Goal: Task Accomplishment & Management: Use online tool/utility

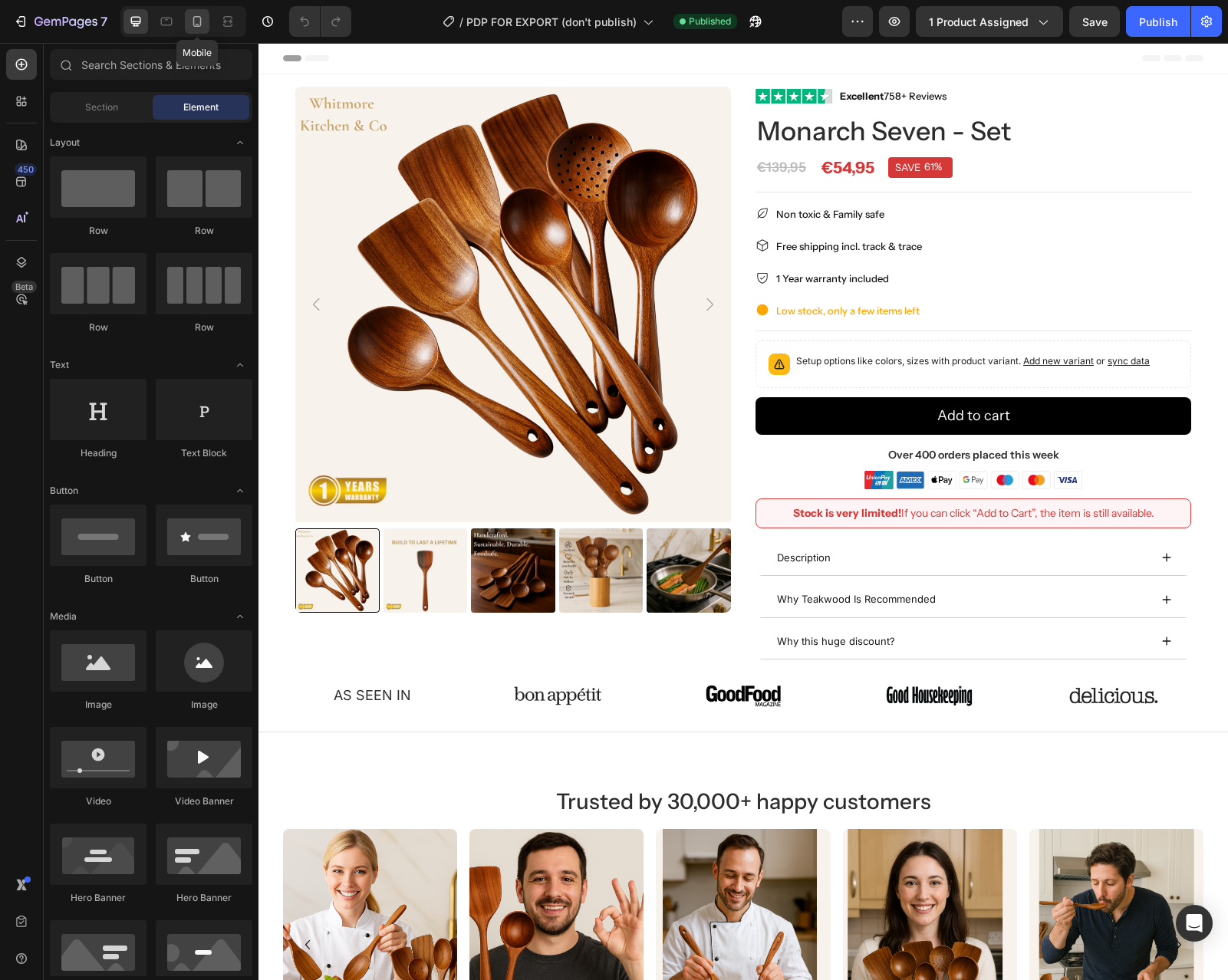
click at [191, 20] on icon at bounding box center [197, 21] width 15 height 15
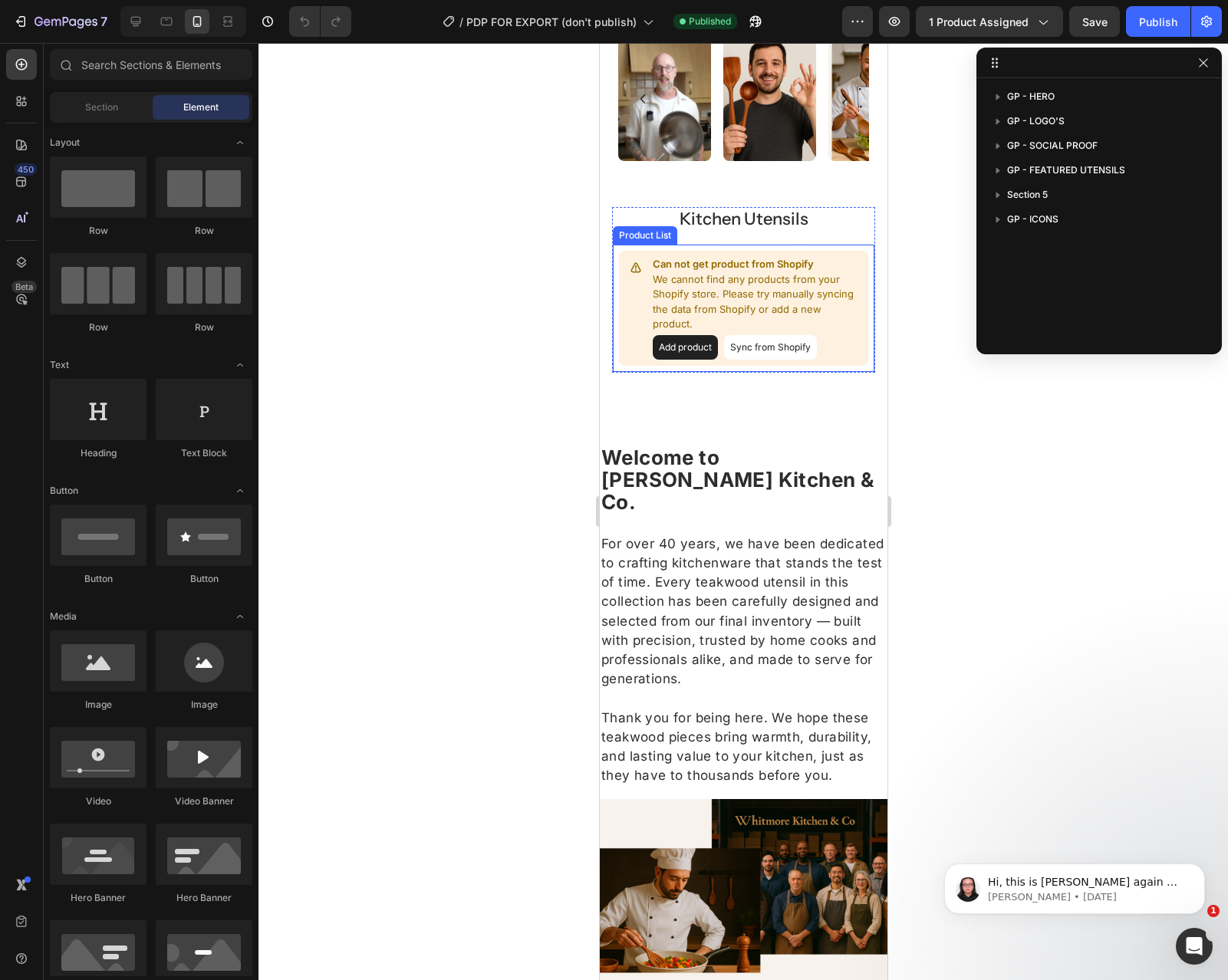
scroll to position [1056, 0]
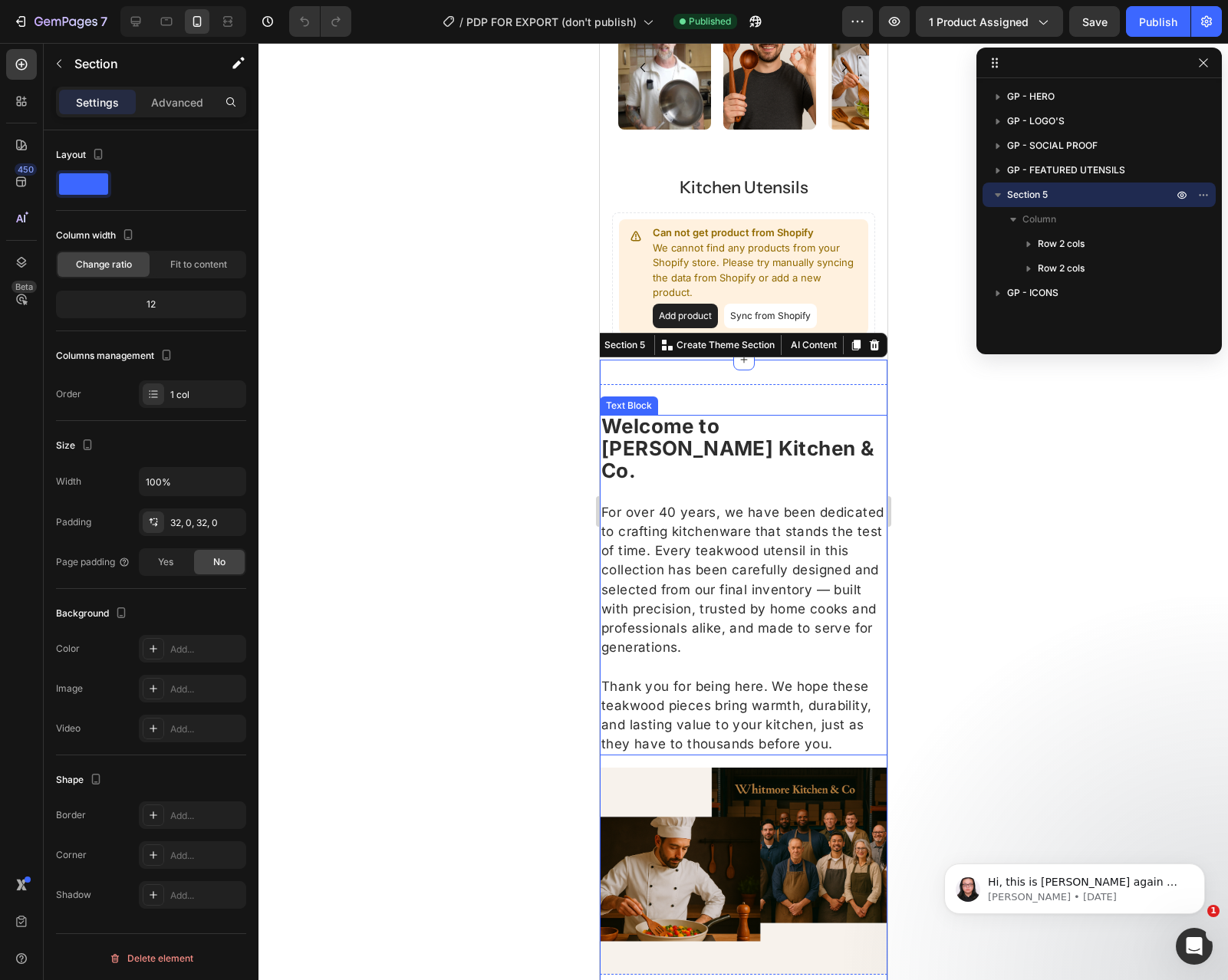
scroll to position [956, 0]
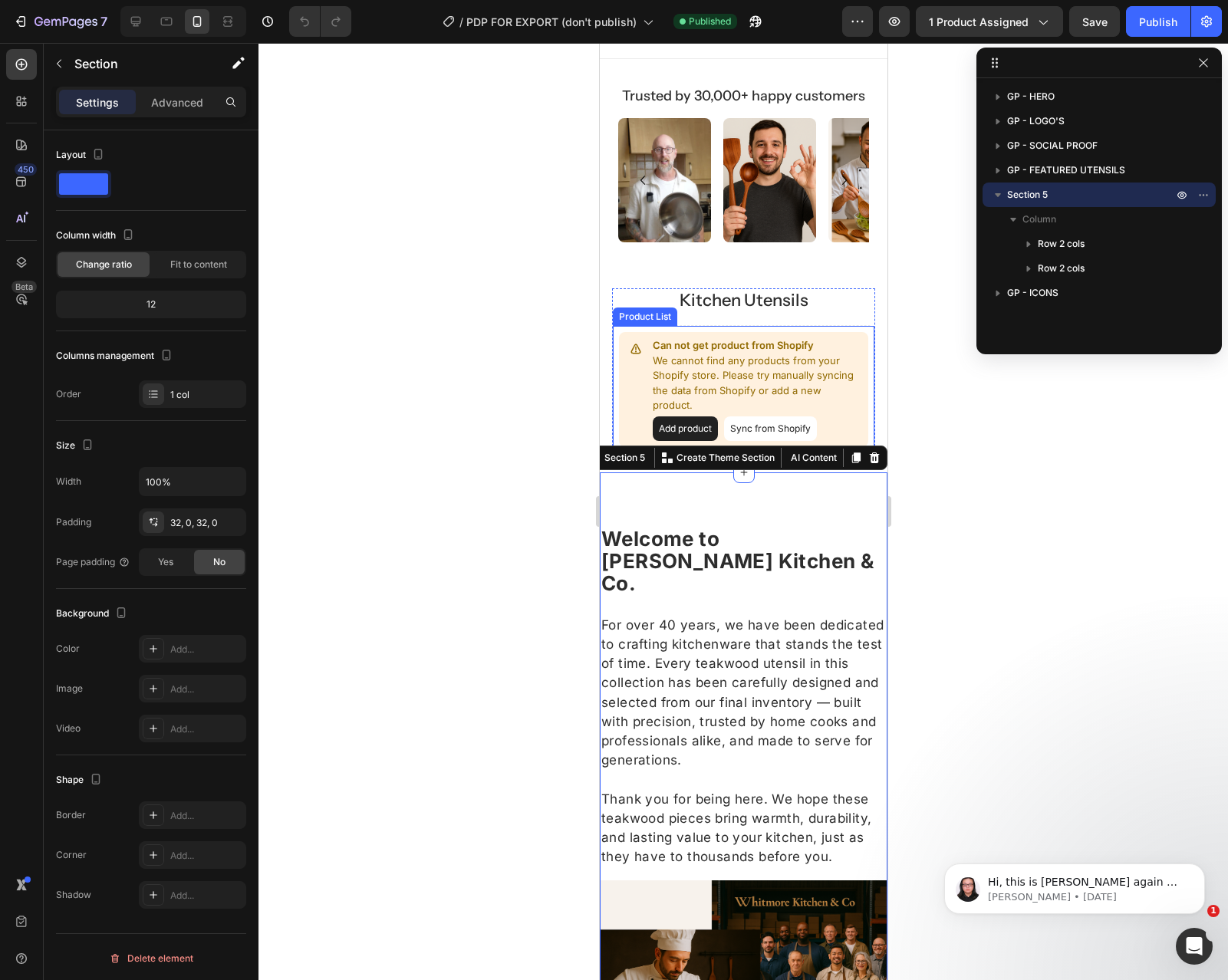
click at [952, 363] on div at bounding box center [743, 511] width 969 height 937
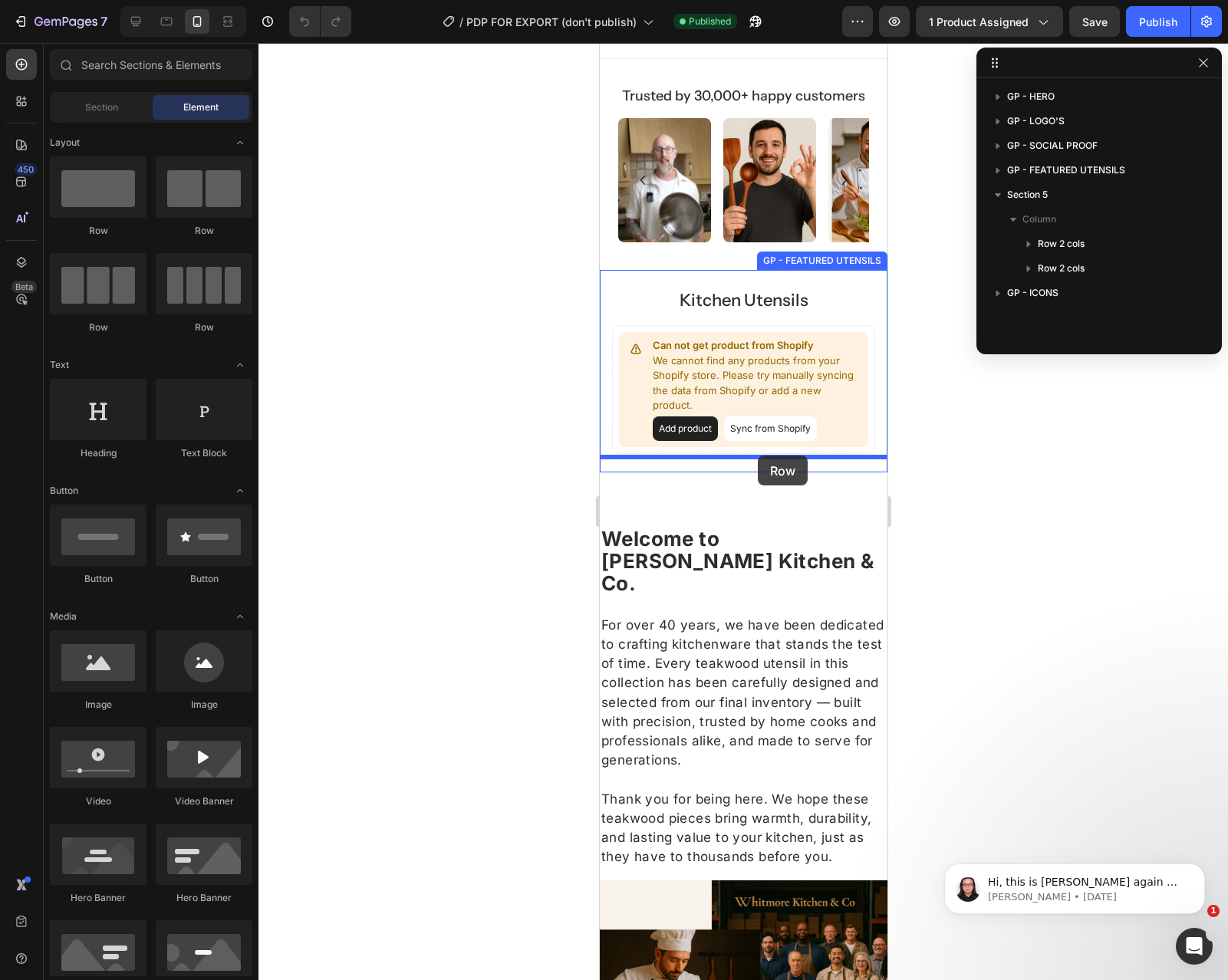
drag, startPoint x: 800, startPoint y: 237, endPoint x: 756, endPoint y: 456, distance: 223.4
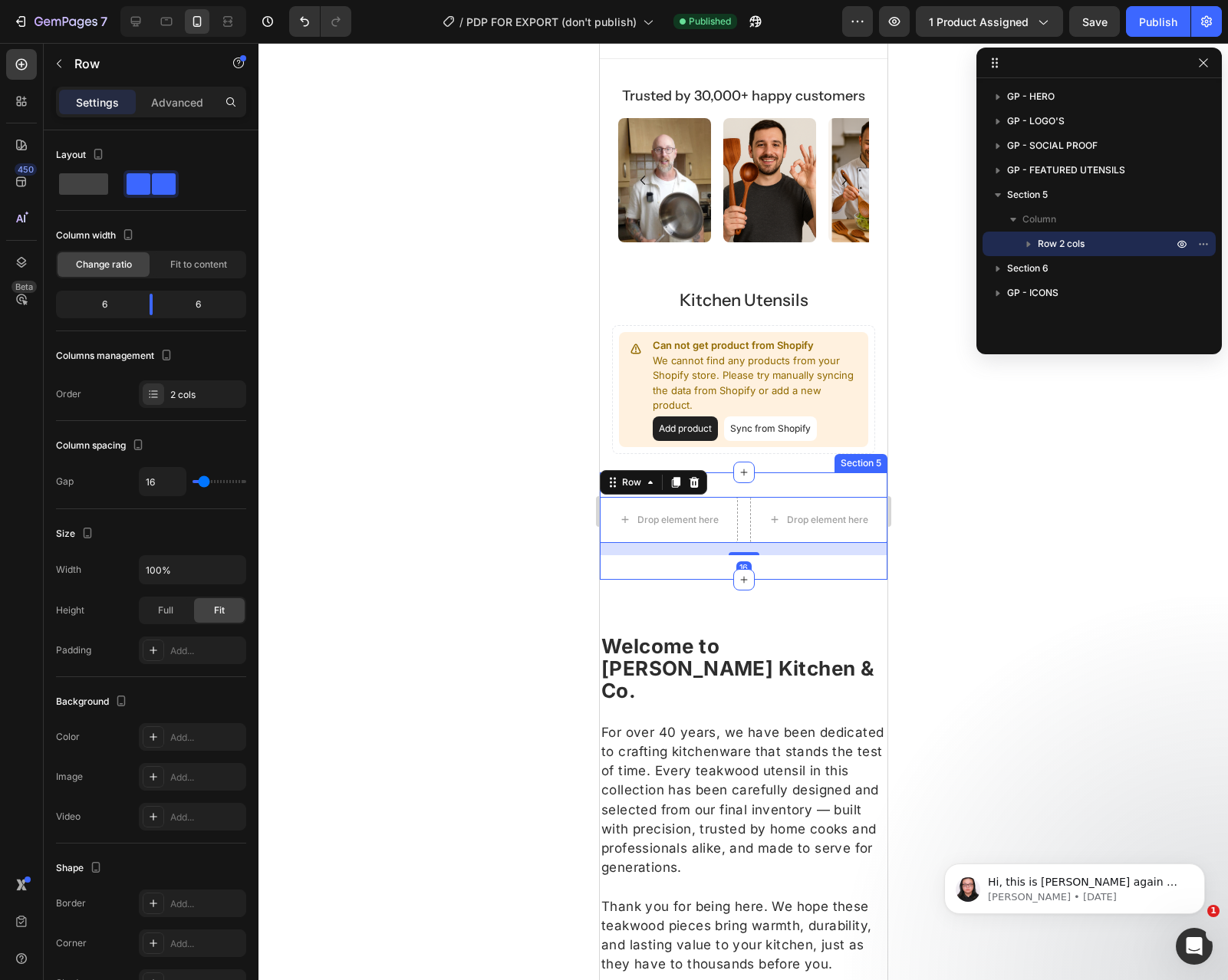
click at [773, 472] on div "Drop element here Drop element here Row 16 Section 5" at bounding box center [742, 526] width 287 height 108
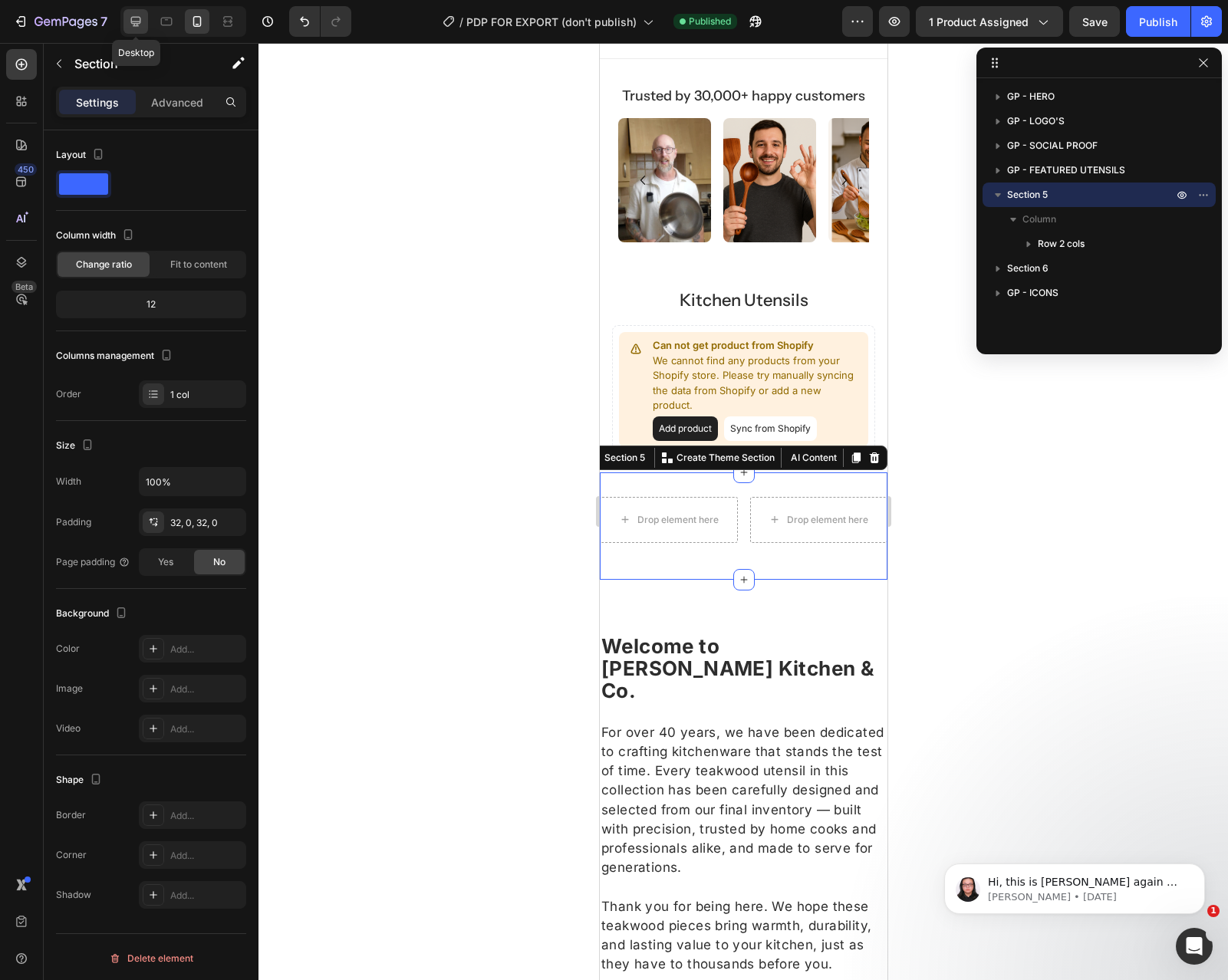
click at [137, 25] on icon at bounding box center [135, 21] width 10 height 10
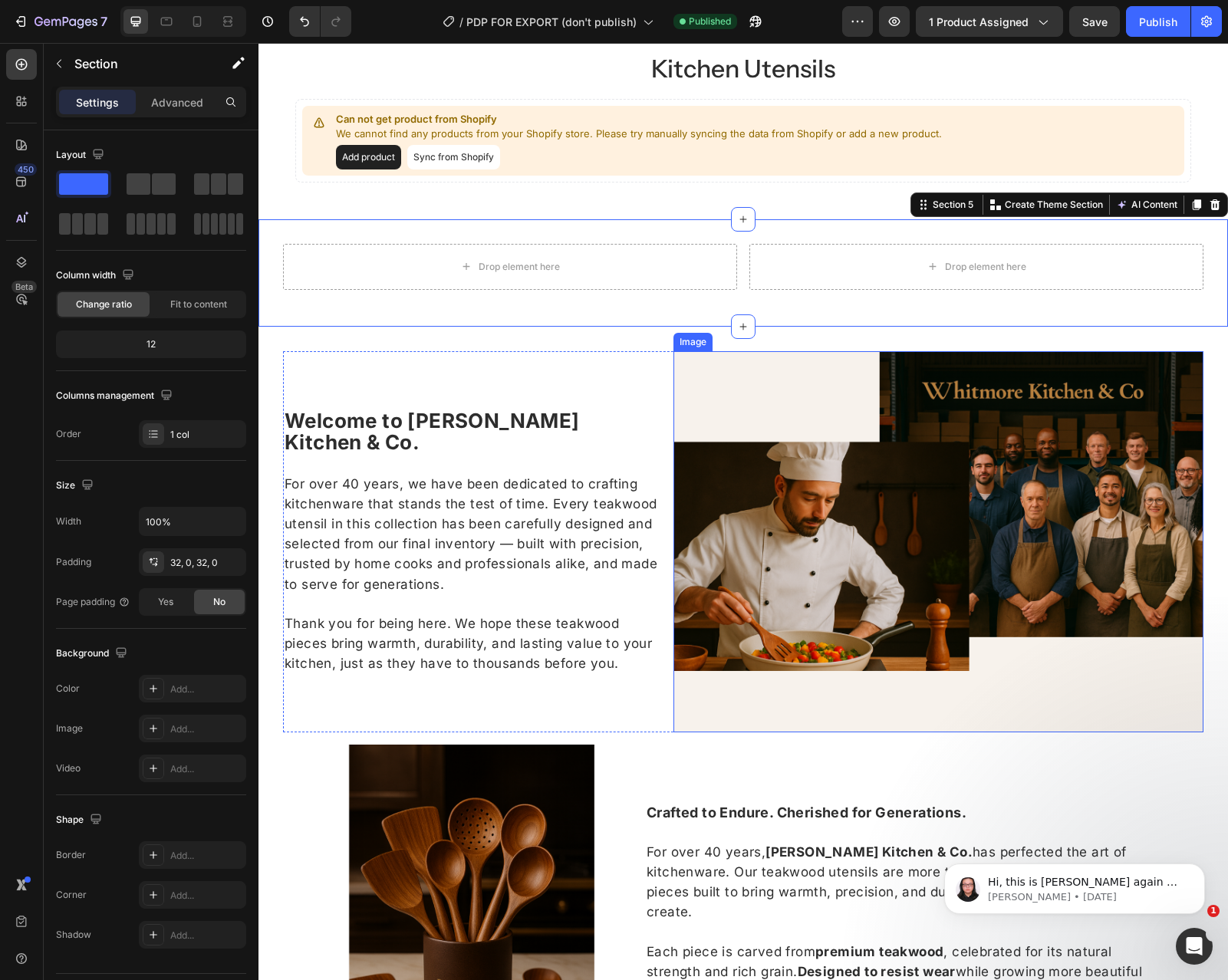
scroll to position [1339, 0]
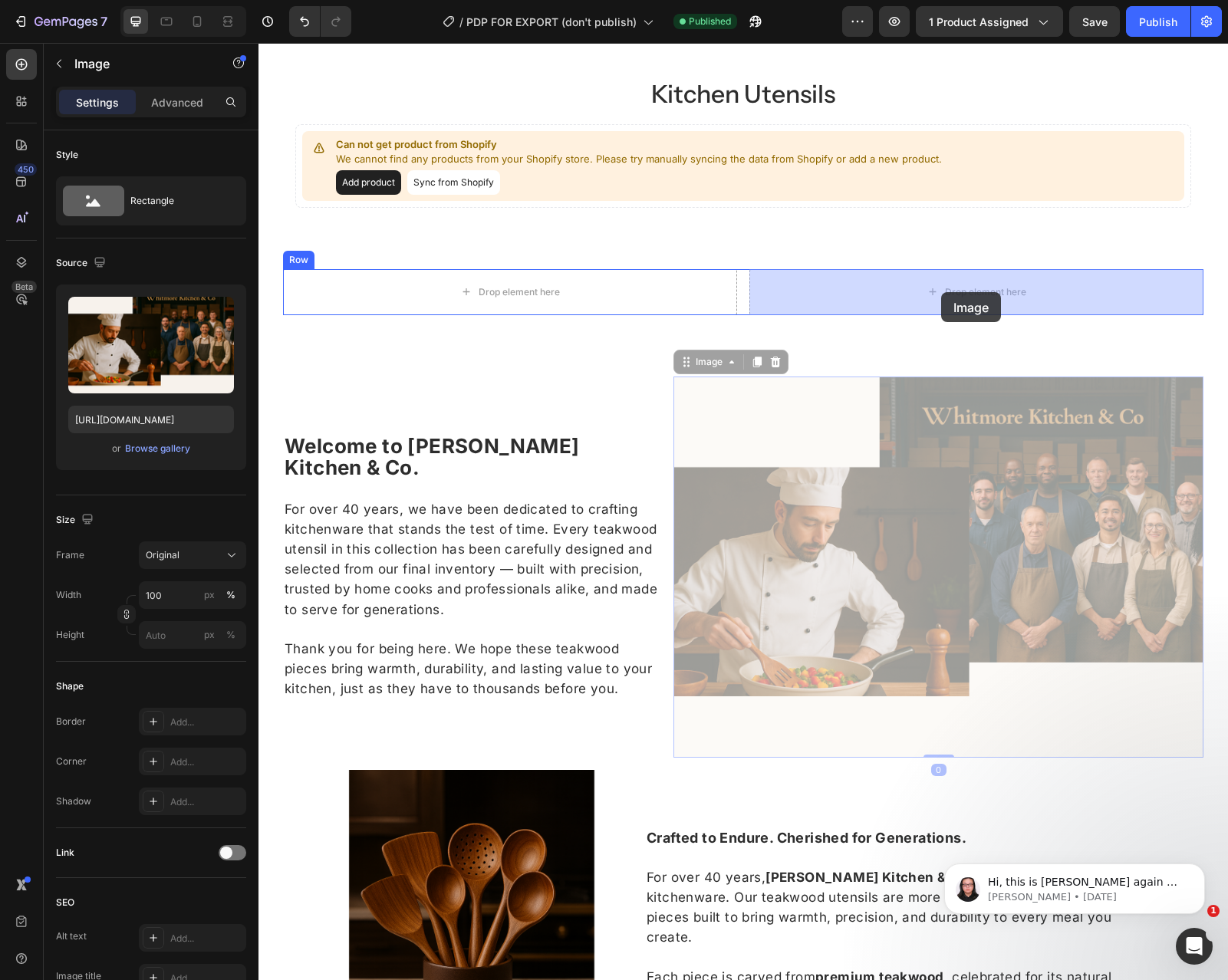
drag, startPoint x: 912, startPoint y: 518, endPoint x: 941, endPoint y: 293, distance: 226.9
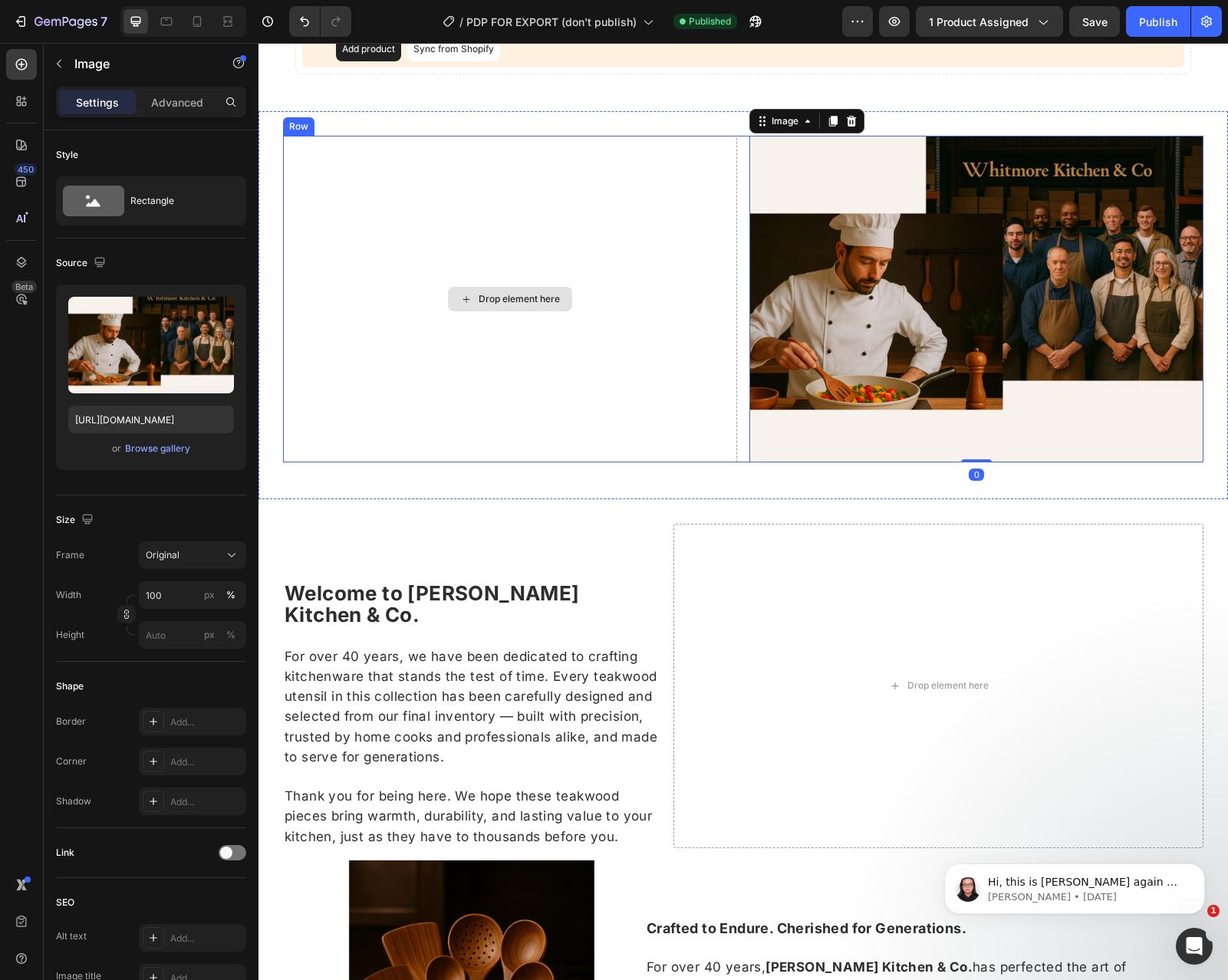
scroll to position [1513, 0]
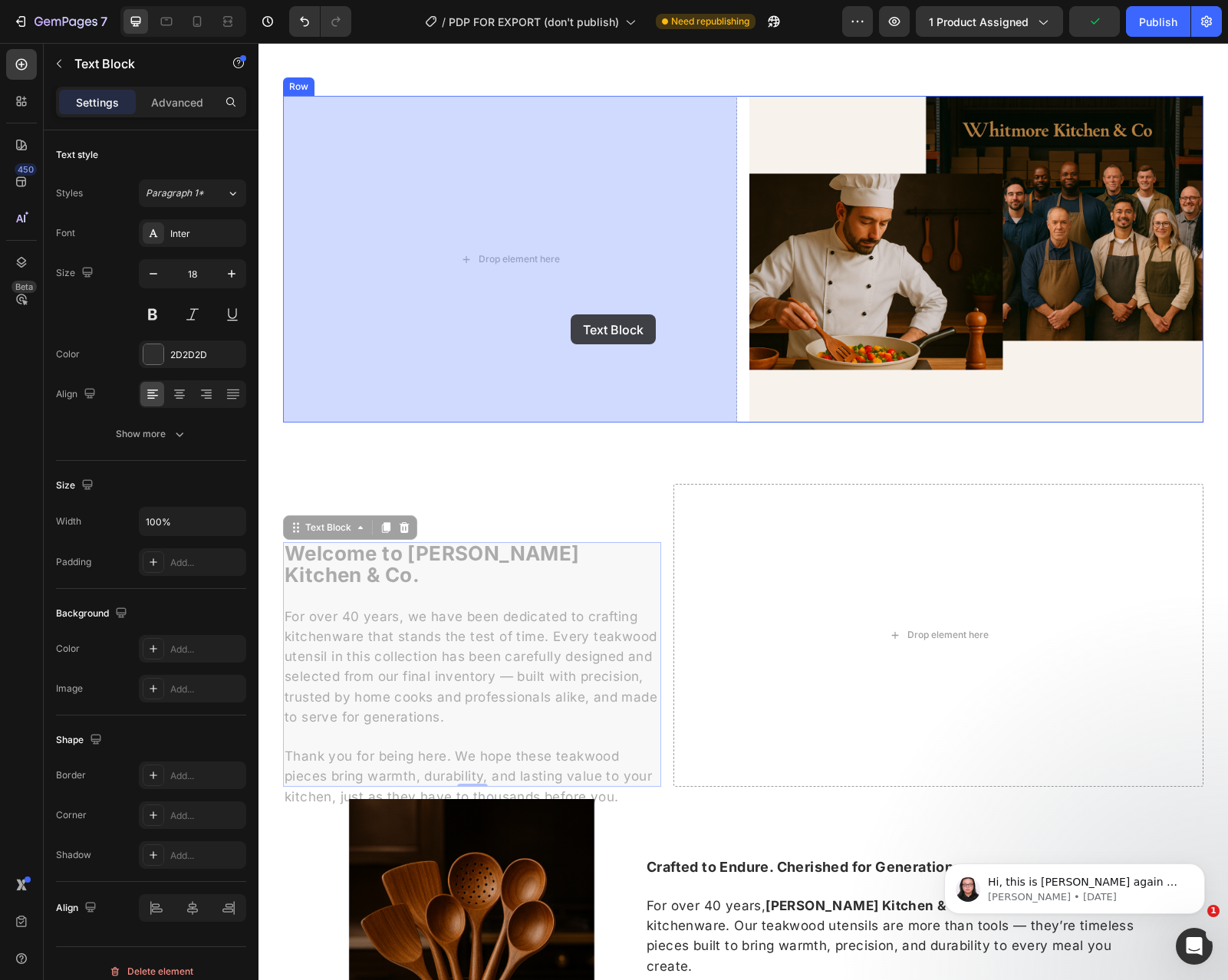
drag, startPoint x: 550, startPoint y: 566, endPoint x: 571, endPoint y: 311, distance: 255.9
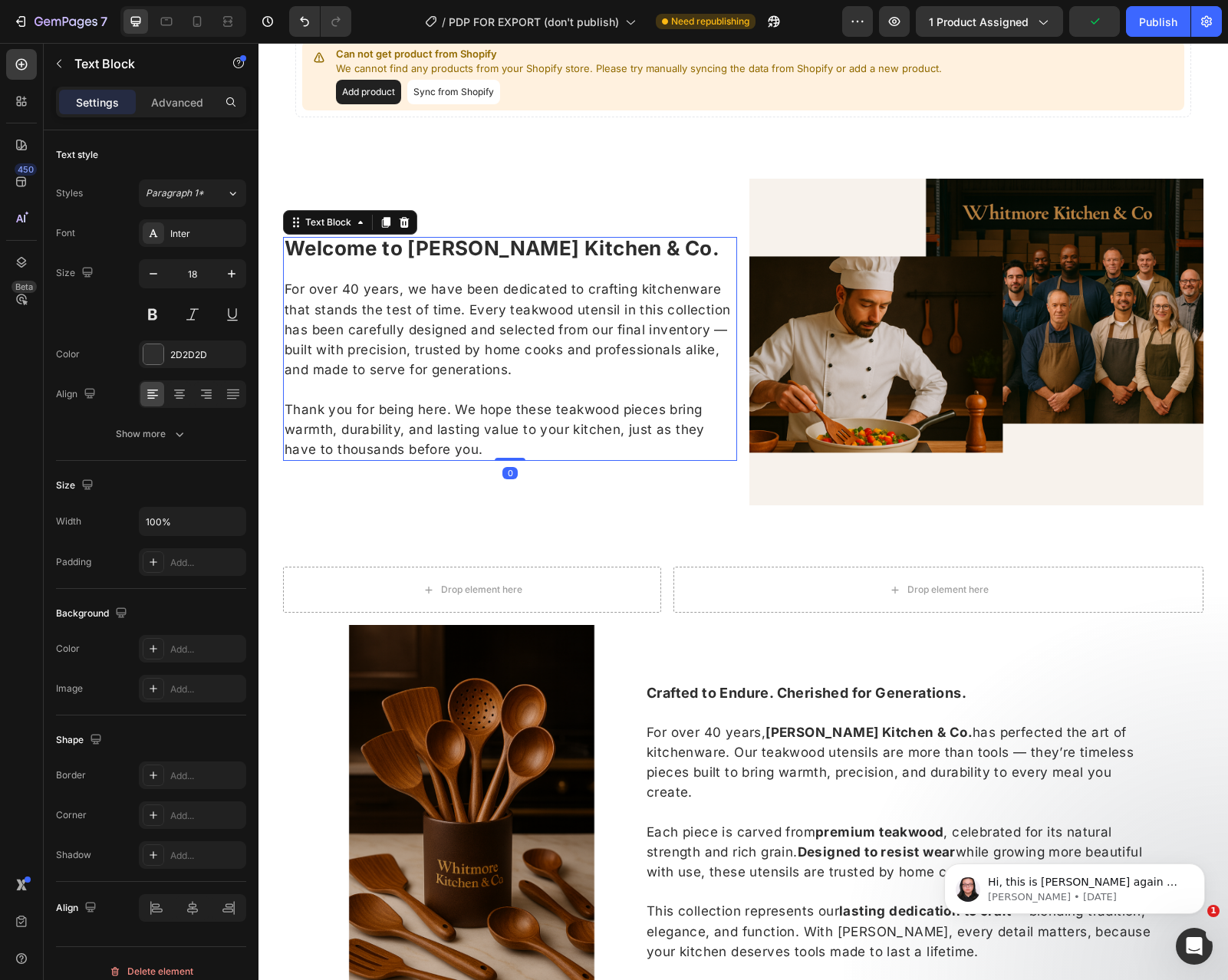
scroll to position [1418, 0]
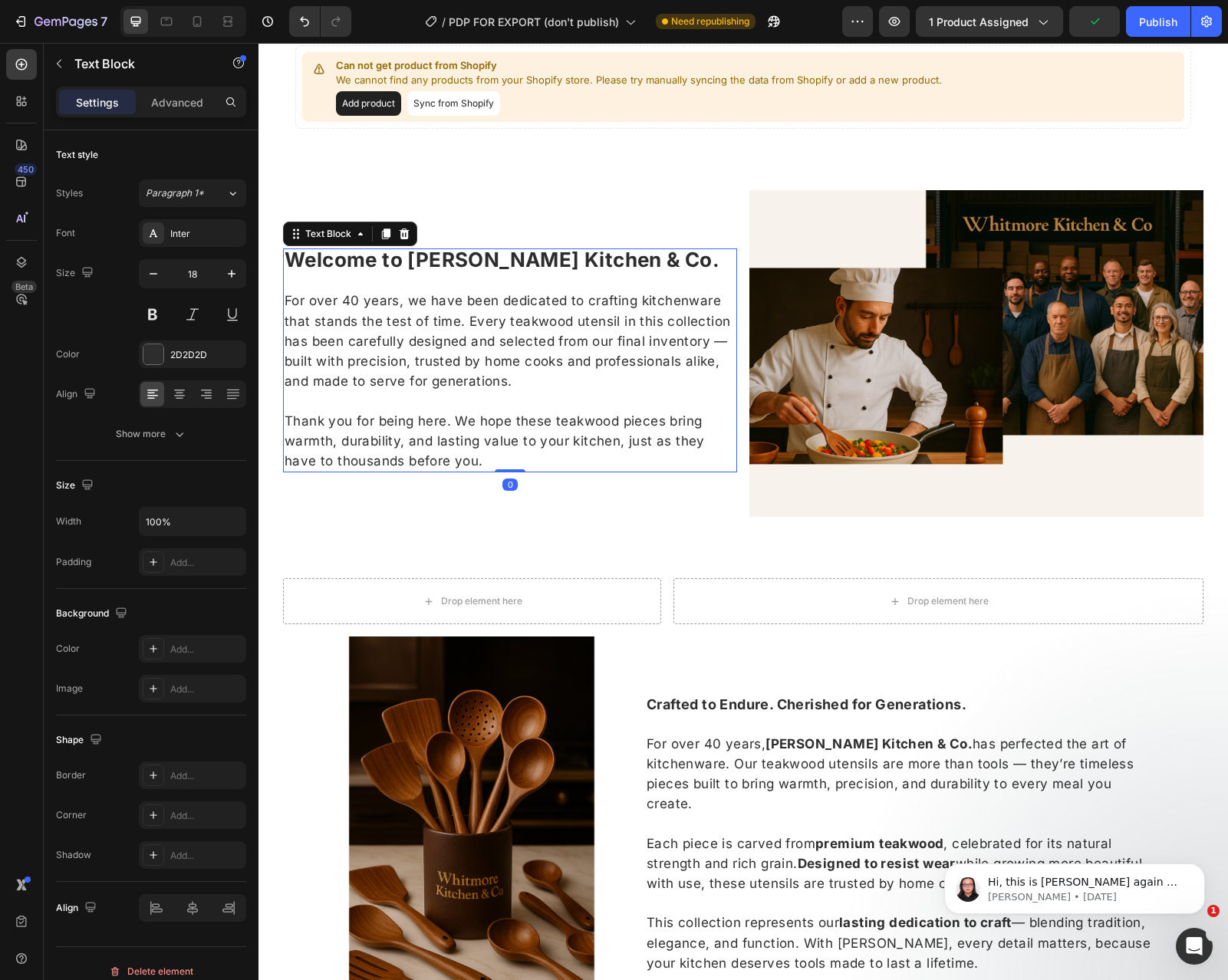
click at [548, 260] on strong "Welcome to [PERSON_NAME] Kitchen & Co." at bounding box center [502, 260] width 435 height 24
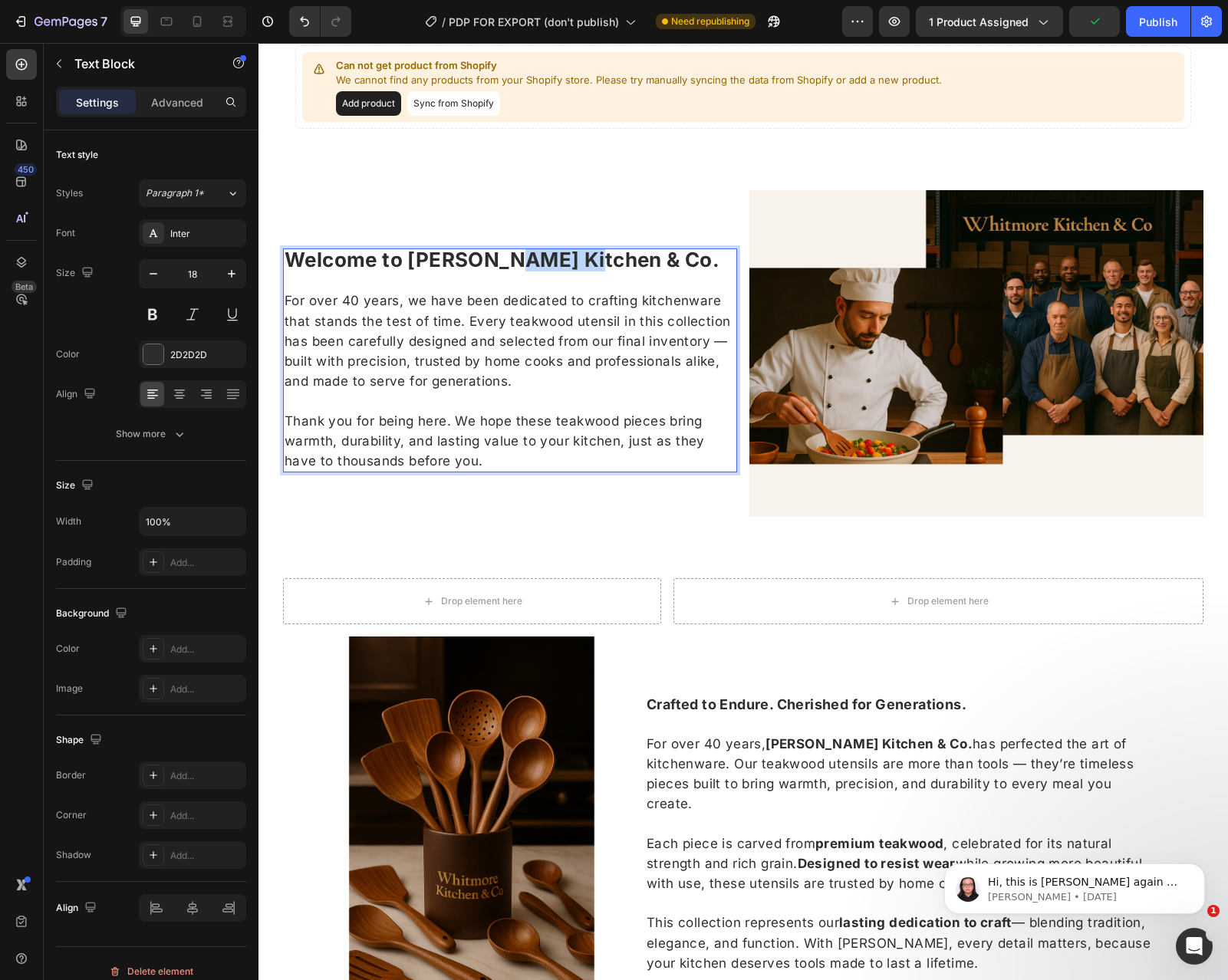
click at [548, 260] on strong "Welcome to [PERSON_NAME] Kitchen & Co." at bounding box center [502, 260] width 435 height 24
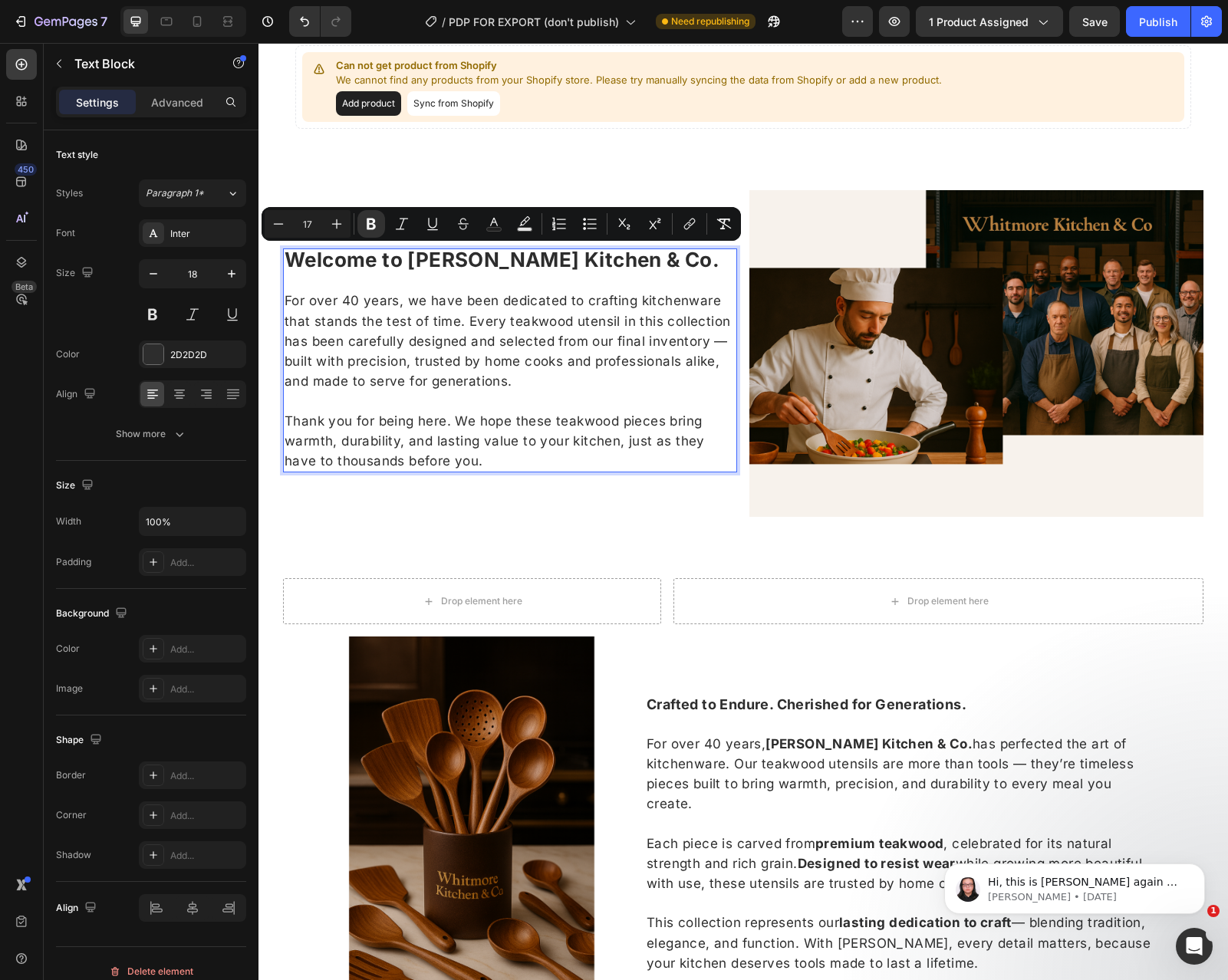
click at [454, 365] on span "For over 40 years, we have been dedicated to crafting kitchenware that stands t…" at bounding box center [507, 341] width 445 height 96
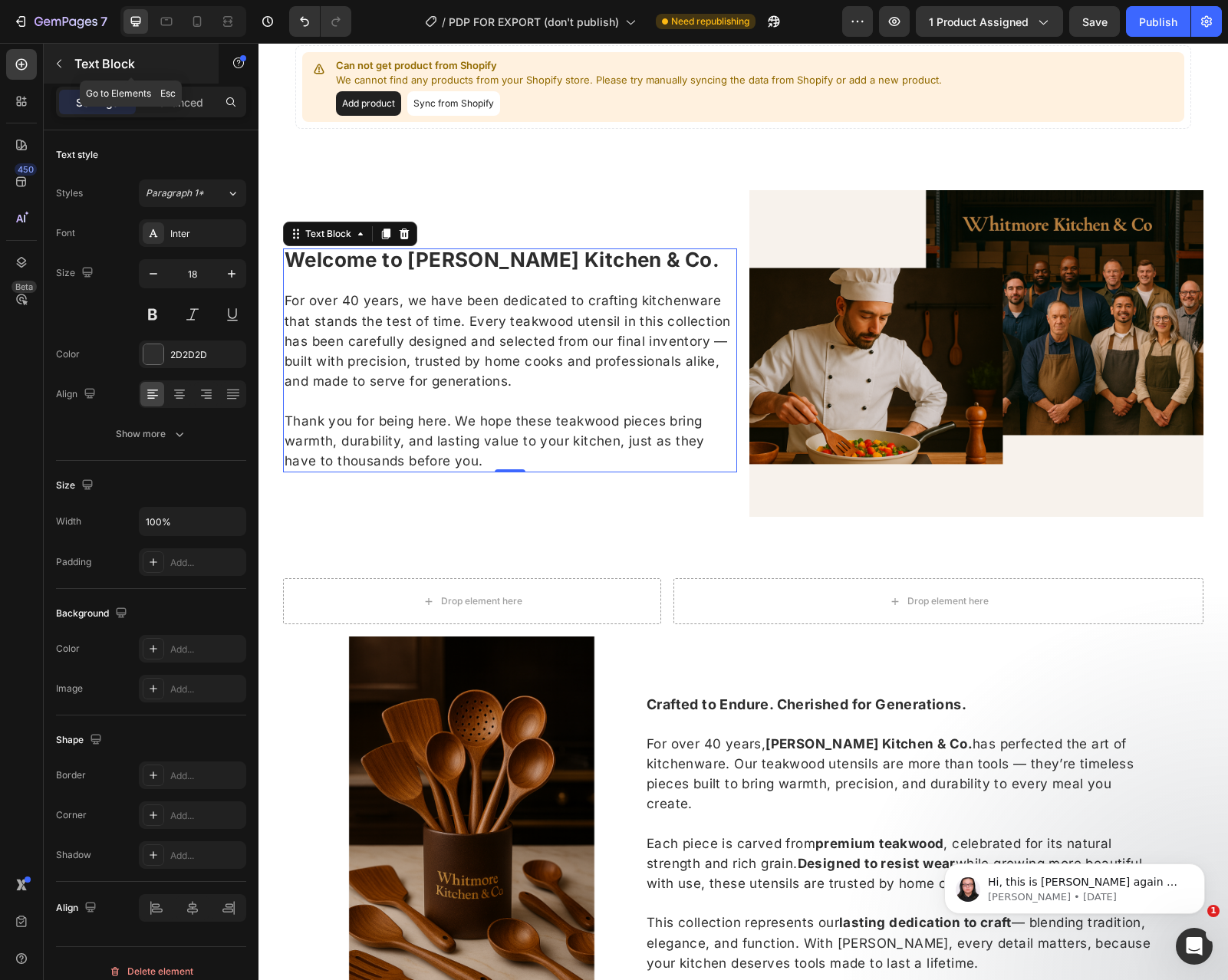
click at [63, 68] on icon "button" at bounding box center [60, 64] width 12 height 12
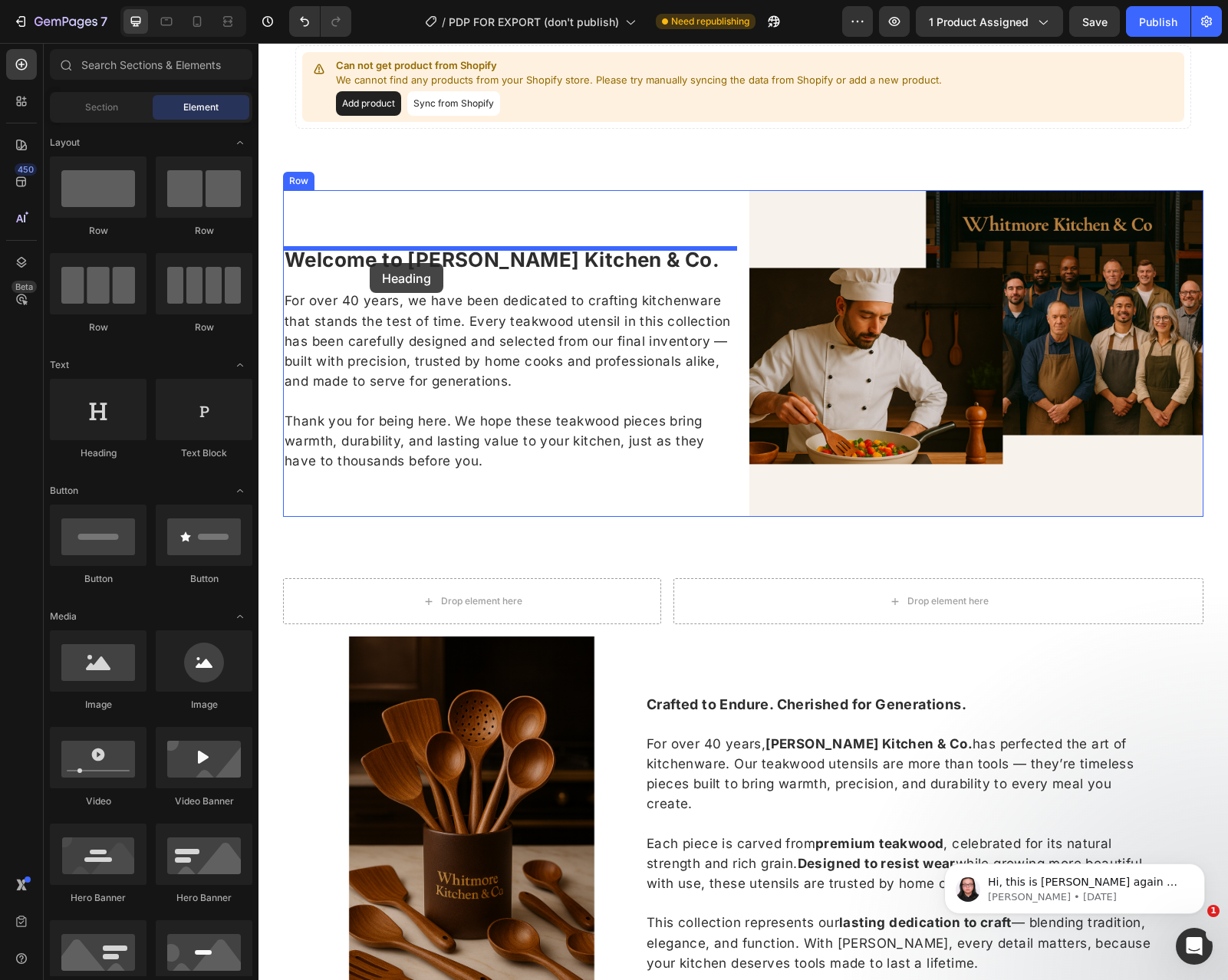
drag, startPoint x: 353, startPoint y: 466, endPoint x: 370, endPoint y: 263, distance: 203.7
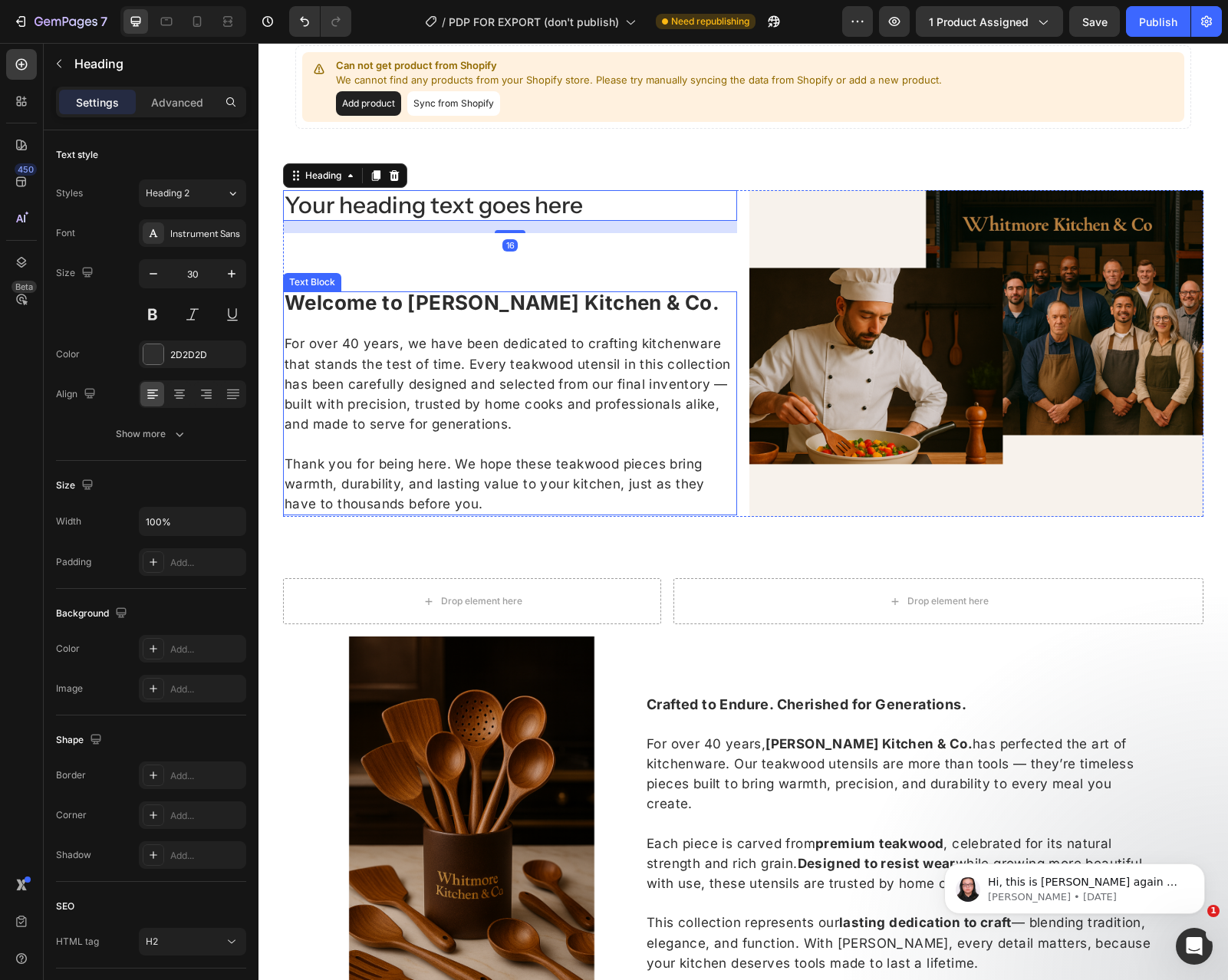
click at [461, 312] on strong "Welcome to [PERSON_NAME] Kitchen & Co." at bounding box center [502, 302] width 435 height 24
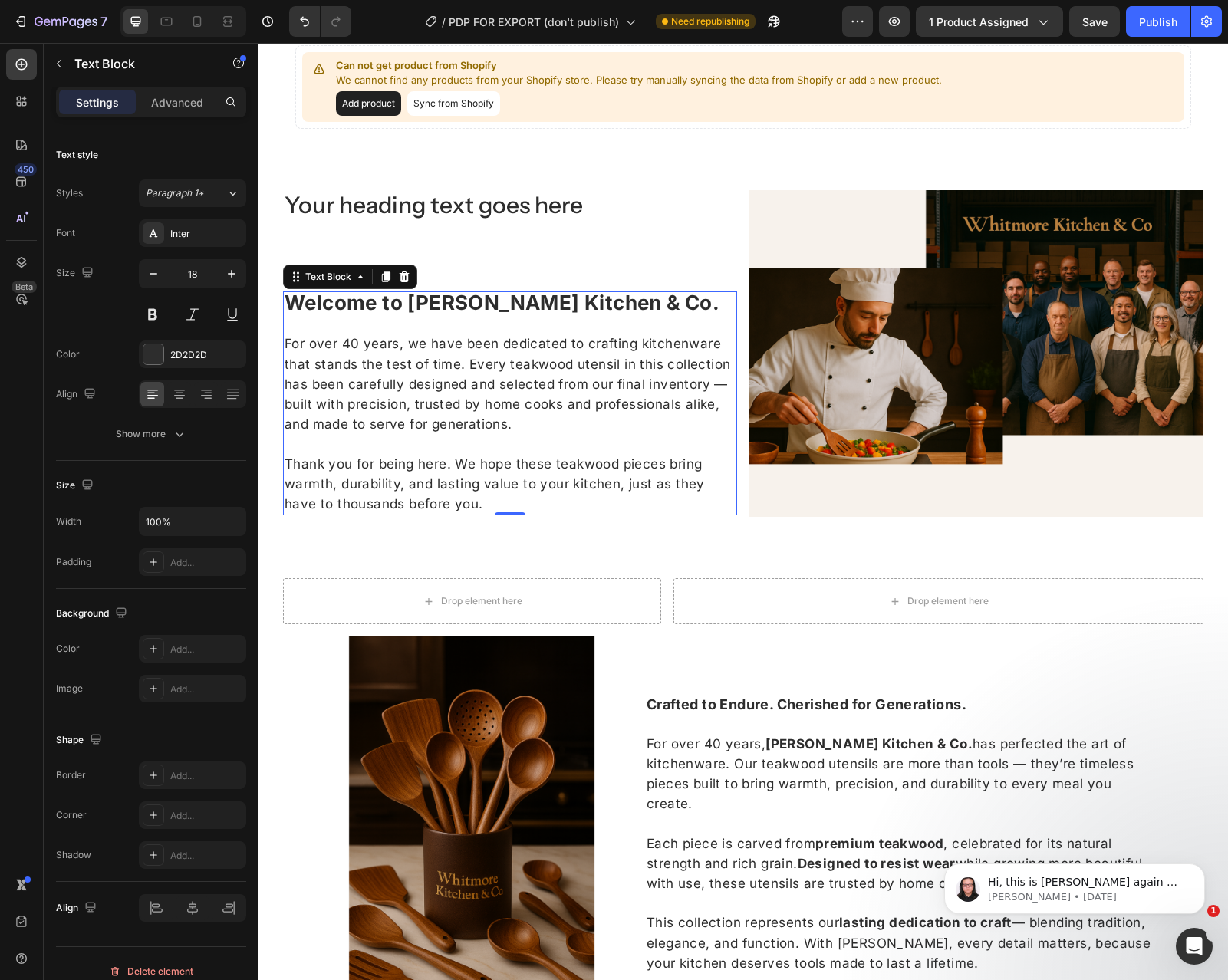
click at [461, 312] on strong "Welcome to [PERSON_NAME] Kitchen & Co." at bounding box center [502, 302] width 435 height 24
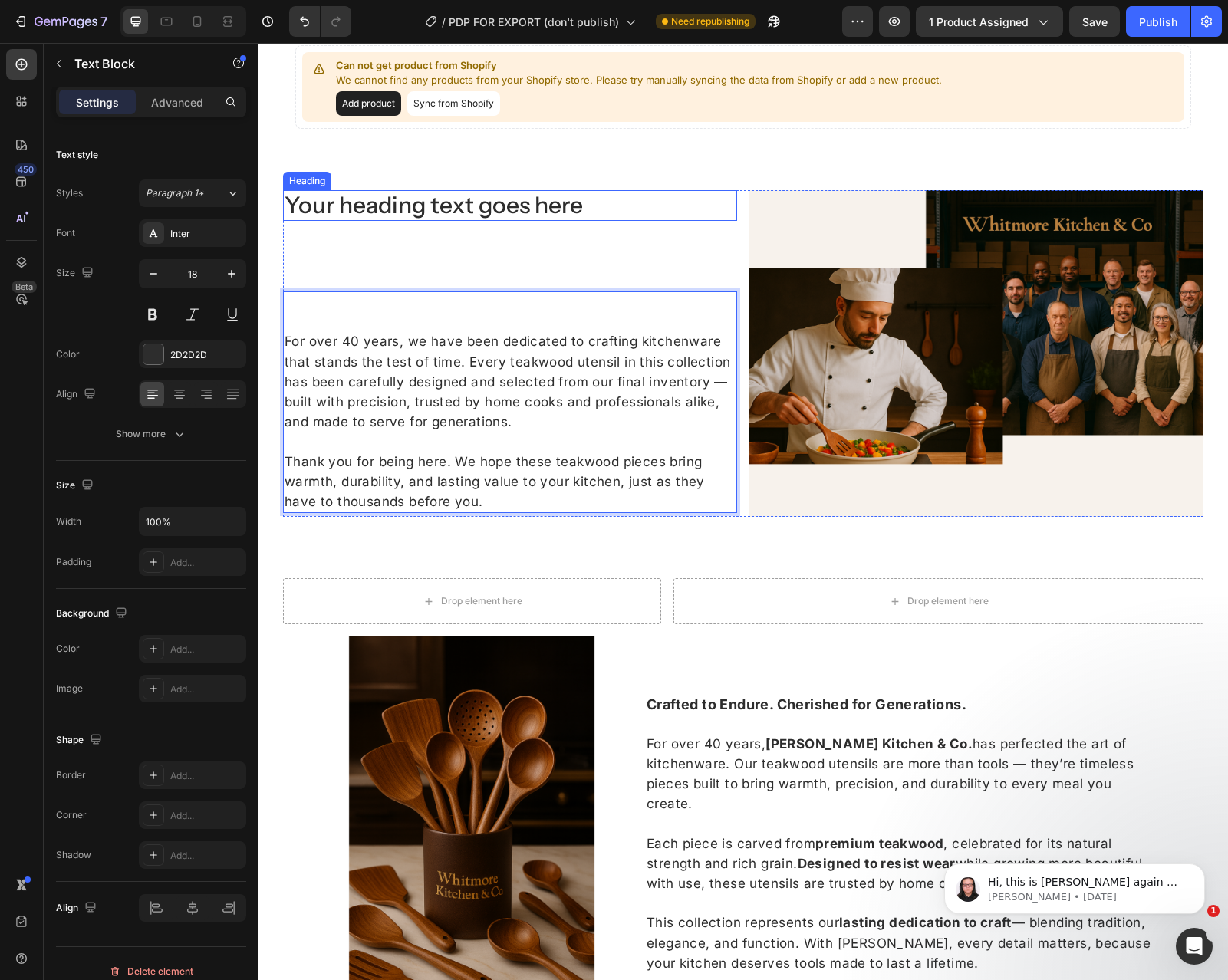
click at [463, 212] on h2 "Your heading text goes here" at bounding box center [510, 205] width 454 height 31
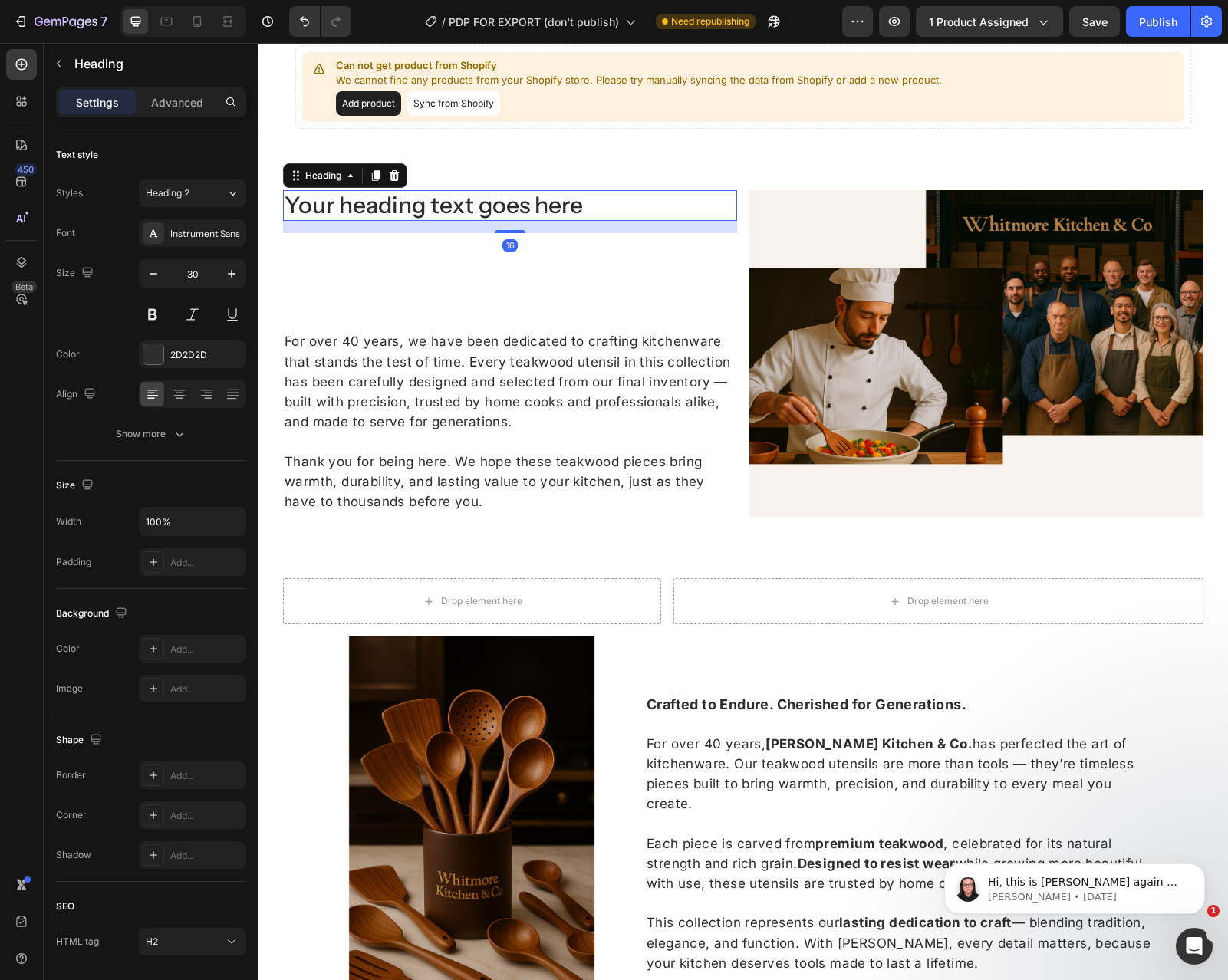
click at [463, 212] on h2 "Your heading text goes here" at bounding box center [510, 205] width 454 height 31
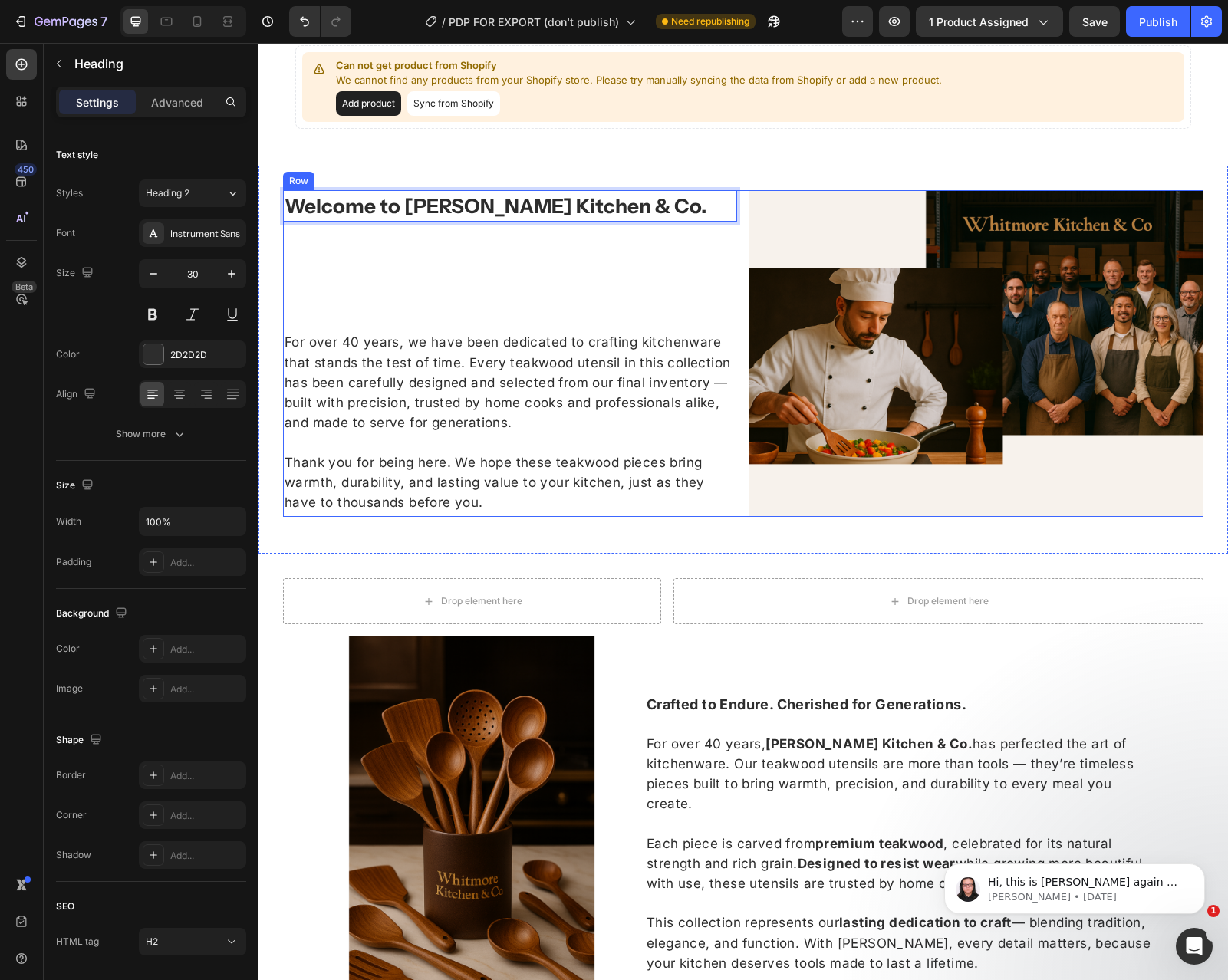
click at [503, 236] on div "Welcome to [PERSON_NAME] Kitchen & Co. Heading 16 For over 40 years, we have be…" at bounding box center [510, 353] width 454 height 326
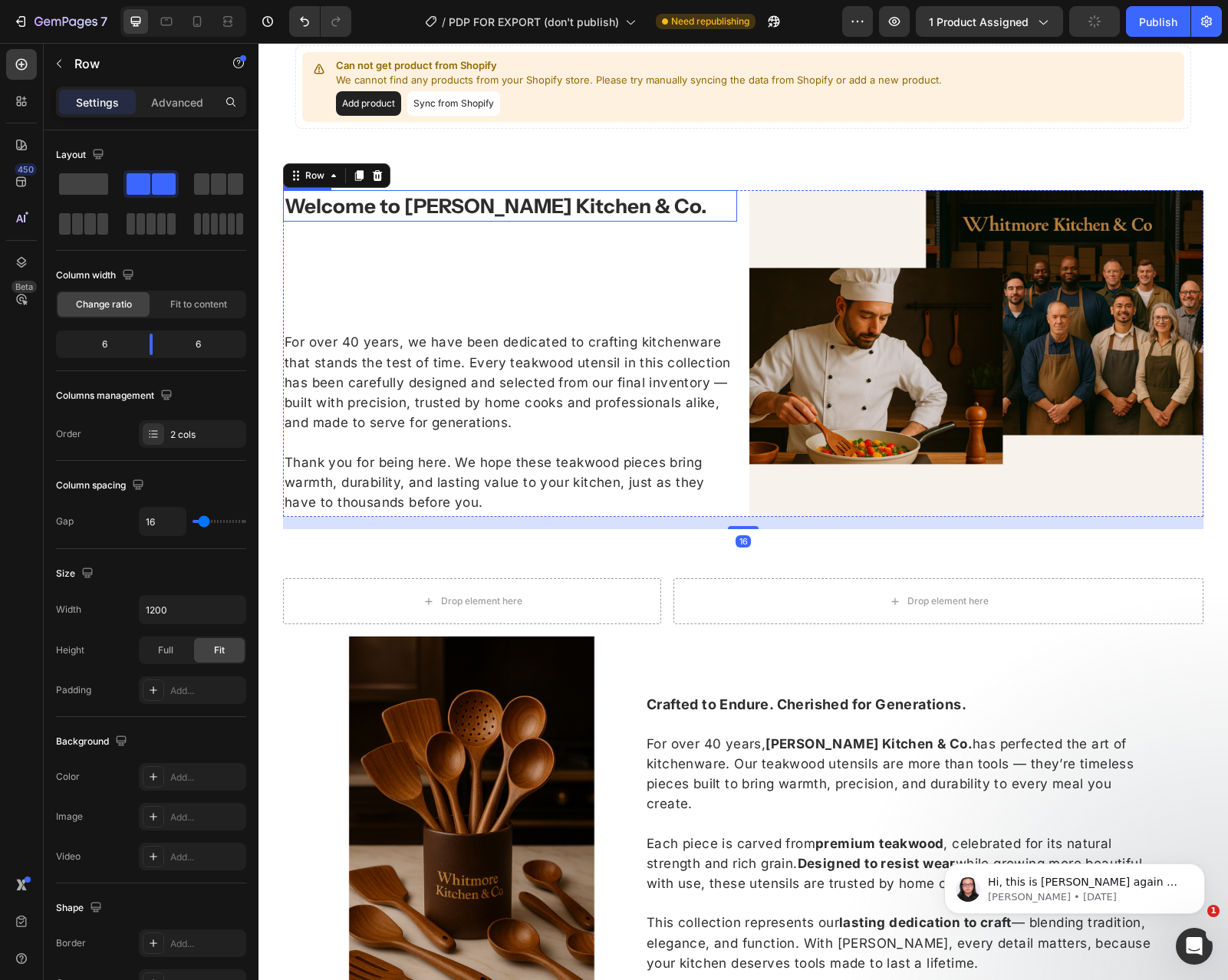
click at [494, 199] on strong "Welcome to [PERSON_NAME] Kitchen & Co." at bounding box center [495, 206] width 421 height 25
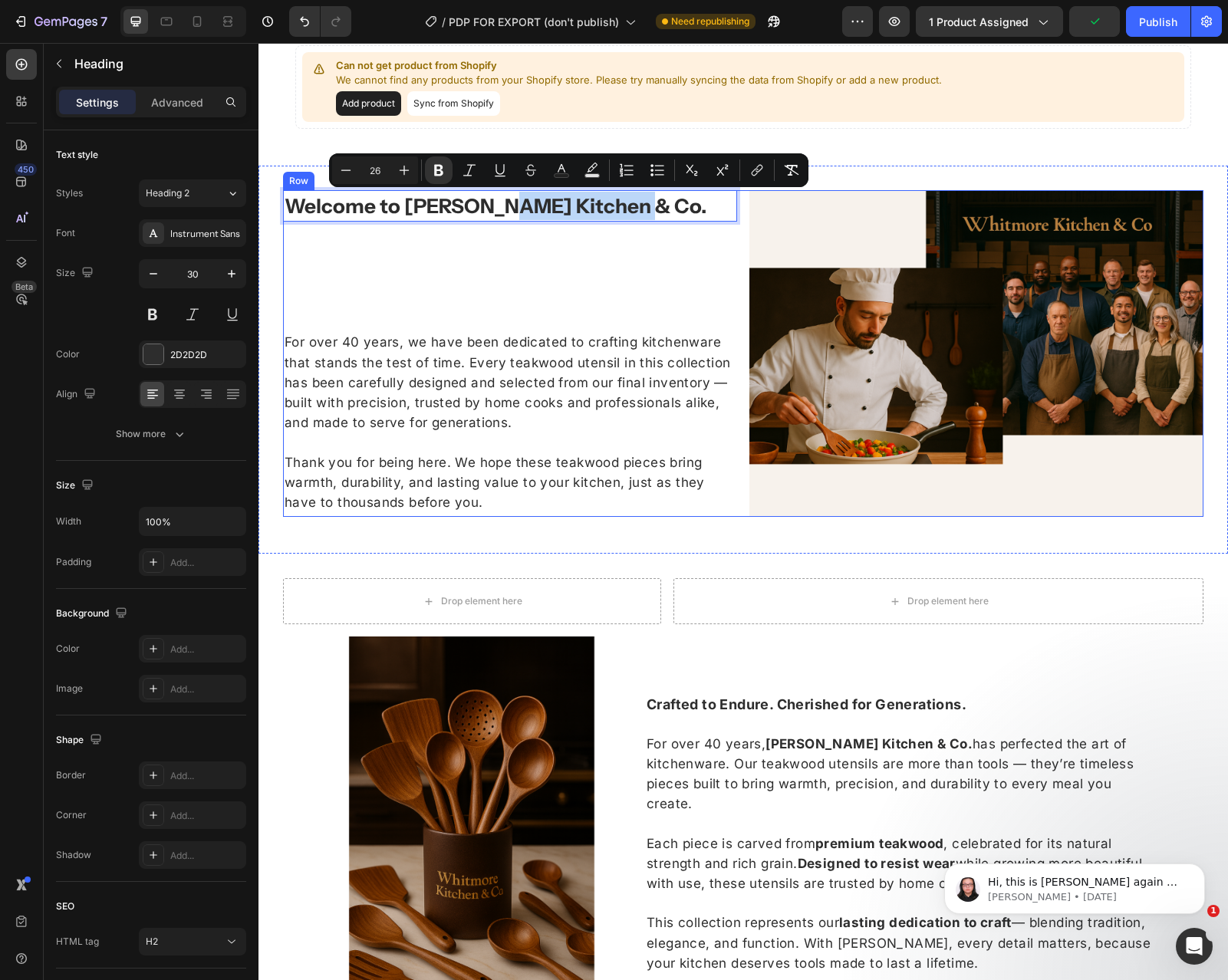
drag, startPoint x: 508, startPoint y: 206, endPoint x: 511, endPoint y: 257, distance: 51.1
click at [538, 257] on div "Welcome to [PERSON_NAME] Kitchen & Co. Heading 16 For over 40 years, we have be…" at bounding box center [510, 353] width 454 height 326
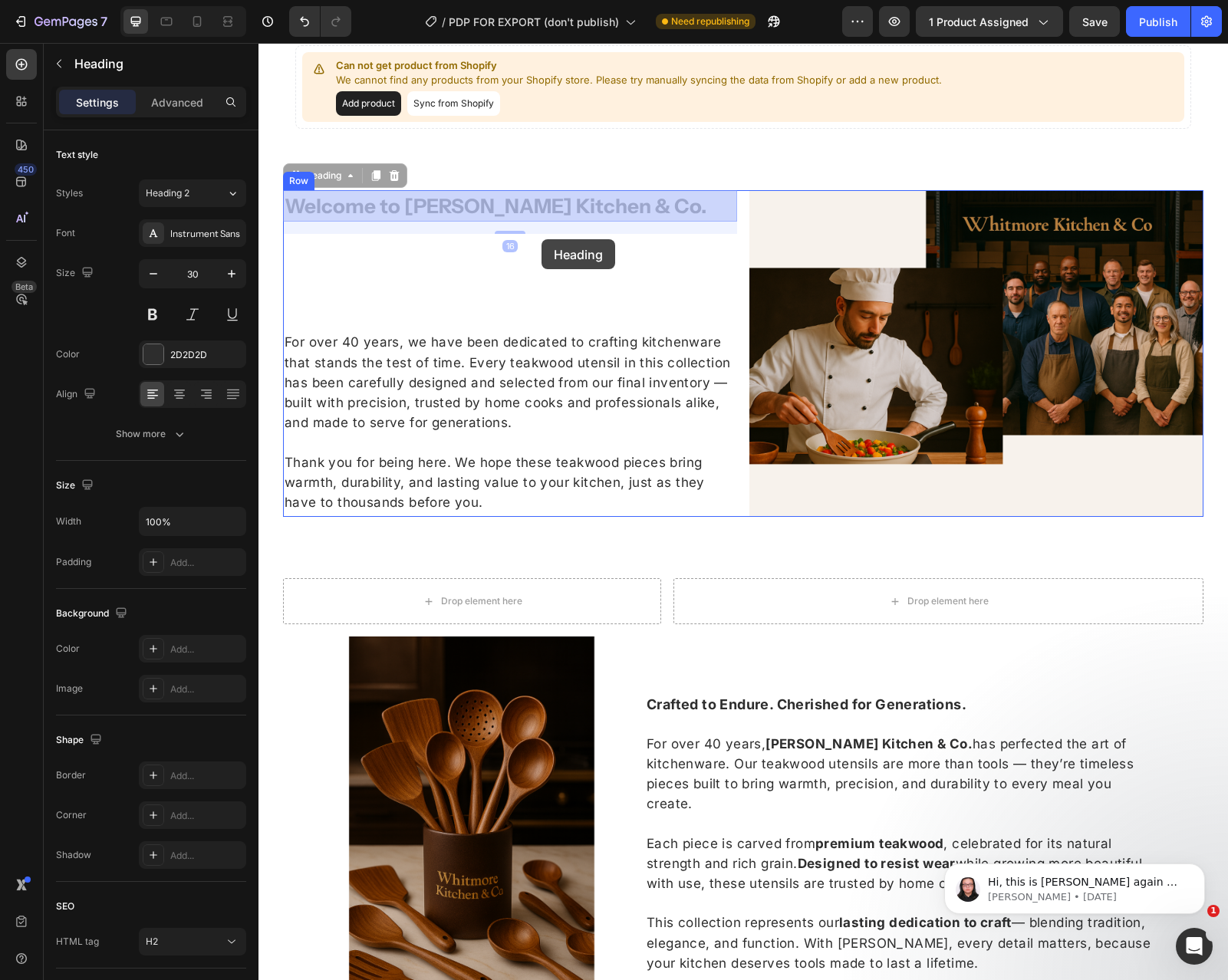
drag, startPoint x: 585, startPoint y: 206, endPoint x: 542, endPoint y: 239, distance: 54.2
click at [542, 239] on div "Header Kitchen Utensils Heading Can not get product from Shopify We cannot find…" at bounding box center [743, 35] width 969 height 2821
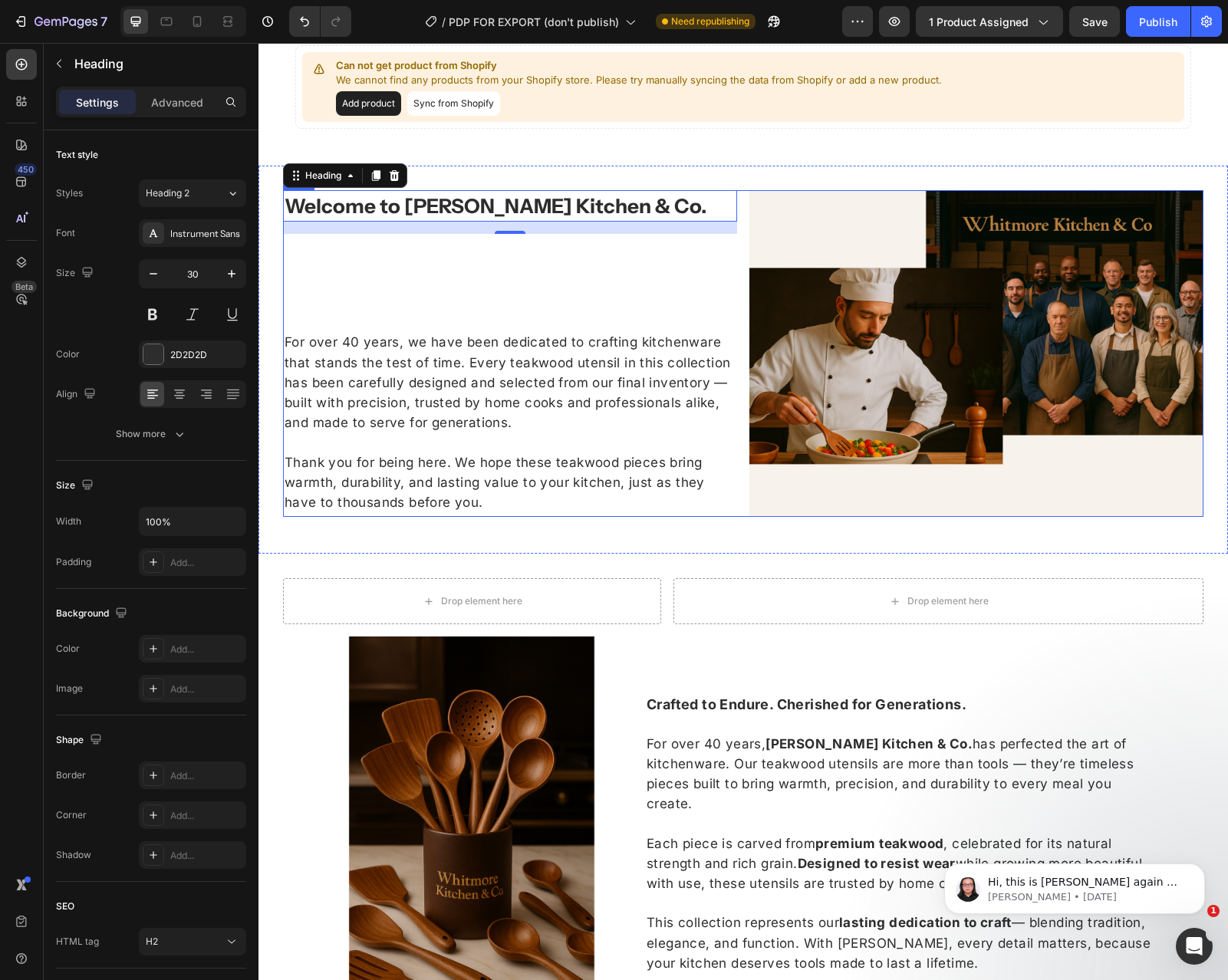
click at [739, 288] on div "⁠⁠⁠⁠⁠⁠⁠ Welcome to [PERSON_NAME] Kitchen & Co. Heading 16 For over 40 years, we…" at bounding box center [742, 353] width 920 height 326
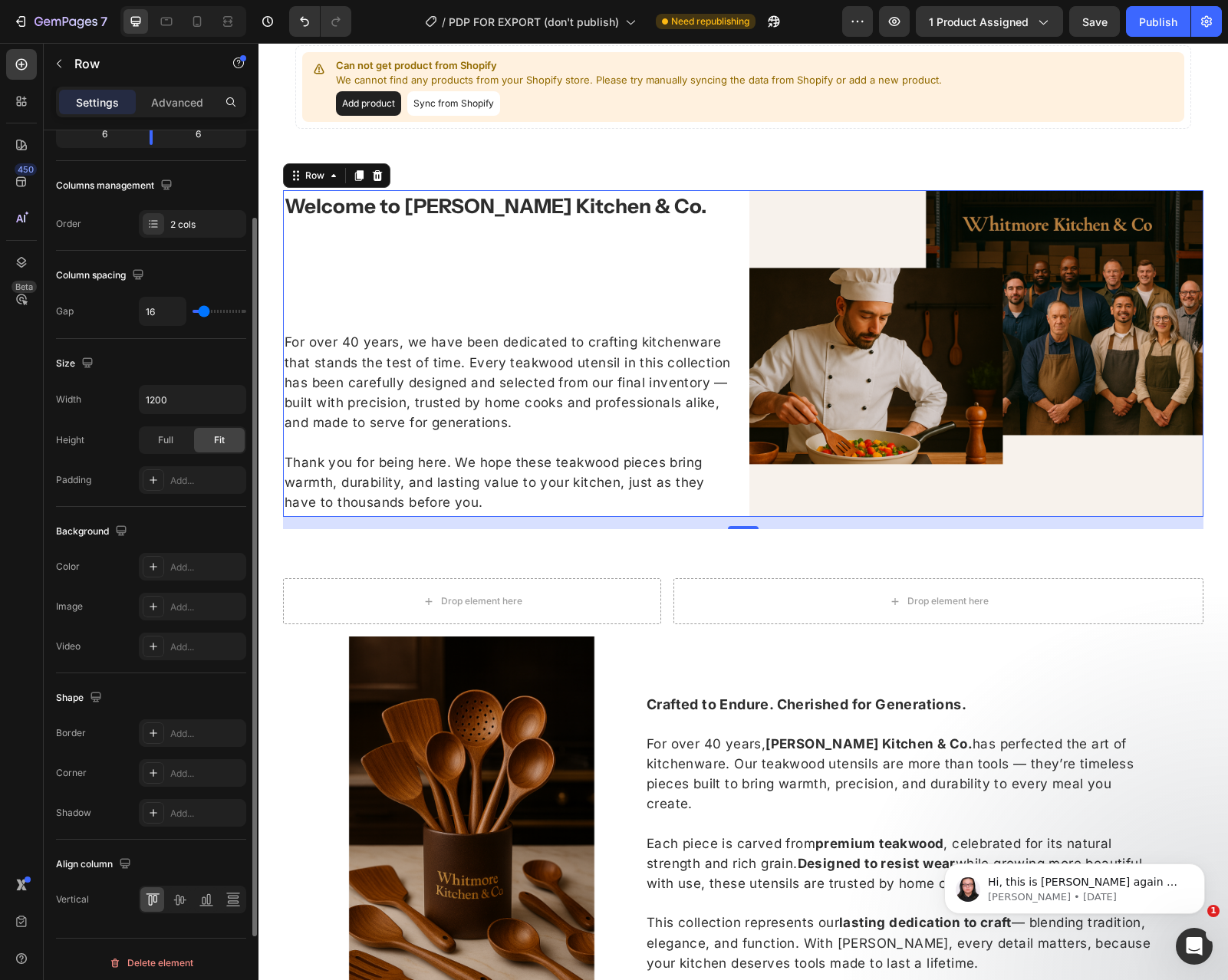
scroll to position [217, 0]
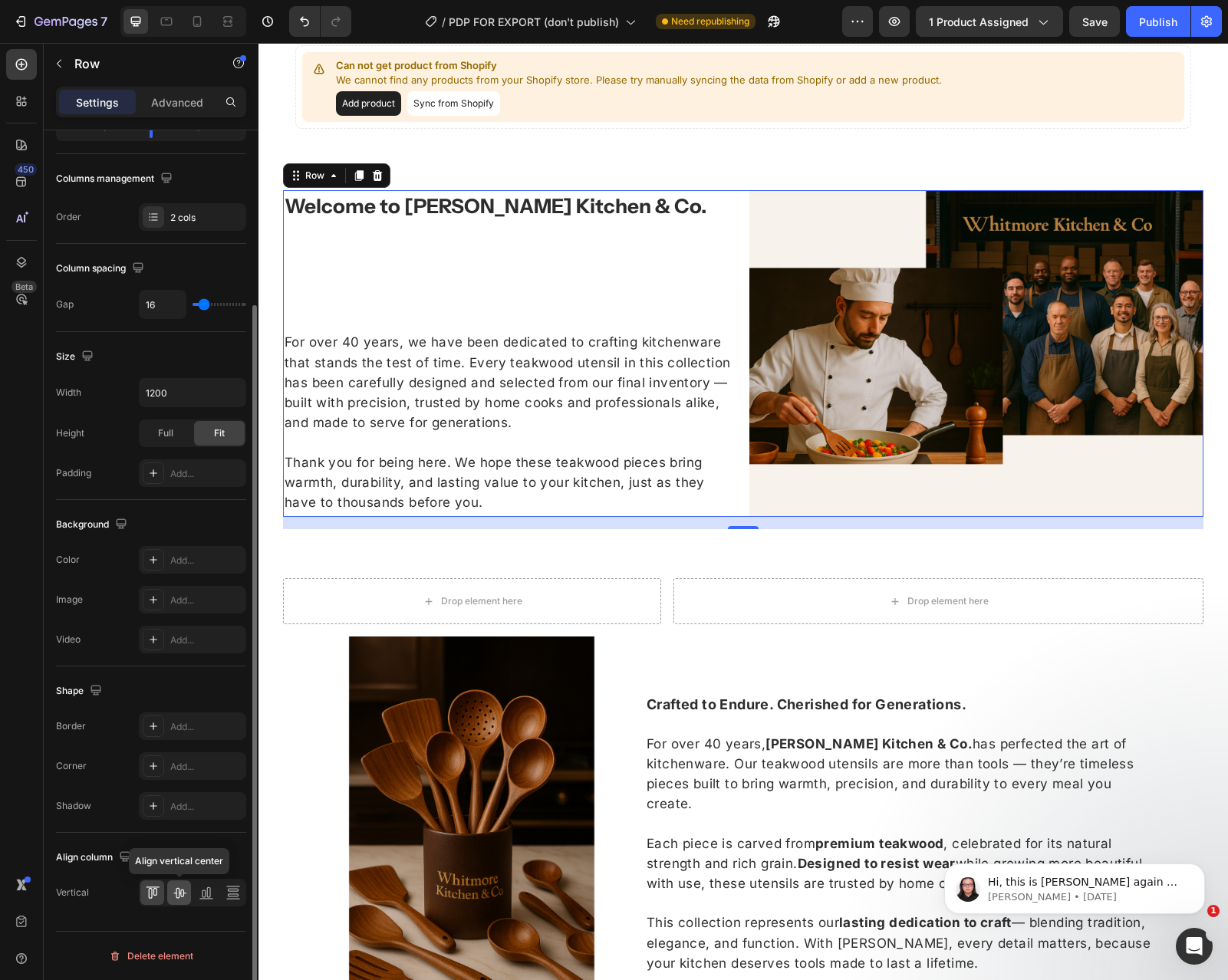
click at [181, 893] on icon at bounding box center [179, 892] width 15 height 15
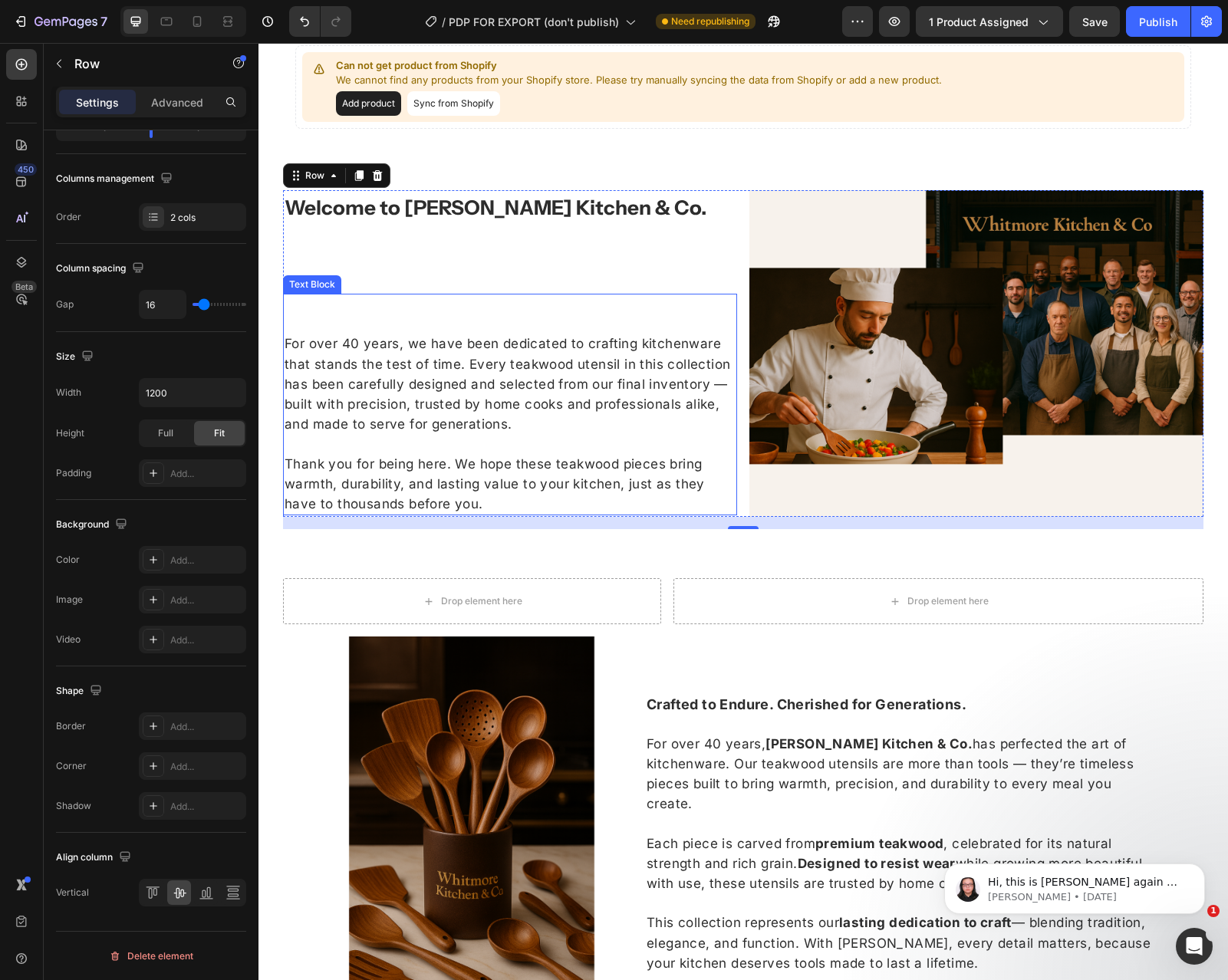
click at [481, 317] on p "For over 40 years, we have been dedicated to crafting kitchenware that stands t…" at bounding box center [510, 374] width 451 height 120
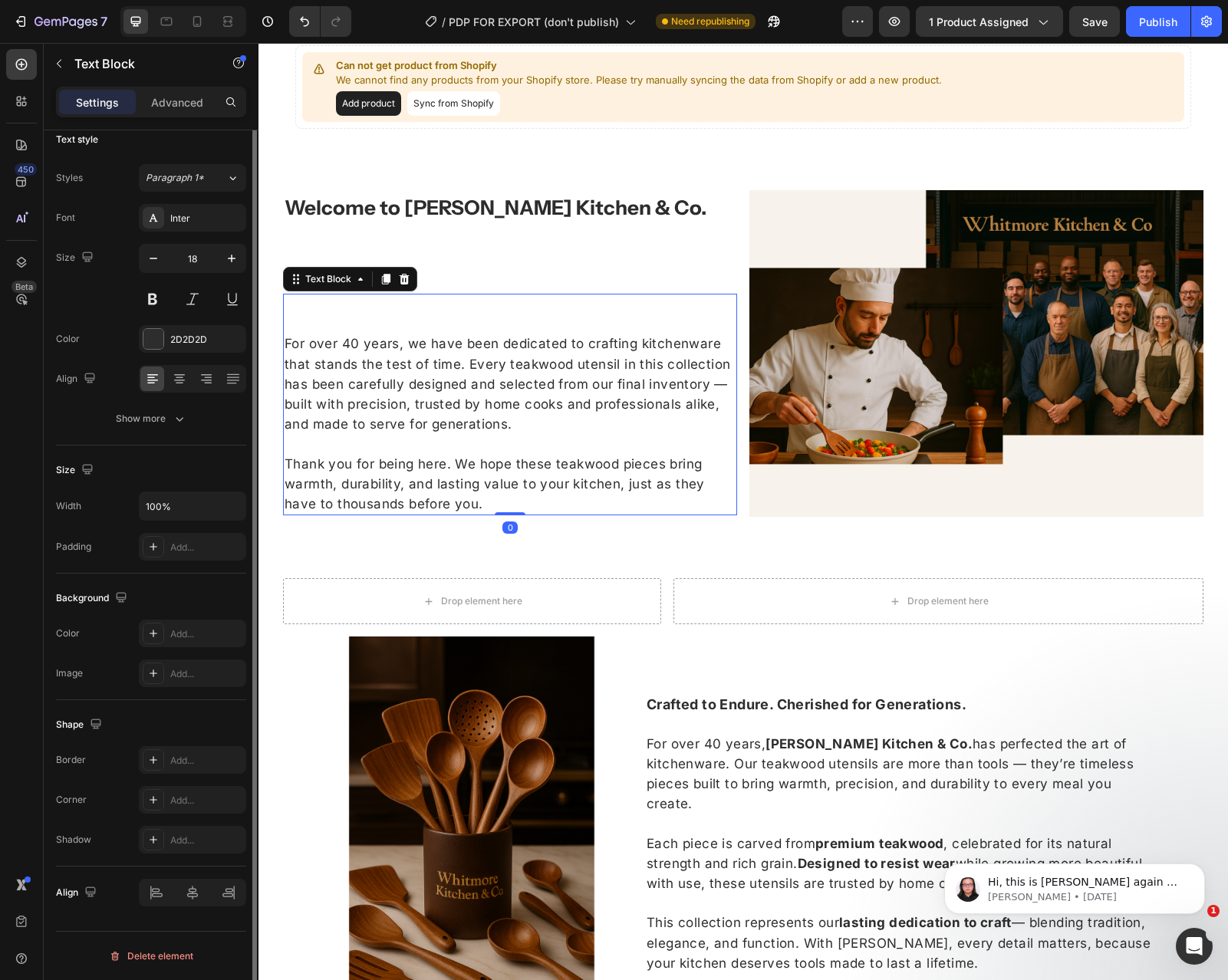
scroll to position [0, 0]
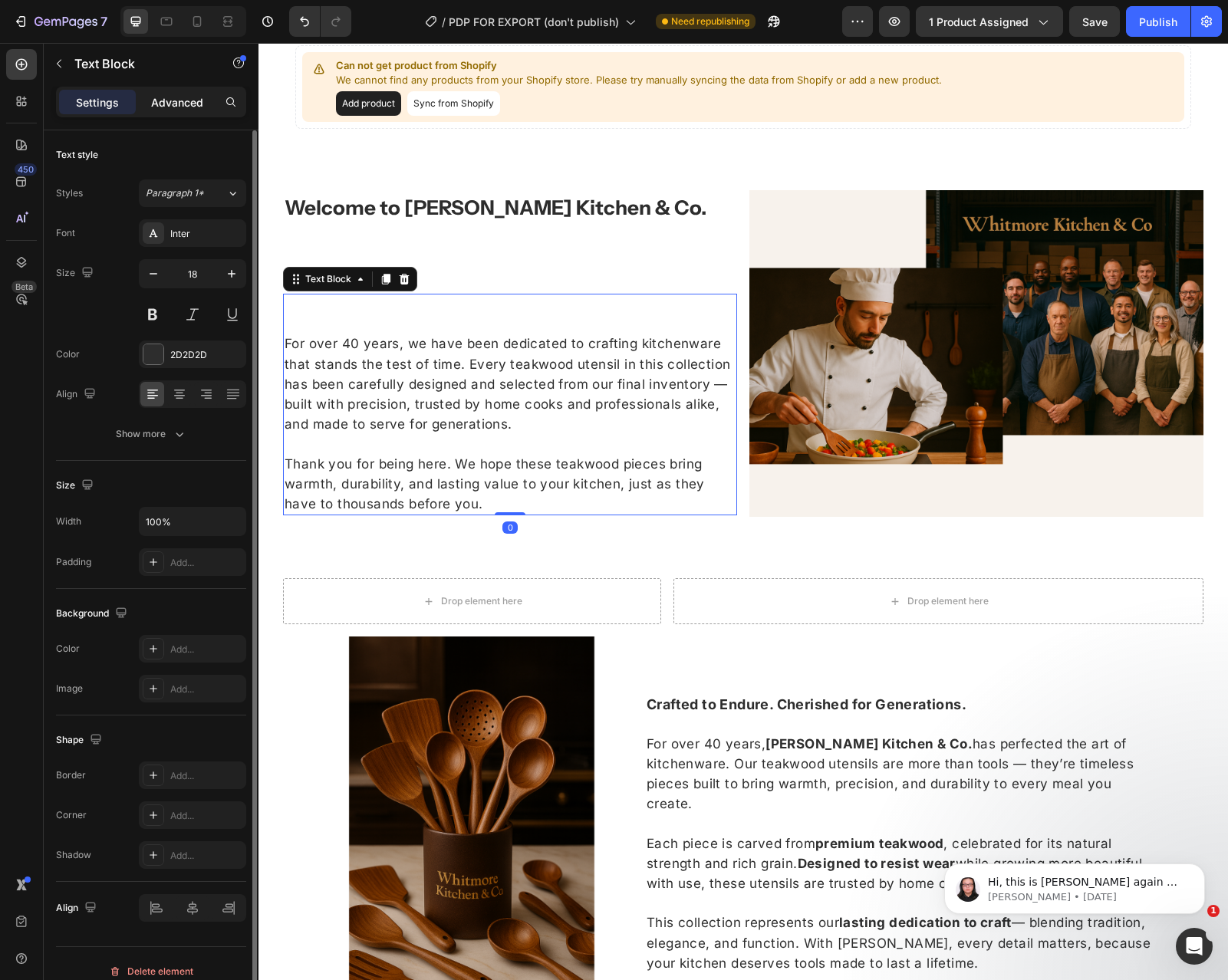
click at [179, 112] on div "Advanced" at bounding box center [177, 102] width 76 height 25
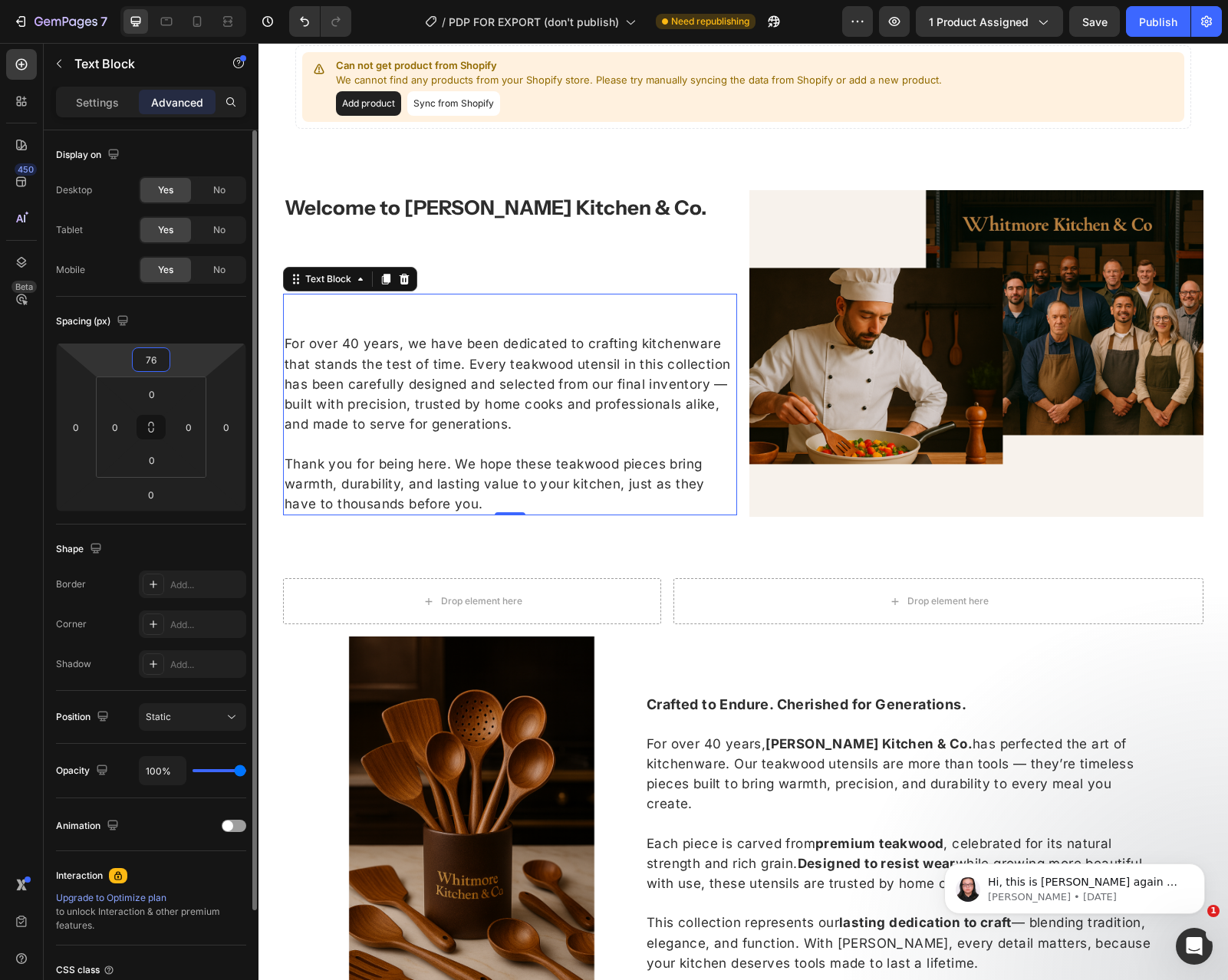
click at [149, 361] on input "76" at bounding box center [151, 360] width 31 height 23
type input "6"
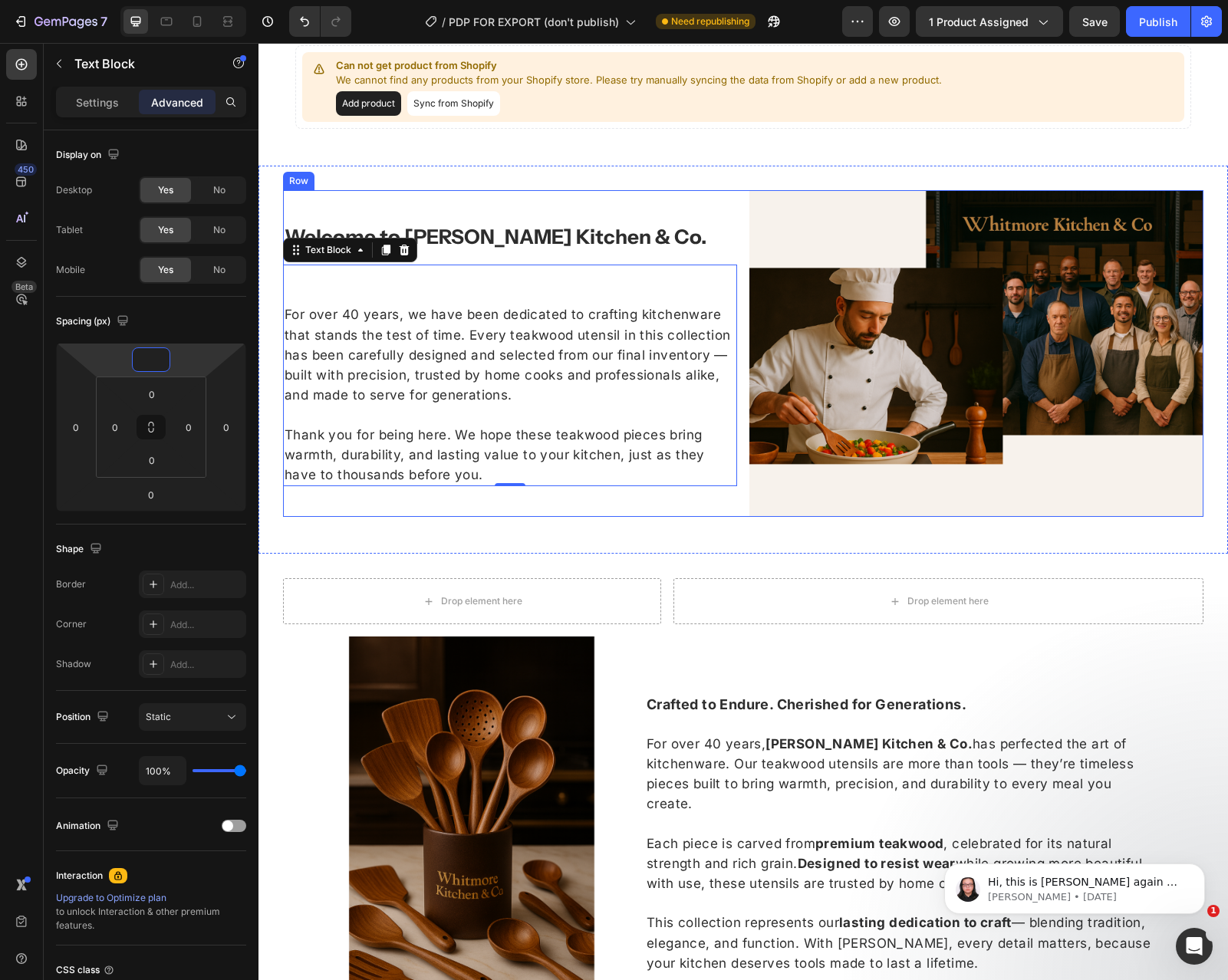
type input "0"
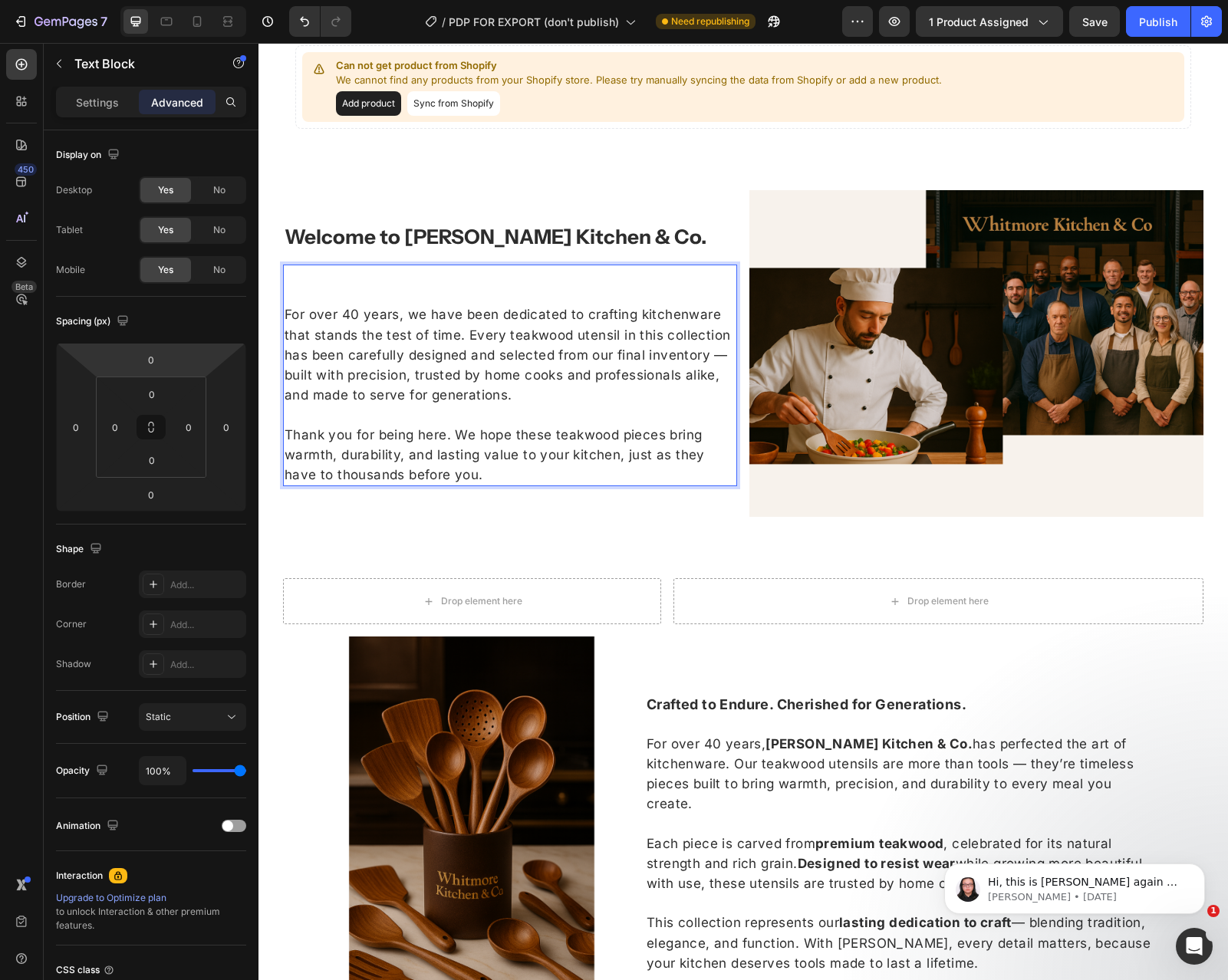
click at [330, 304] on p "For over 40 years, we have been dedicated to crafting kitchenware that stands t…" at bounding box center [510, 345] width 451 height 120
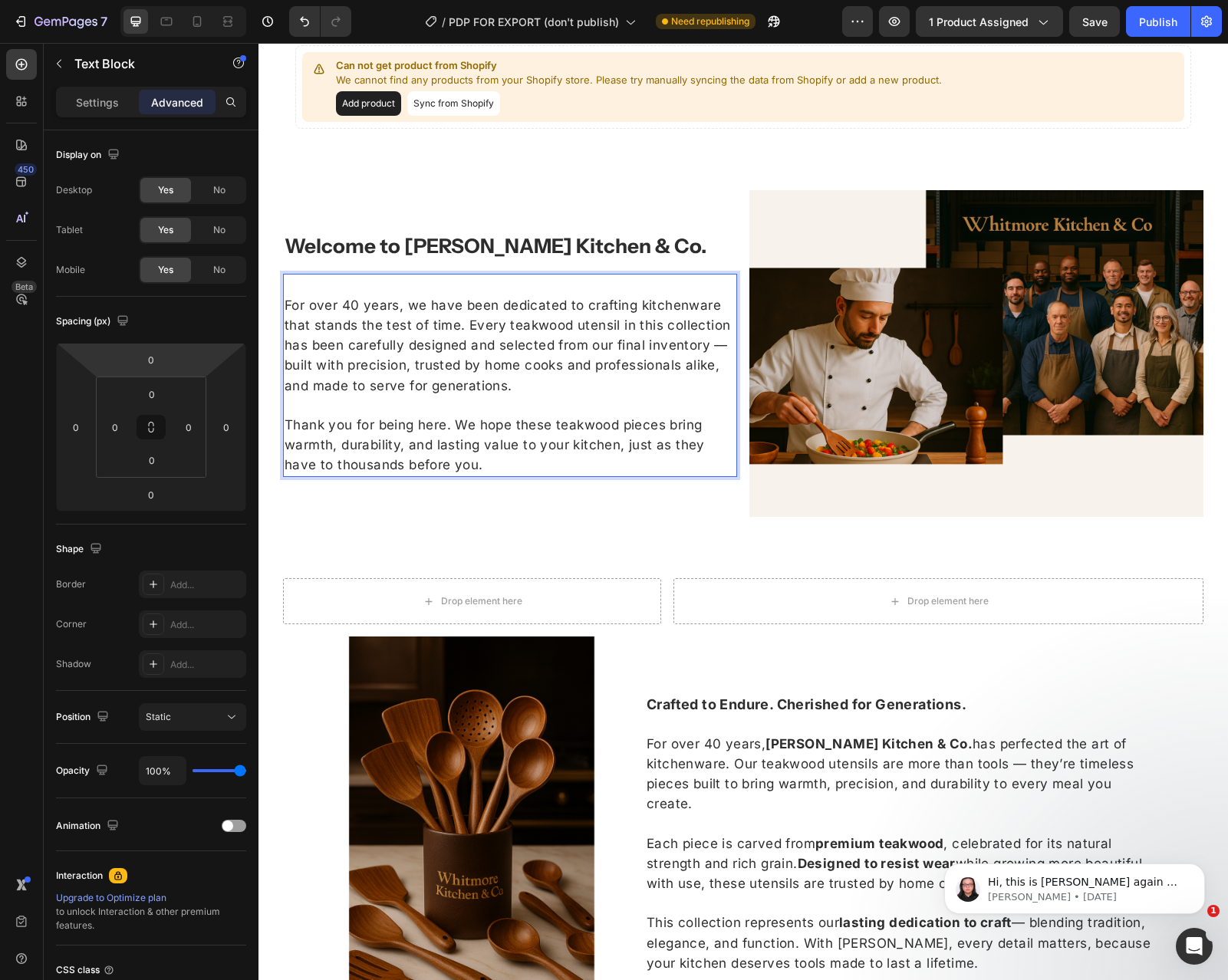
scroll to position [1437, 0]
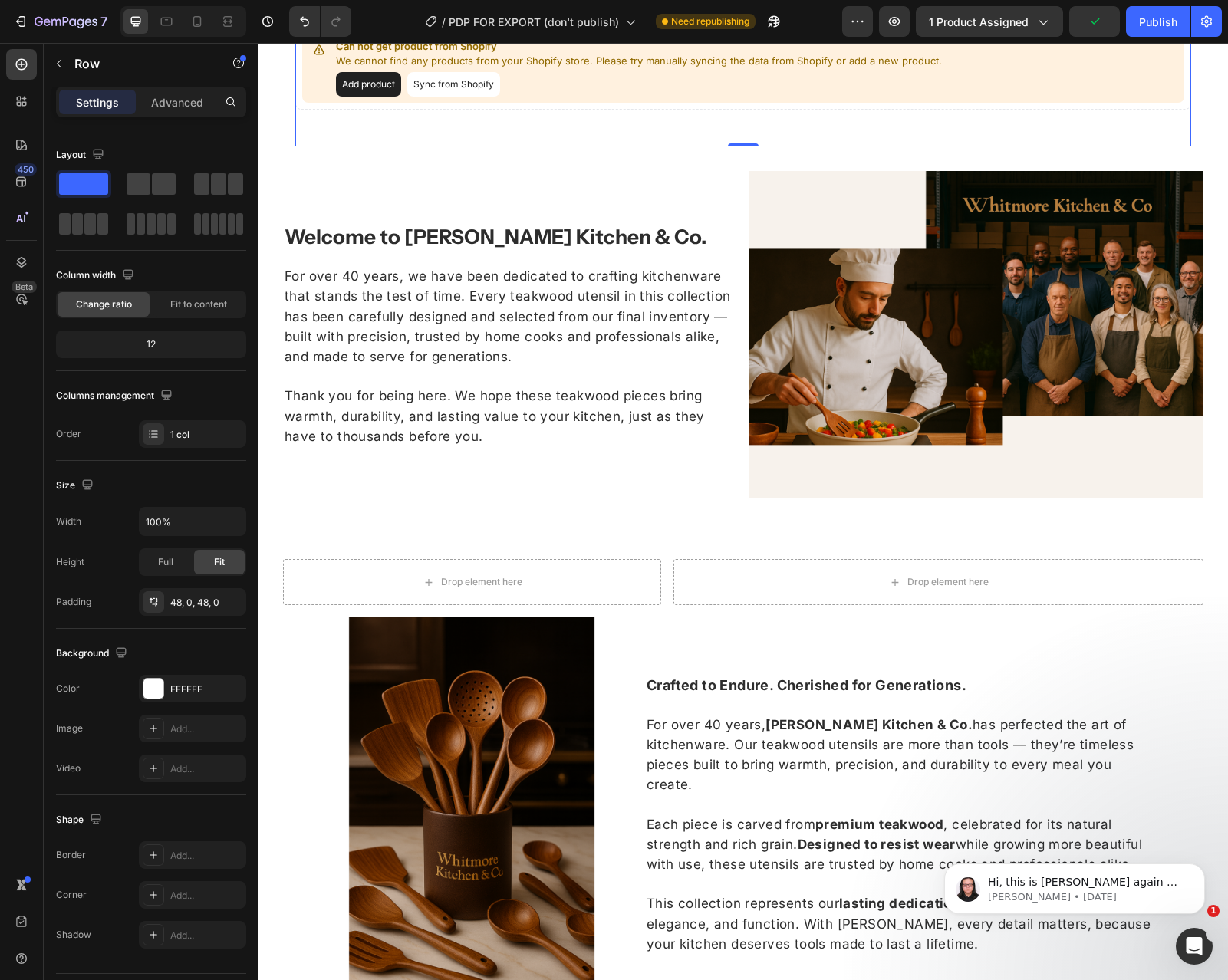
click at [705, 132] on div "Kitchen Utensils Heading Can not get product from Shopify We cannot find any pr…" at bounding box center [742, 44] width 895 height 205
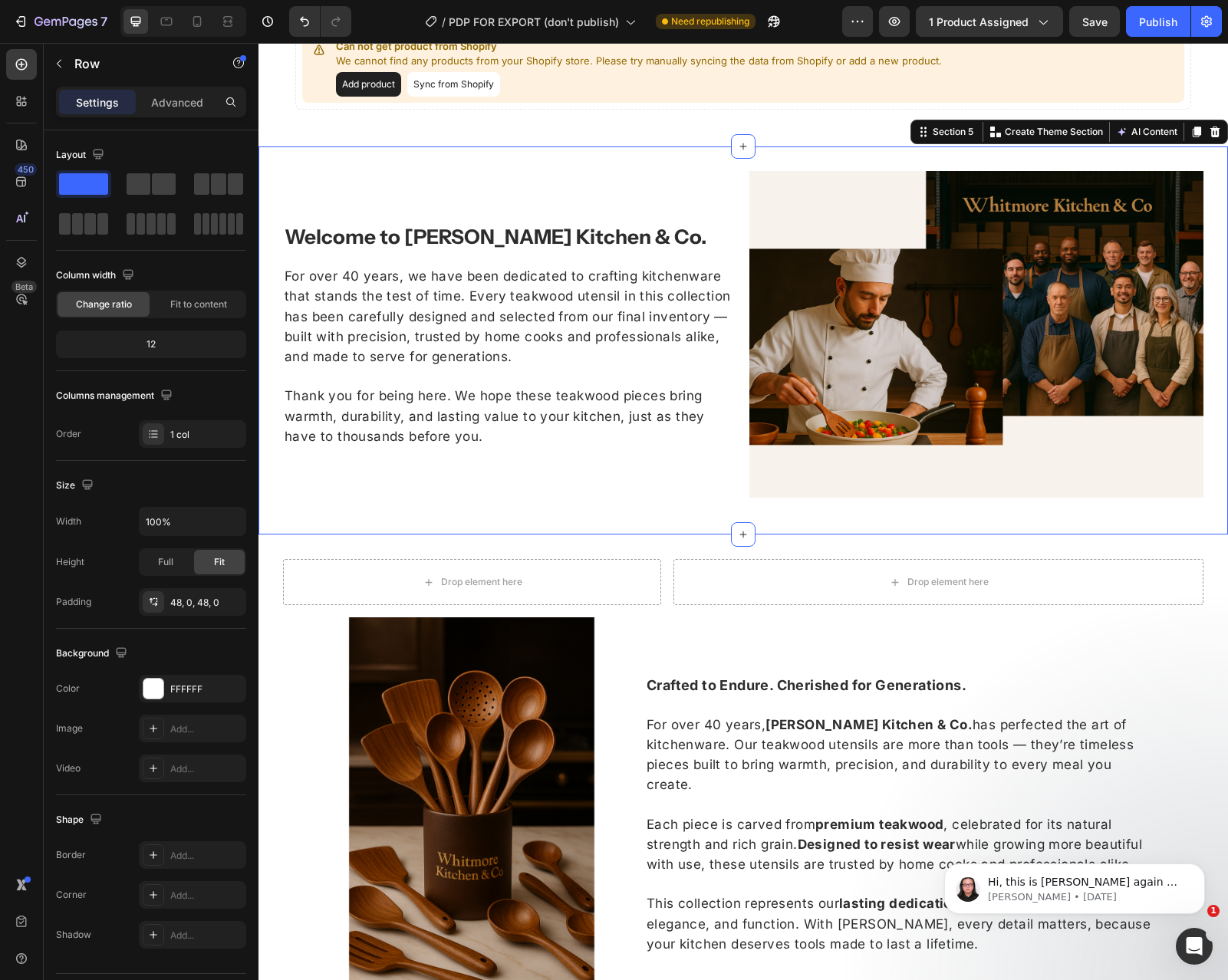
click at [661, 160] on div "⁠⁠⁠⁠⁠⁠⁠ Welcome to [PERSON_NAME] Kitchen & Co. Heading For over 40 years, we ha…" at bounding box center [743, 341] width 969 height 388
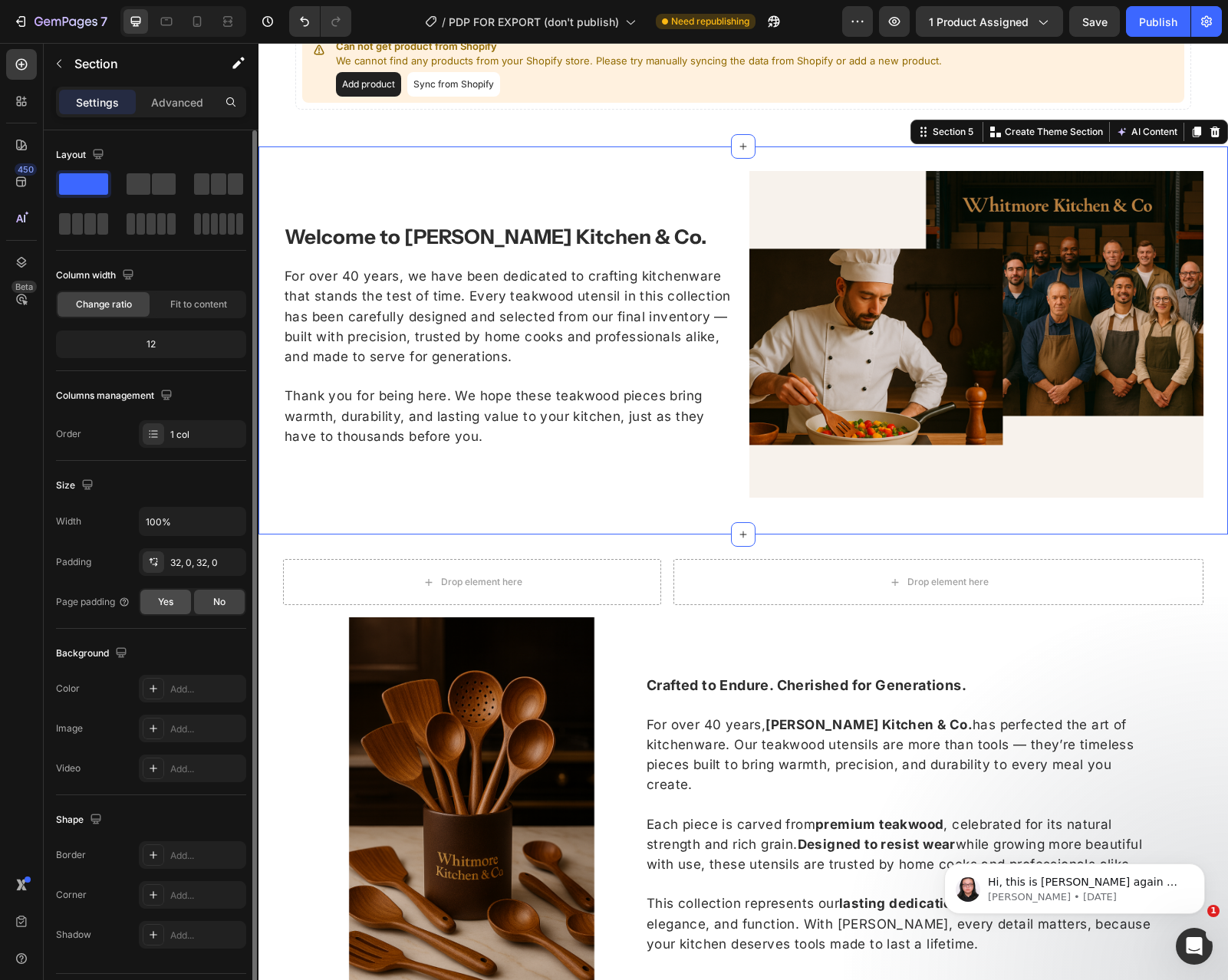
click at [164, 596] on span "Yes" at bounding box center [165, 602] width 15 height 14
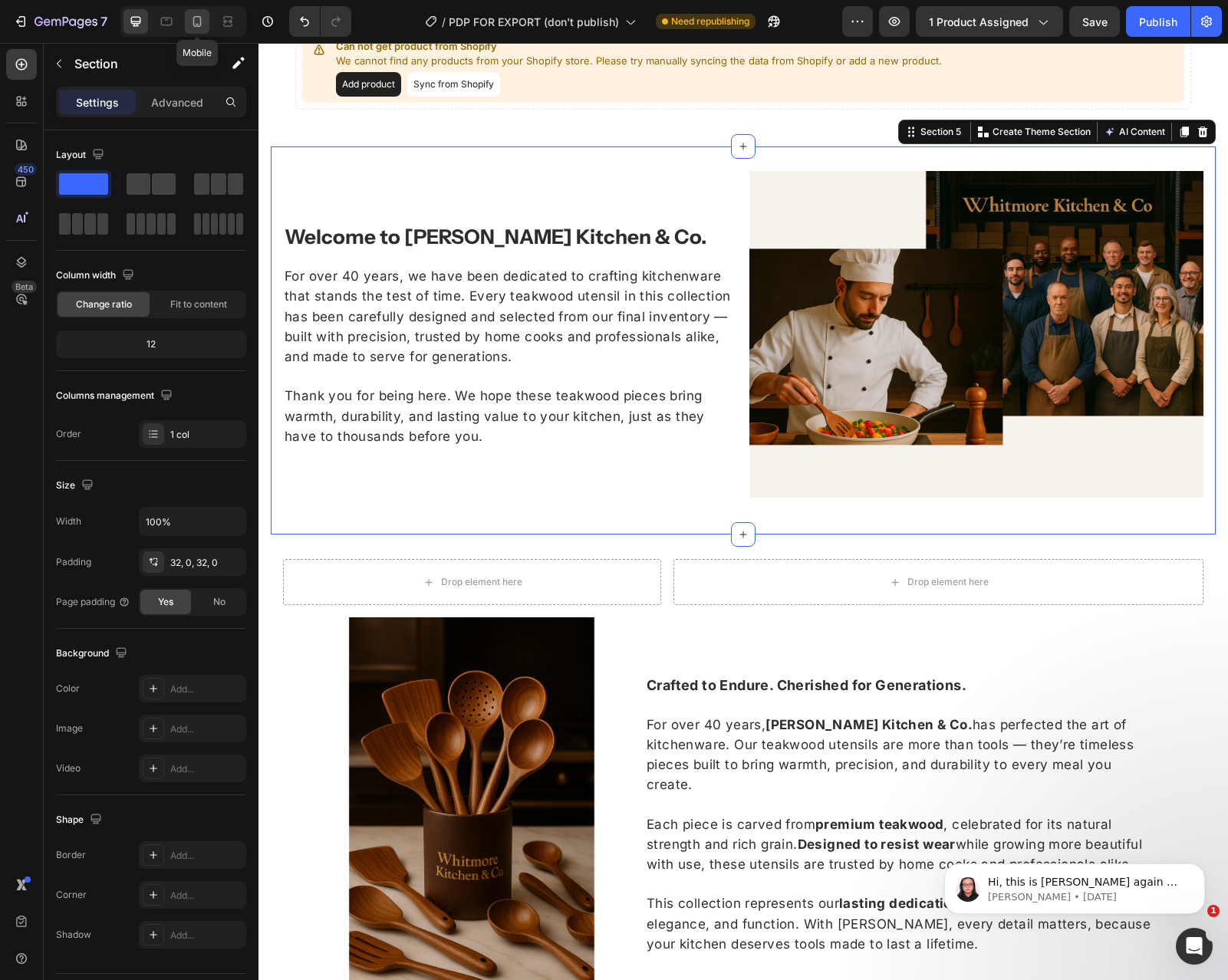
click at [196, 11] on div at bounding box center [197, 21] width 25 height 25
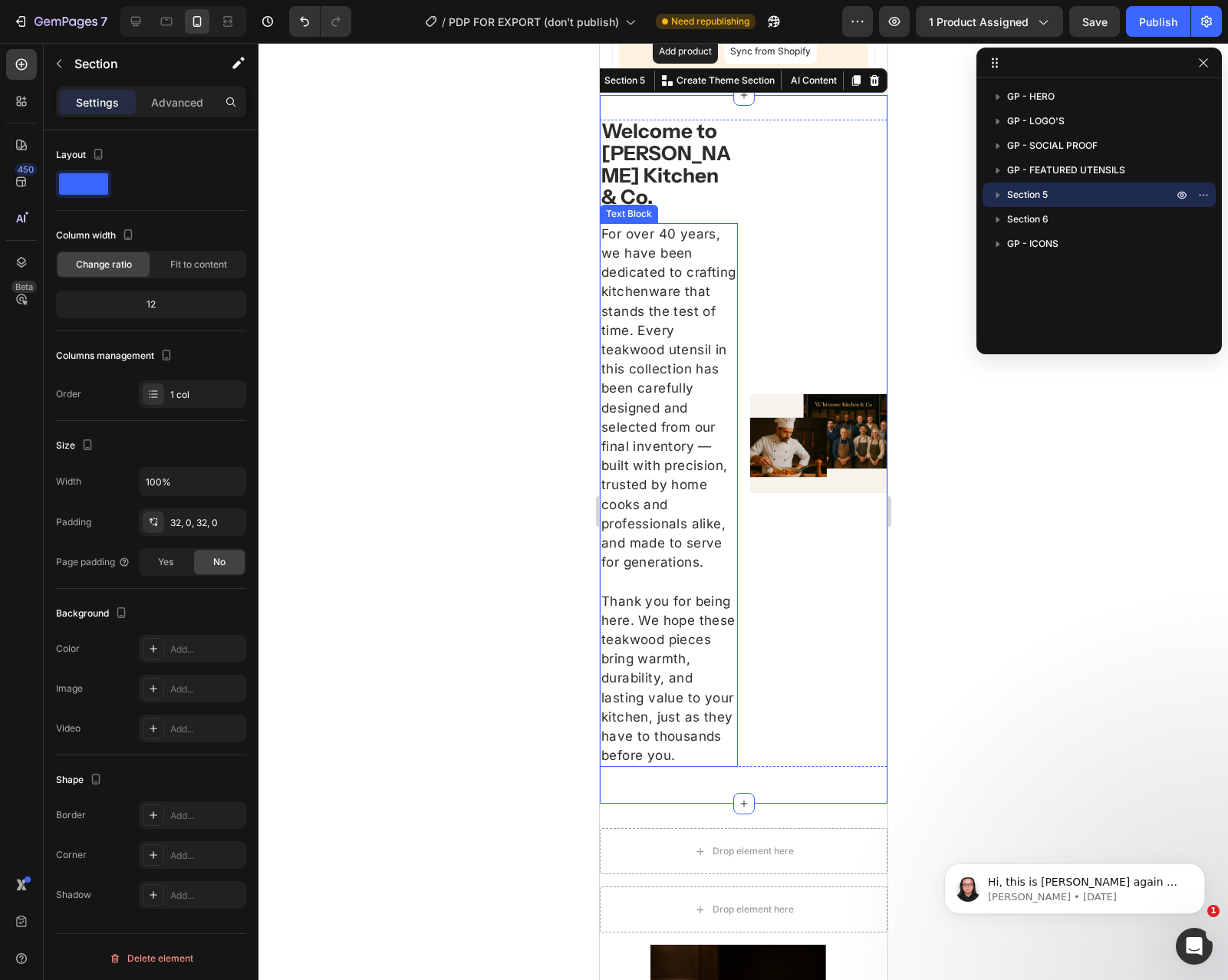
scroll to position [1421, 0]
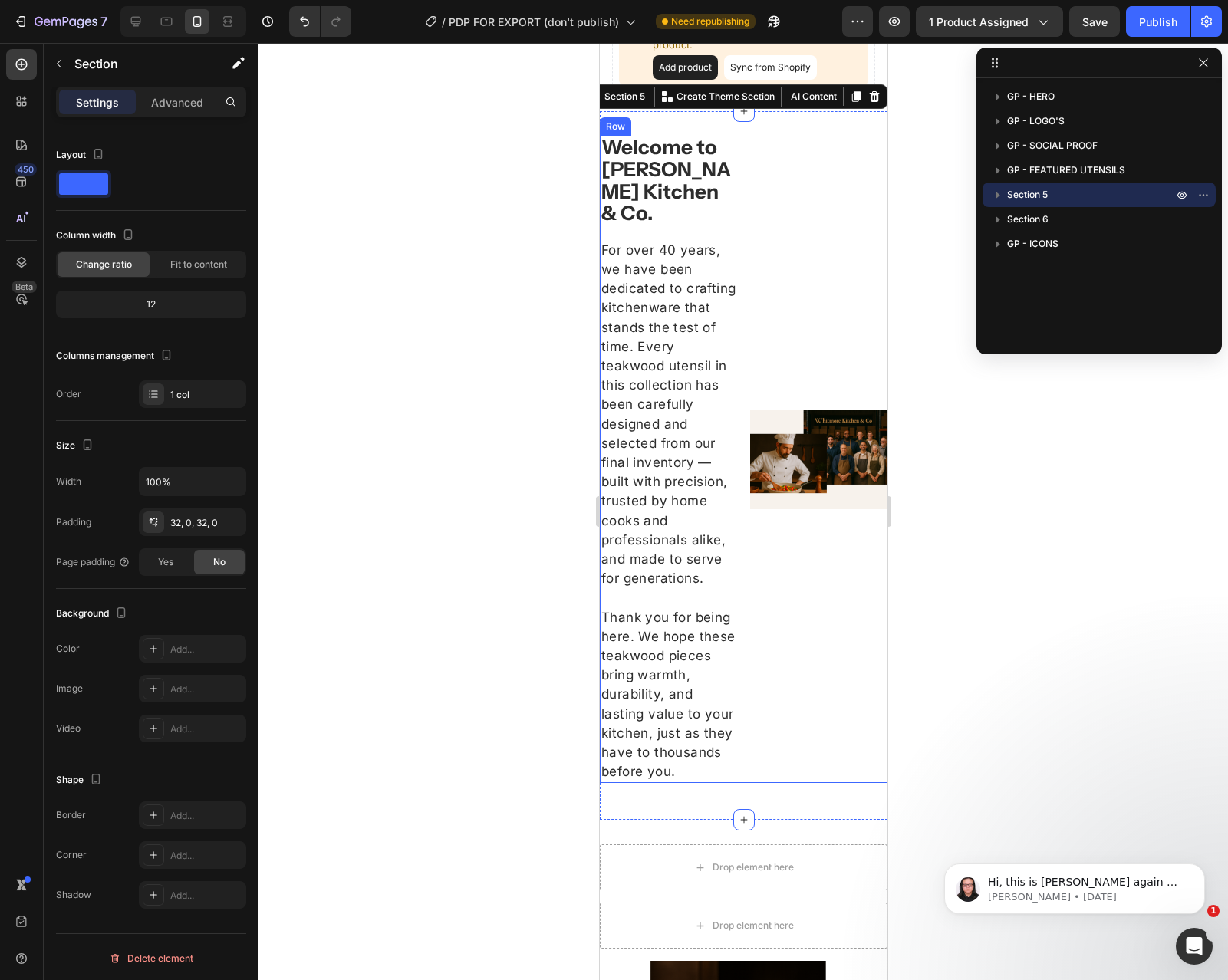
click at [750, 217] on div "Image" at bounding box center [818, 460] width 138 height 647
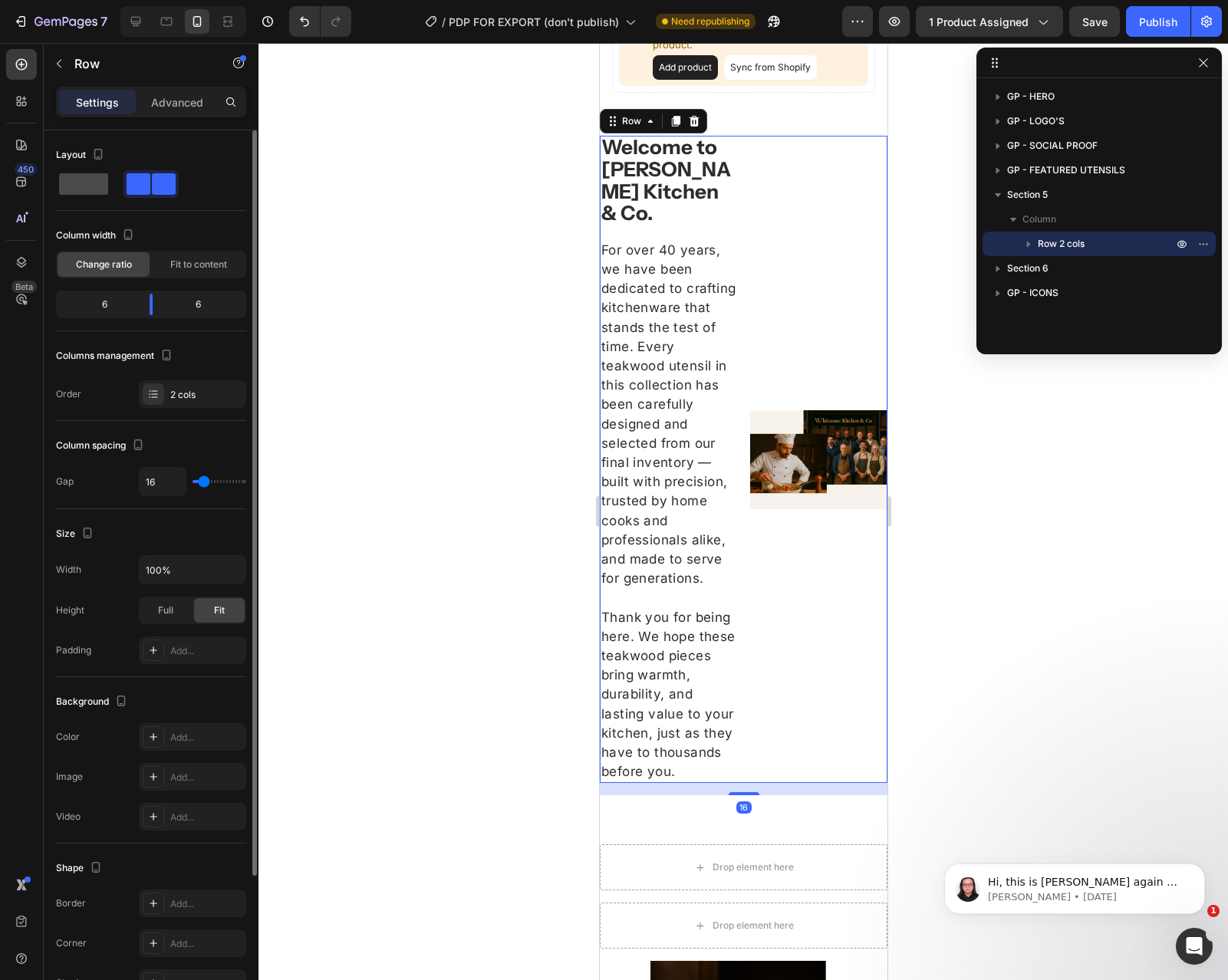
click at [92, 190] on span at bounding box center [83, 184] width 49 height 21
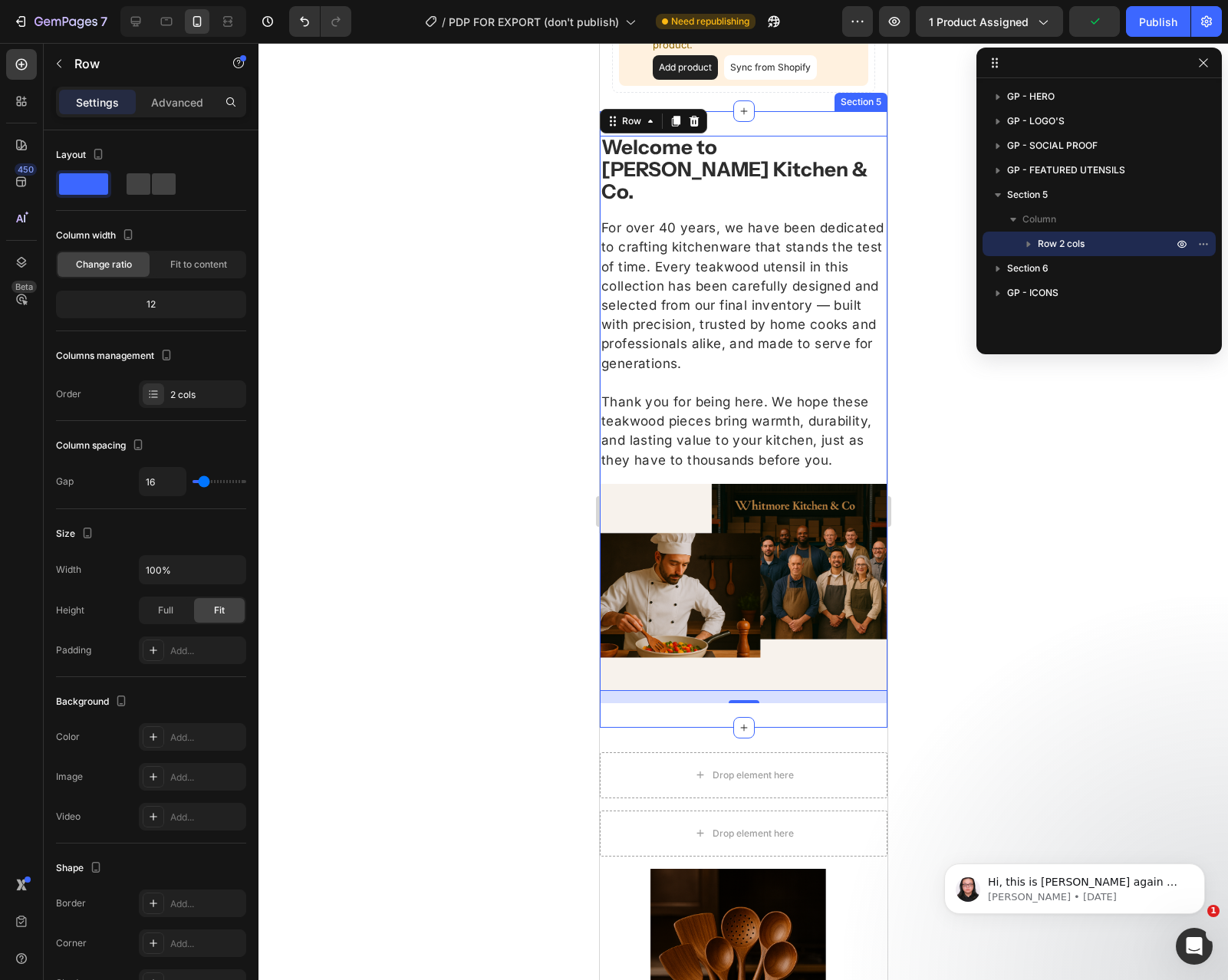
click at [806, 111] on div "⁠⁠⁠⁠⁠⁠⁠ Welcome to [PERSON_NAME] Kitchen & Co. Heading For over 40 years, we ha…" at bounding box center [742, 419] width 287 height 616
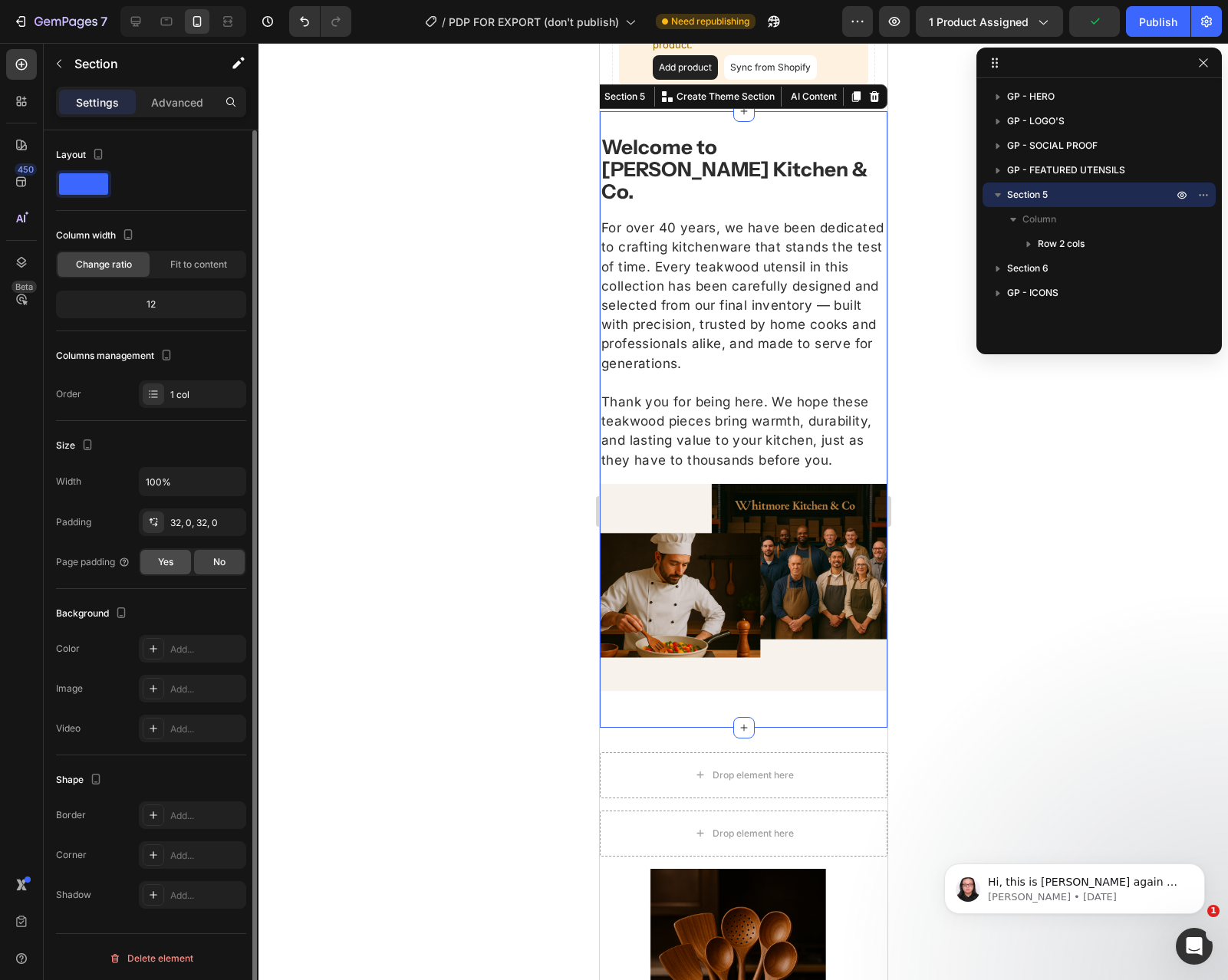
click at [173, 559] on span "Yes" at bounding box center [165, 562] width 15 height 14
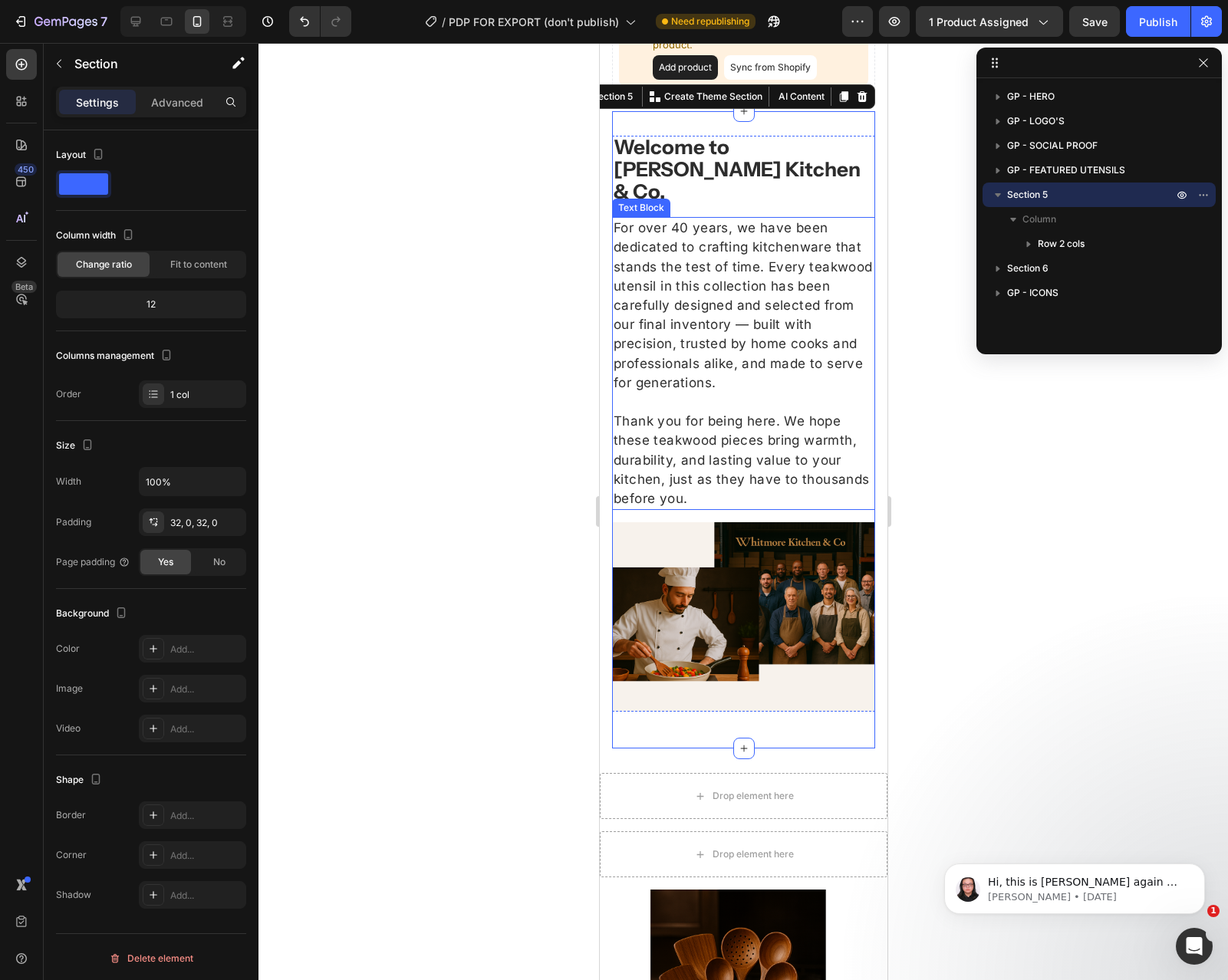
click at [734, 254] on span "For over 40 years, we have been dedicated to crafting kitchenware that stands t…" at bounding box center [742, 305] width 260 height 170
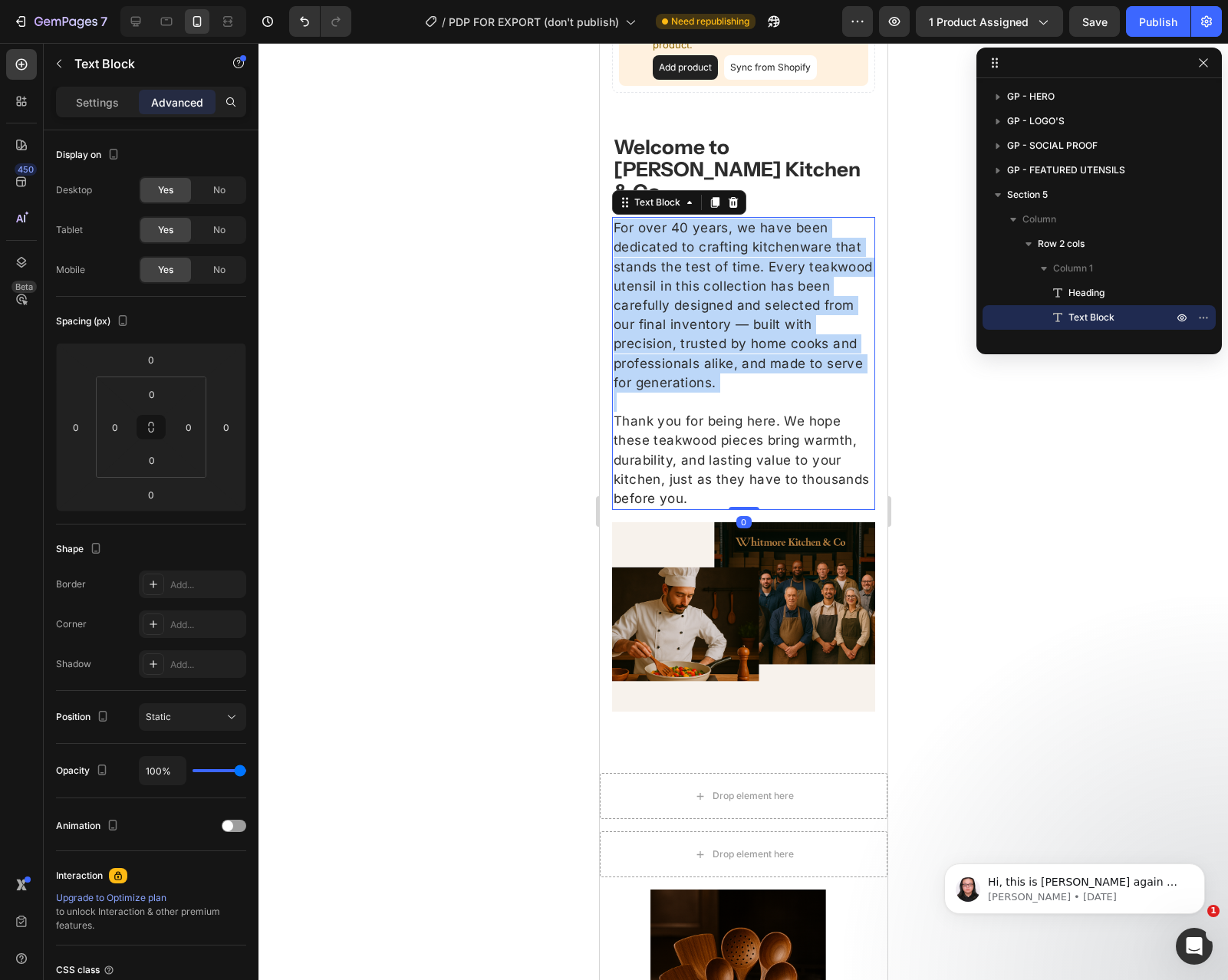
click at [734, 254] on span "For over 40 years, we have been dedicated to crafting kitchenware that stands t…" at bounding box center [742, 305] width 260 height 170
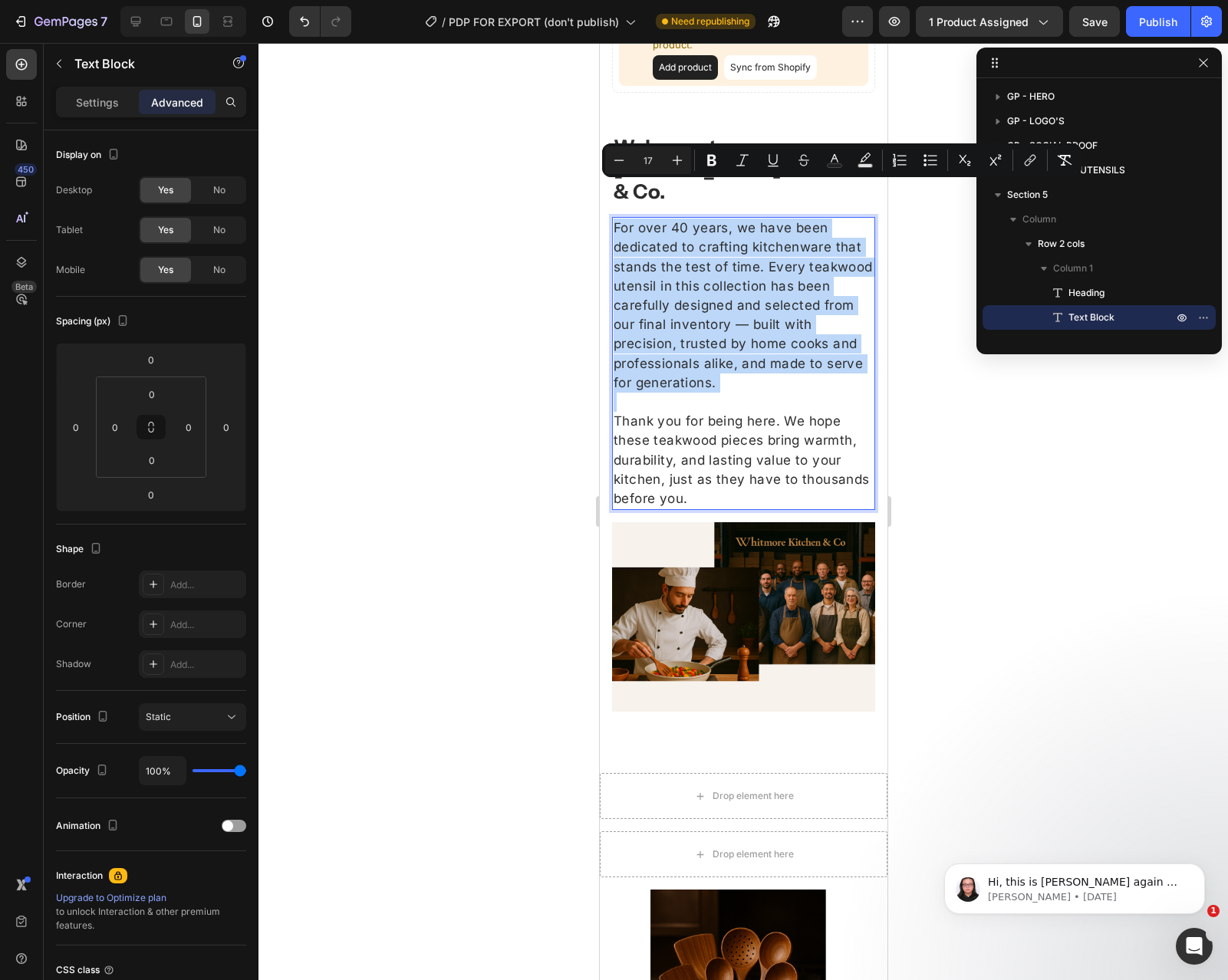
click at [709, 414] on span "Thank you for being here. We hope these teakwood pieces bring warmth, durabilit…" at bounding box center [741, 460] width 256 height 92
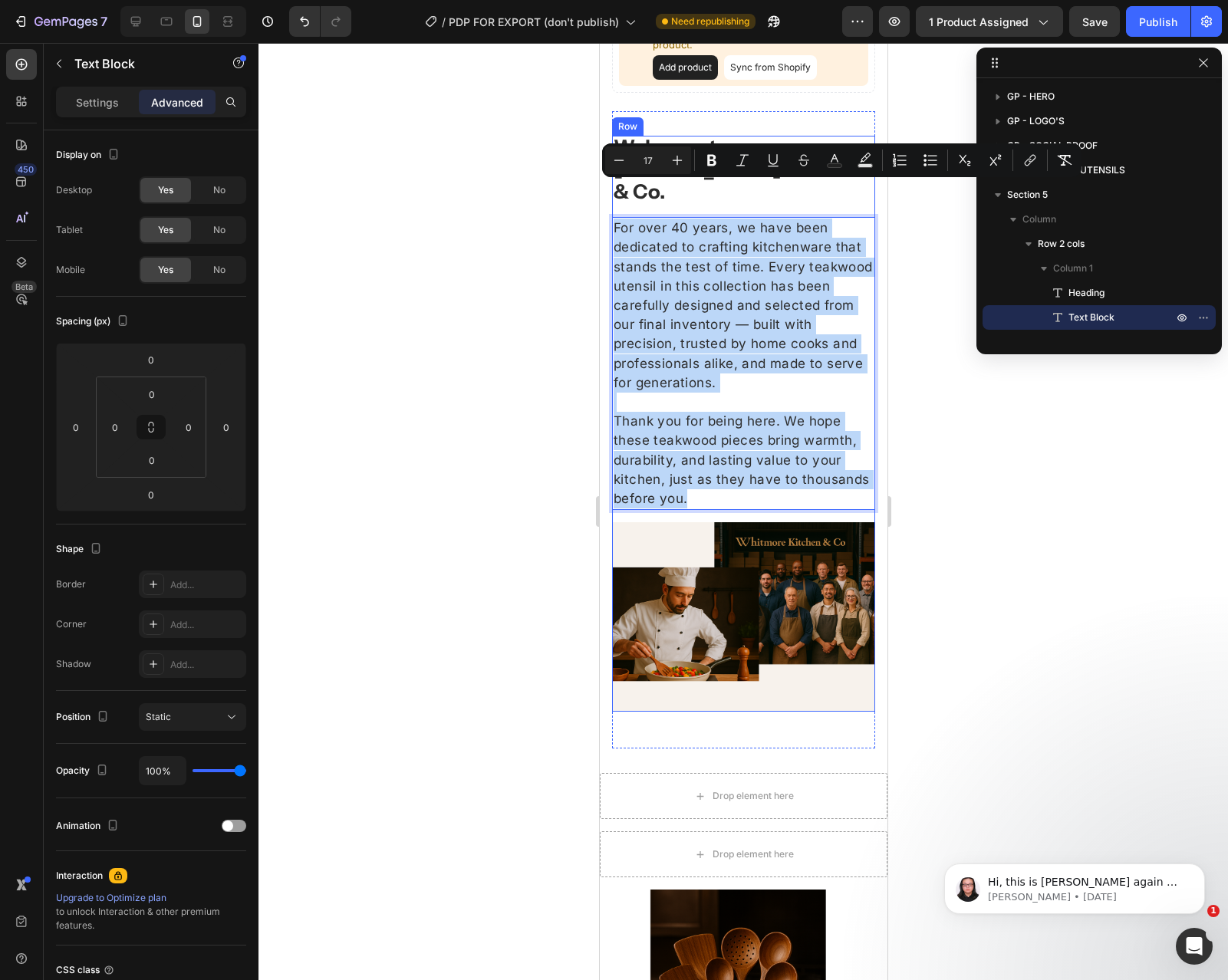
drag, startPoint x: 706, startPoint y: 457, endPoint x: 616, endPoint y: 176, distance: 295.1
click at [616, 176] on div "⁠⁠⁠⁠⁠⁠⁠ Welcome to [PERSON_NAME] Kitchen & Co. Heading For over 40 years, we ha…" at bounding box center [742, 323] width 263 height 374
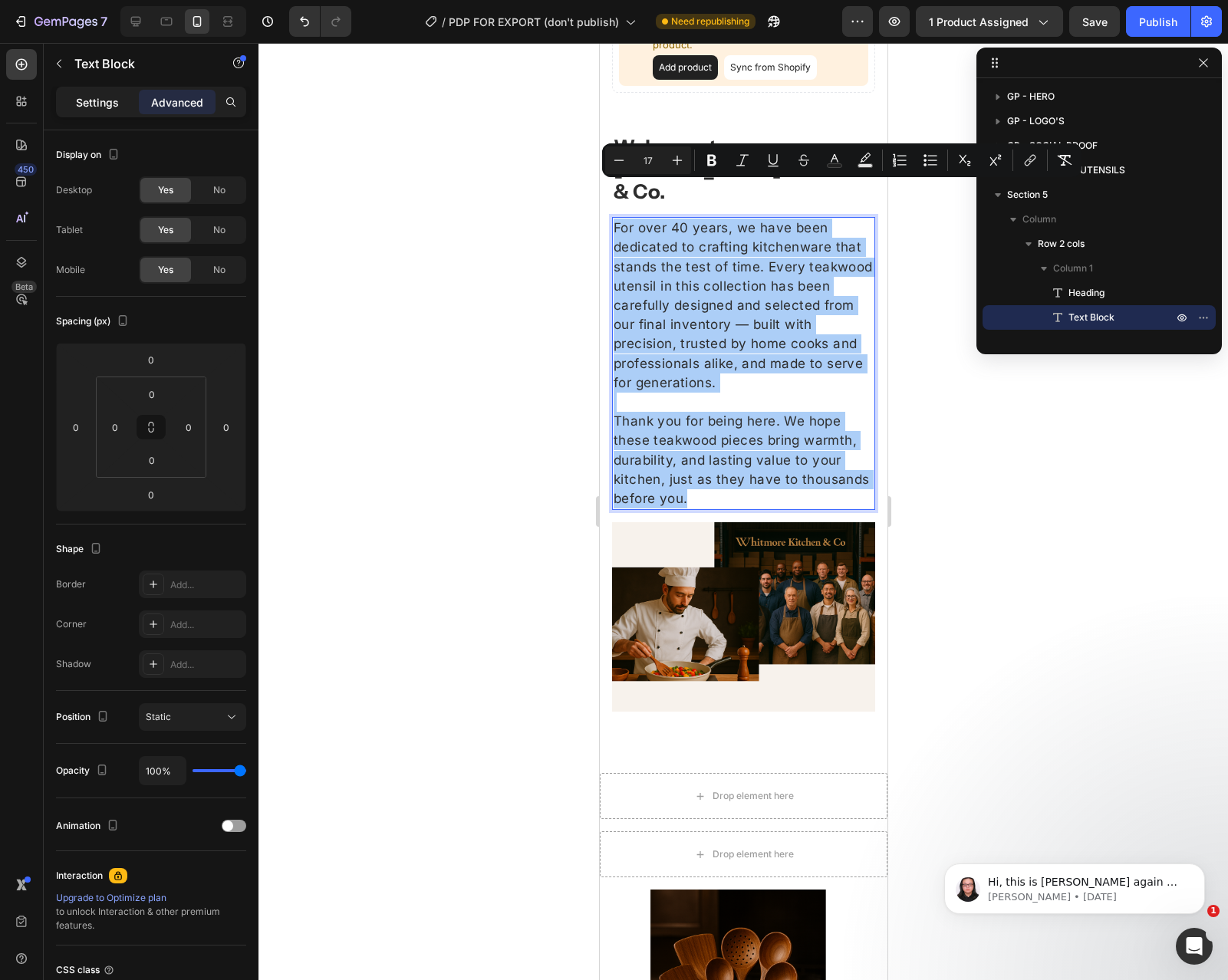
click at [98, 95] on p "Settings" at bounding box center [97, 102] width 43 height 16
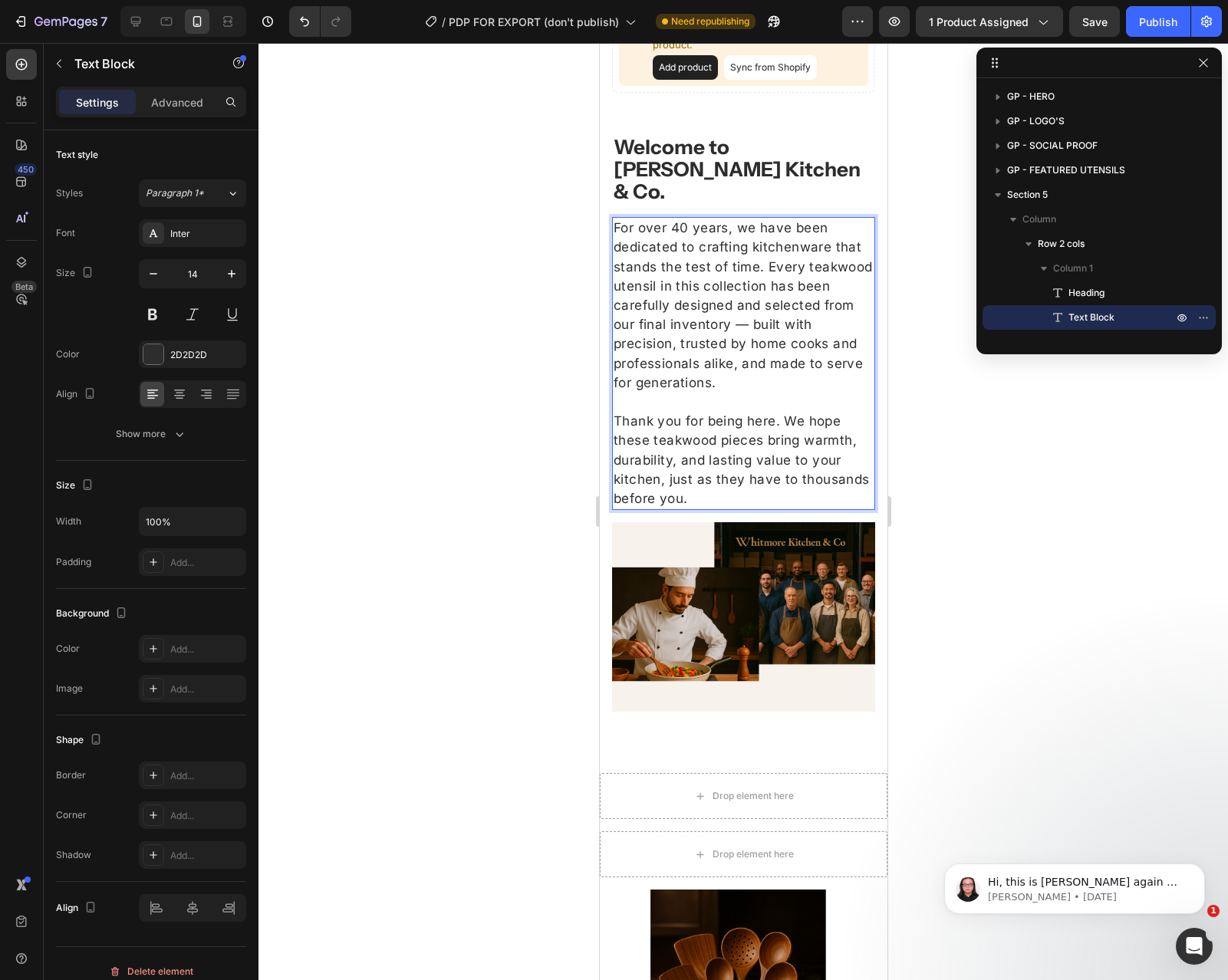
click at [761, 315] on span "For over 40 years, we have been dedicated to crafting kitchenware that stands t…" at bounding box center [742, 305] width 260 height 170
click at [704, 455] on p "Thank you for being here. We hope these teakwood pieces bring warmth, durabilit…" at bounding box center [742, 460] width 260 height 97
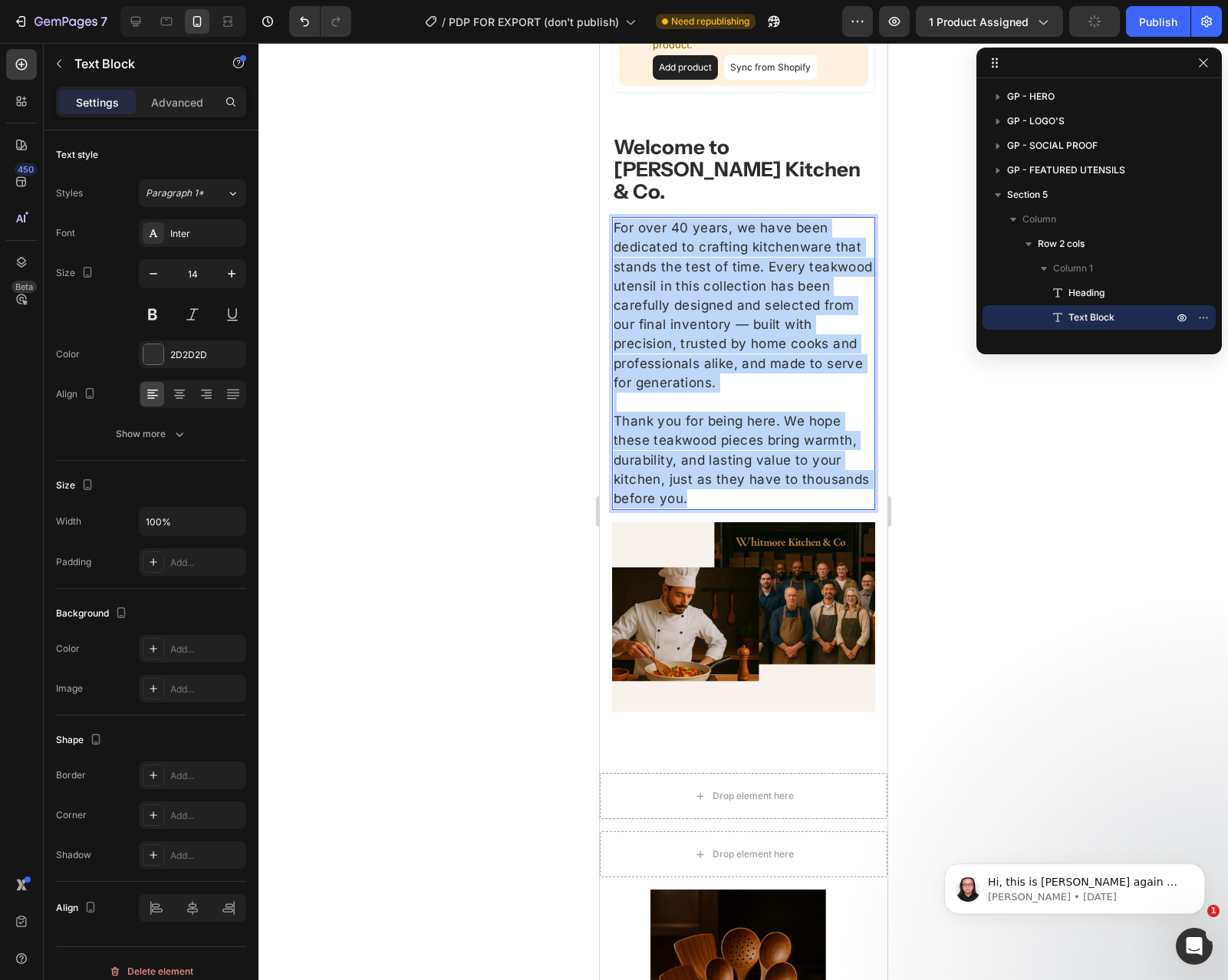
drag, startPoint x: 701, startPoint y: 459, endPoint x: 597, endPoint y: 192, distance: 286.5
click at [599, 192] on html "iPhone 13 Mini ( 375 px) iPhone 13 Mini iPhone 13 Pro iPhone 11 Pro Max iPhone …" at bounding box center [742, 414] width 287 height 3585
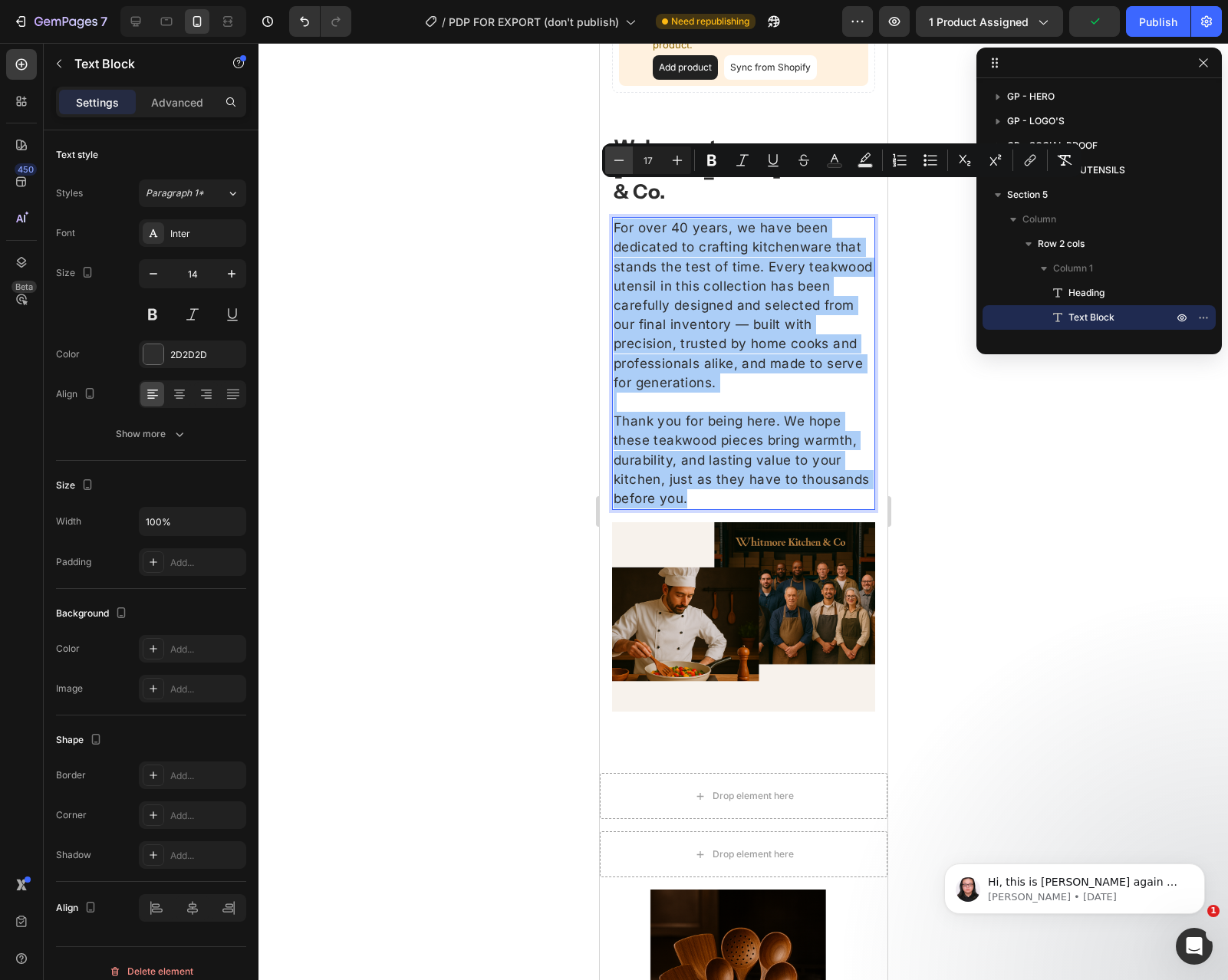
click at [610, 161] on button "Minus" at bounding box center [619, 160] width 28 height 28
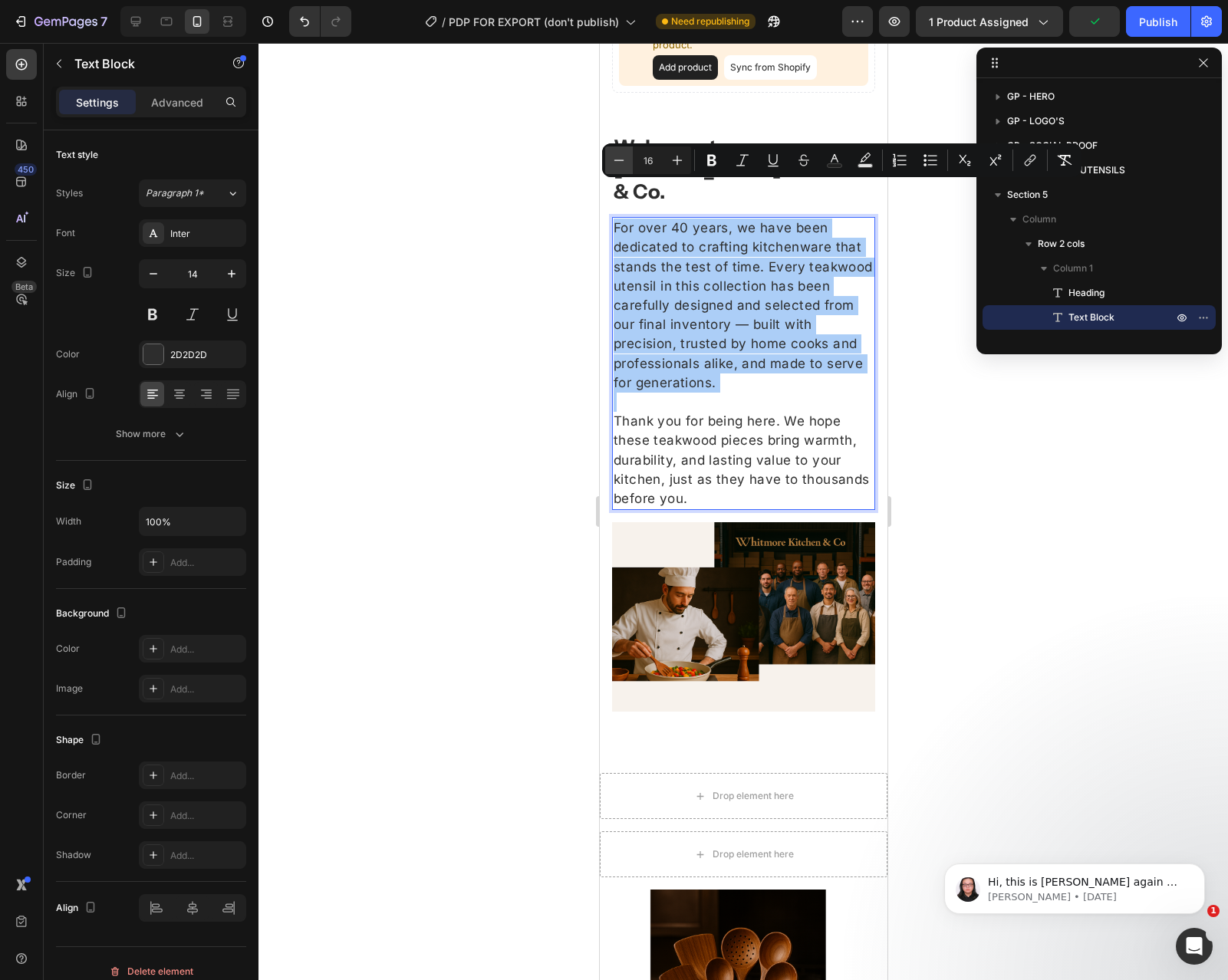
click at [610, 161] on button "Minus" at bounding box center [619, 160] width 28 height 28
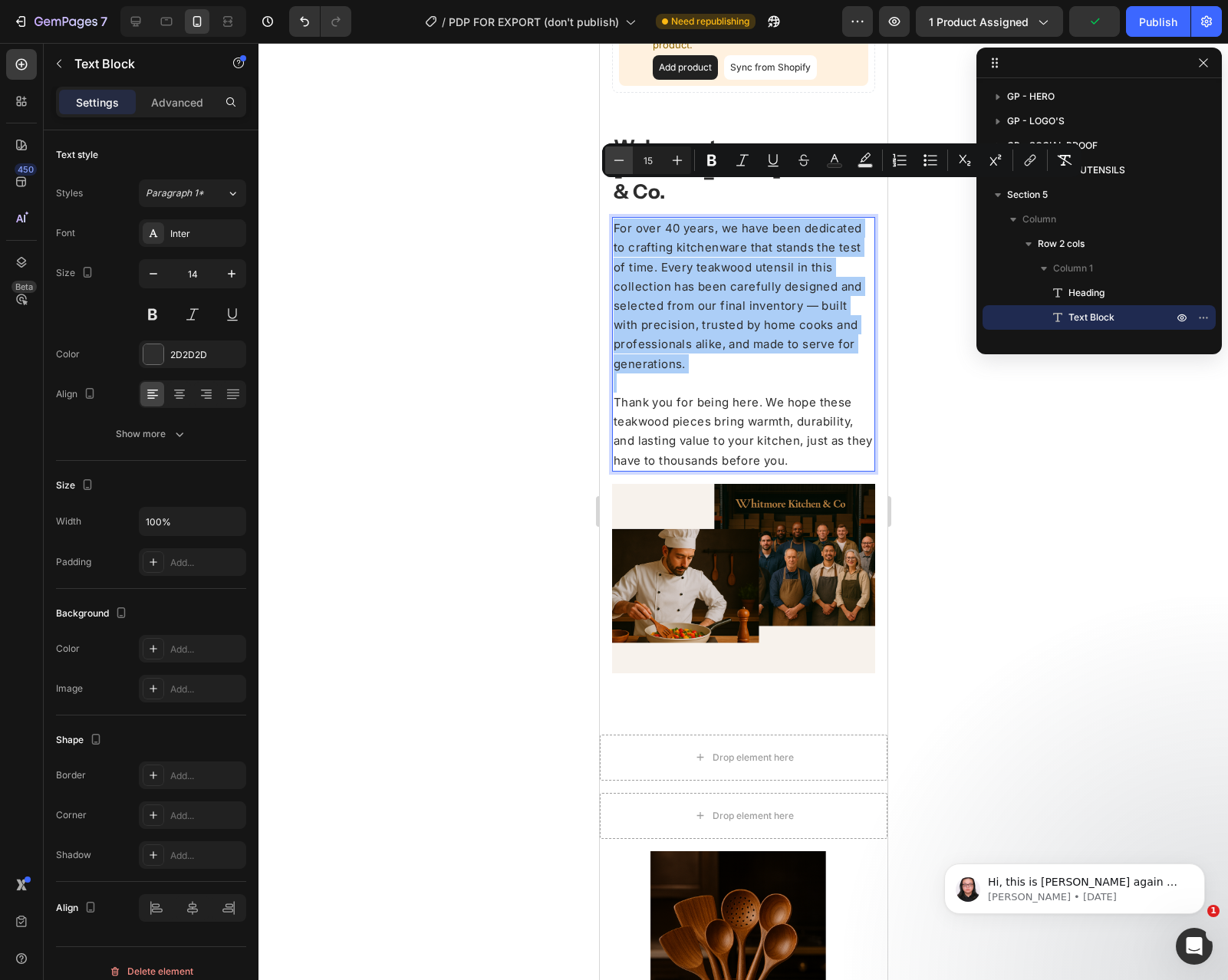
click at [610, 161] on button "Minus" at bounding box center [619, 160] width 28 height 28
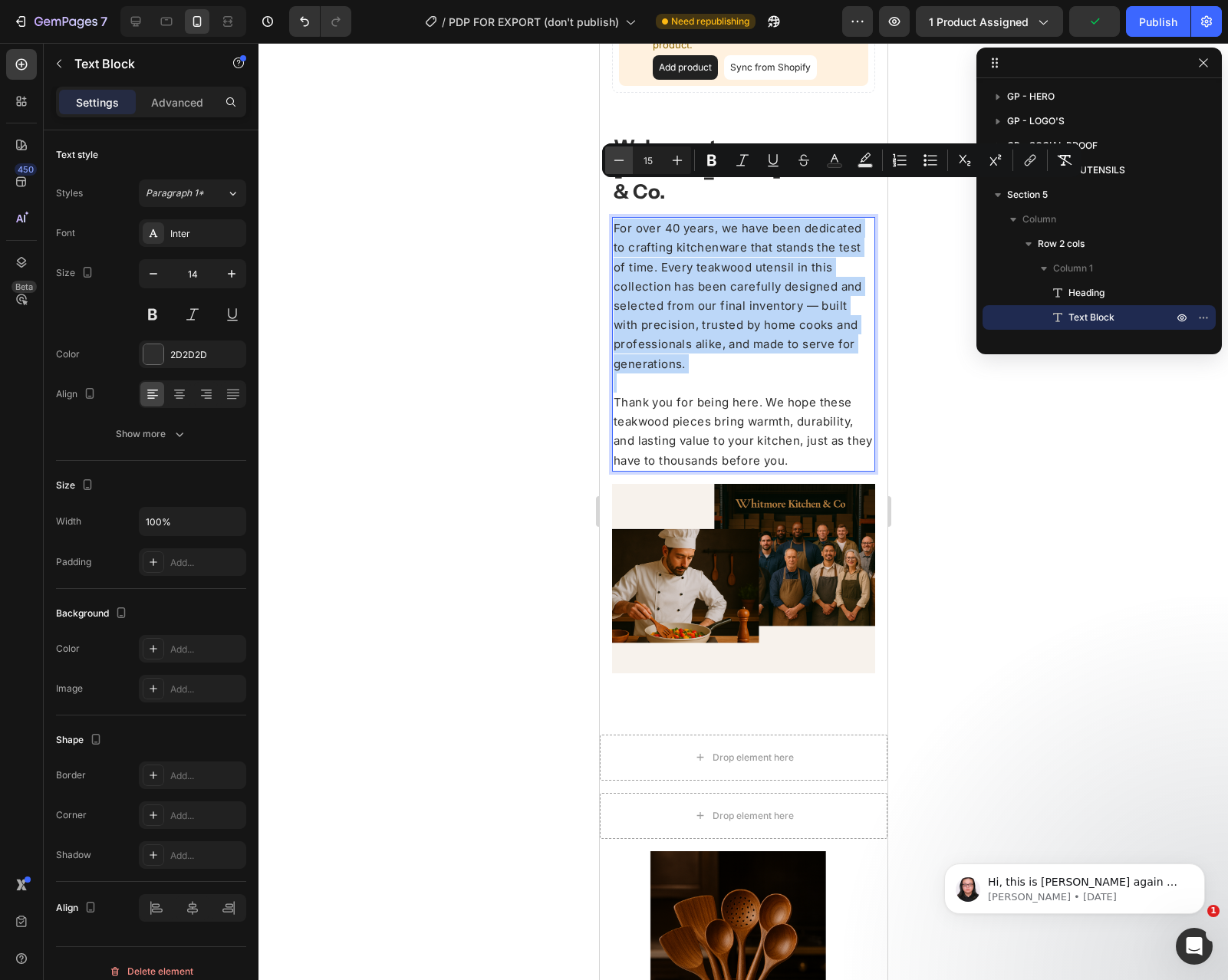
type input "14"
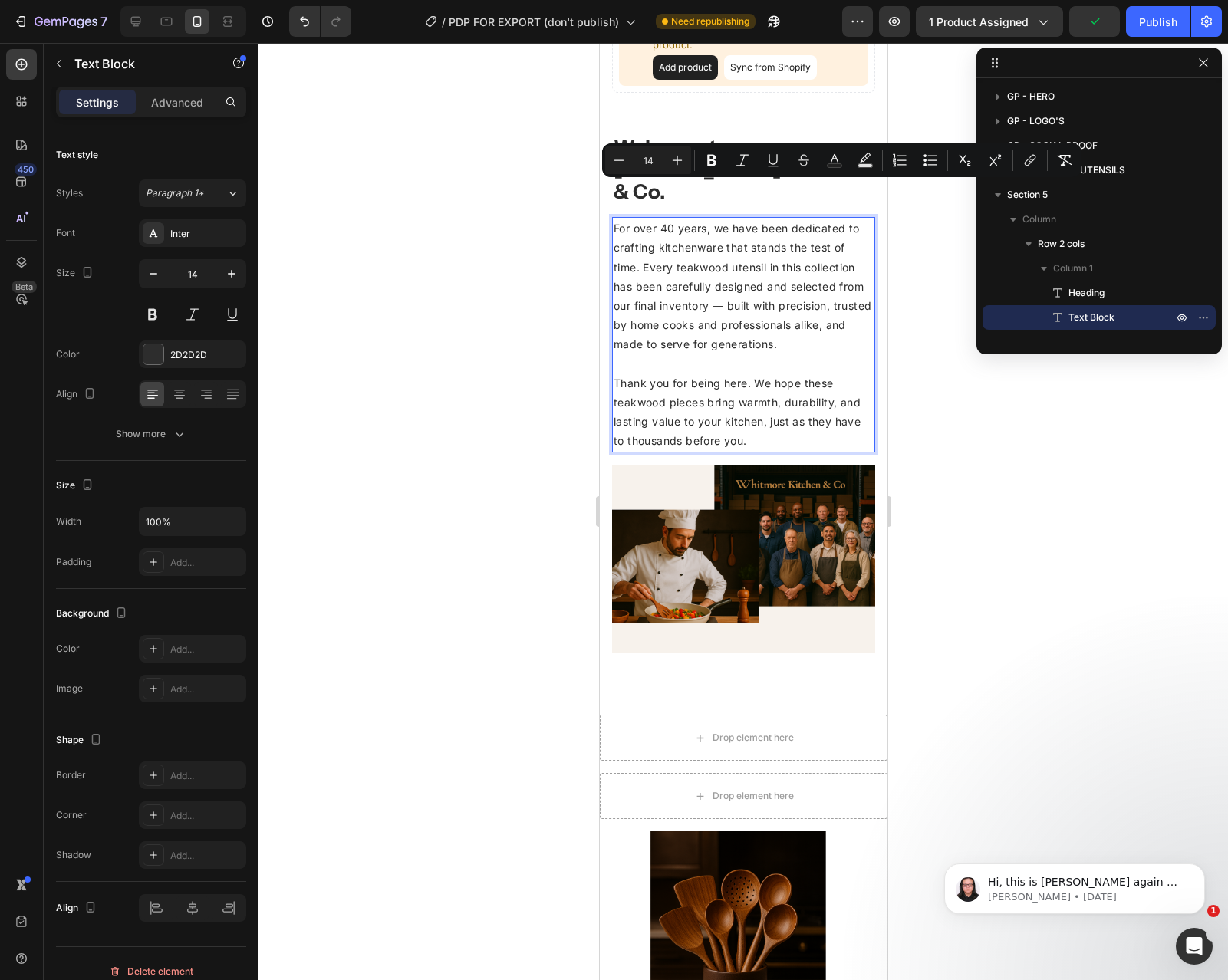
click at [721, 266] on span "For over 40 years, we have been dedicated to crafting kitchenware that stands t…" at bounding box center [742, 285] width 258 height 129
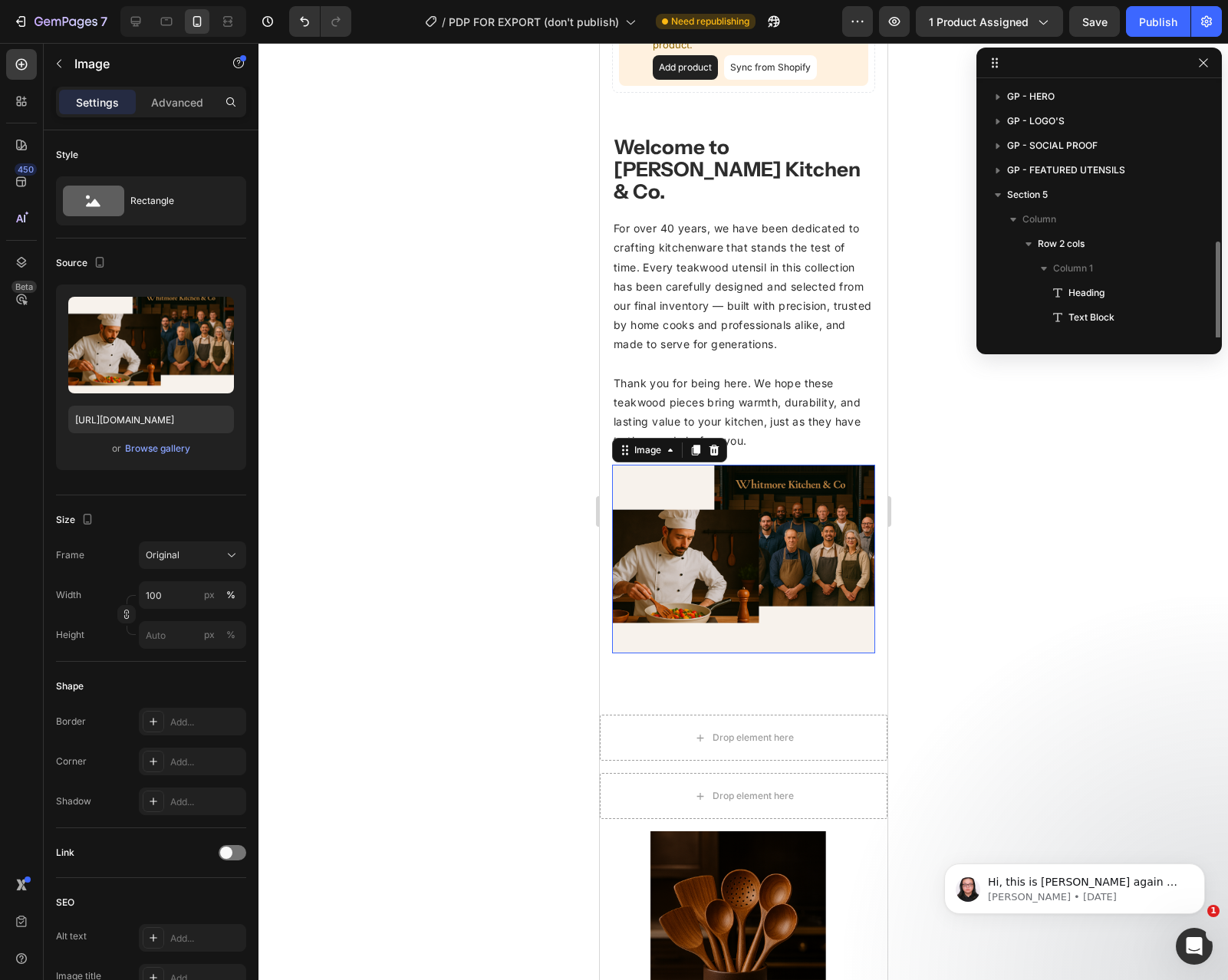
scroll to position [91, 0]
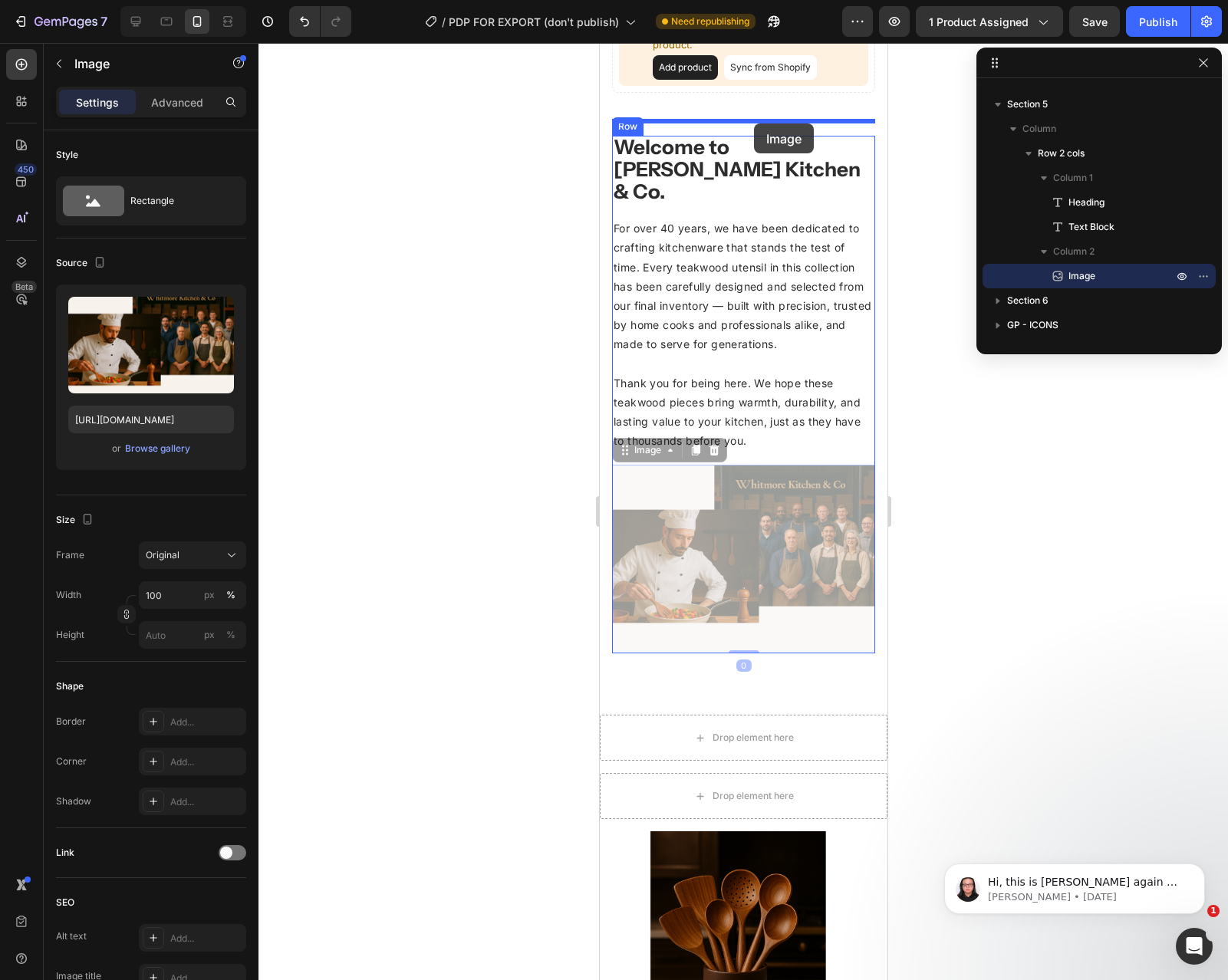
drag, startPoint x: 759, startPoint y: 483, endPoint x: 753, endPoint y: 124, distance: 359.1
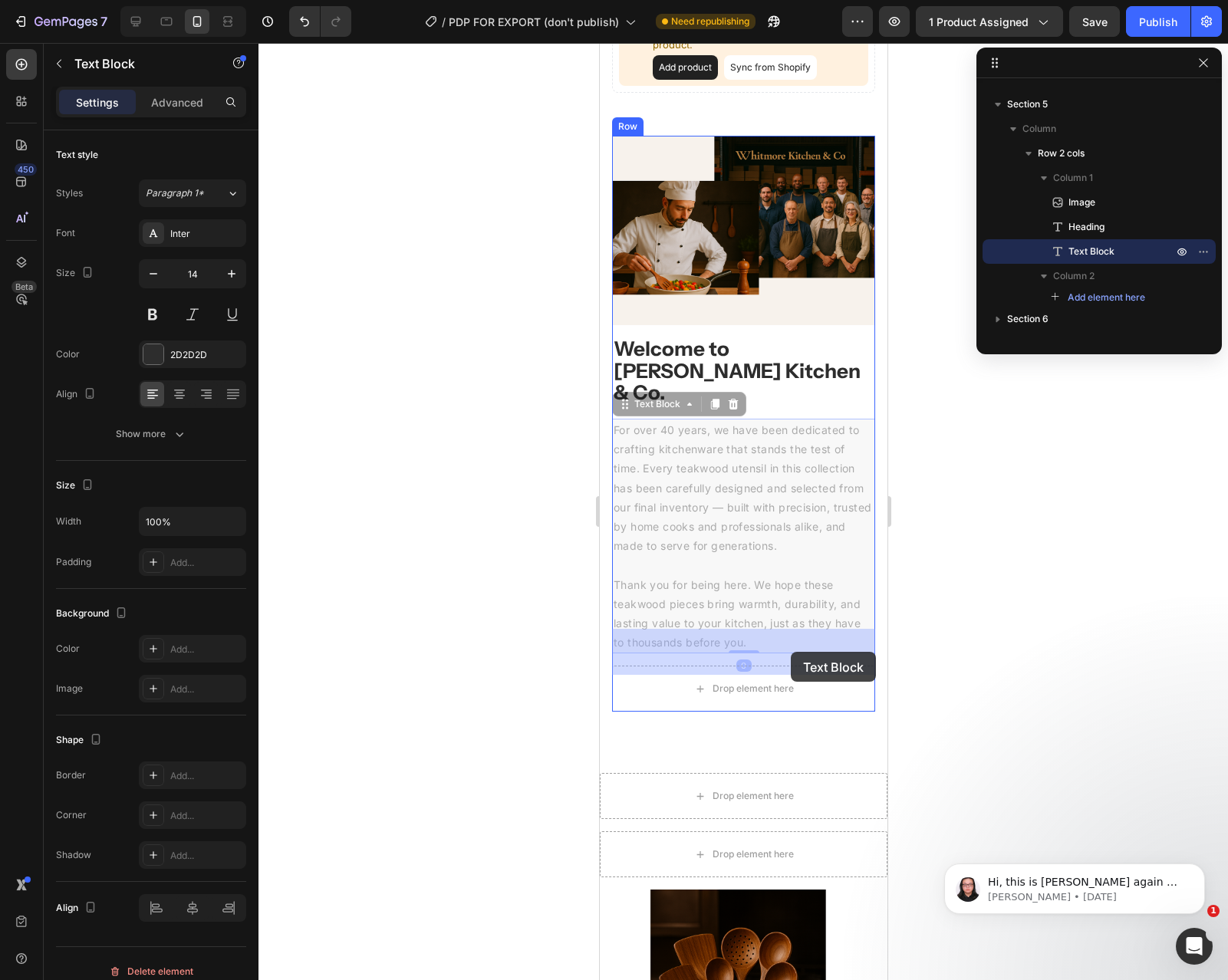
drag, startPoint x: 809, startPoint y: 527, endPoint x: 790, endPoint y: 652, distance: 126.4
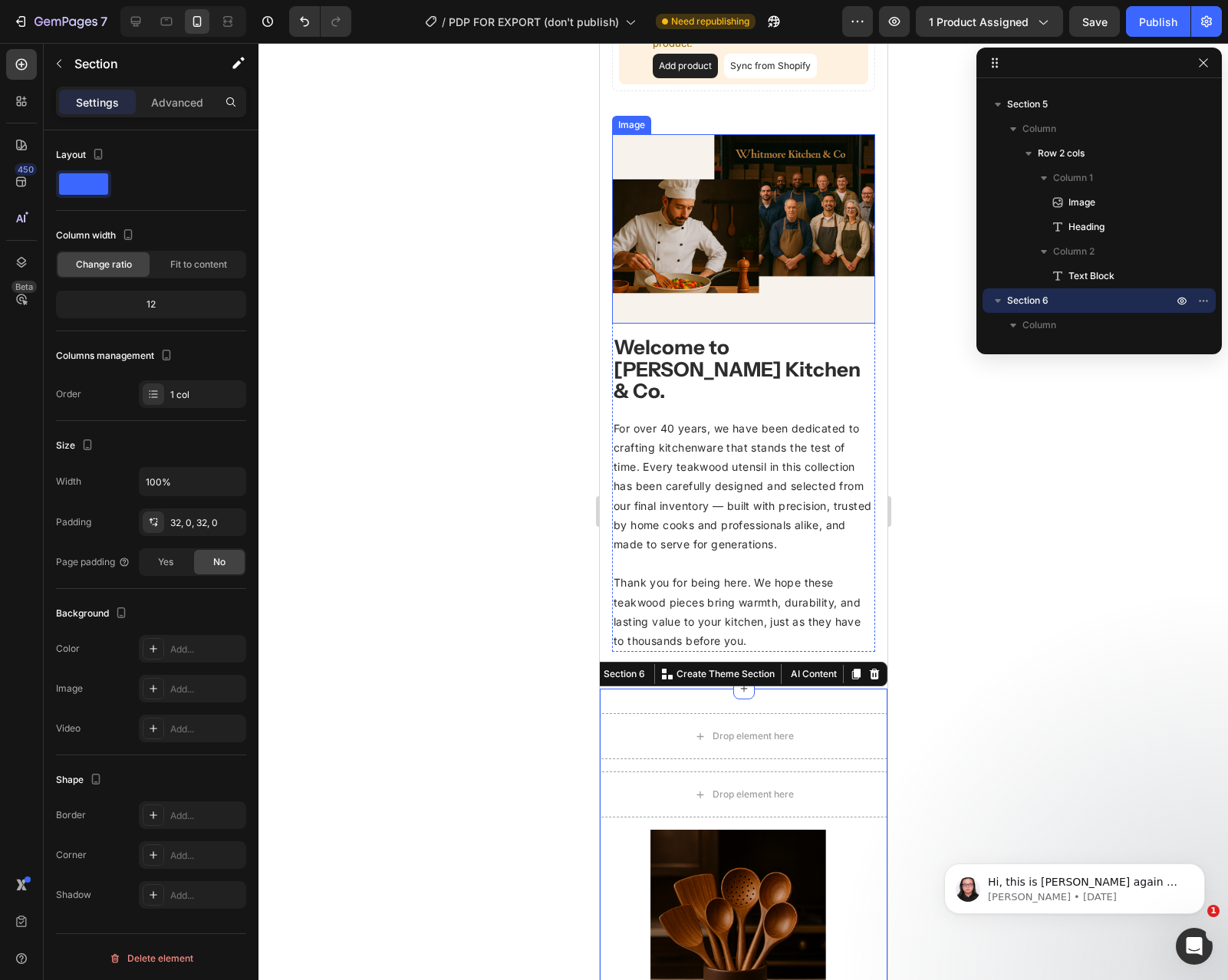
scroll to position [1246, 0]
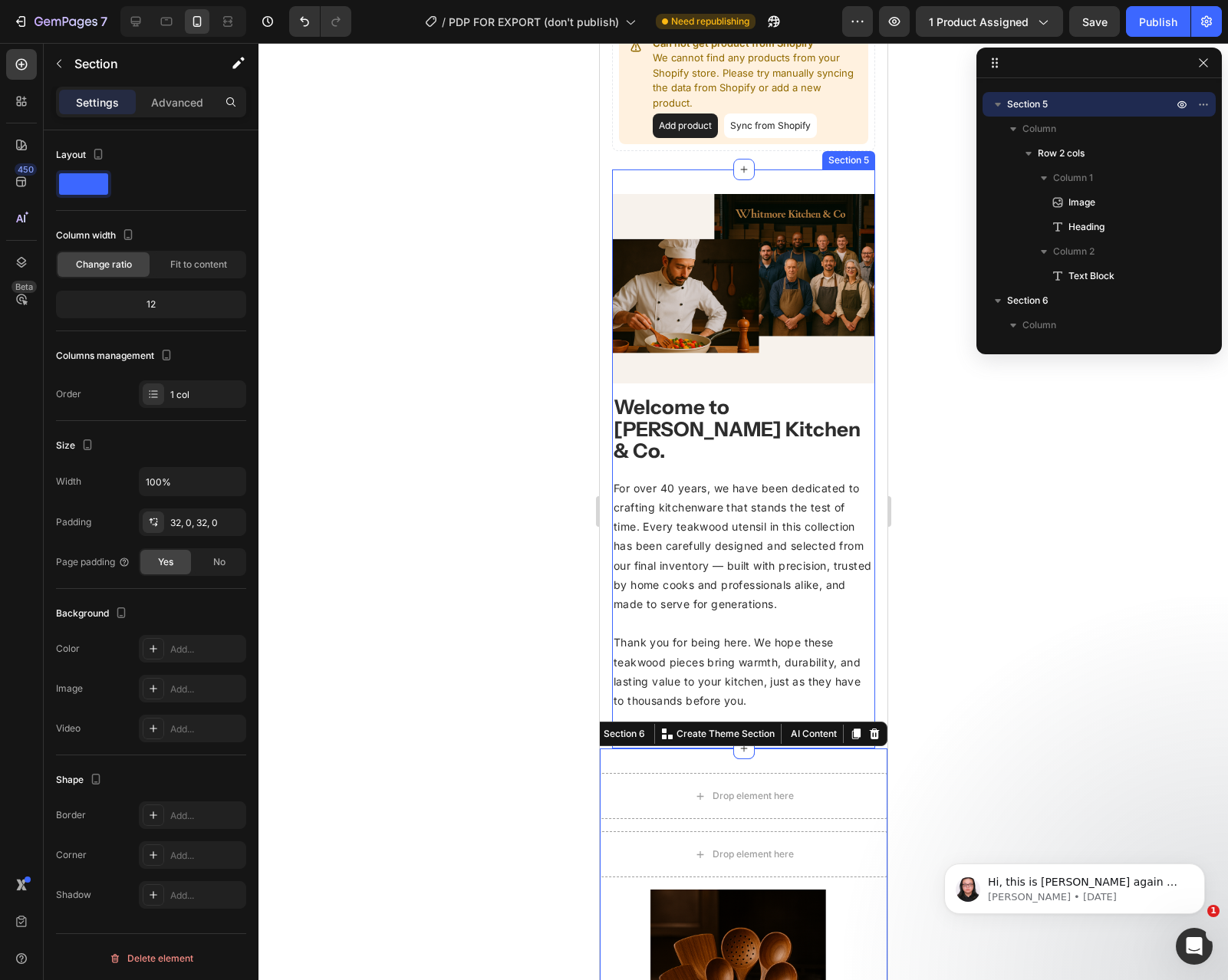
click at [653, 170] on div "Image ⁠⁠⁠⁠⁠⁠⁠ Welcome to [PERSON_NAME] Kitchen & Co. Heading For over 40 years,…" at bounding box center [742, 459] width 263 height 579
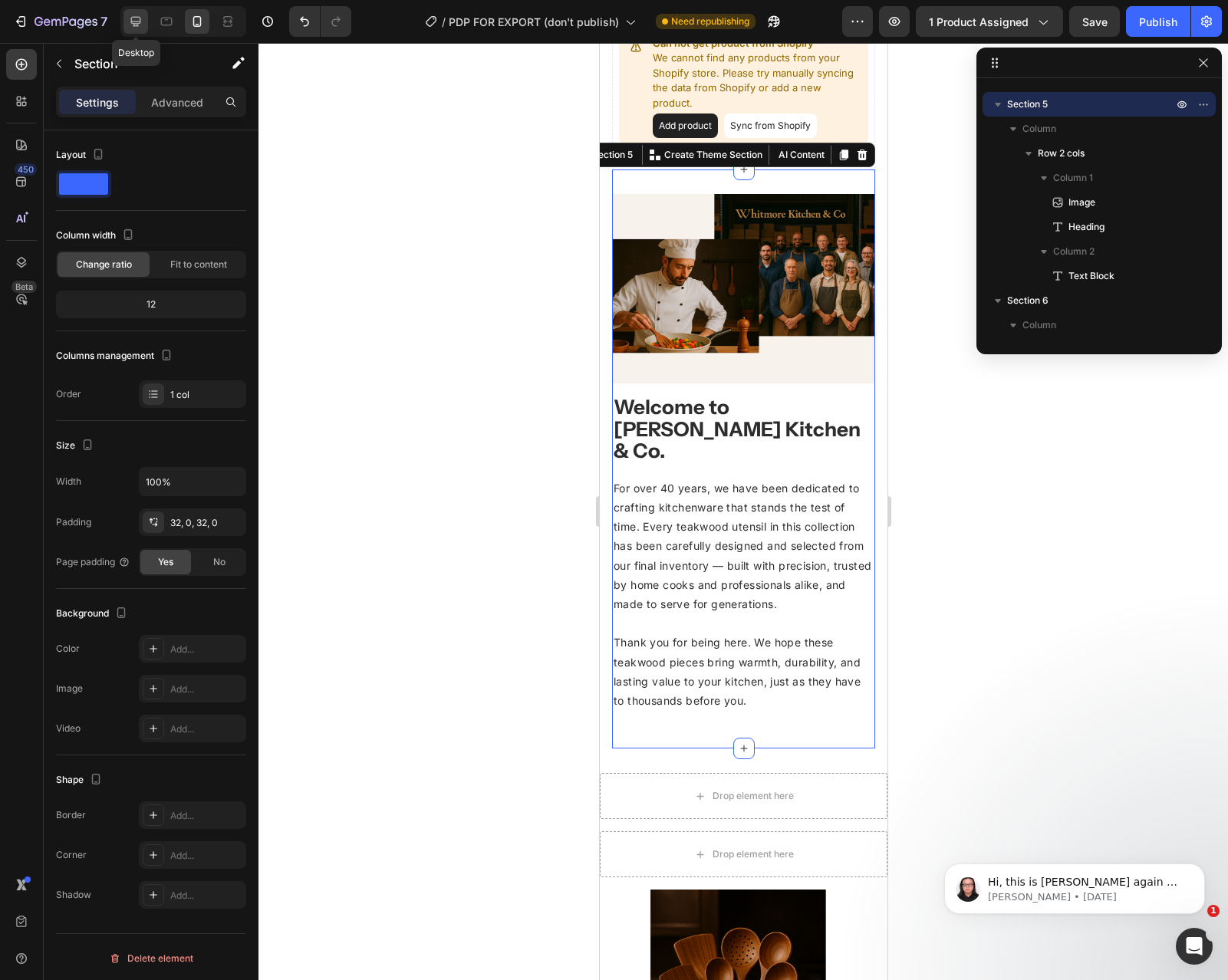
click at [137, 23] on icon at bounding box center [135, 21] width 10 height 10
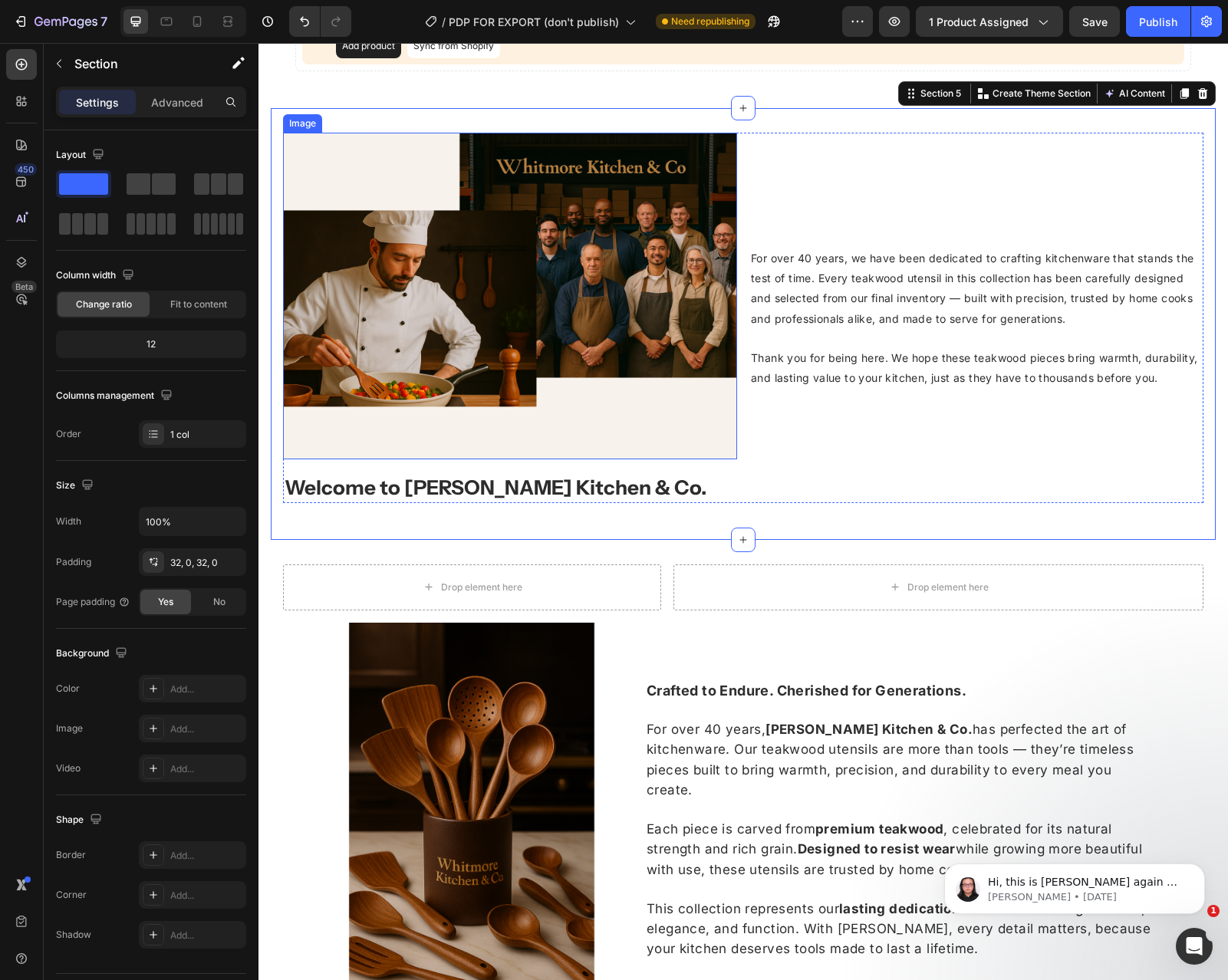
scroll to position [1370, 0]
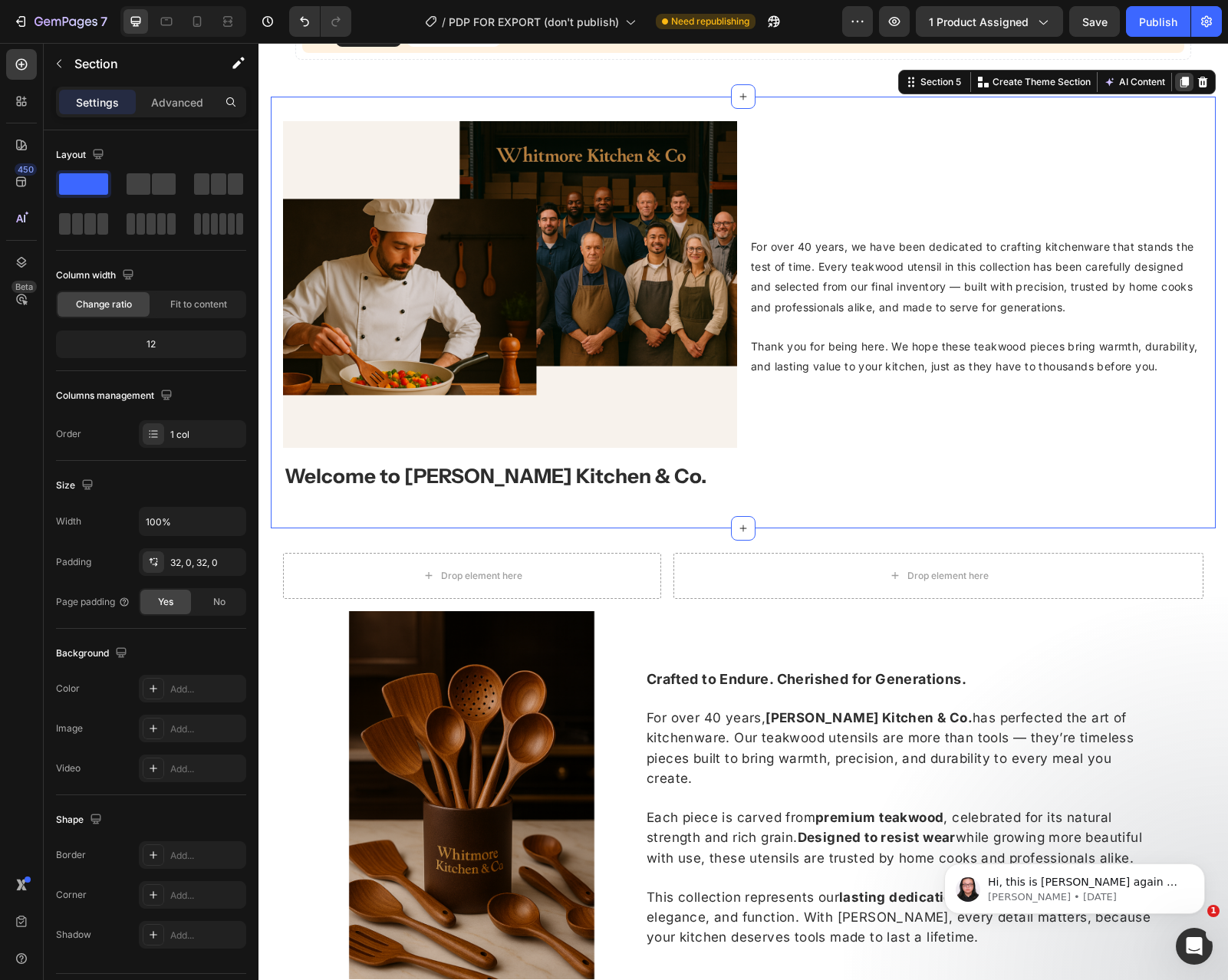
click at [1183, 80] on icon at bounding box center [1184, 82] width 8 height 11
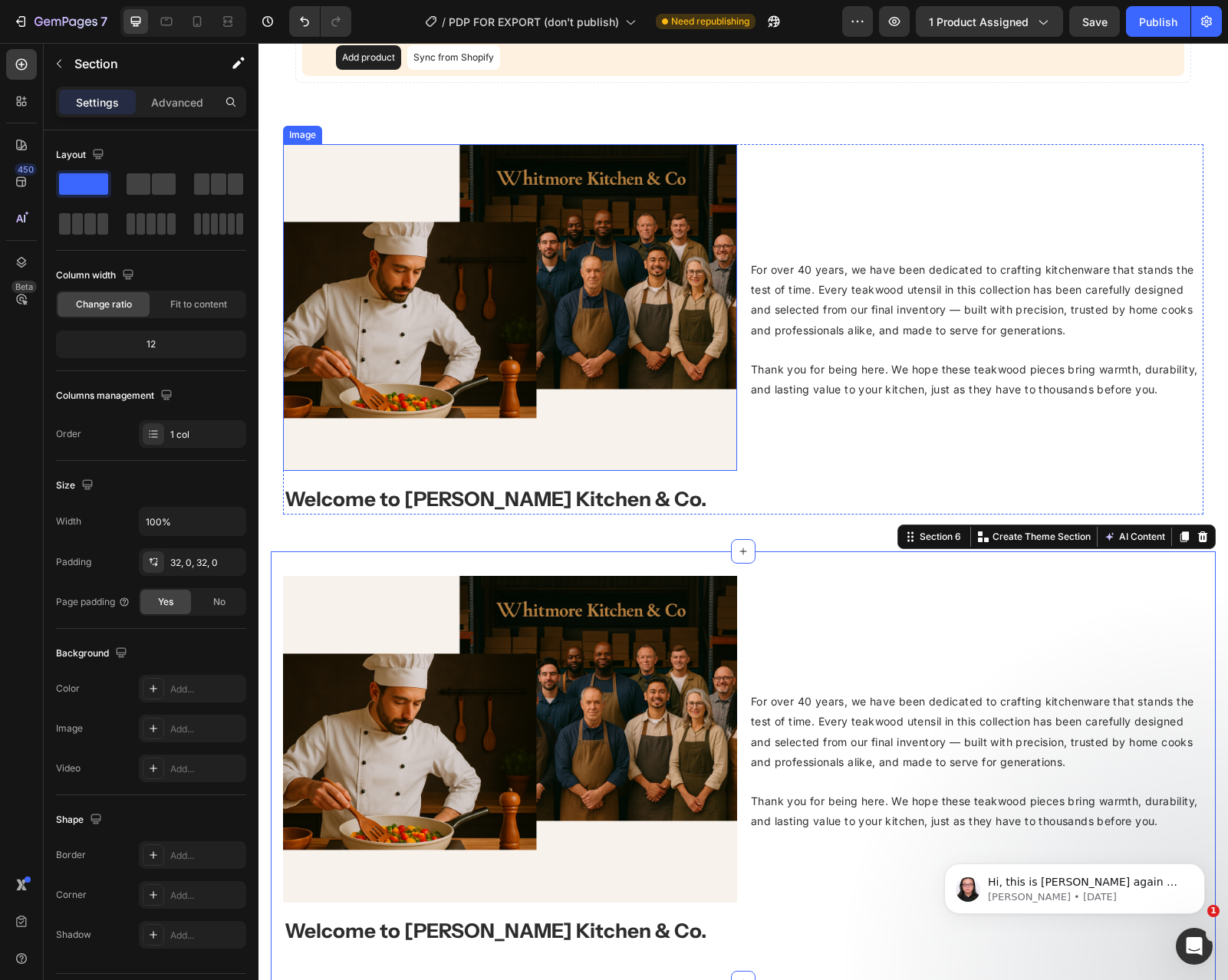
scroll to position [1302, 0]
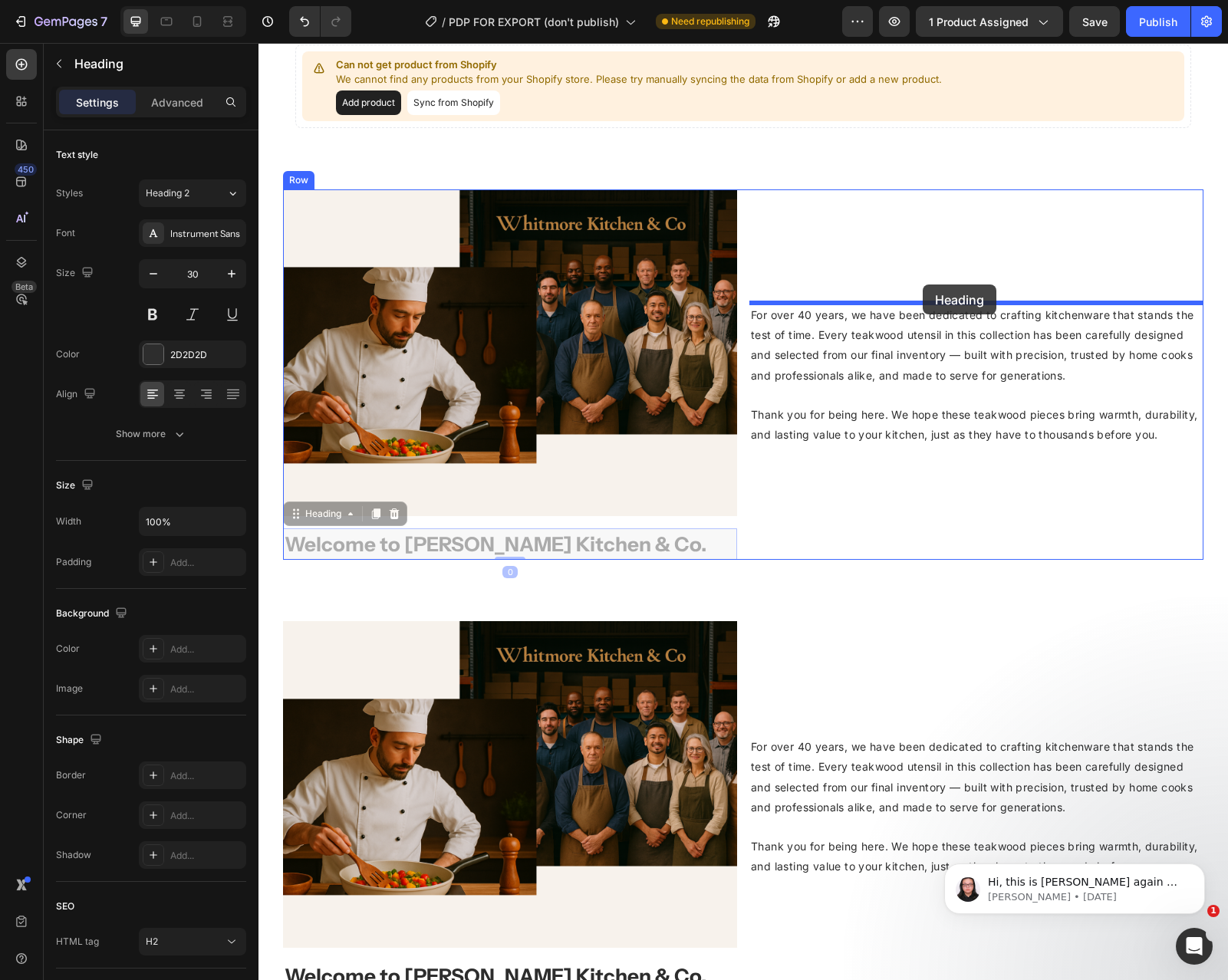
drag, startPoint x: 471, startPoint y: 541, endPoint x: 922, endPoint y: 285, distance: 518.6
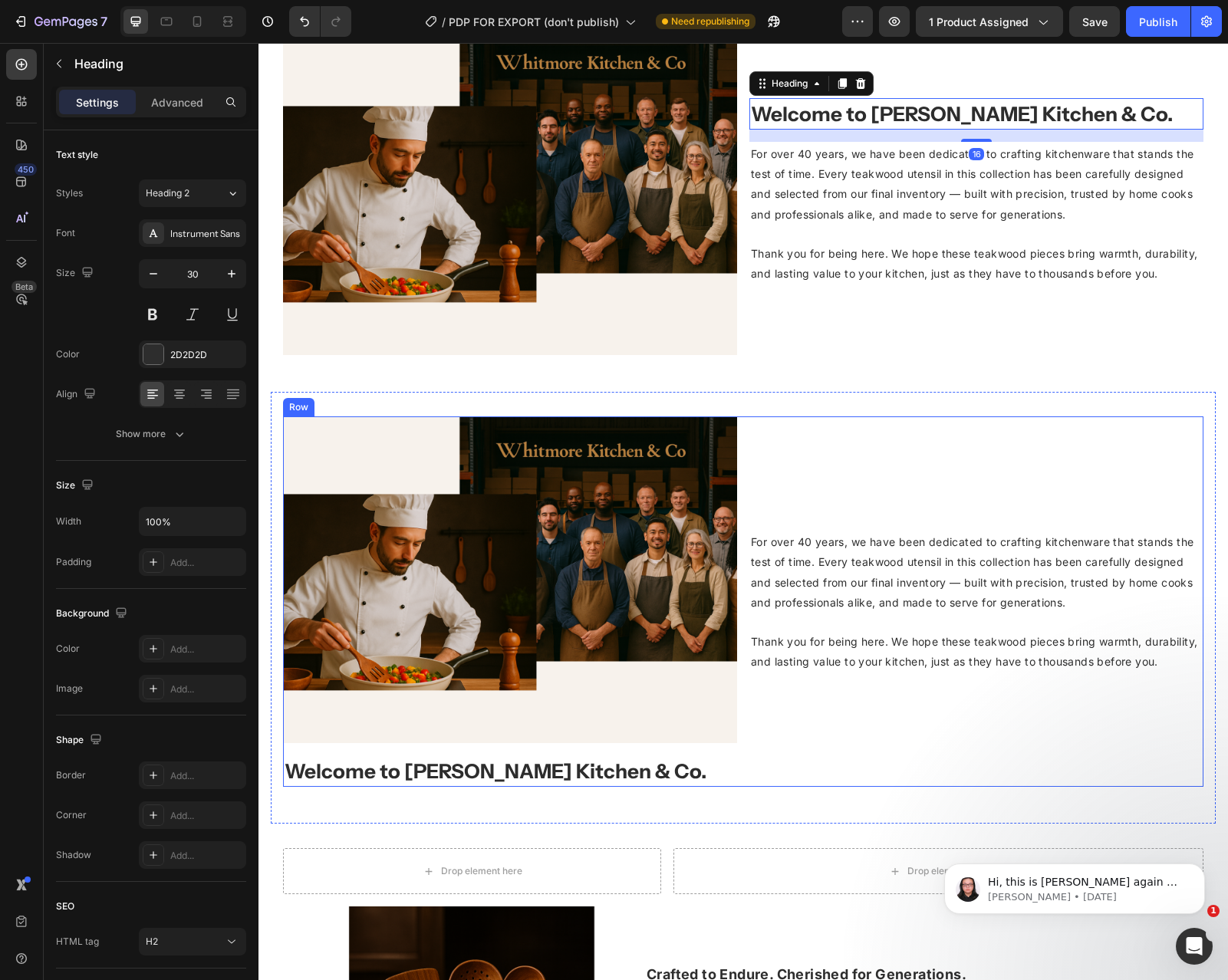
scroll to position [1601, 0]
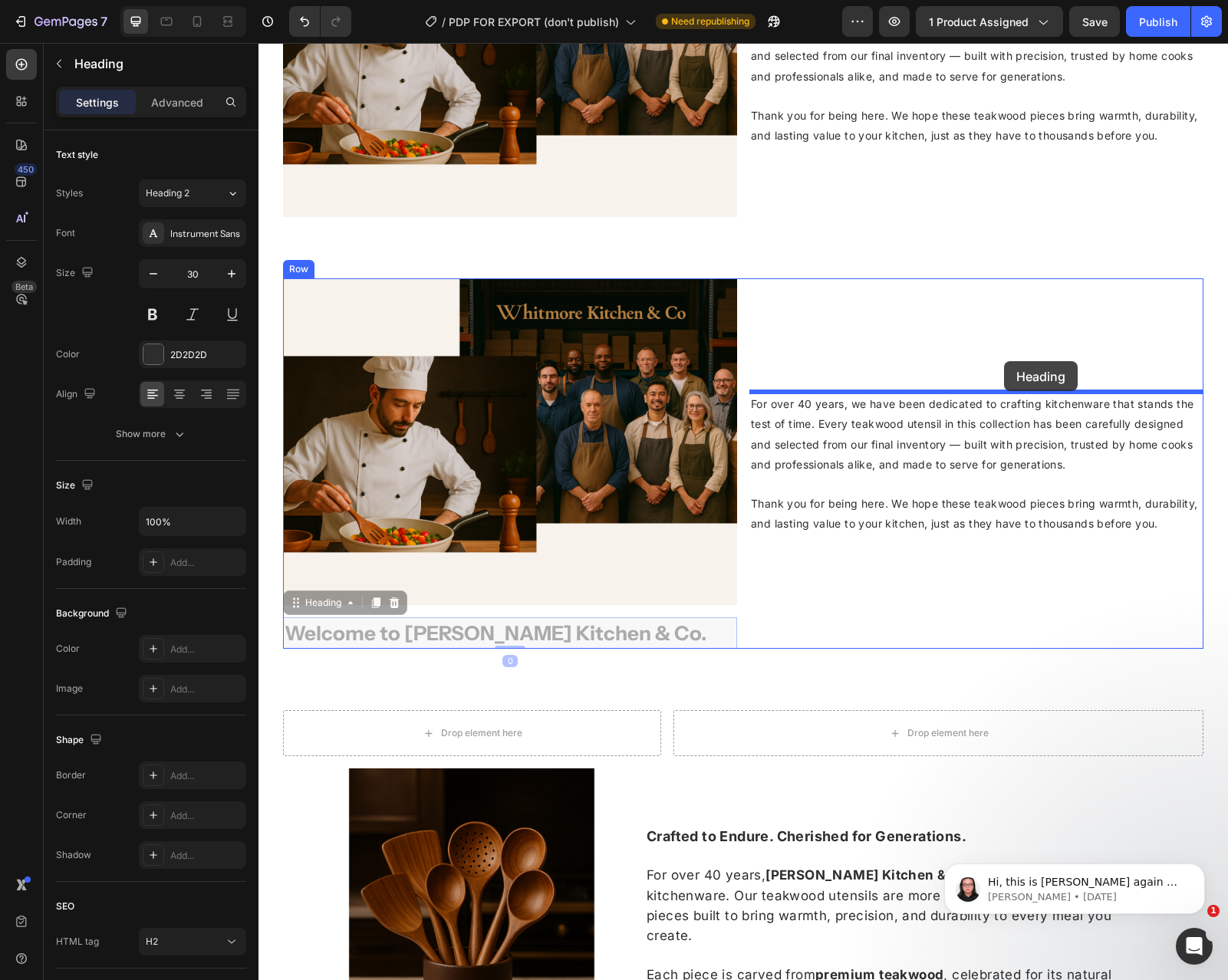
drag, startPoint x: 533, startPoint y: 637, endPoint x: 1004, endPoint y: 361, distance: 545.9
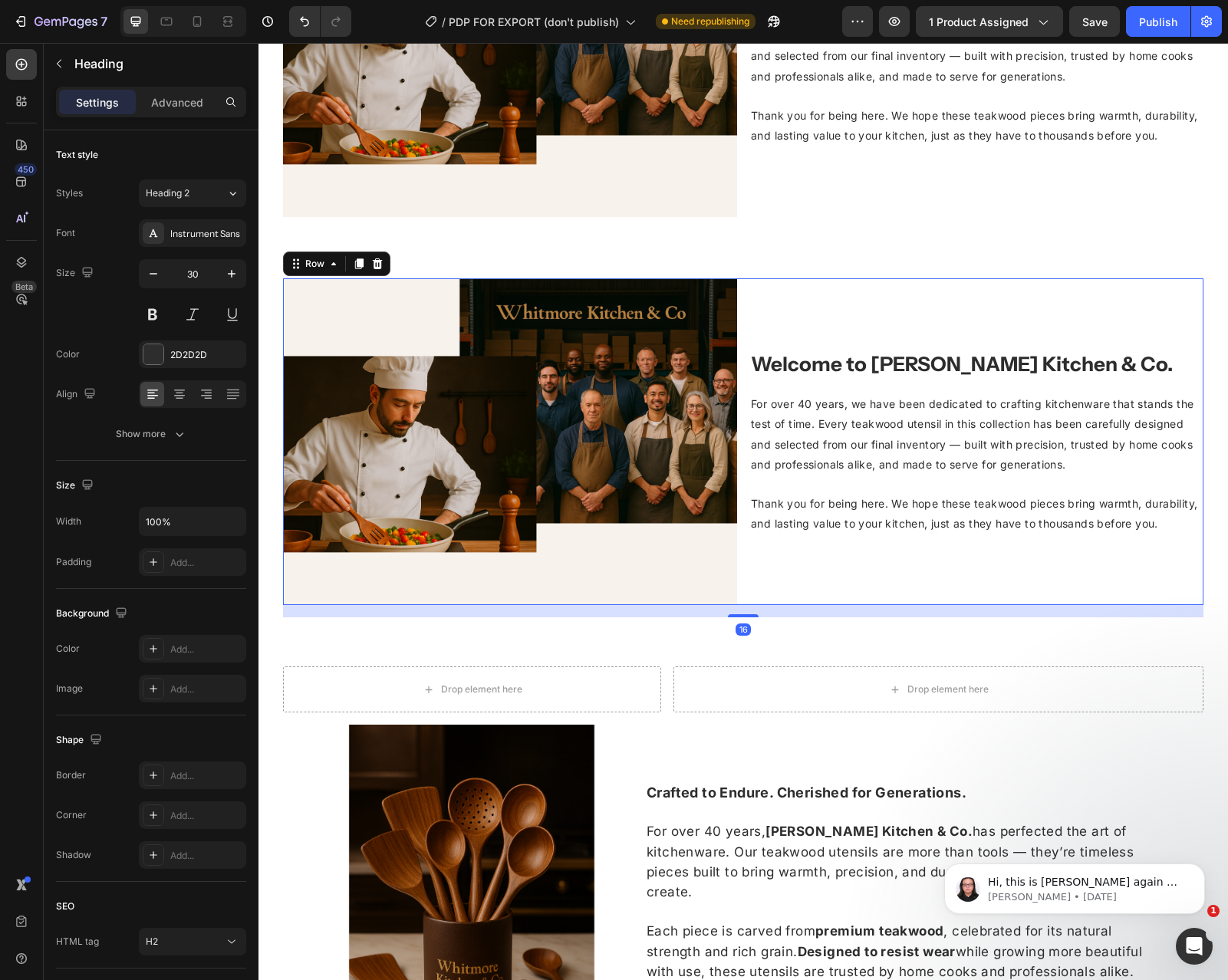
click at [742, 354] on div "Image Welcome to [PERSON_NAME] Kitchen & Co. Heading For over 40 years, we have…" at bounding box center [742, 441] width 920 height 326
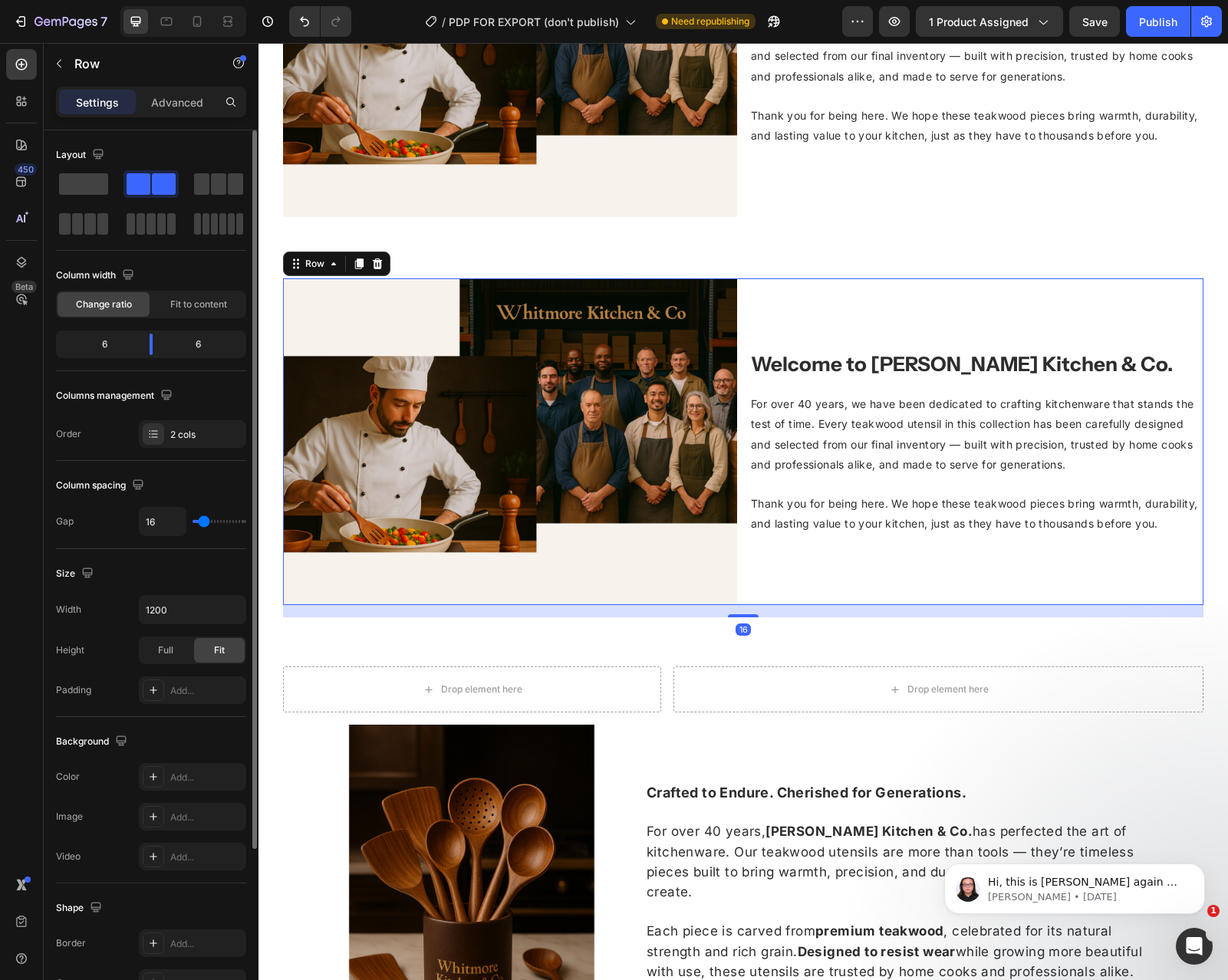
click at [164, 413] on div "Columns management Order 2 cols" at bounding box center [151, 415] width 190 height 64
click at [164, 432] on div at bounding box center [153, 434] width 21 height 21
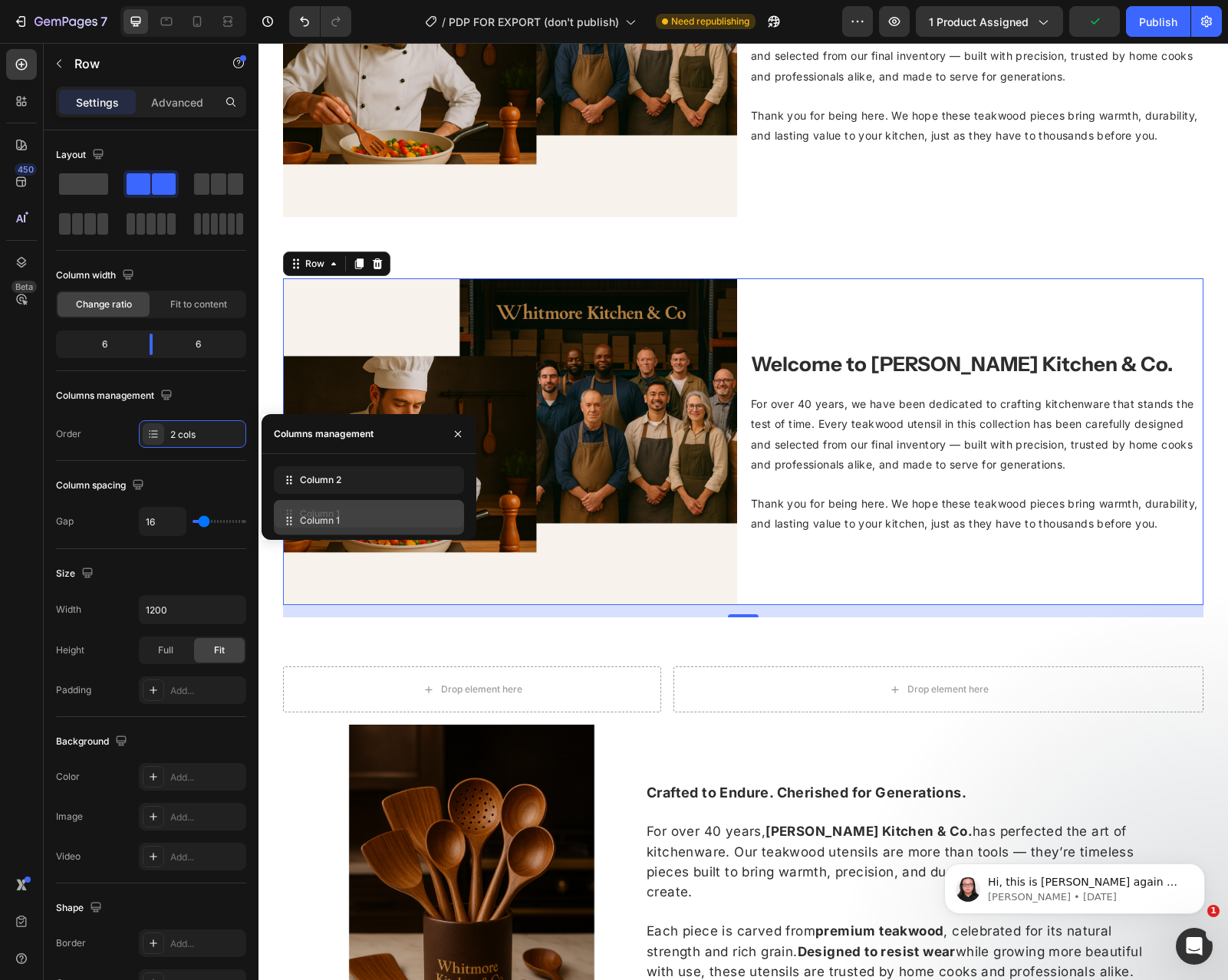
drag, startPoint x: 281, startPoint y: 479, endPoint x: 281, endPoint y: 520, distance: 41.0
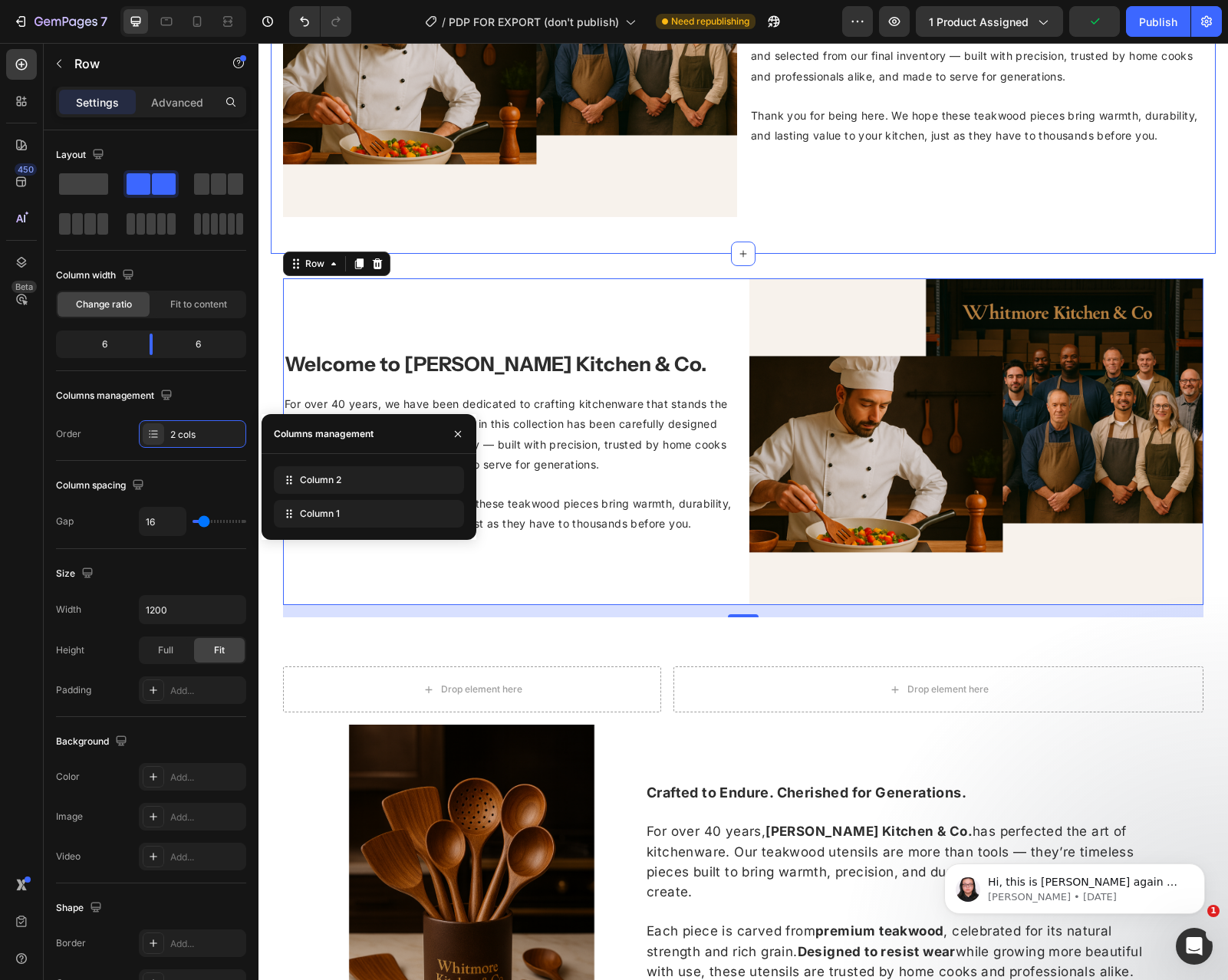
click at [691, 248] on div "Image Welcome to [PERSON_NAME] Kitchen & Co. Heading For over 40 years, we have…" at bounding box center [742, 60] width 945 height 388
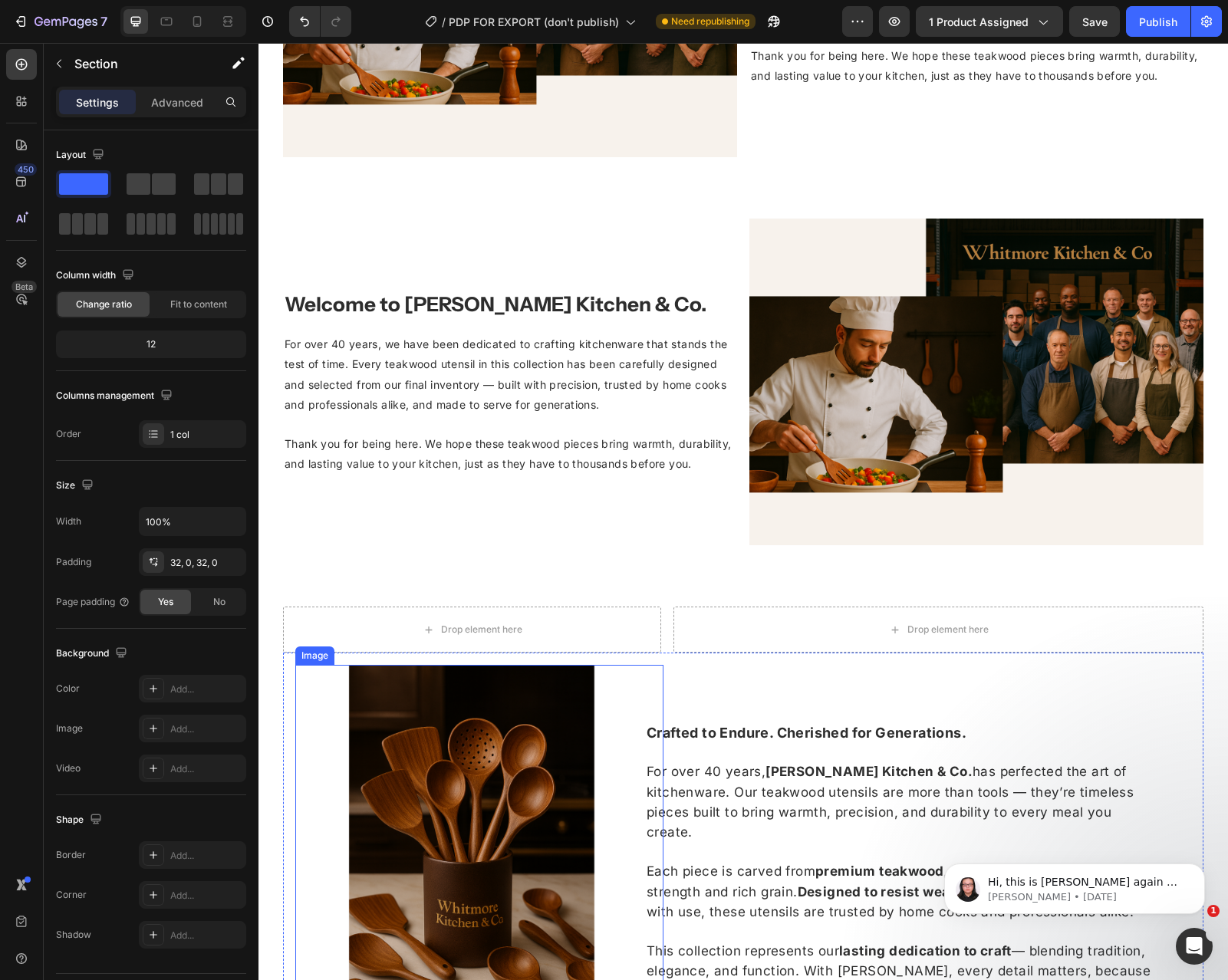
scroll to position [1643, 0]
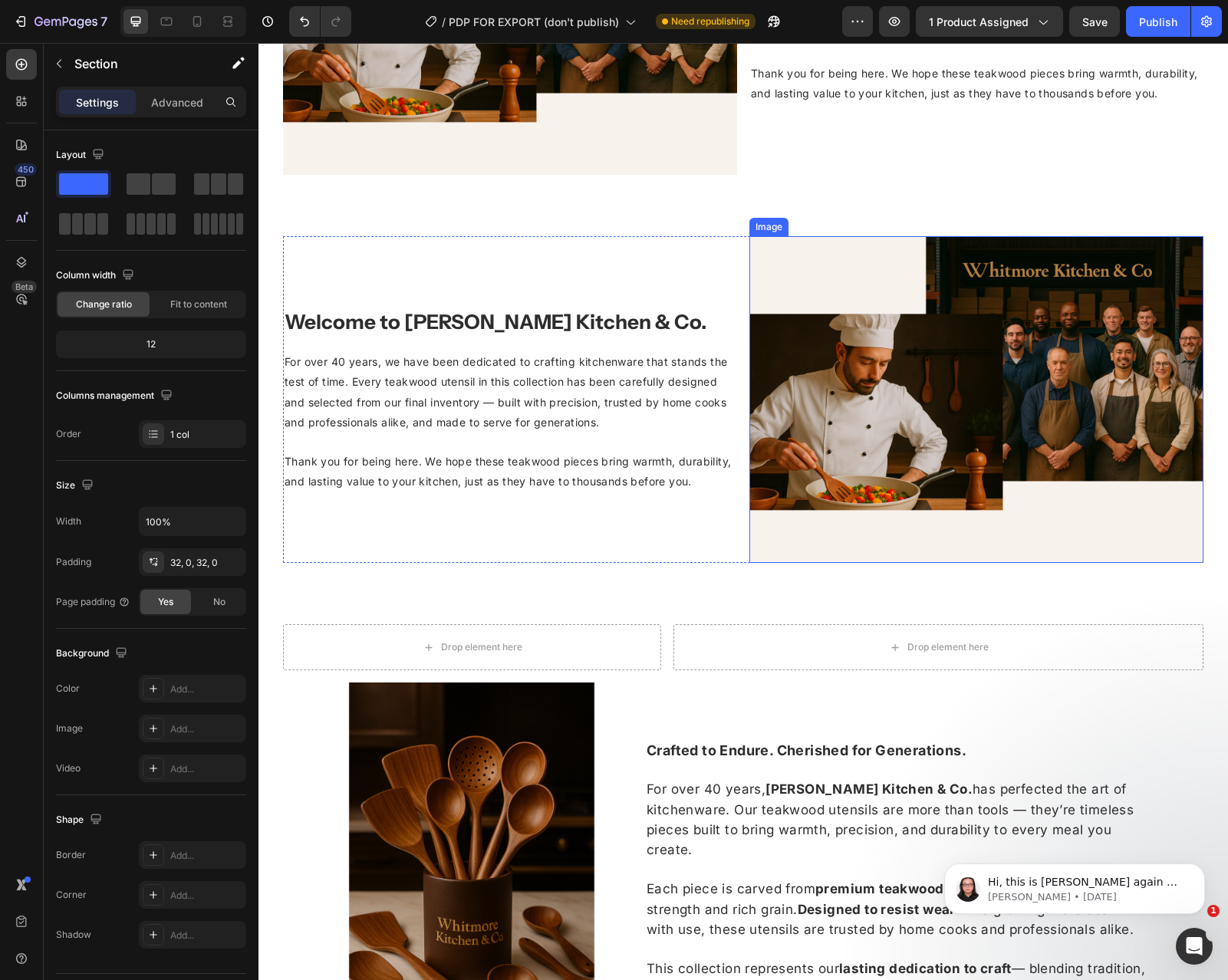
click at [895, 393] on img at bounding box center [976, 399] width 454 height 326
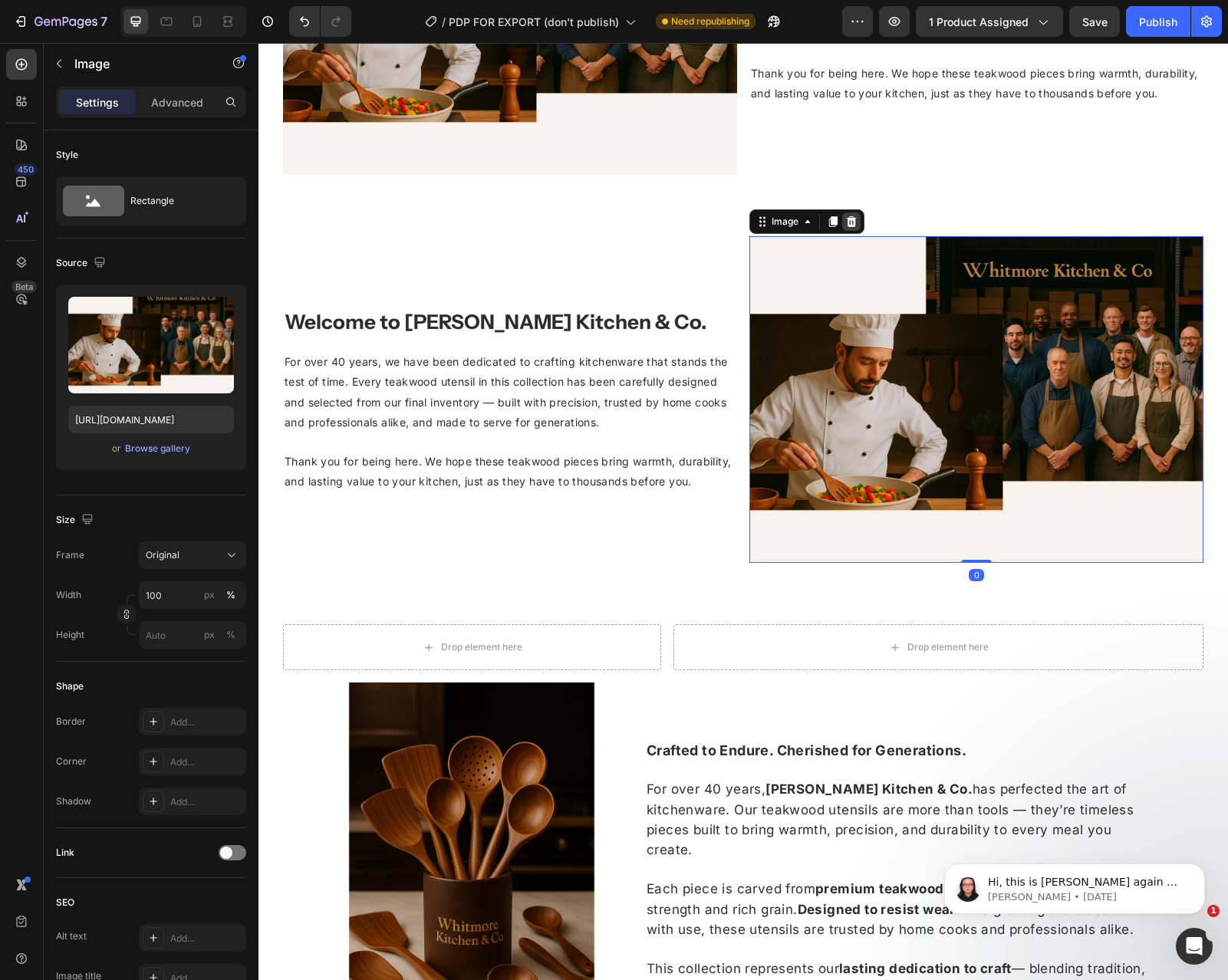
click at [851, 224] on icon at bounding box center [851, 221] width 10 height 11
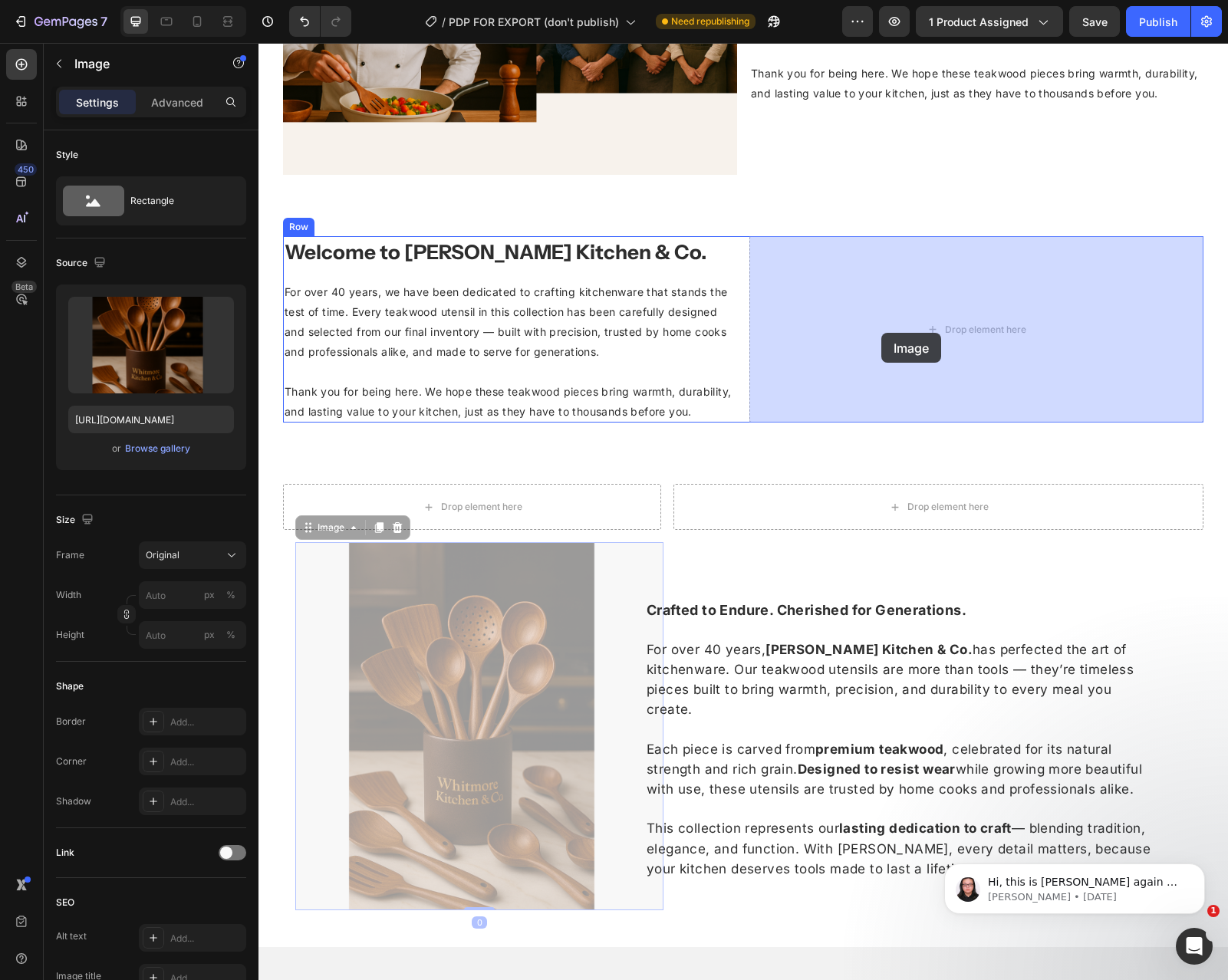
drag, startPoint x: 511, startPoint y: 634, endPoint x: 881, endPoint y: 333, distance: 477.0
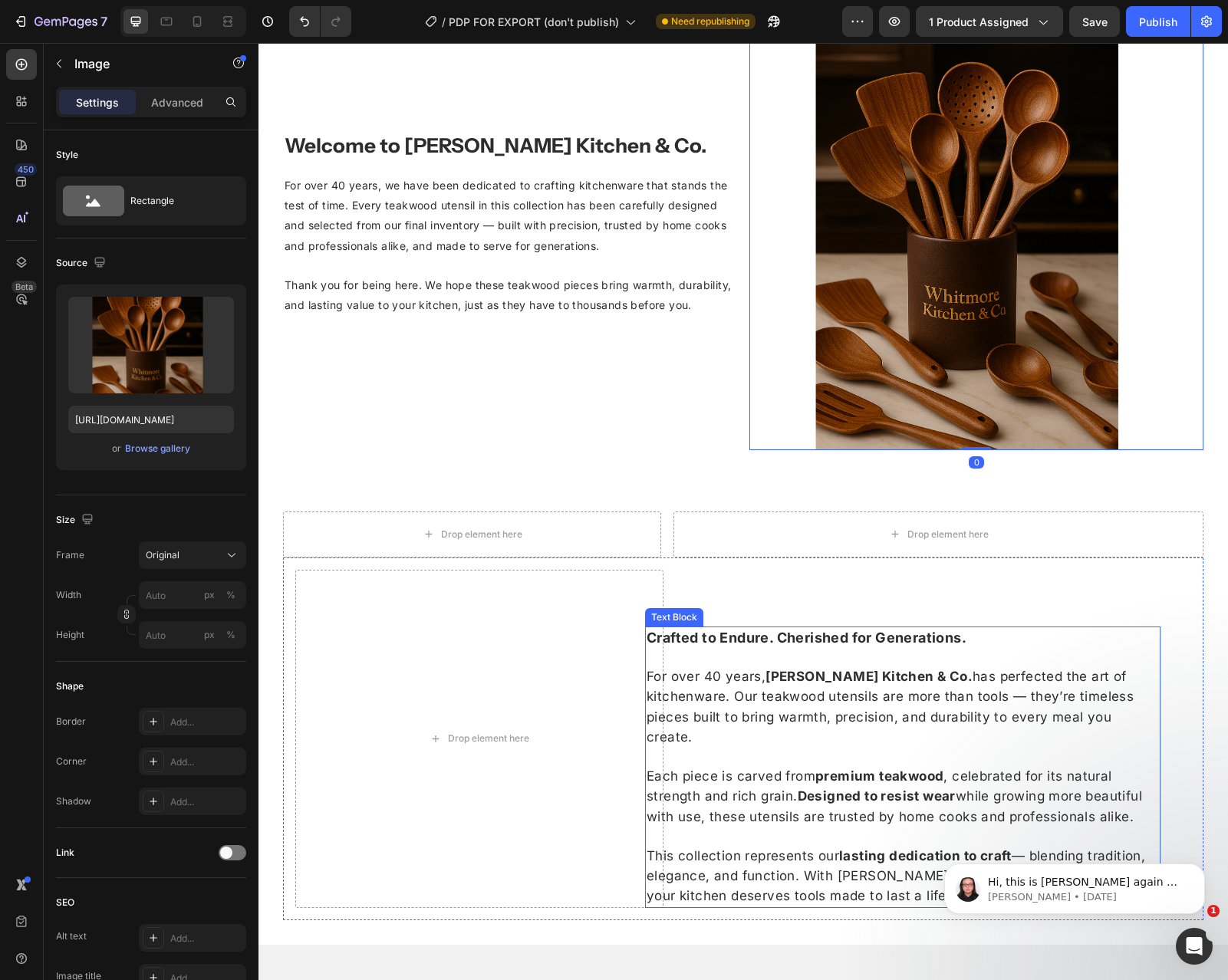
scroll to position [1929, 0]
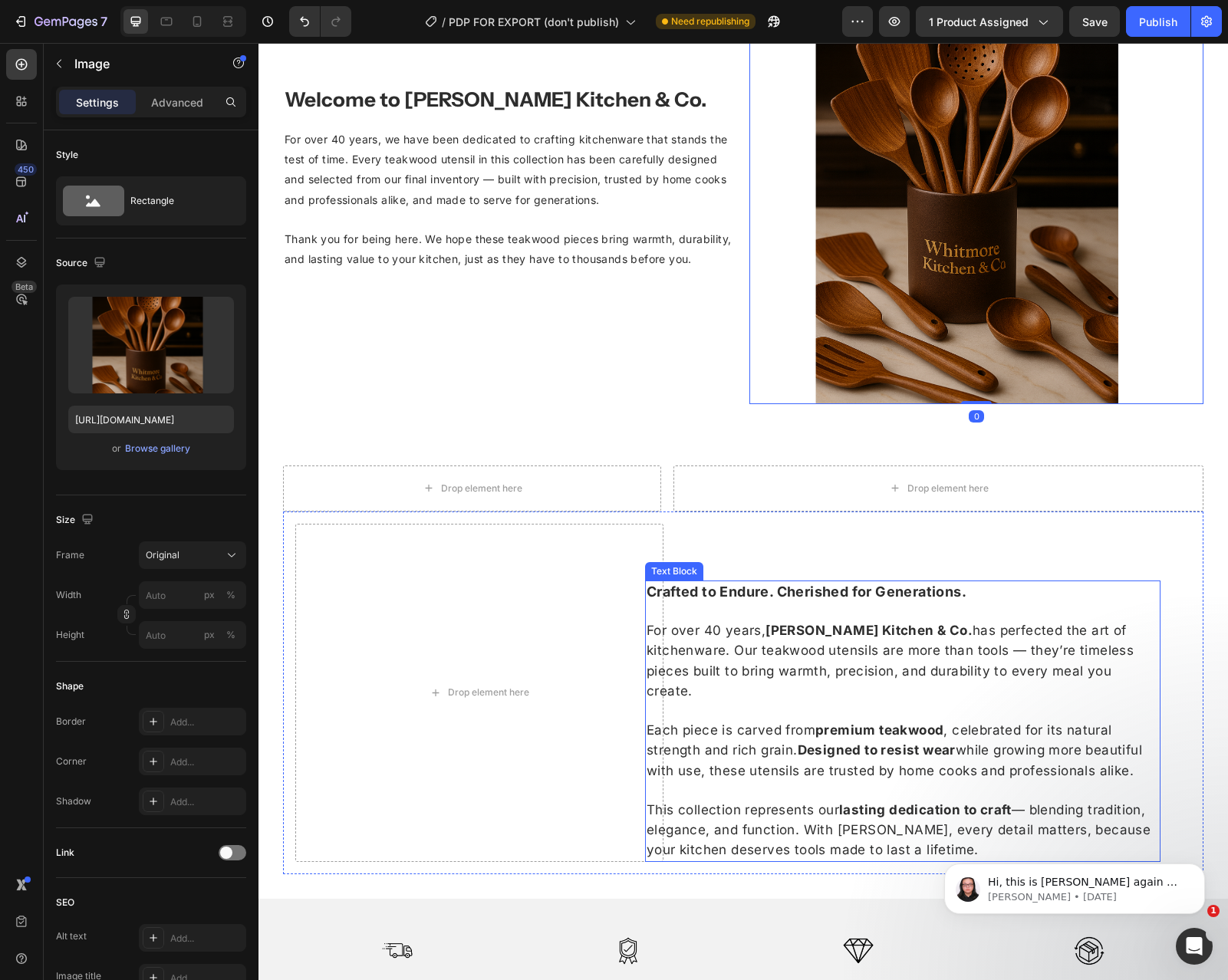
click at [759, 637] on span "For over 40 years, [PERSON_NAME] Kitchen & Co. has perfected the art of kitchen…" at bounding box center [890, 660] width 487 height 76
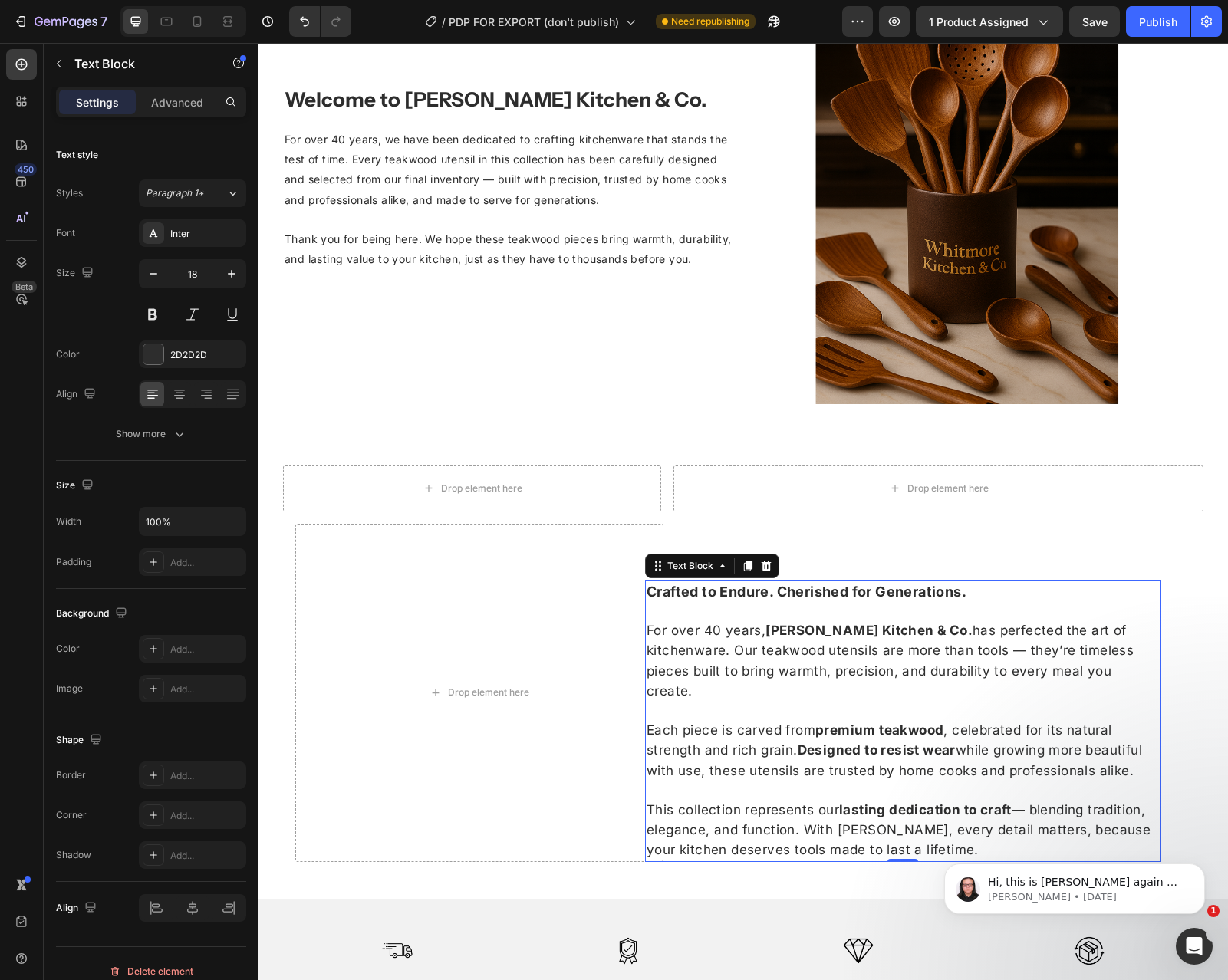
click at [759, 637] on span "For over 40 years, [PERSON_NAME] Kitchen & Co. has perfected the art of kitchen…" at bounding box center [890, 660] width 487 height 76
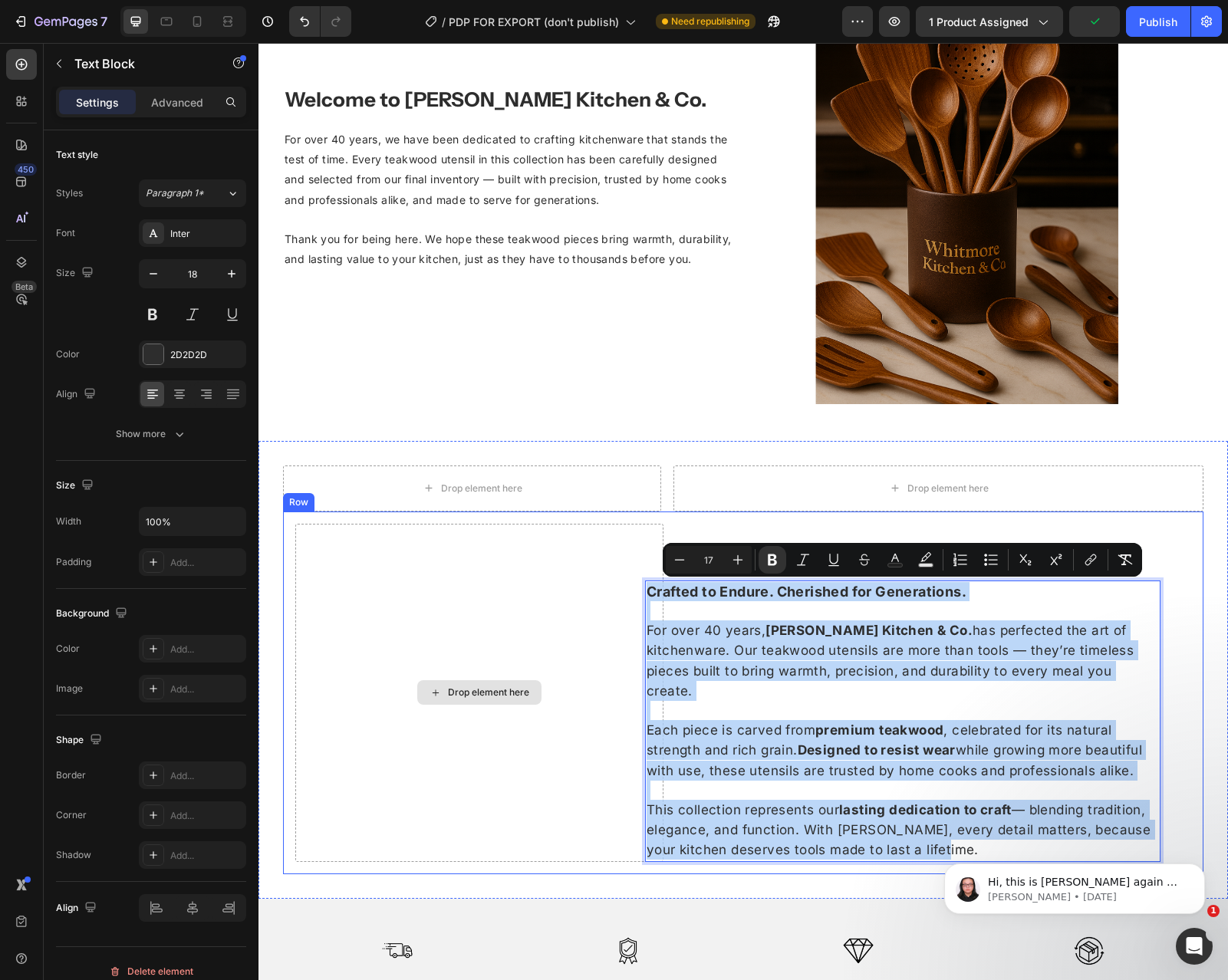
drag, startPoint x: 950, startPoint y: 823, endPoint x: 625, endPoint y: 582, distance: 404.6
click at [625, 582] on div "Drop element here Crafted to Endure. Cherished for Generations. For over 40 yea…" at bounding box center [742, 693] width 920 height 363
copy div "Crafted to Endure. Cherished for Generations. For over 40 years, [PERSON_NAME] …"
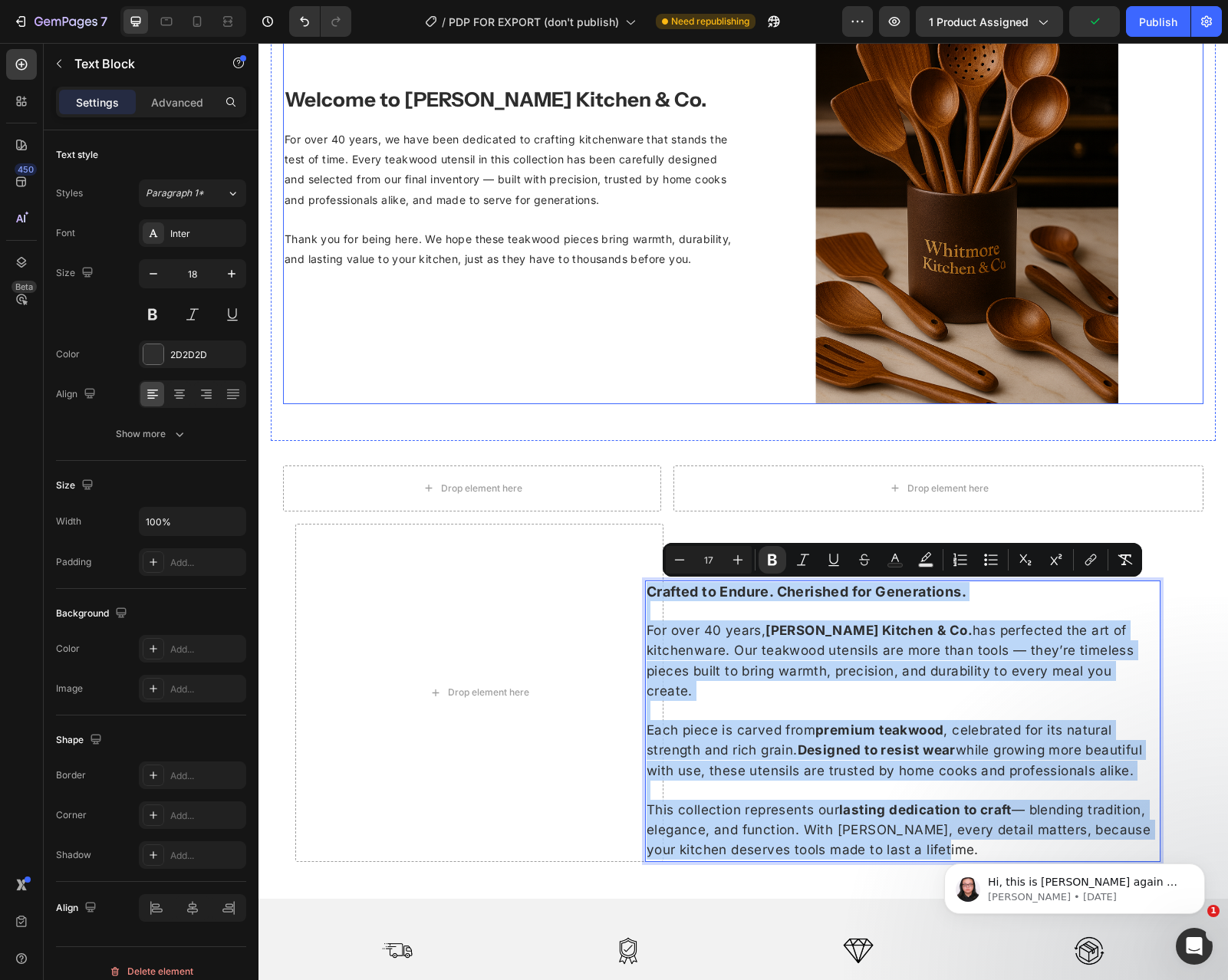
click at [554, 196] on span "For over 40 years, we have been dedicated to crafting kitchenware that stands t…" at bounding box center [506, 169] width 443 height 74
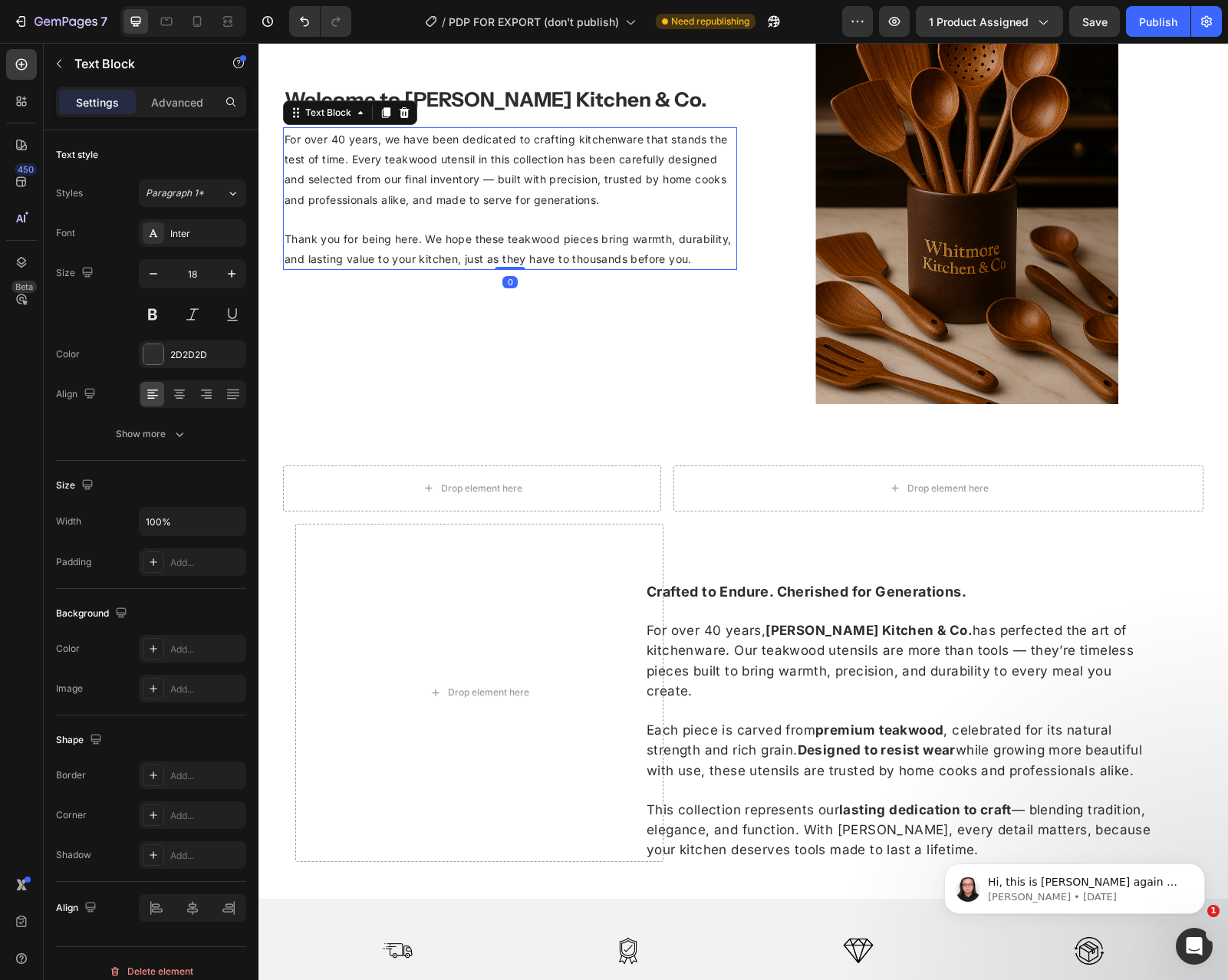
click at [554, 196] on span "For over 40 years, we have been dedicated to crafting kitchenware that stands t…" at bounding box center [506, 169] width 443 height 74
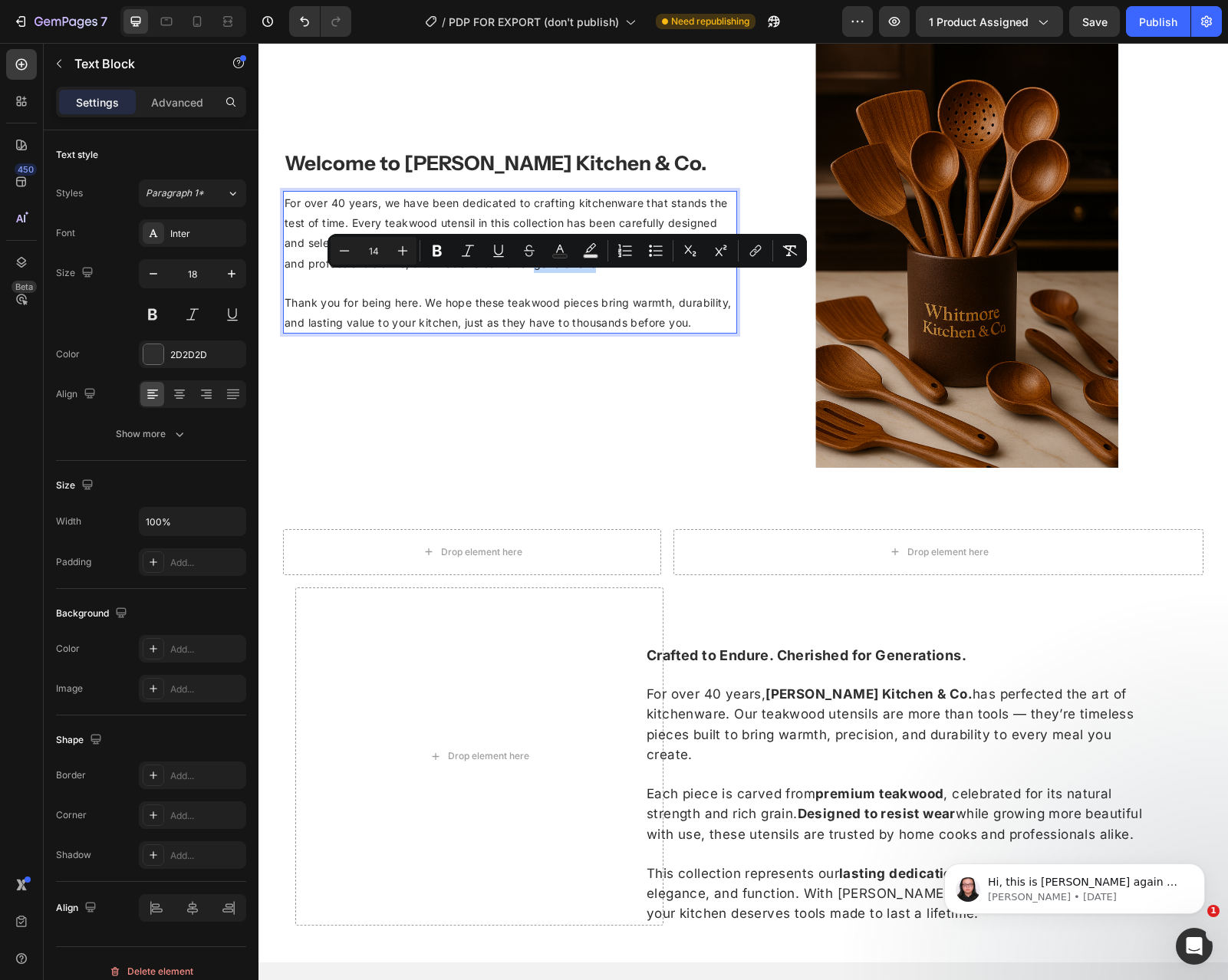
scroll to position [1788, 0]
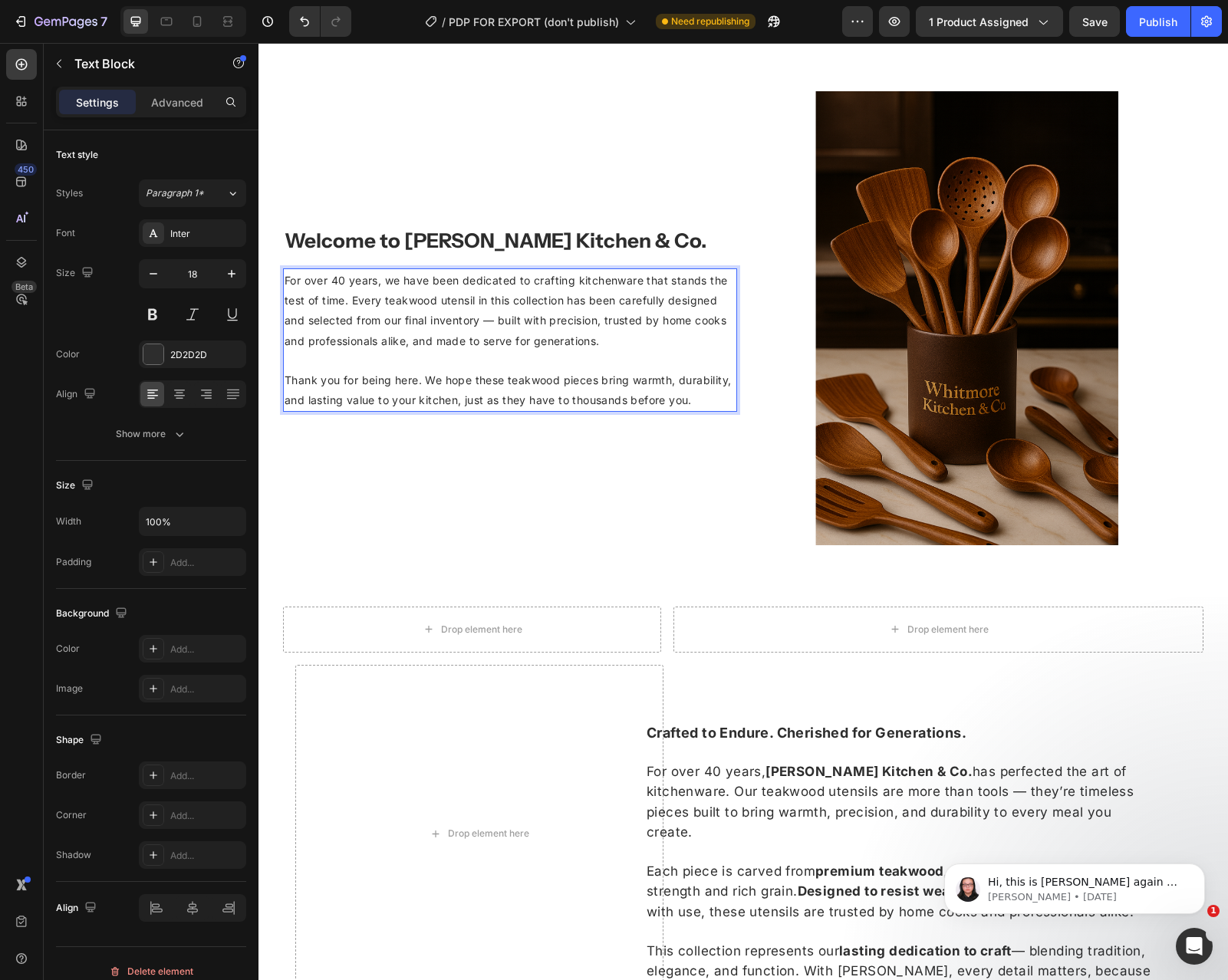
click at [710, 406] on p "Thank you for being here. We hope these teakwood pieces bring warmth, durabilit…" at bounding box center [510, 390] width 451 height 40
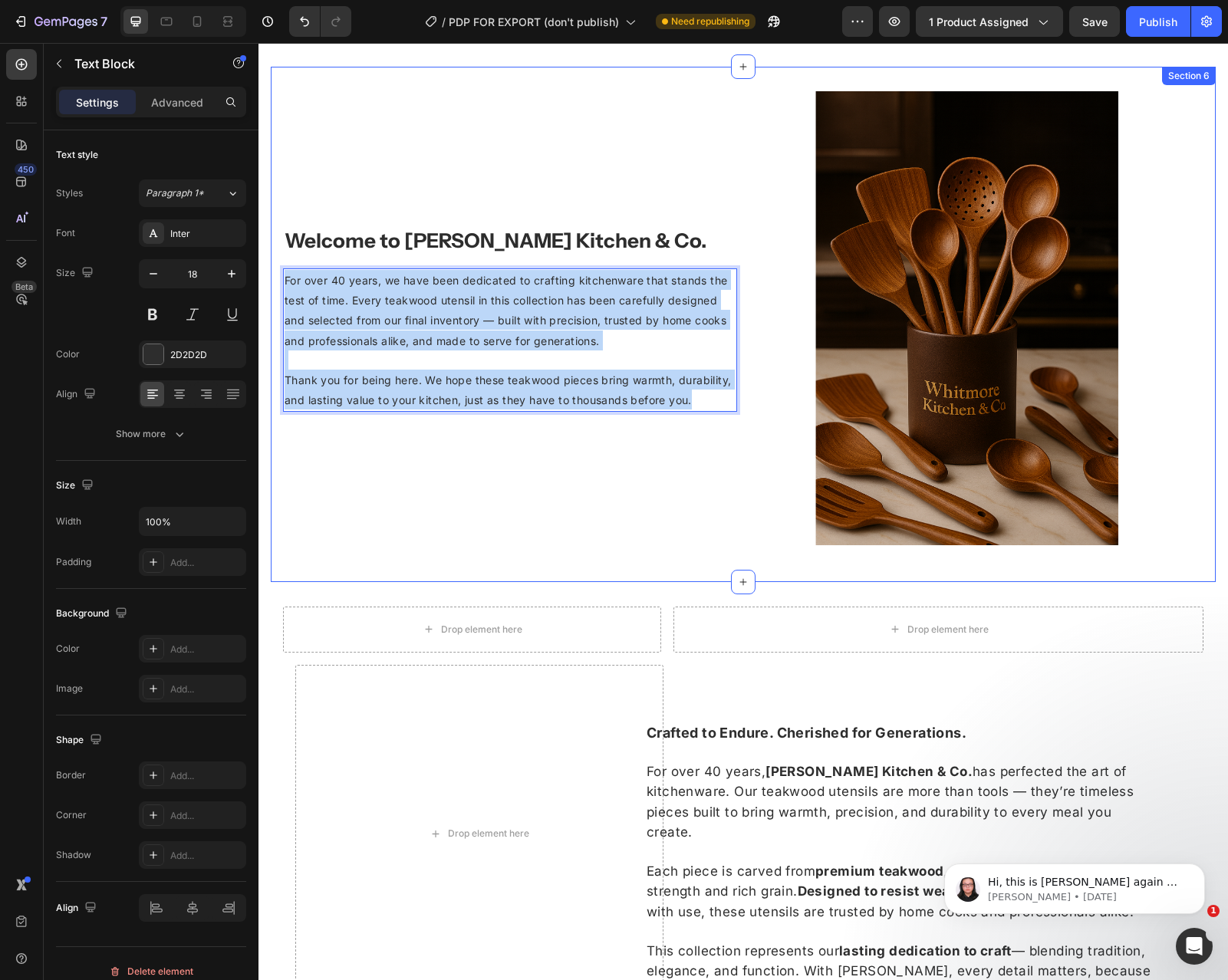
drag, startPoint x: 714, startPoint y: 395, endPoint x: 274, endPoint y: 262, distance: 459.7
click at [274, 262] on div "Image Welcome to [PERSON_NAME] Kitchen & Co. Heading For over 40 years, we have…" at bounding box center [742, 325] width 945 height 466
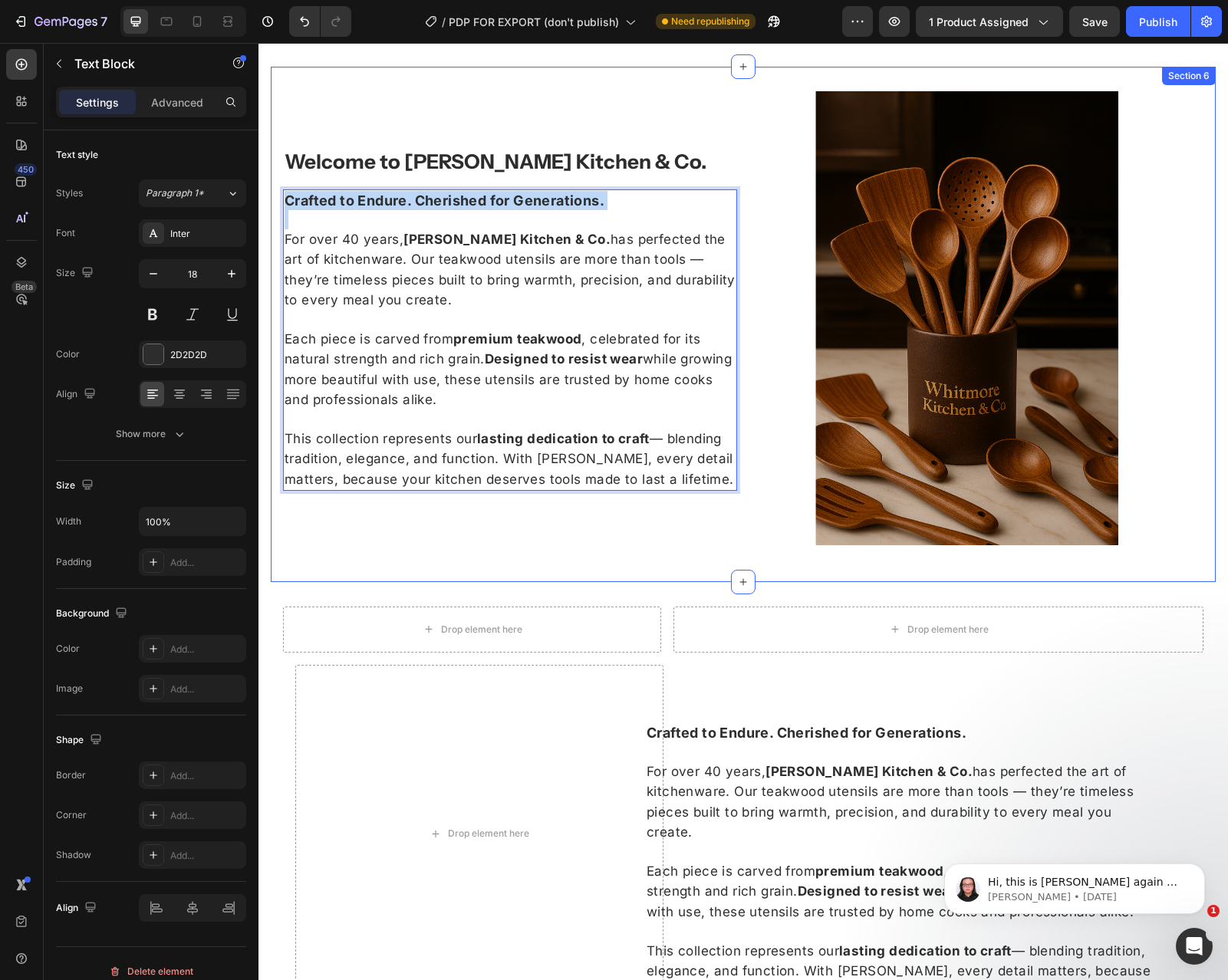
scroll to position [1709, 0]
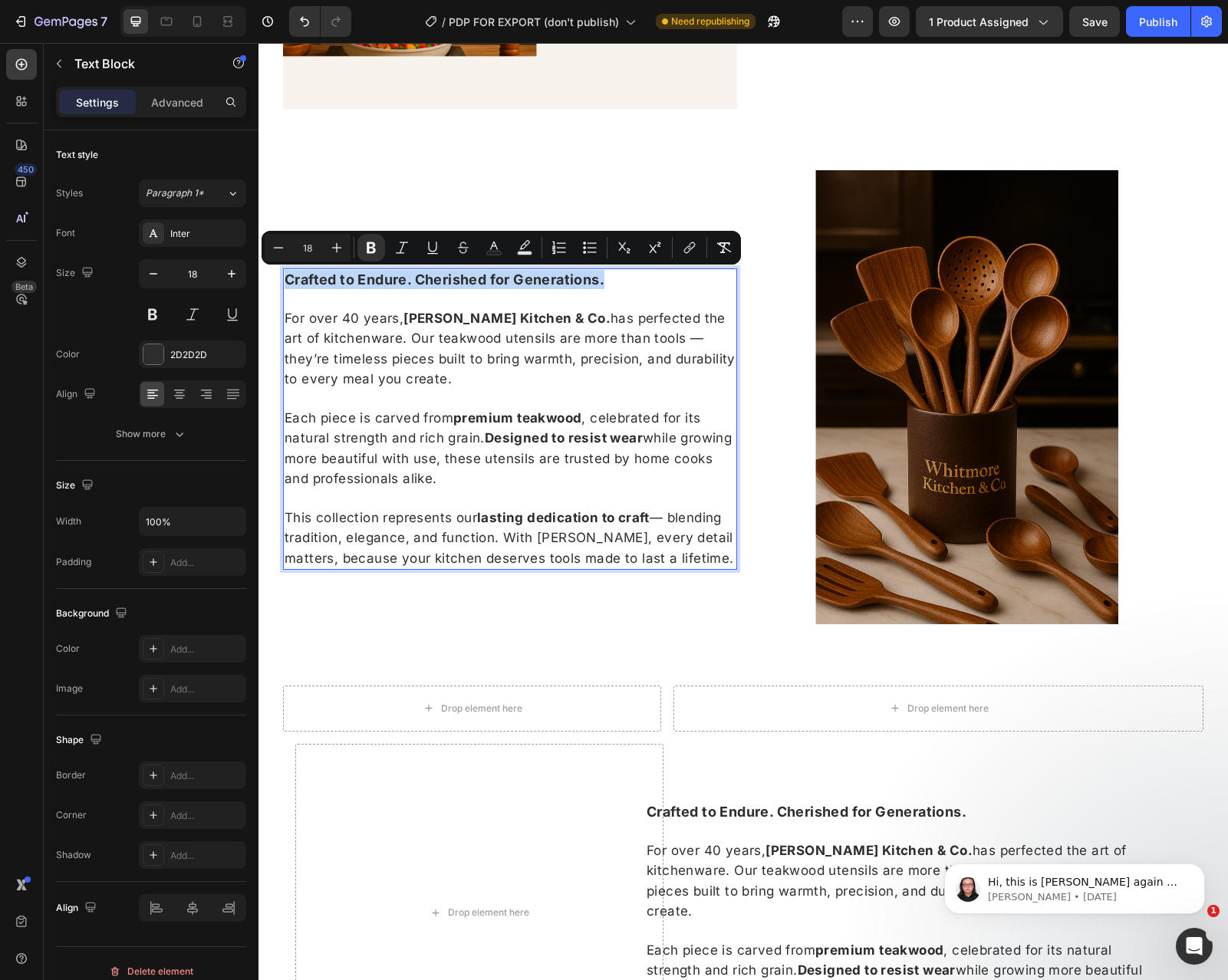
drag, startPoint x: 633, startPoint y: 282, endPoint x: 281, endPoint y: 277, distance: 352.0
click at [281, 277] on div "Image Welcome to [PERSON_NAME] Kitchen & Co. Heading Crafted to Endure. Cherish…" at bounding box center [742, 403] width 945 height 466
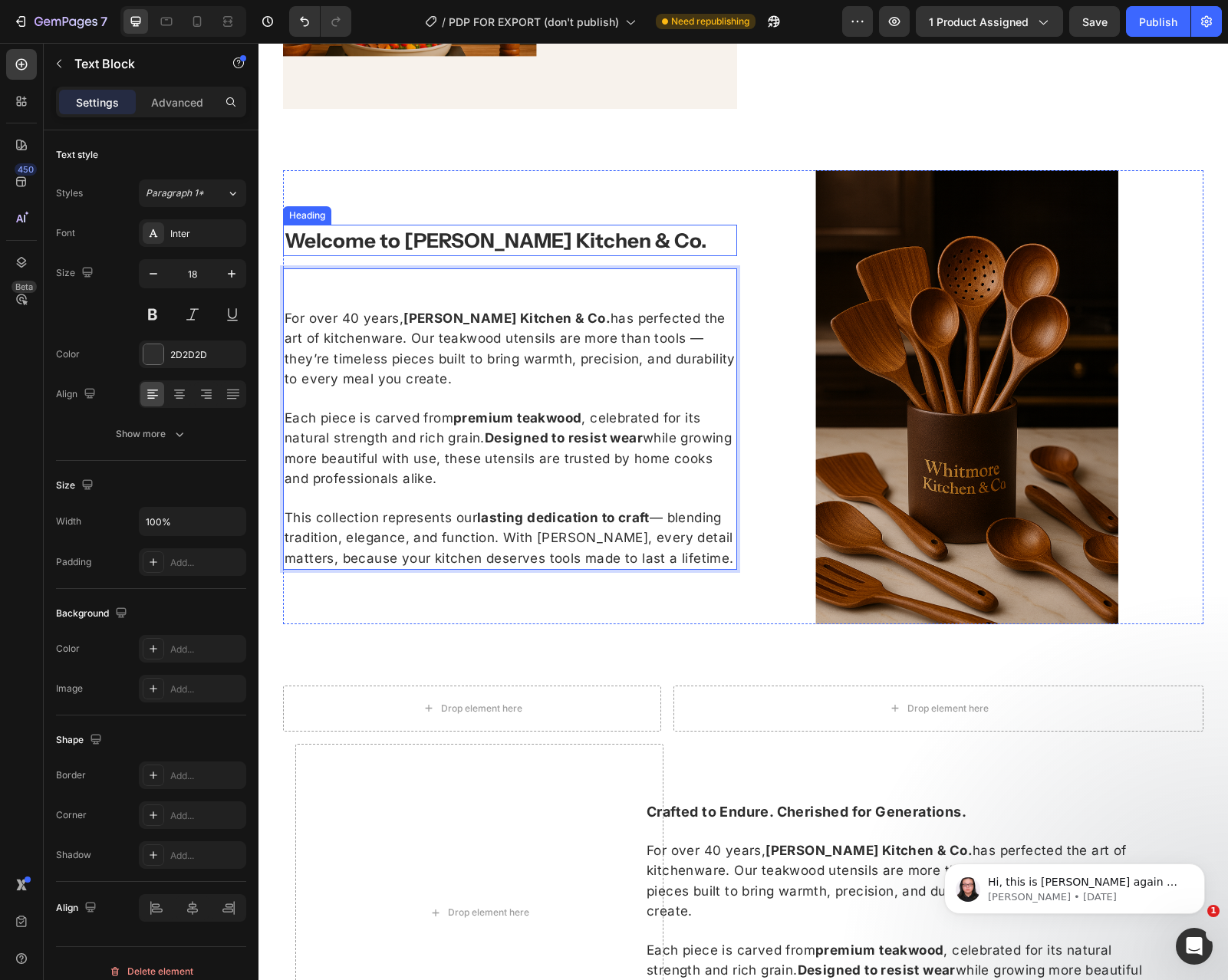
click at [391, 226] on h2 "Welcome to [PERSON_NAME] Kitchen & Co." at bounding box center [510, 240] width 454 height 31
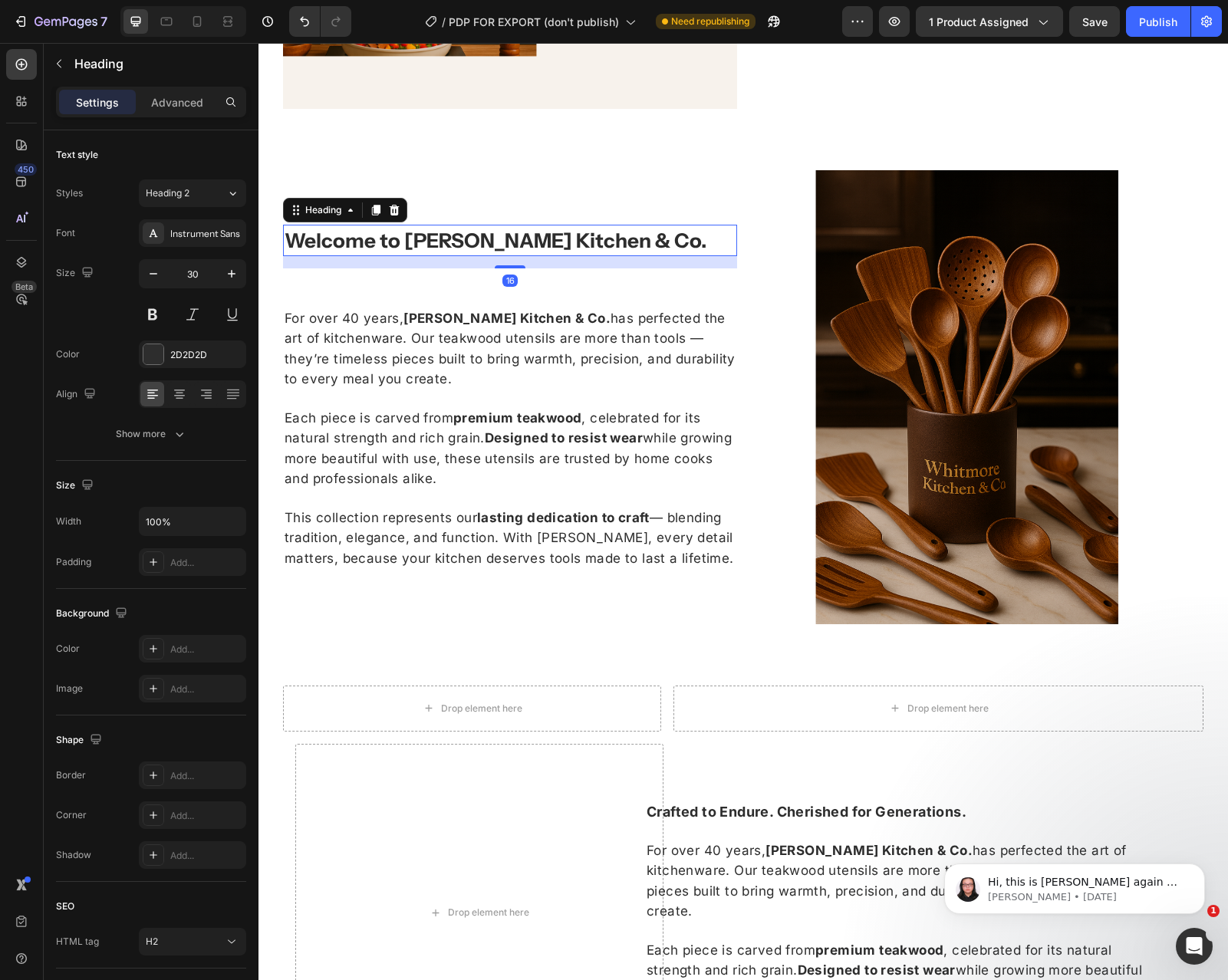
click at [391, 229] on strong "Welcome to [PERSON_NAME] Kitchen & Co." at bounding box center [495, 241] width 421 height 25
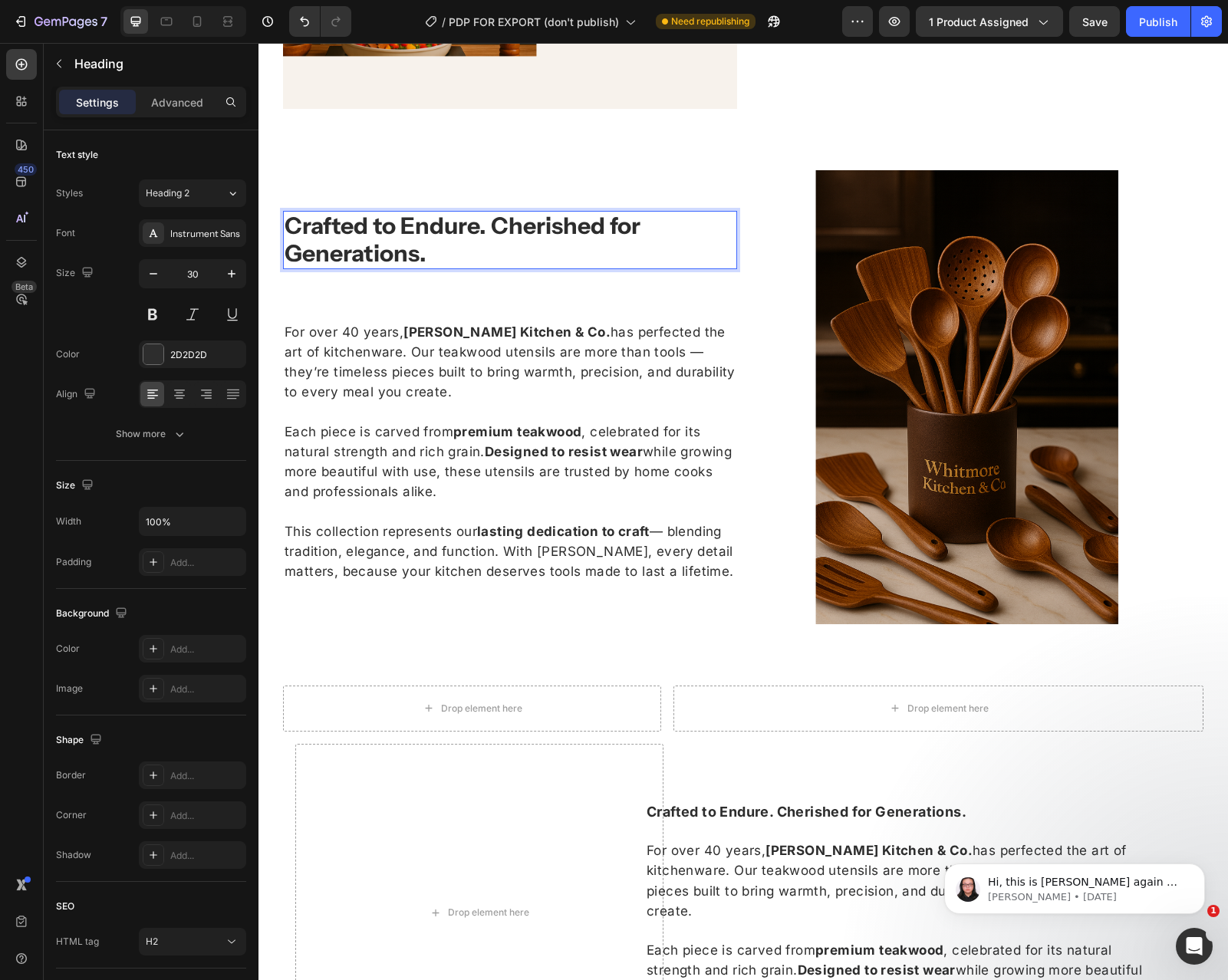
scroll to position [1695, 0]
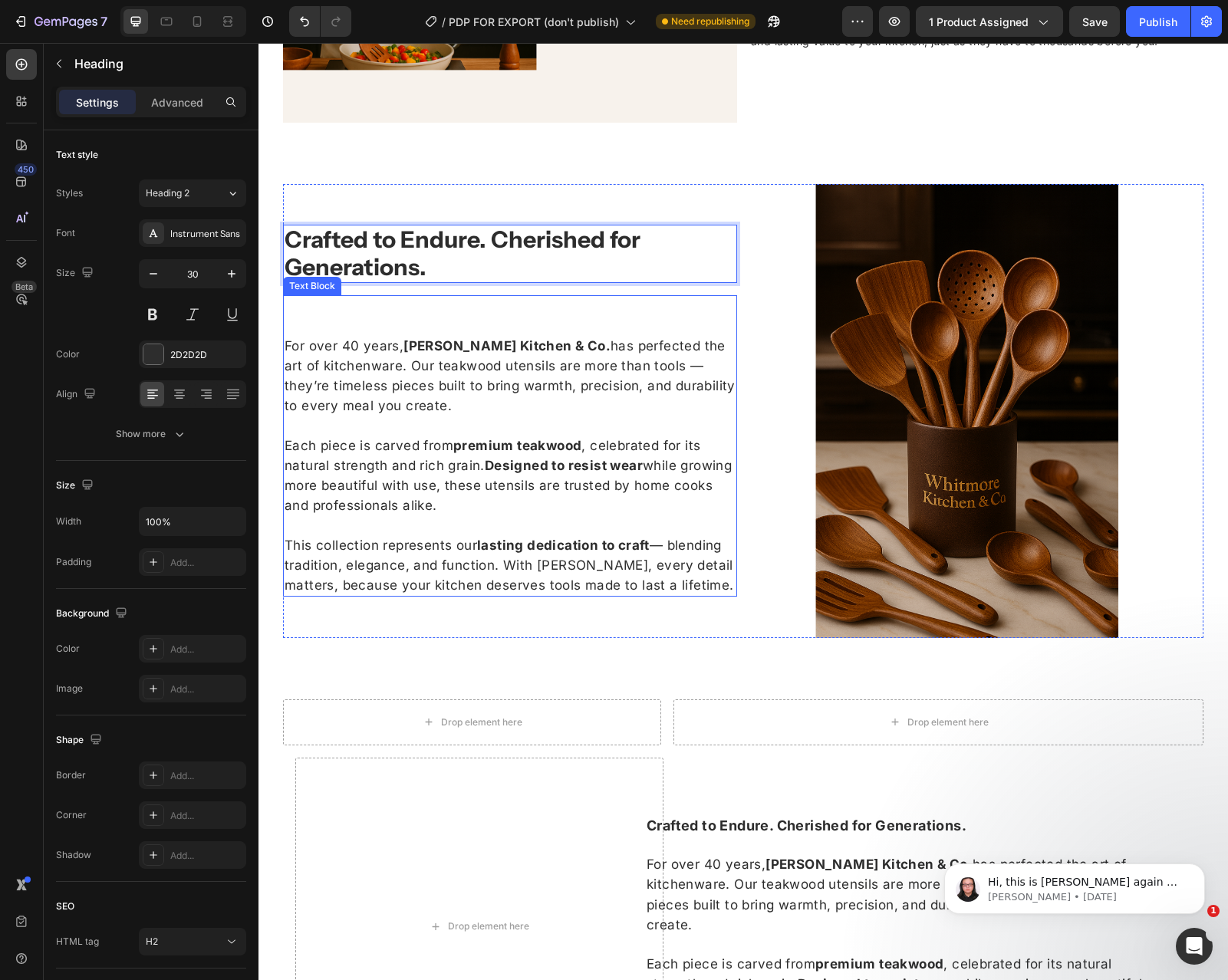
click at [315, 351] on span "For over 40 years, [PERSON_NAME] Kitchen & Co. has perfected the art of kitchen…" at bounding box center [510, 375] width 451 height 76
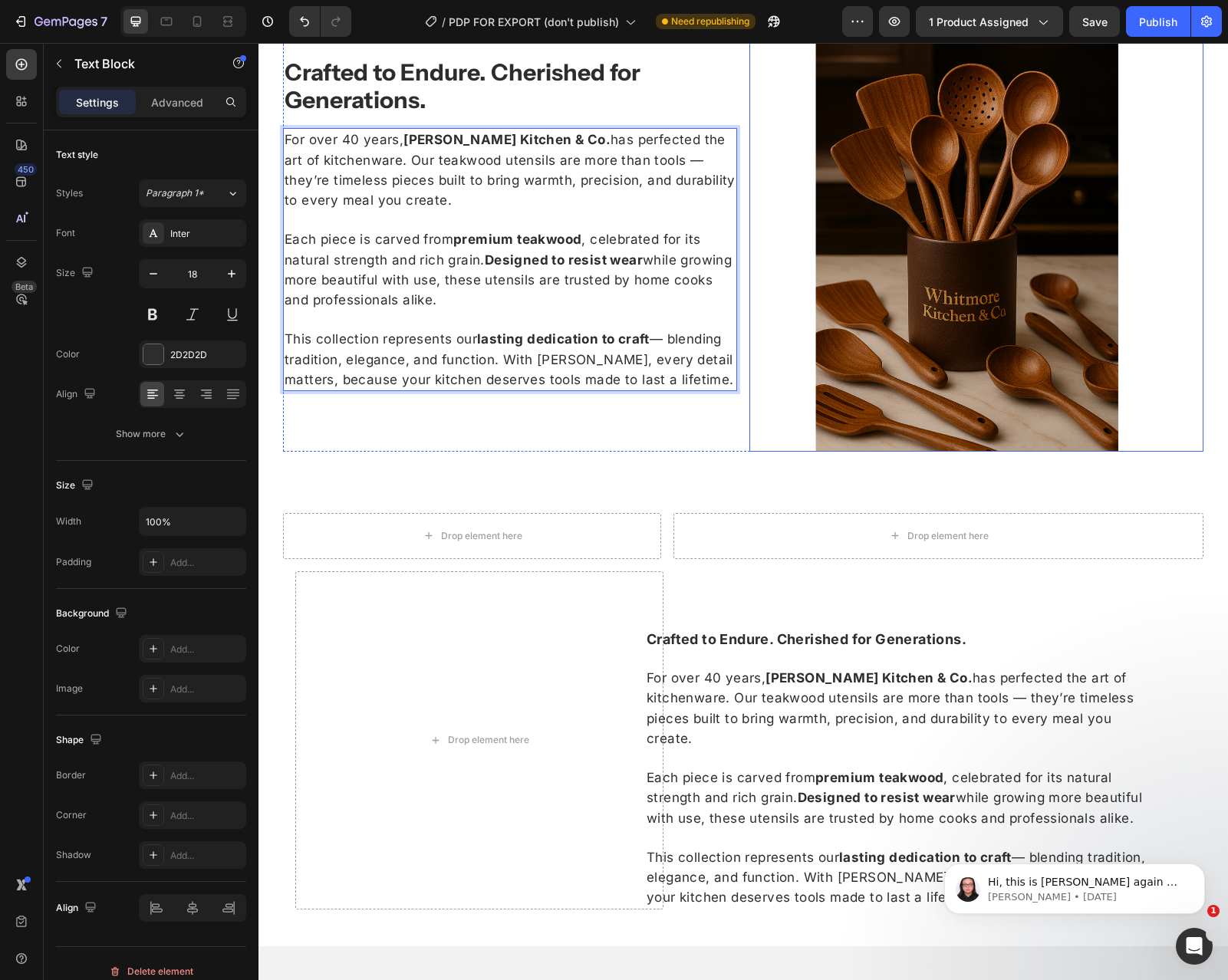
scroll to position [2051, 0]
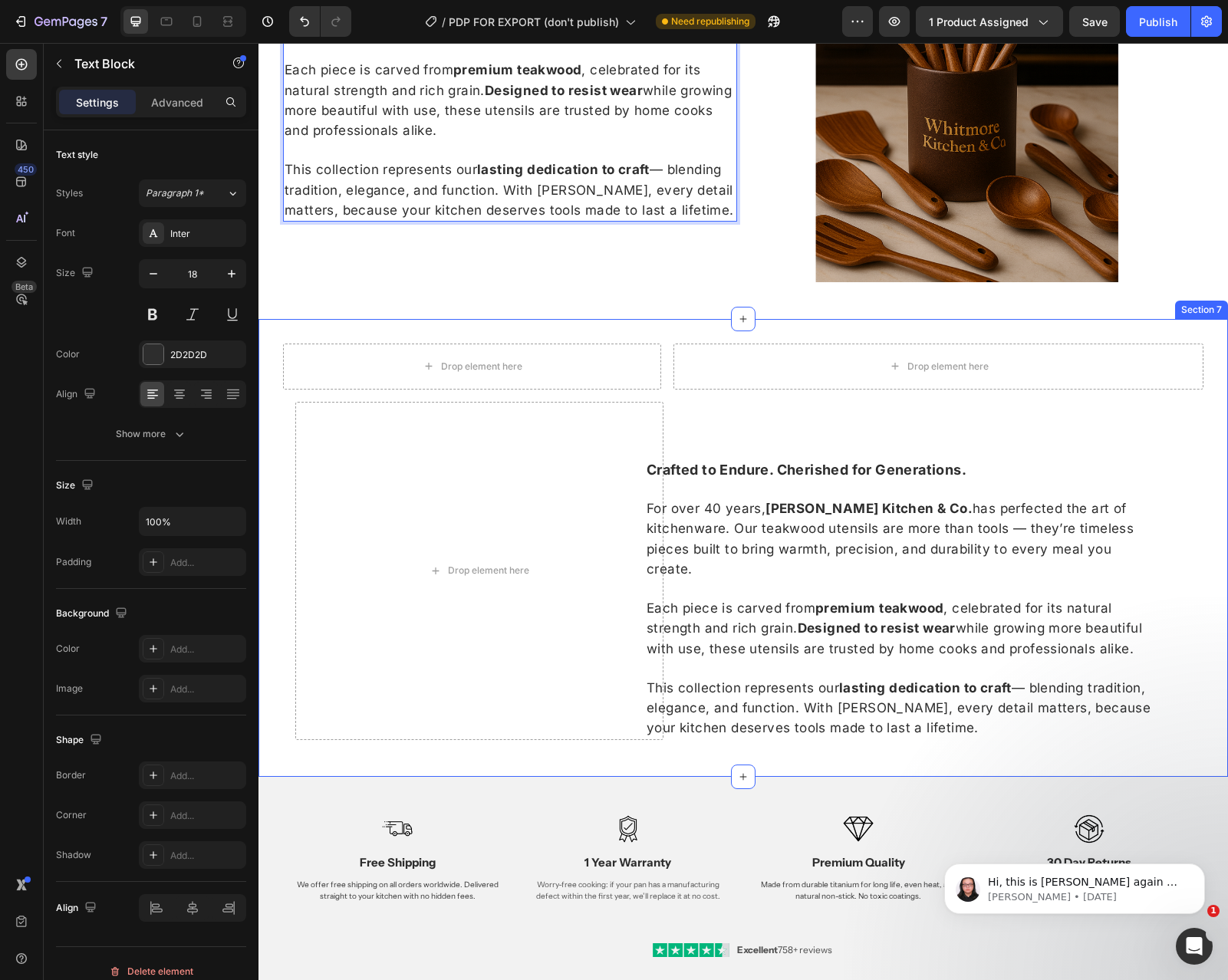
click at [705, 330] on div "Drop element here Drop element here Row Drop element here Crafted to Endure. Ch…" at bounding box center [743, 548] width 969 height 458
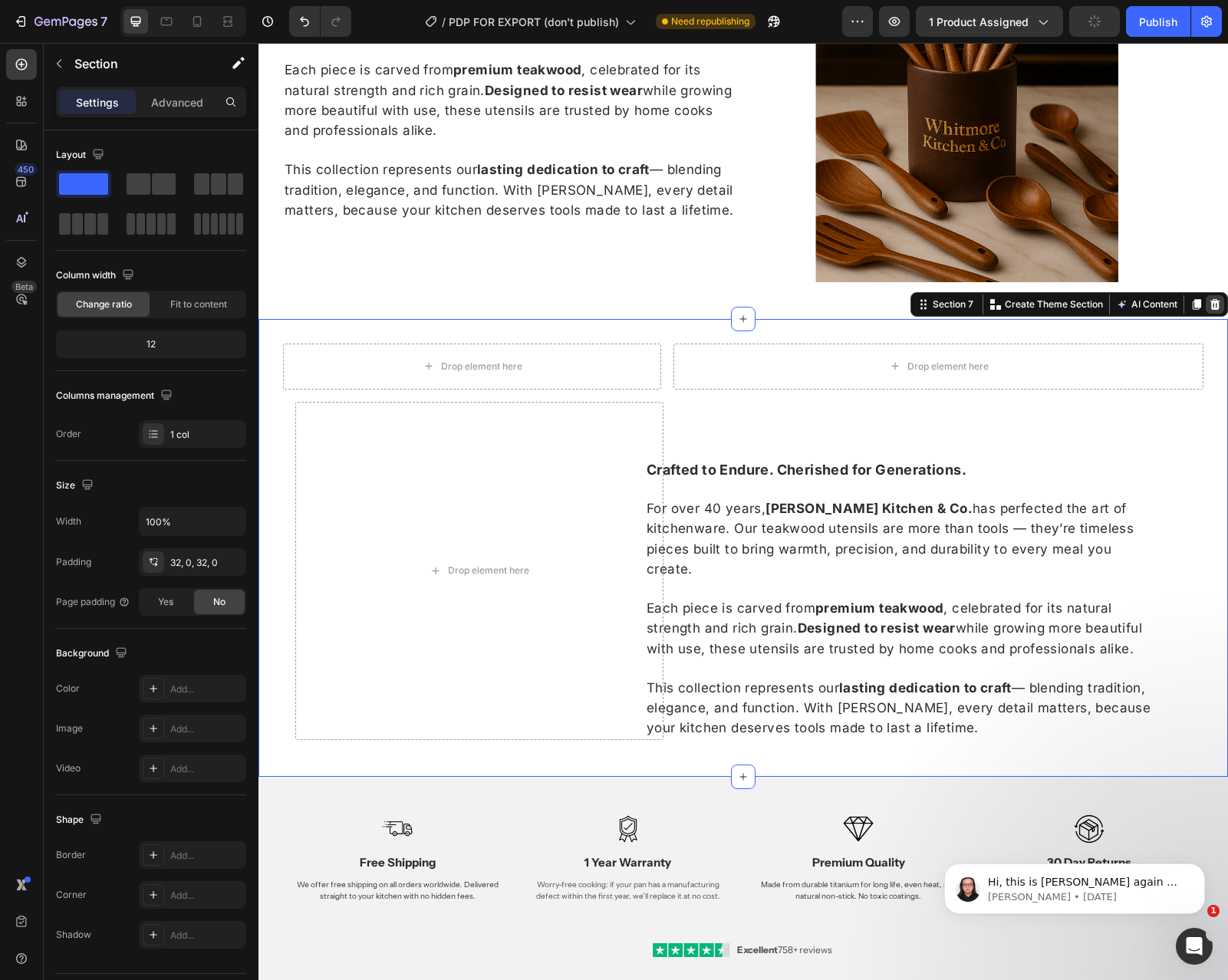
click at [1215, 305] on icon at bounding box center [1215, 304] width 10 height 11
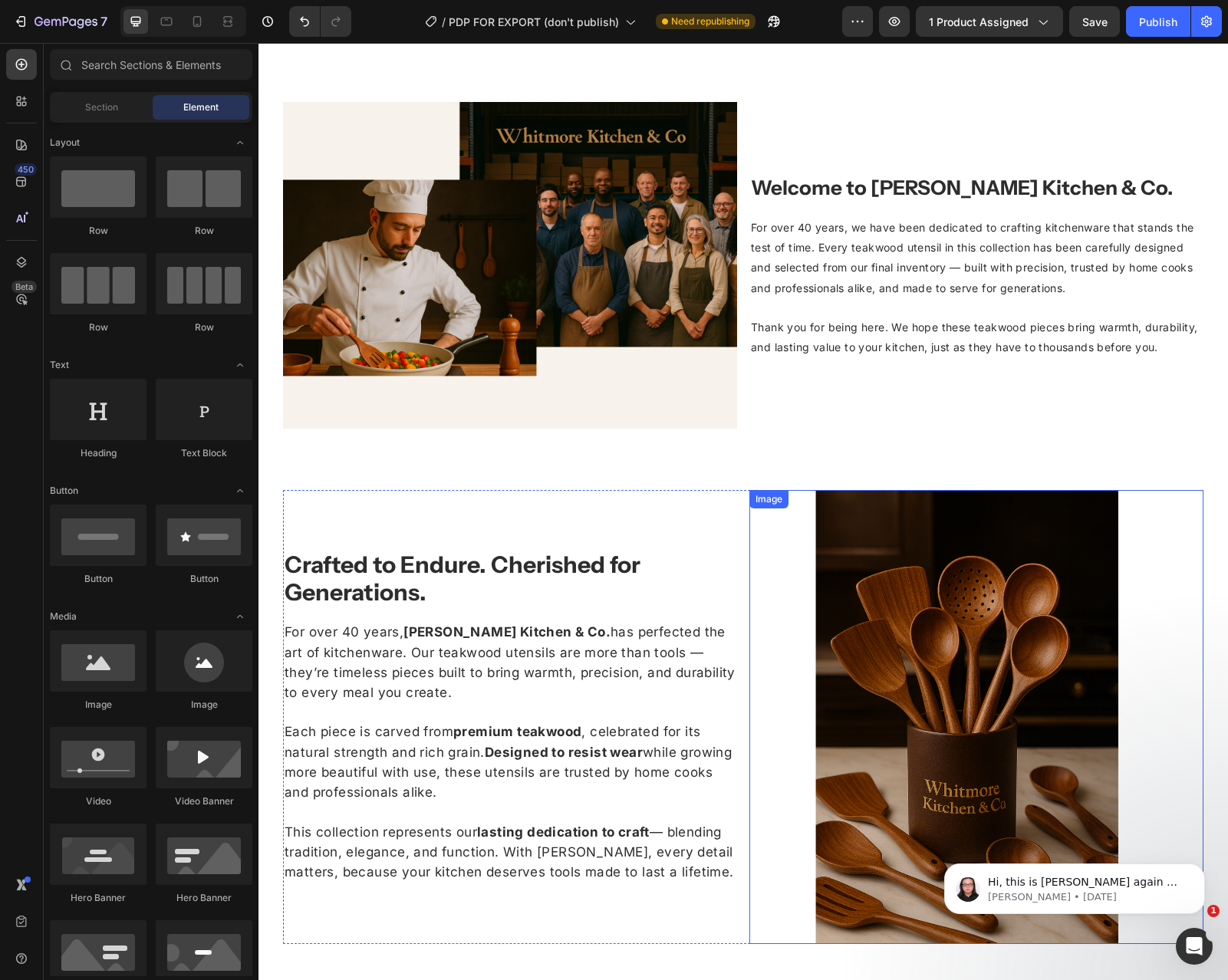
scroll to position [1516, 0]
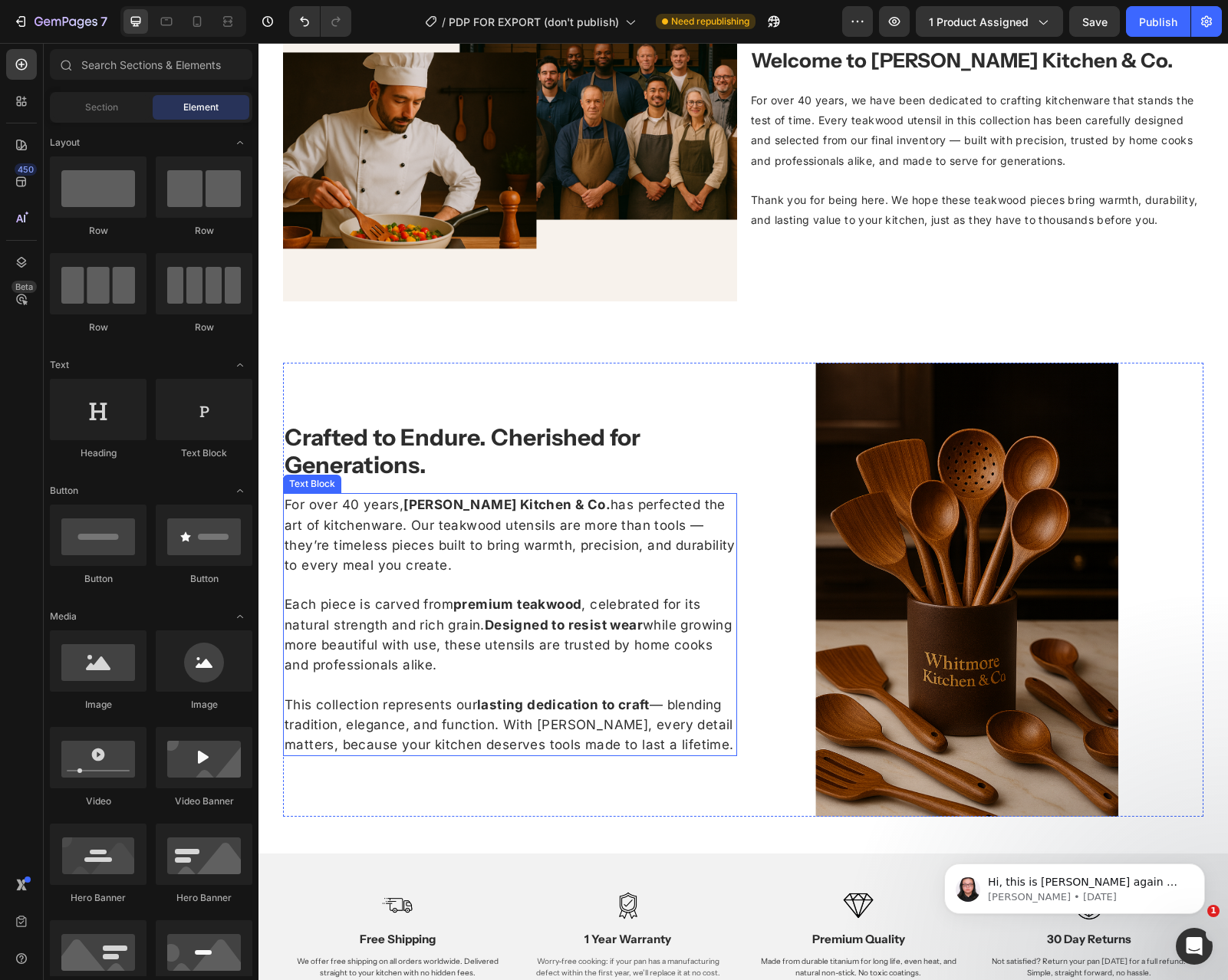
click at [610, 623] on strong "Designed to resist wear" at bounding box center [564, 624] width 158 height 15
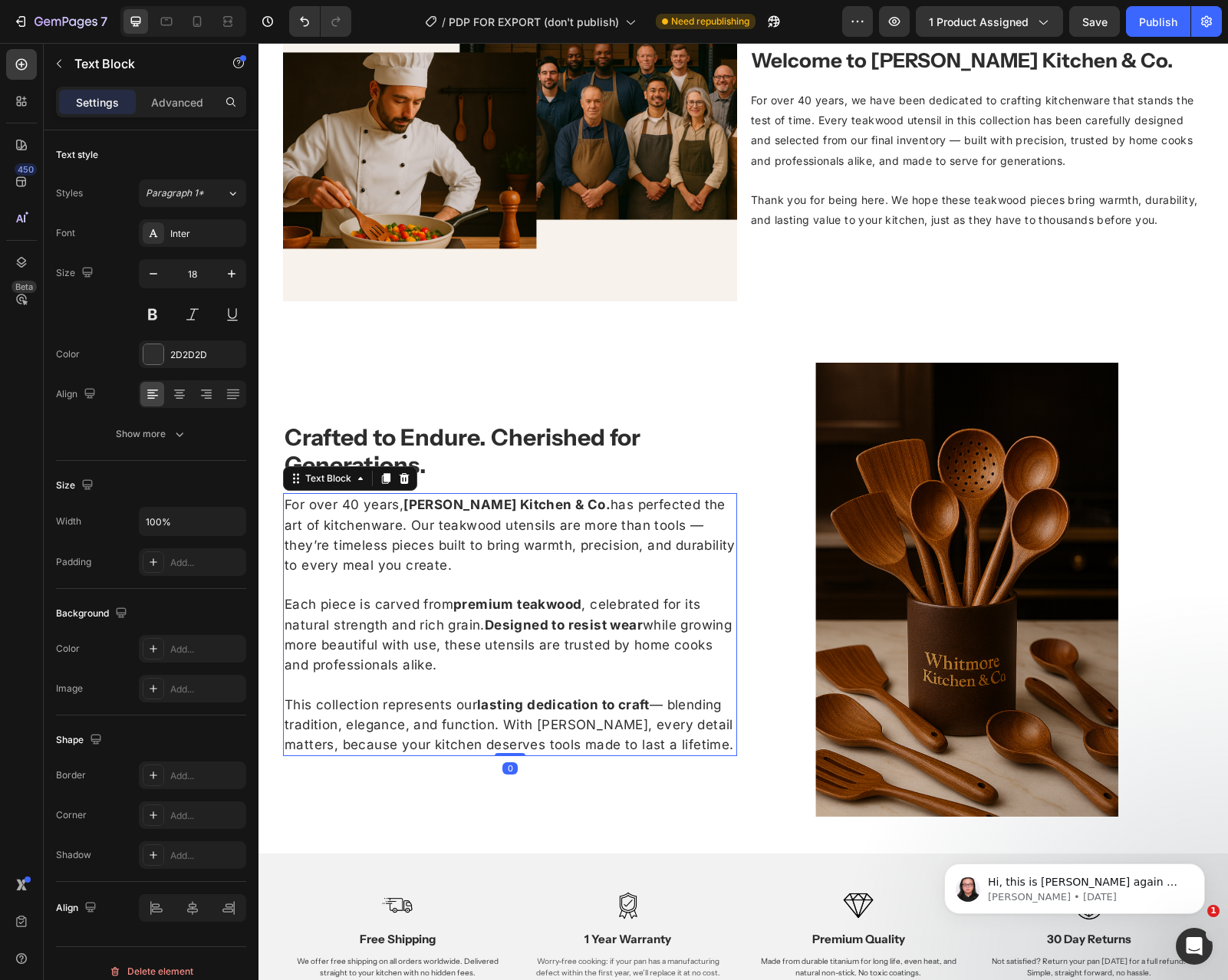
click at [610, 623] on strong "Designed to resist wear" at bounding box center [564, 624] width 158 height 15
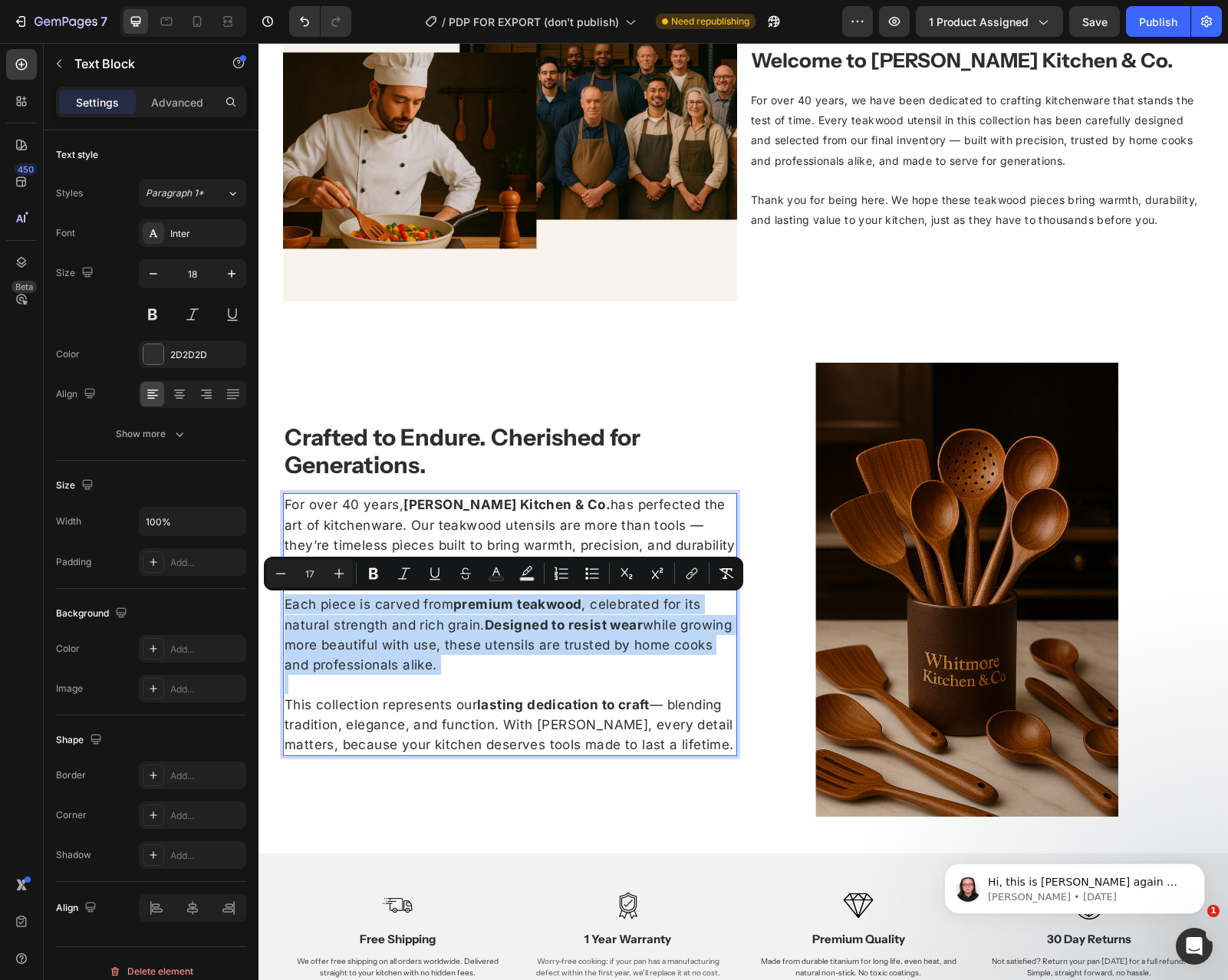
click at [538, 678] on p "Rich Text Editor. Editing area: main" at bounding box center [510, 685] width 451 height 20
type input "18"
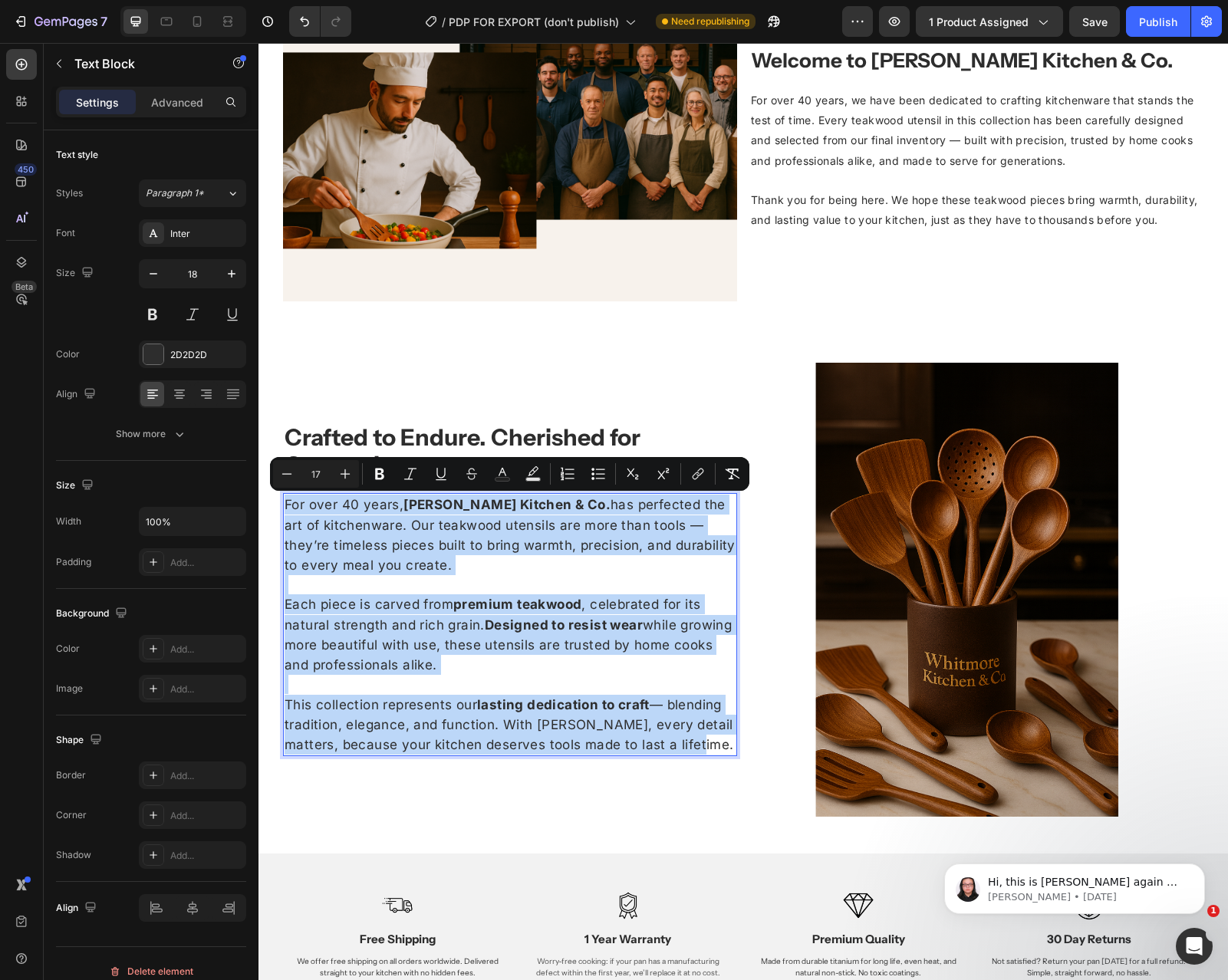
drag, startPoint x: 731, startPoint y: 745, endPoint x: 206, endPoint y: 460, distance: 597.4
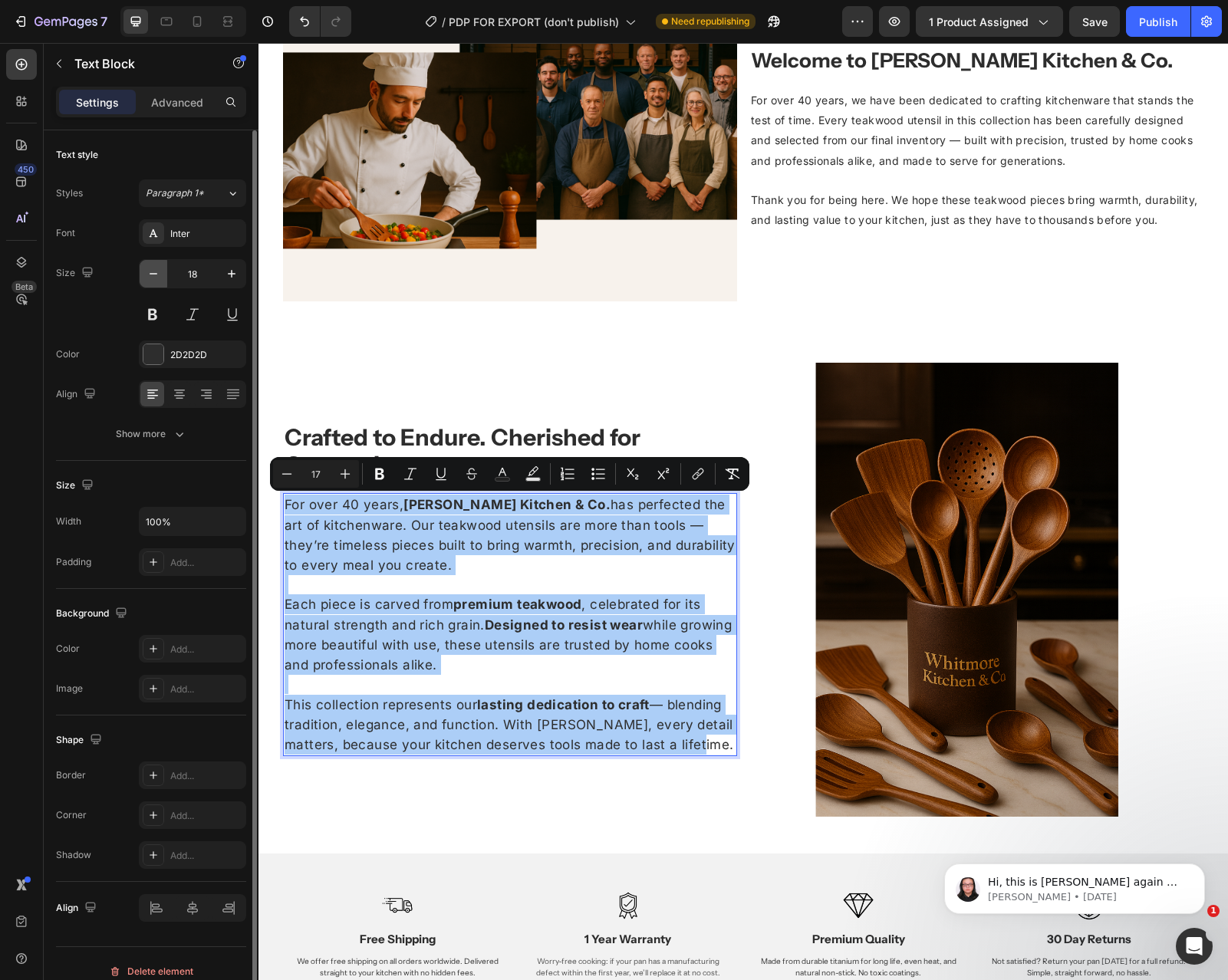
click at [154, 268] on icon "button" at bounding box center [153, 273] width 15 height 15
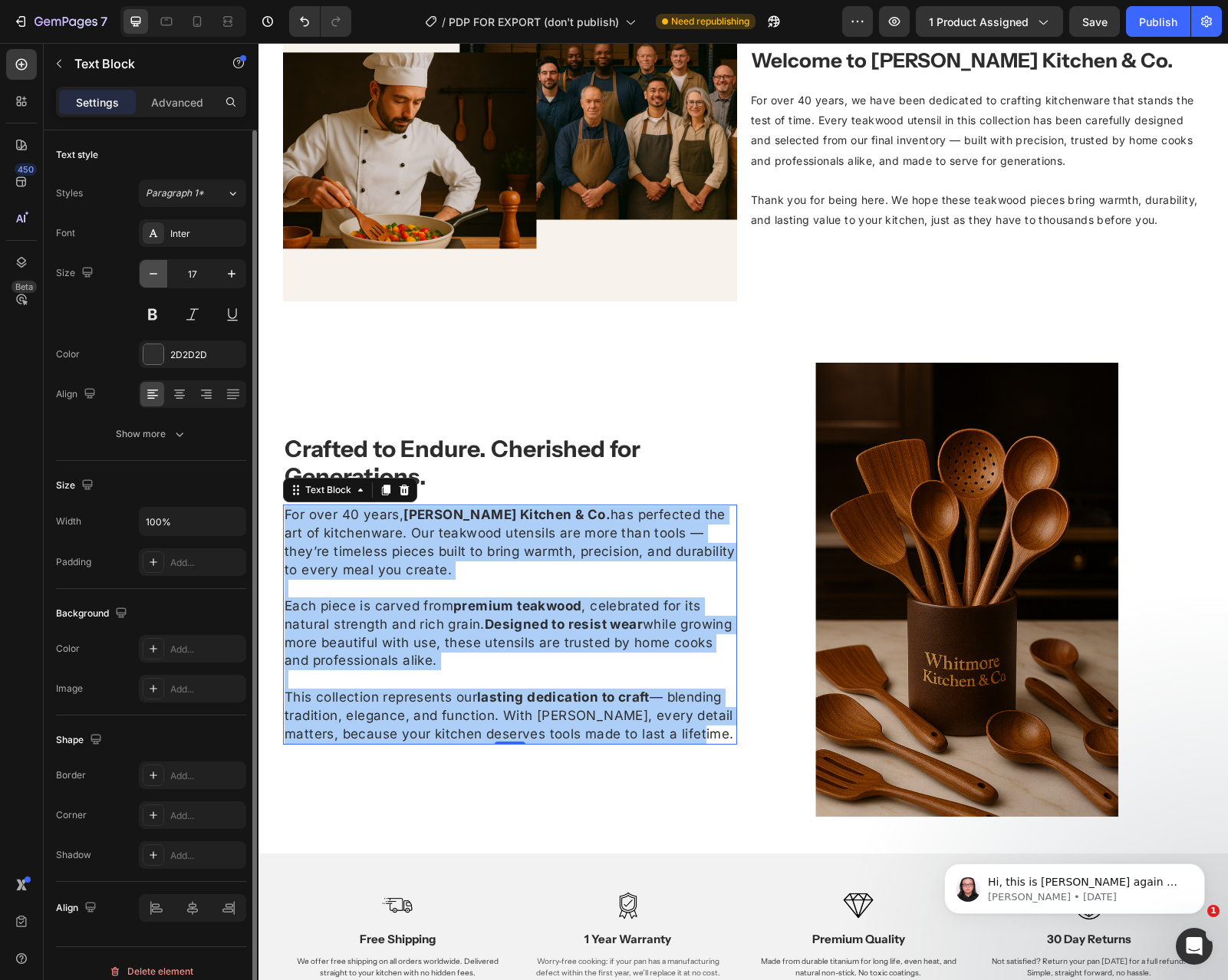
click at [154, 268] on icon "button" at bounding box center [153, 273] width 15 height 15
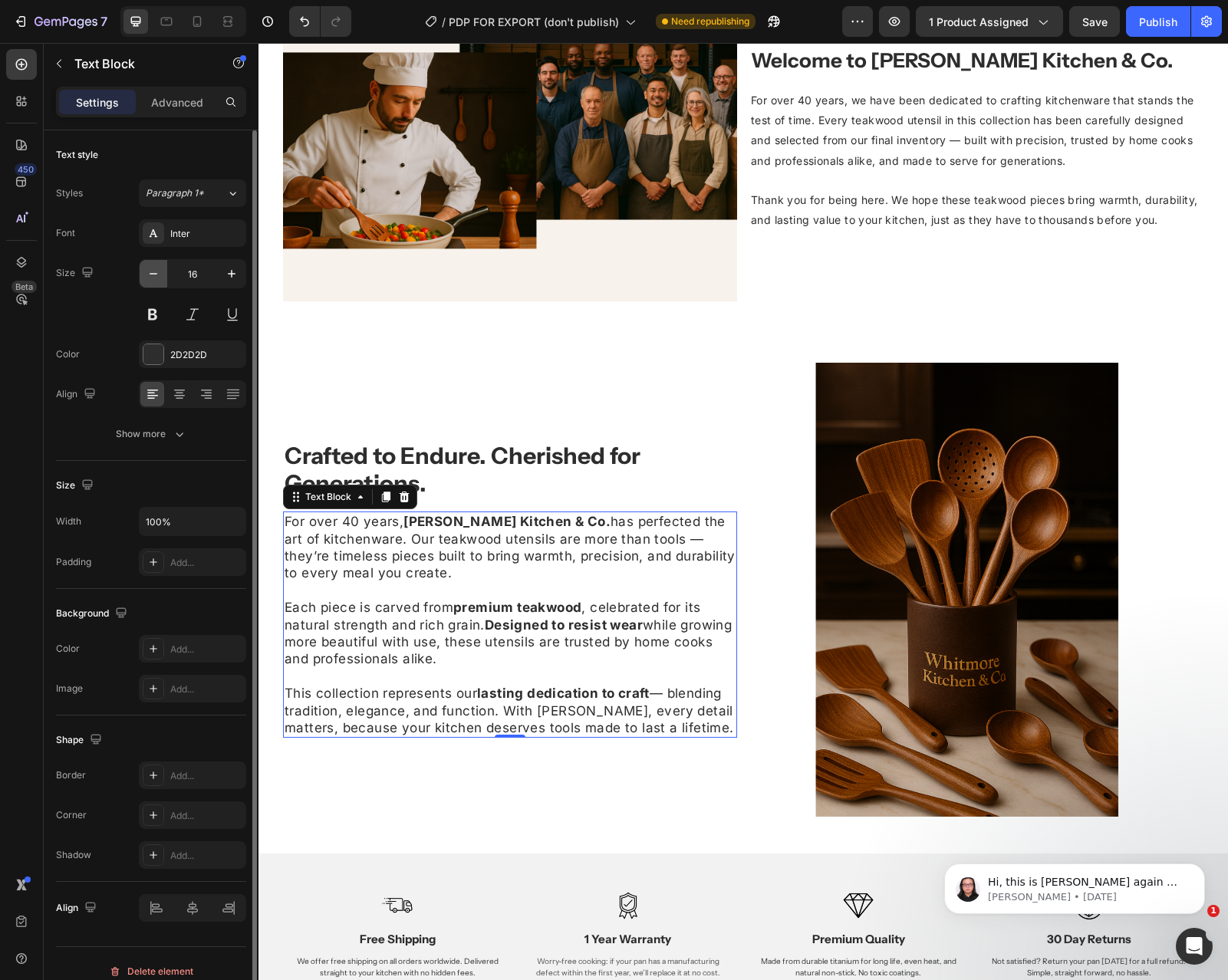
click at [154, 269] on icon "button" at bounding box center [153, 273] width 15 height 15
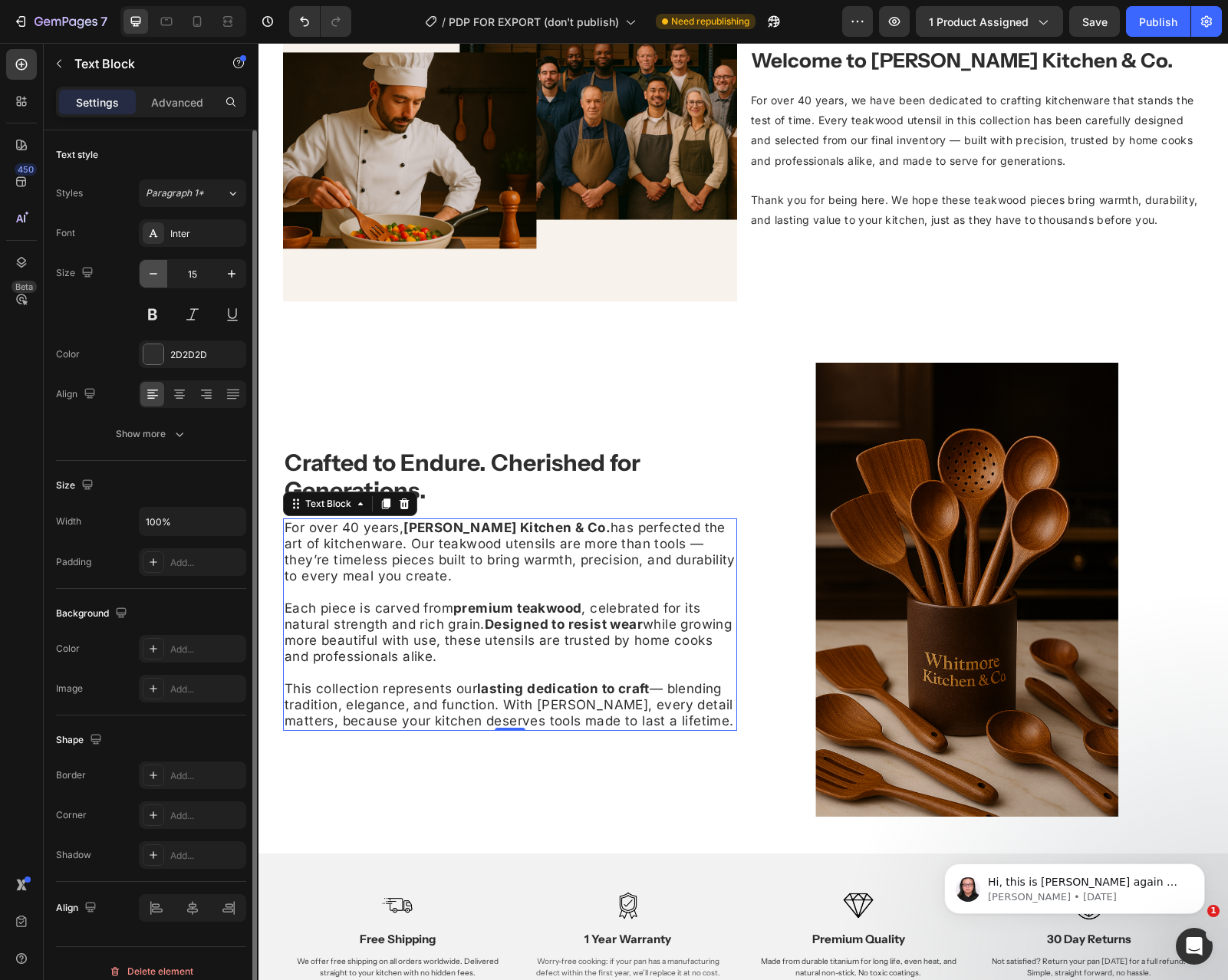
type input "14"
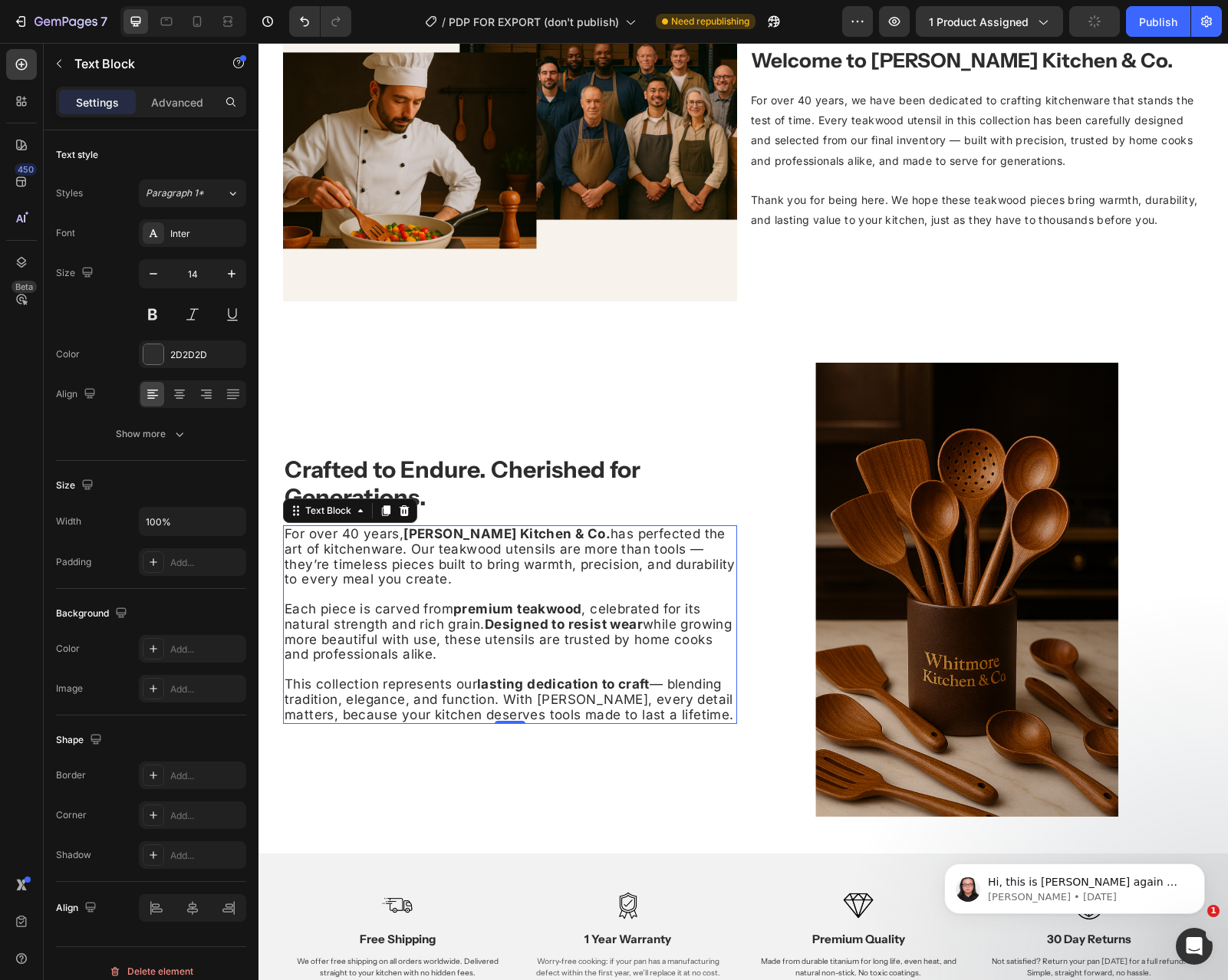
click at [425, 566] on span "For over 40 years, [PERSON_NAME] Kitchen & Co. has perfected the art of kitchen…" at bounding box center [510, 557] width 451 height 60
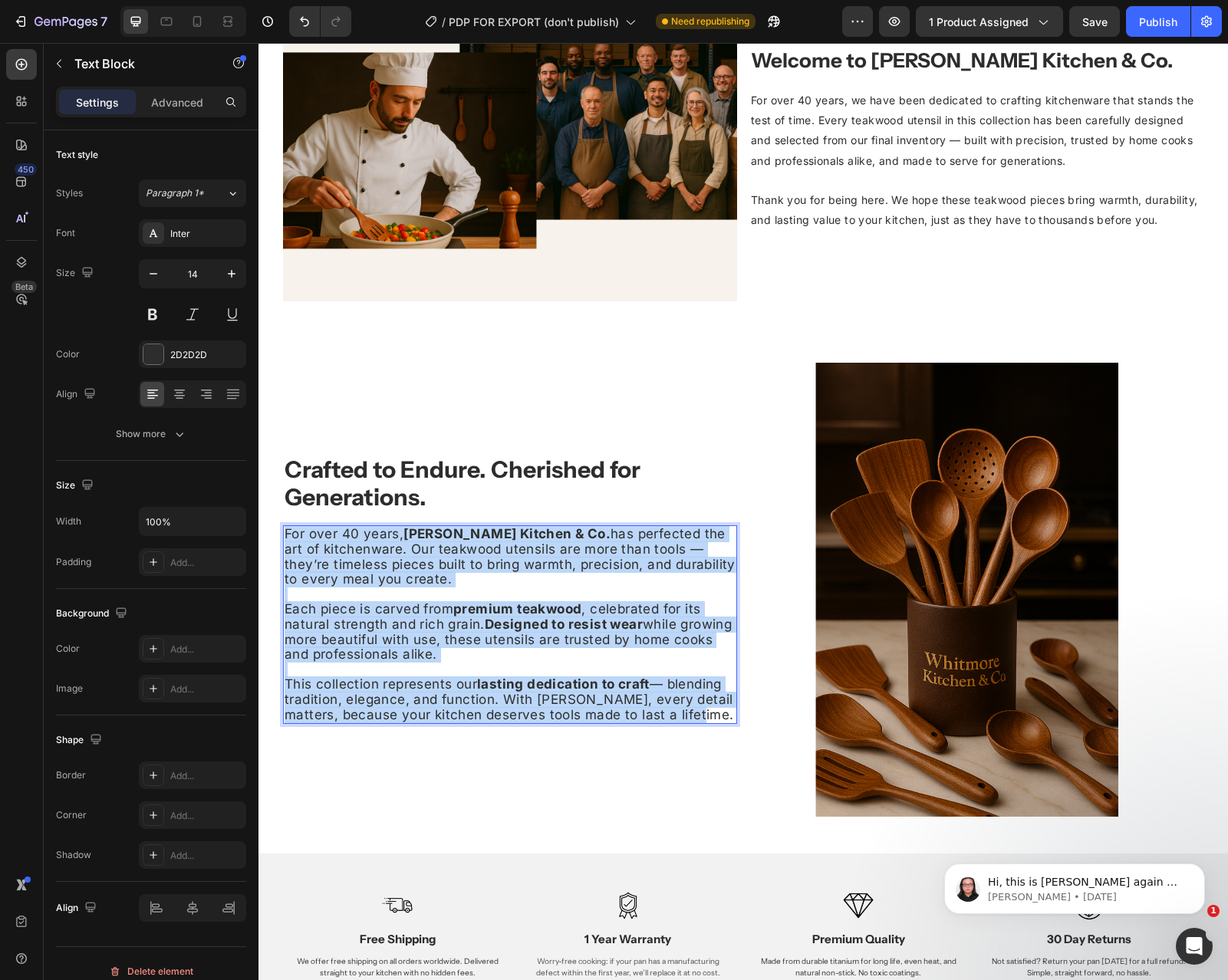
drag, startPoint x: 731, startPoint y: 717, endPoint x: 253, endPoint y: 512, distance: 520.1
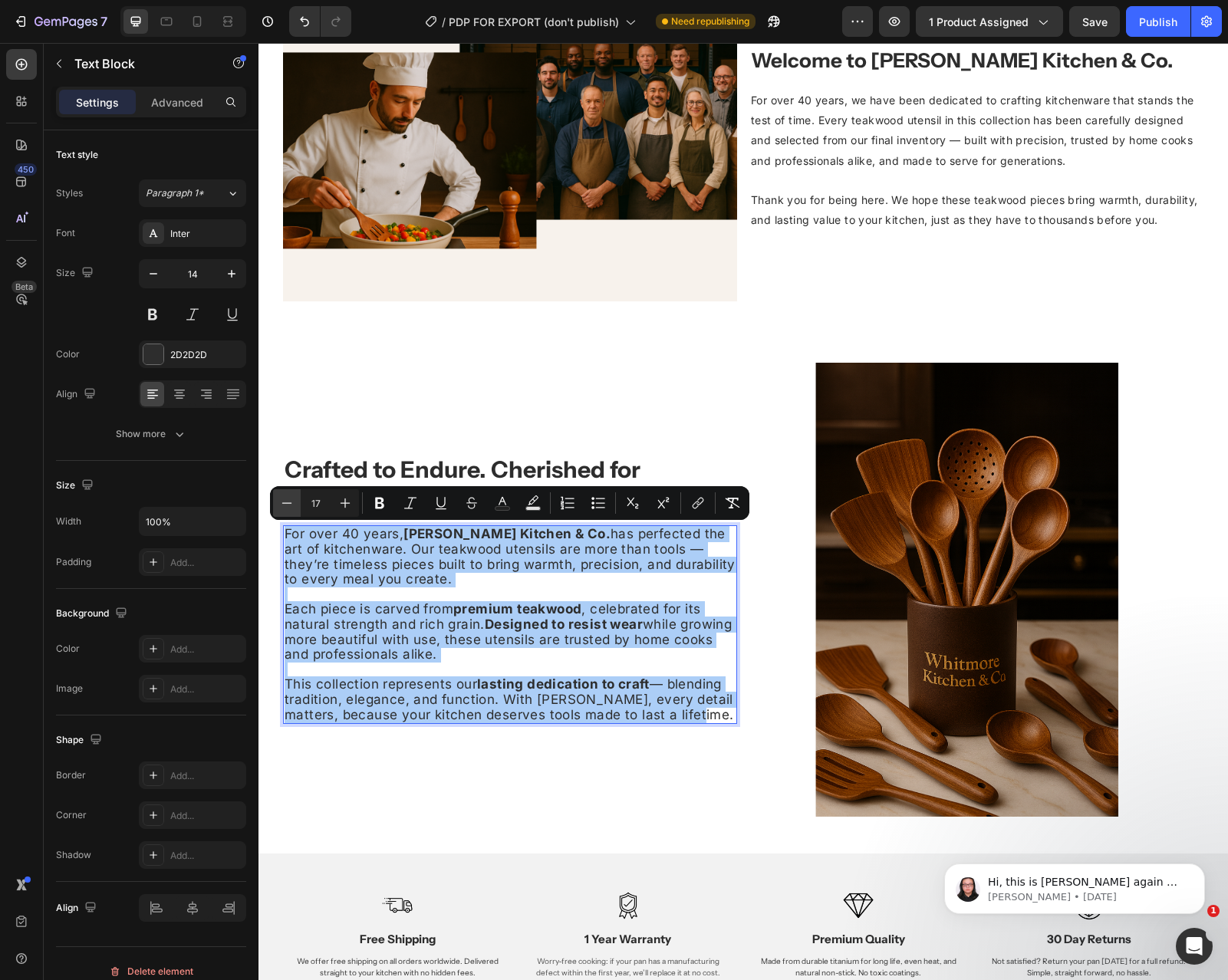
click at [288, 500] on icon "Editor contextual toolbar" at bounding box center [286, 502] width 15 height 15
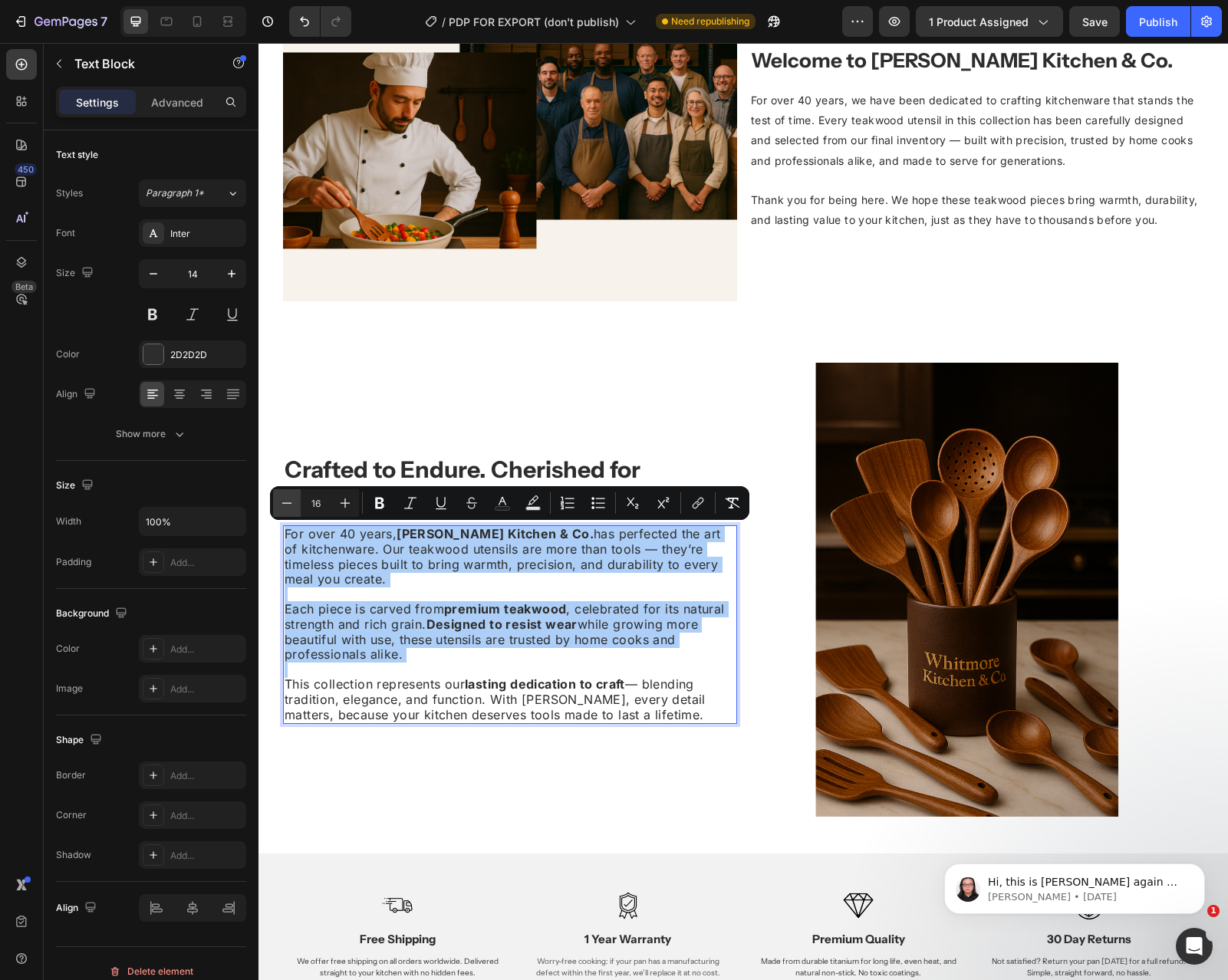
click at [288, 500] on icon "Editor contextual toolbar" at bounding box center [286, 502] width 15 height 15
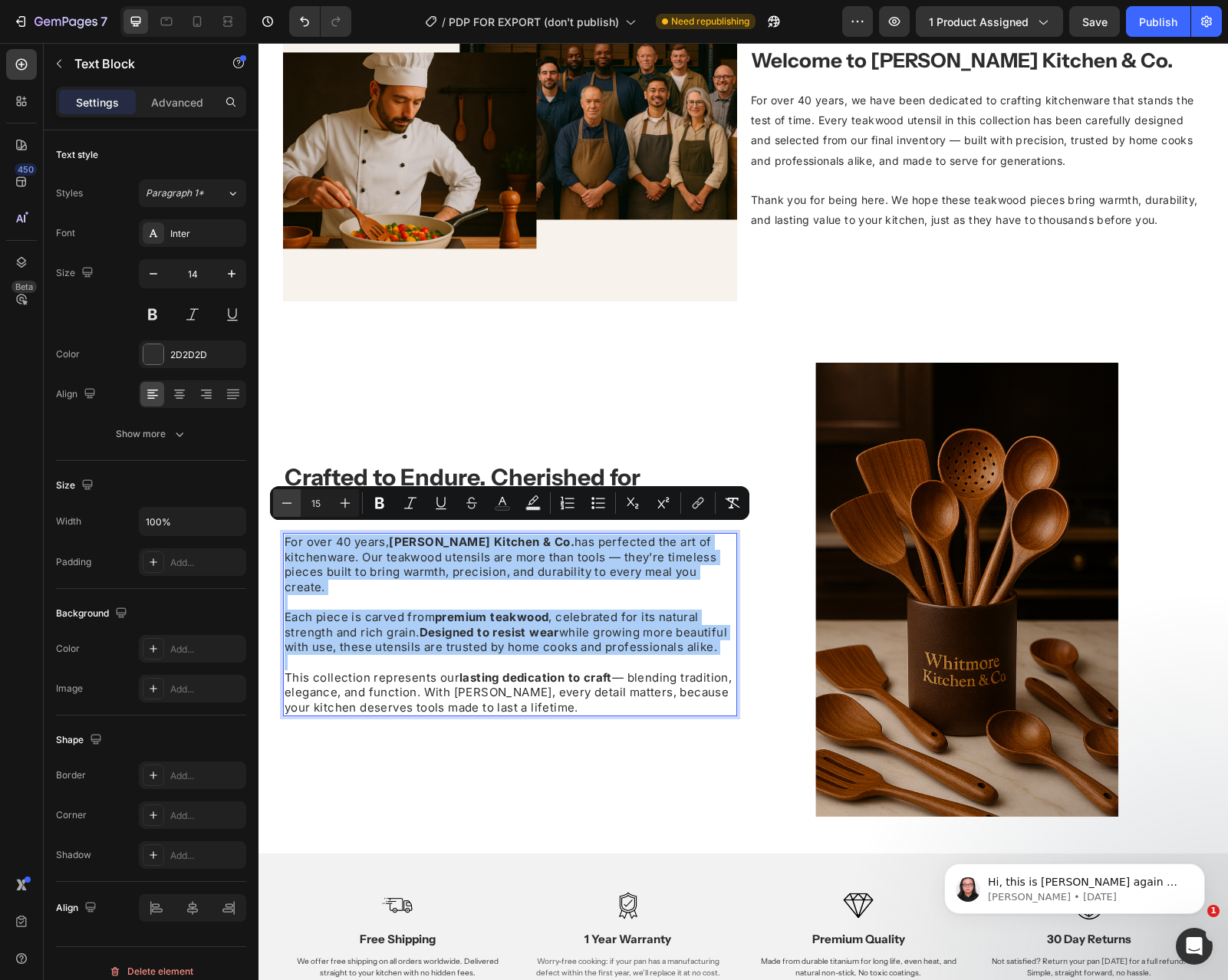
click at [288, 500] on icon "Editor contextual toolbar" at bounding box center [286, 502] width 15 height 15
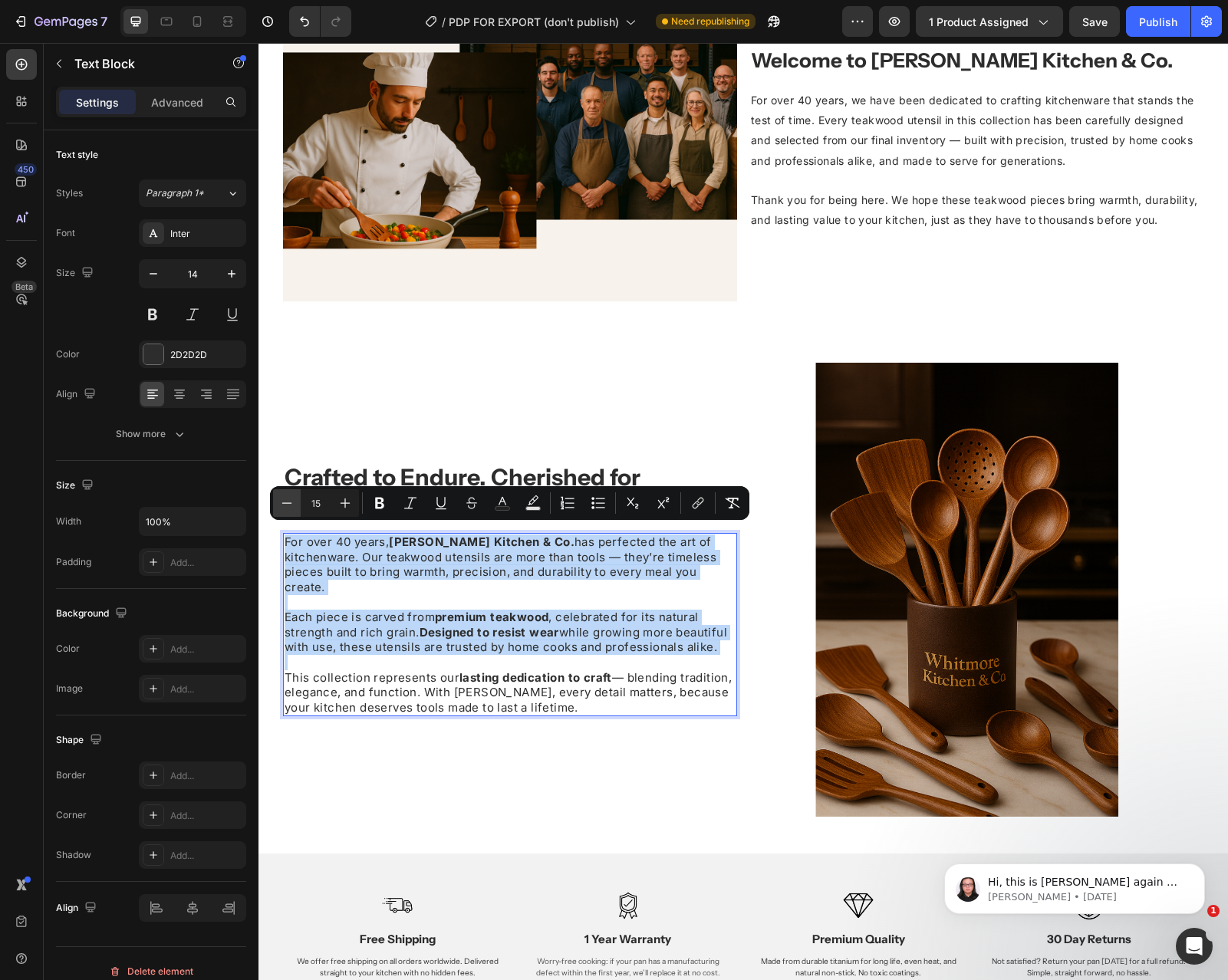
type input "14"
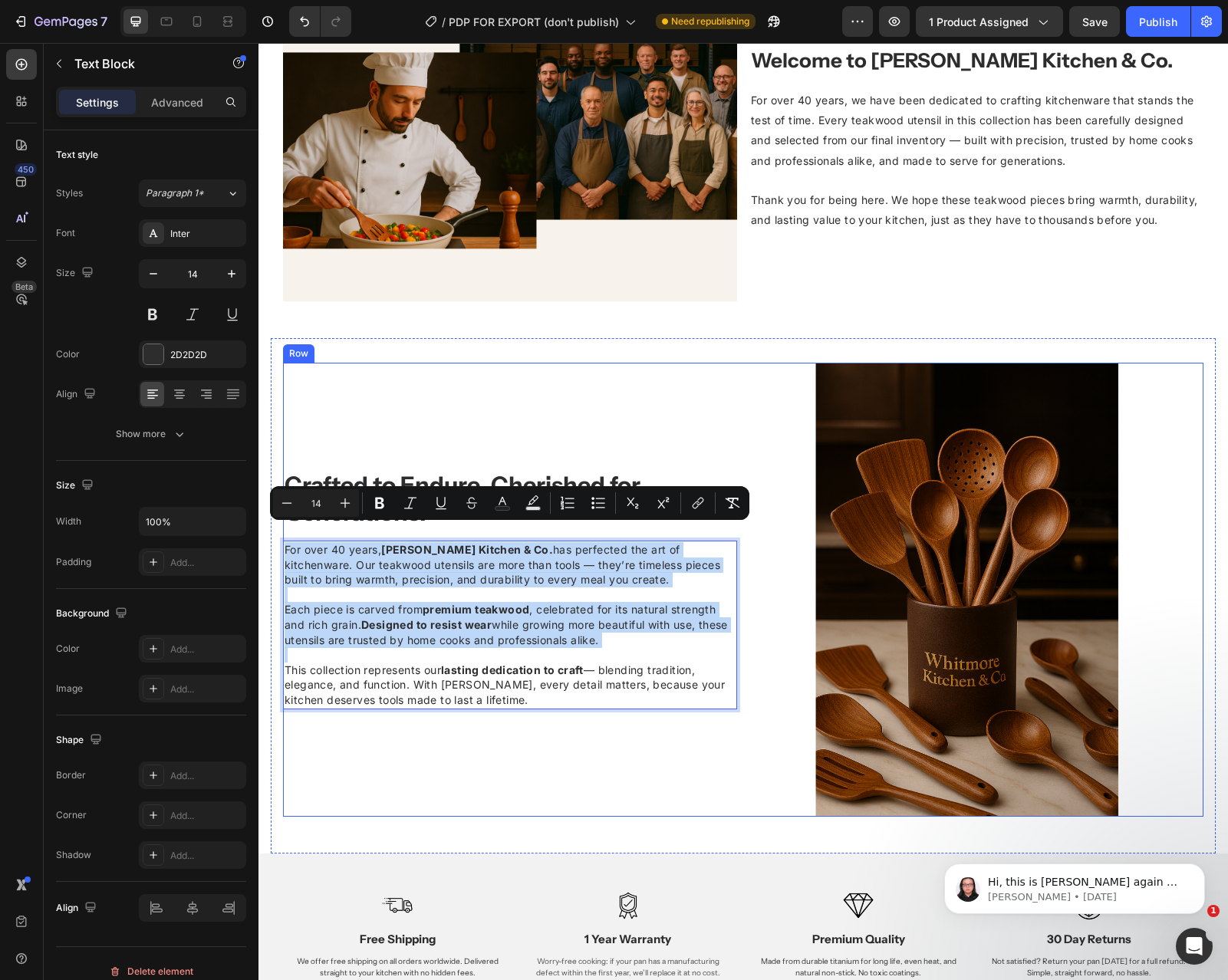
click at [412, 412] on div "⁠⁠⁠⁠⁠⁠⁠ Crafted to Endure. Cherished for Generations. Heading For over 40 years…" at bounding box center [510, 590] width 454 height 454
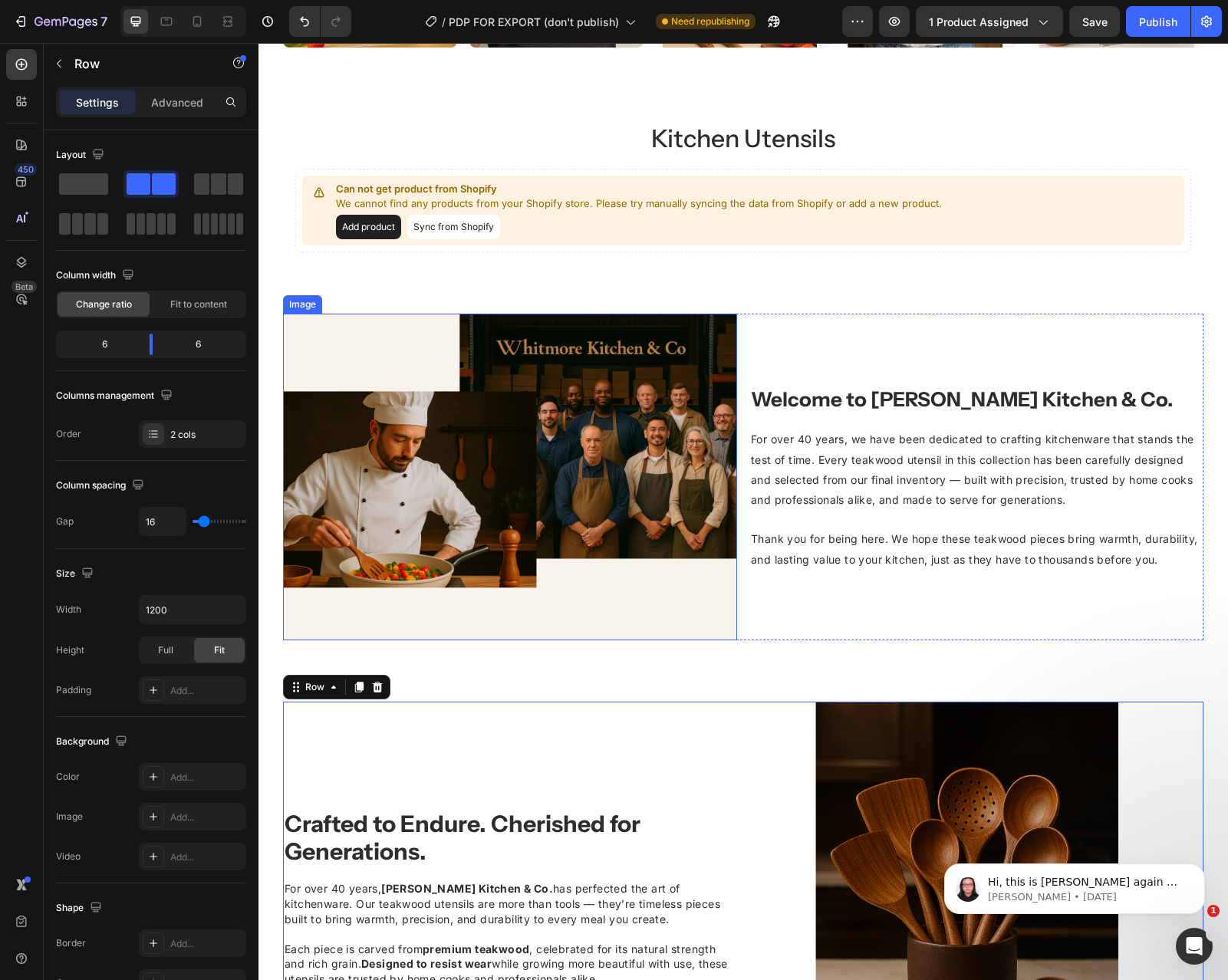
scroll to position [1472, 0]
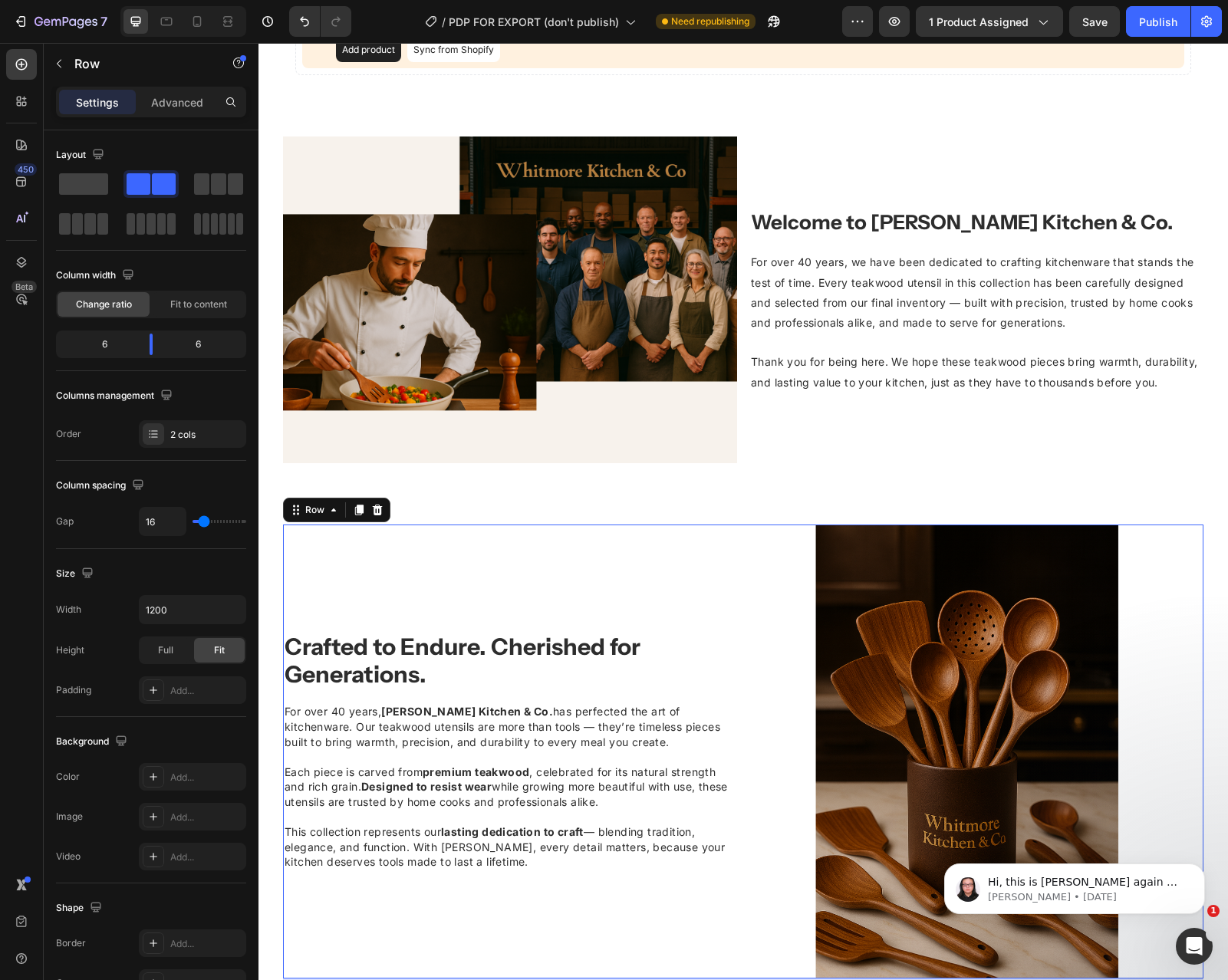
click at [742, 597] on div "Image ⁠⁠⁠⁠⁠⁠⁠ Crafted to Endure. Cherished for Generations. Heading For over 40…" at bounding box center [742, 751] width 920 height 454
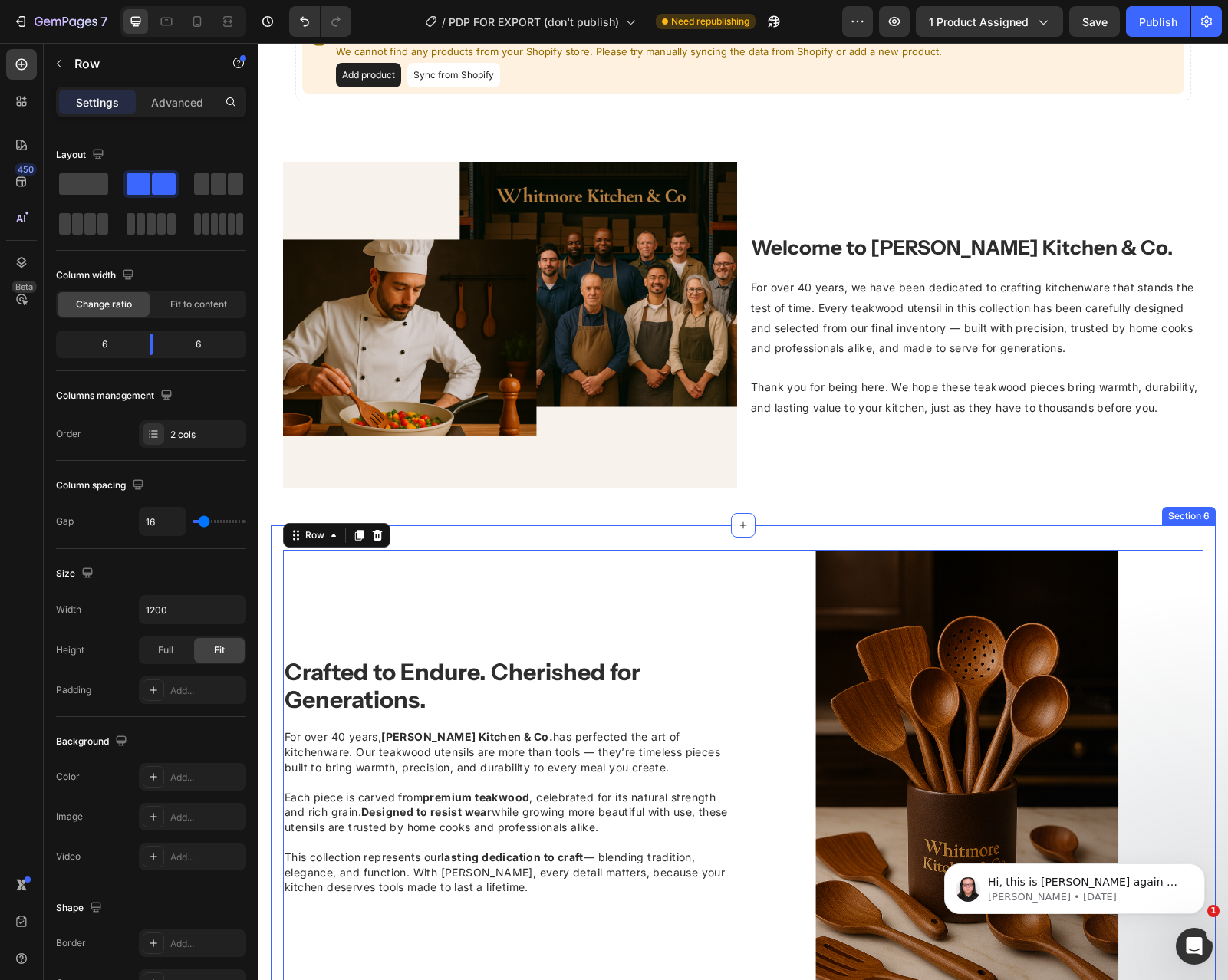
scroll to position [1443, 0]
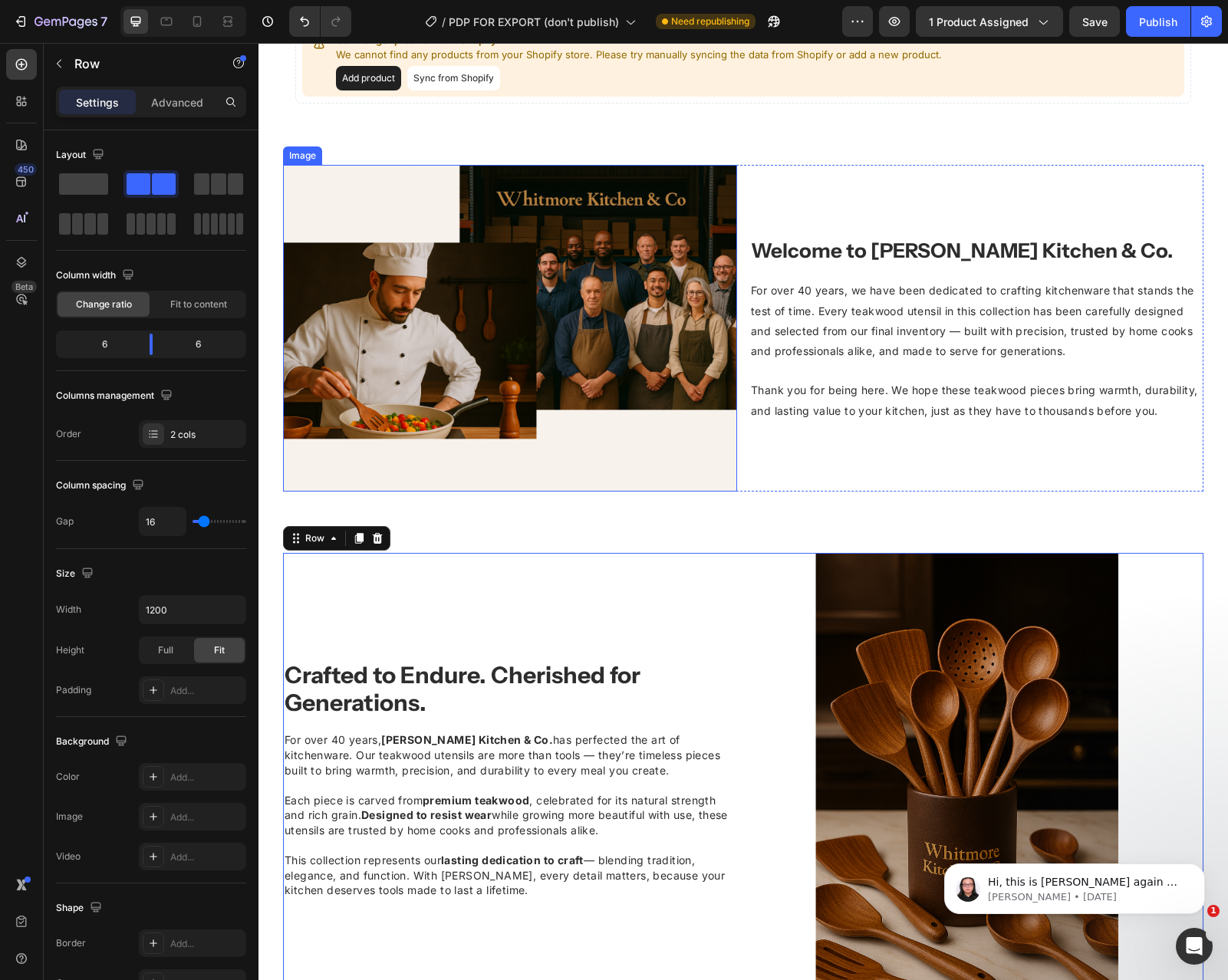
click at [423, 206] on img at bounding box center [510, 327] width 454 height 326
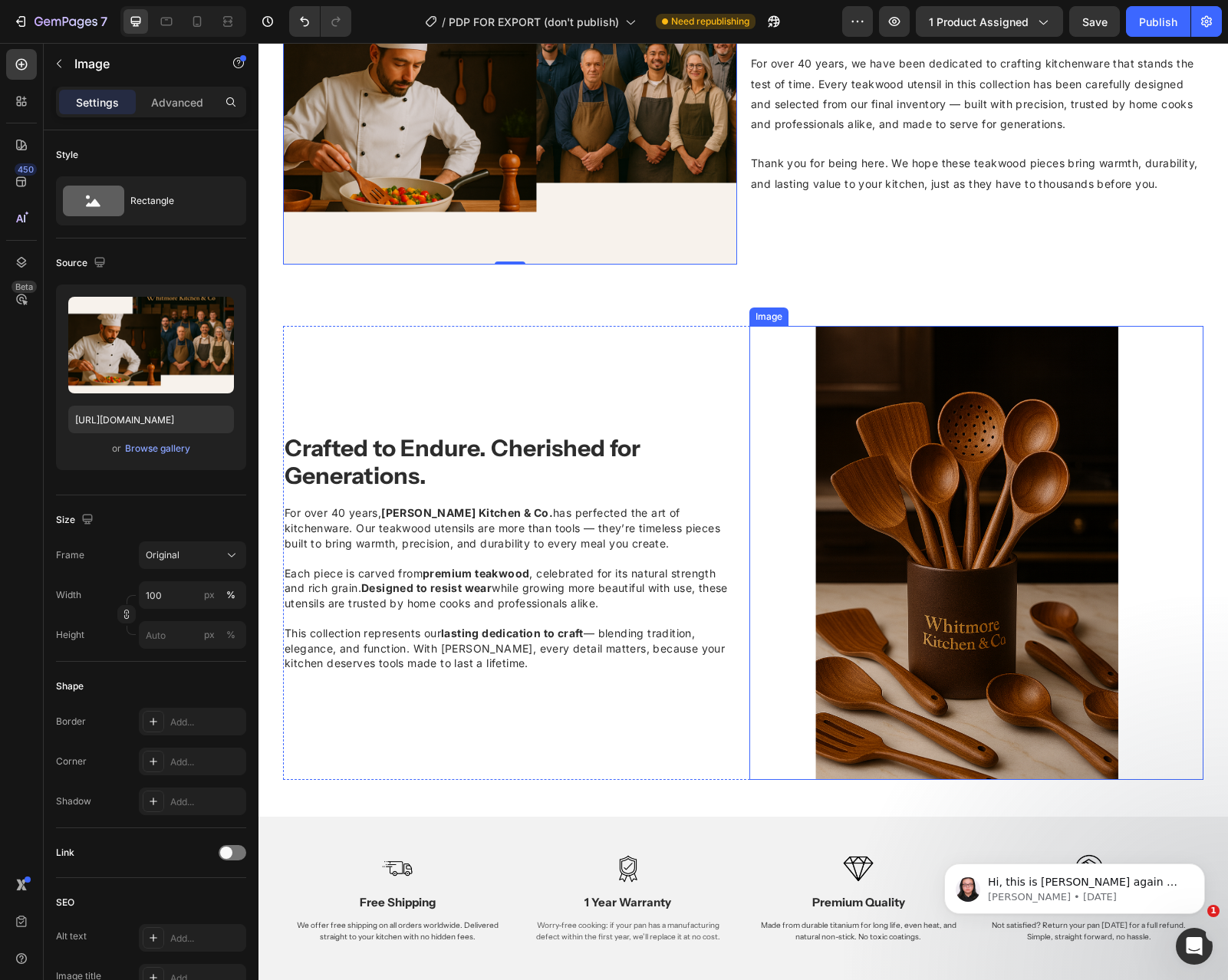
scroll to position [1911, 0]
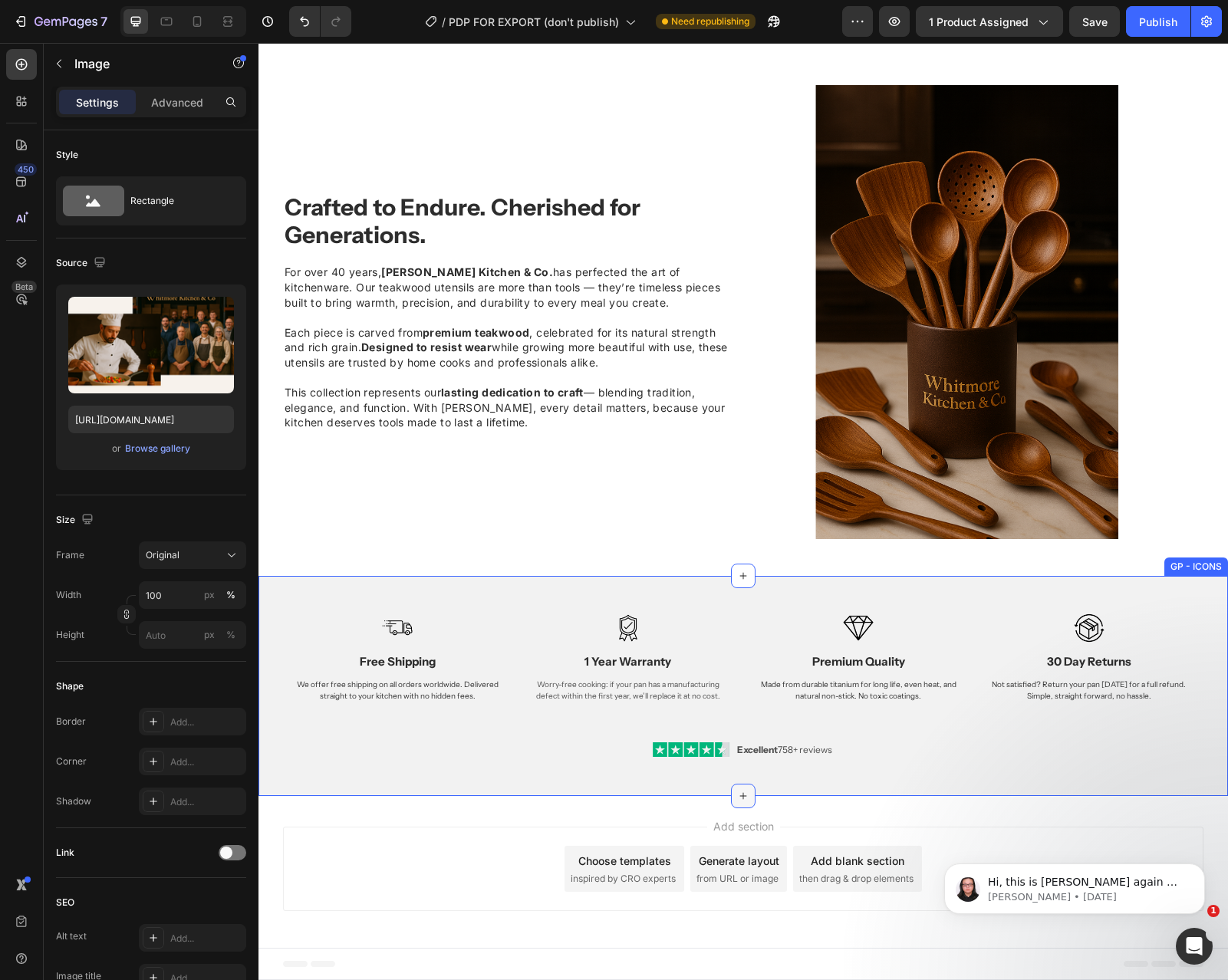
click at [745, 798] on icon at bounding box center [743, 796] width 12 height 12
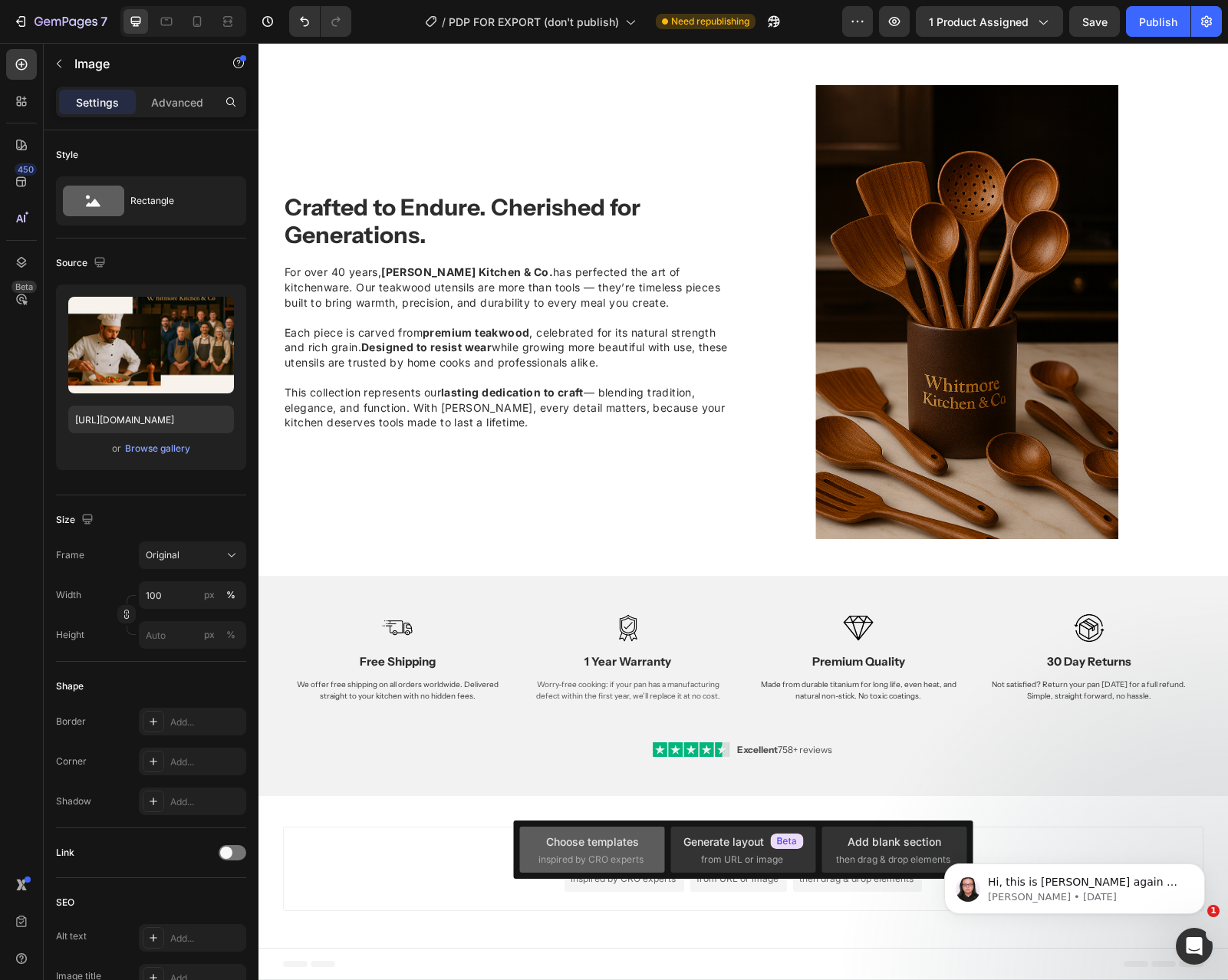
click at [620, 843] on div "Choose templates" at bounding box center [592, 842] width 92 height 16
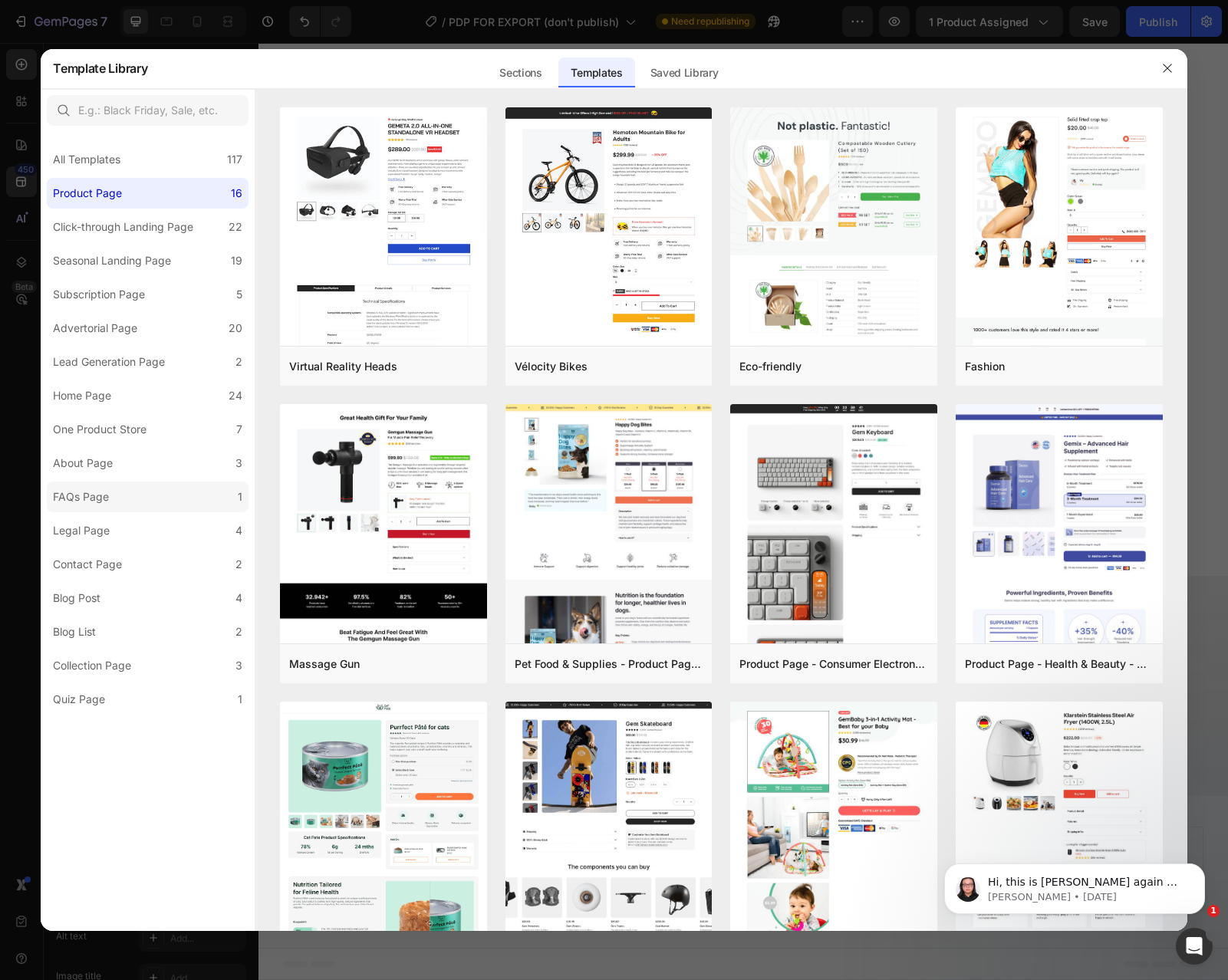
click at [111, 486] on label "FAQs Page 1" at bounding box center [148, 497] width 202 height 31
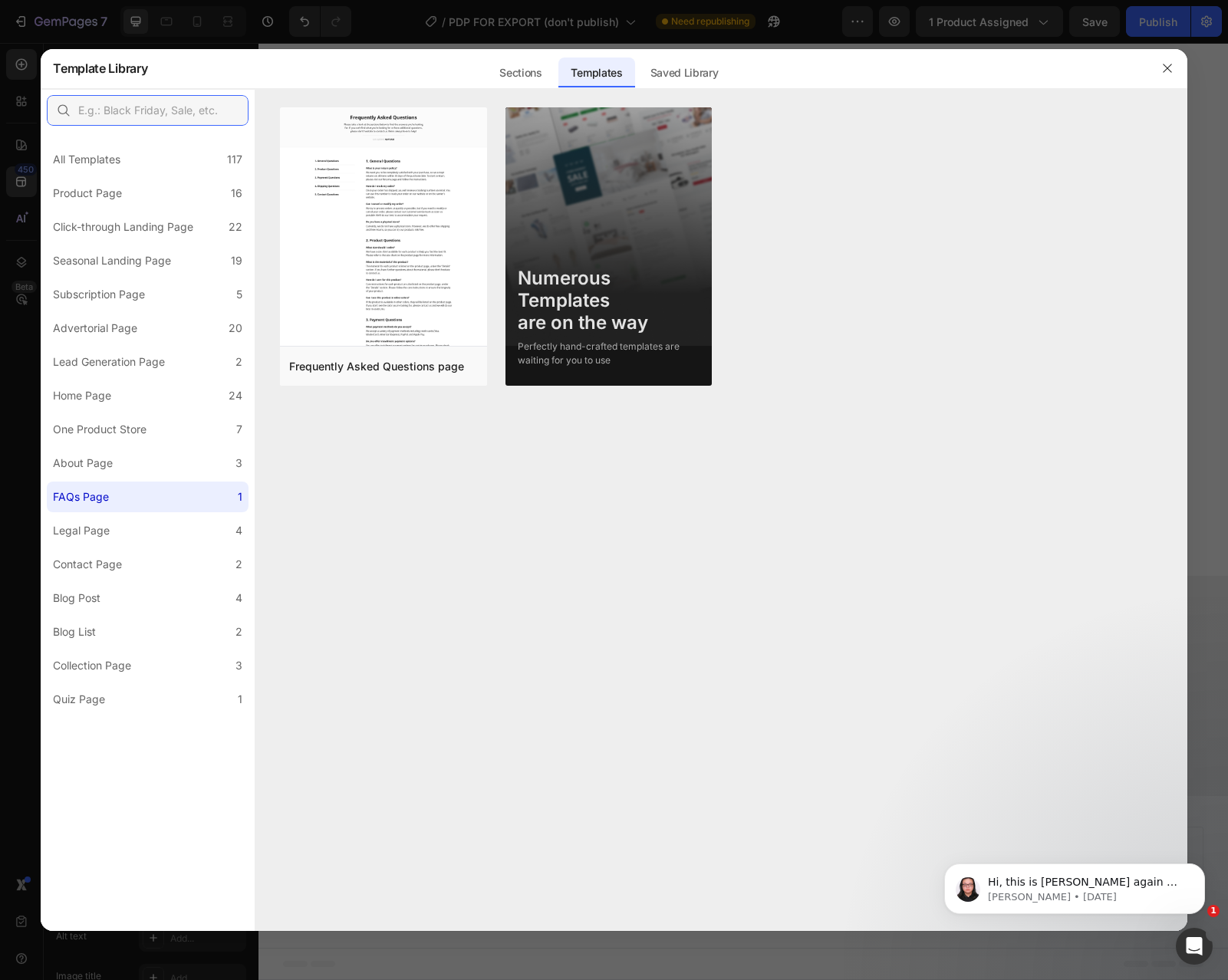
click at [145, 117] on input "text" at bounding box center [148, 110] width 202 height 31
click at [519, 83] on div "Sections" at bounding box center [520, 73] width 67 height 31
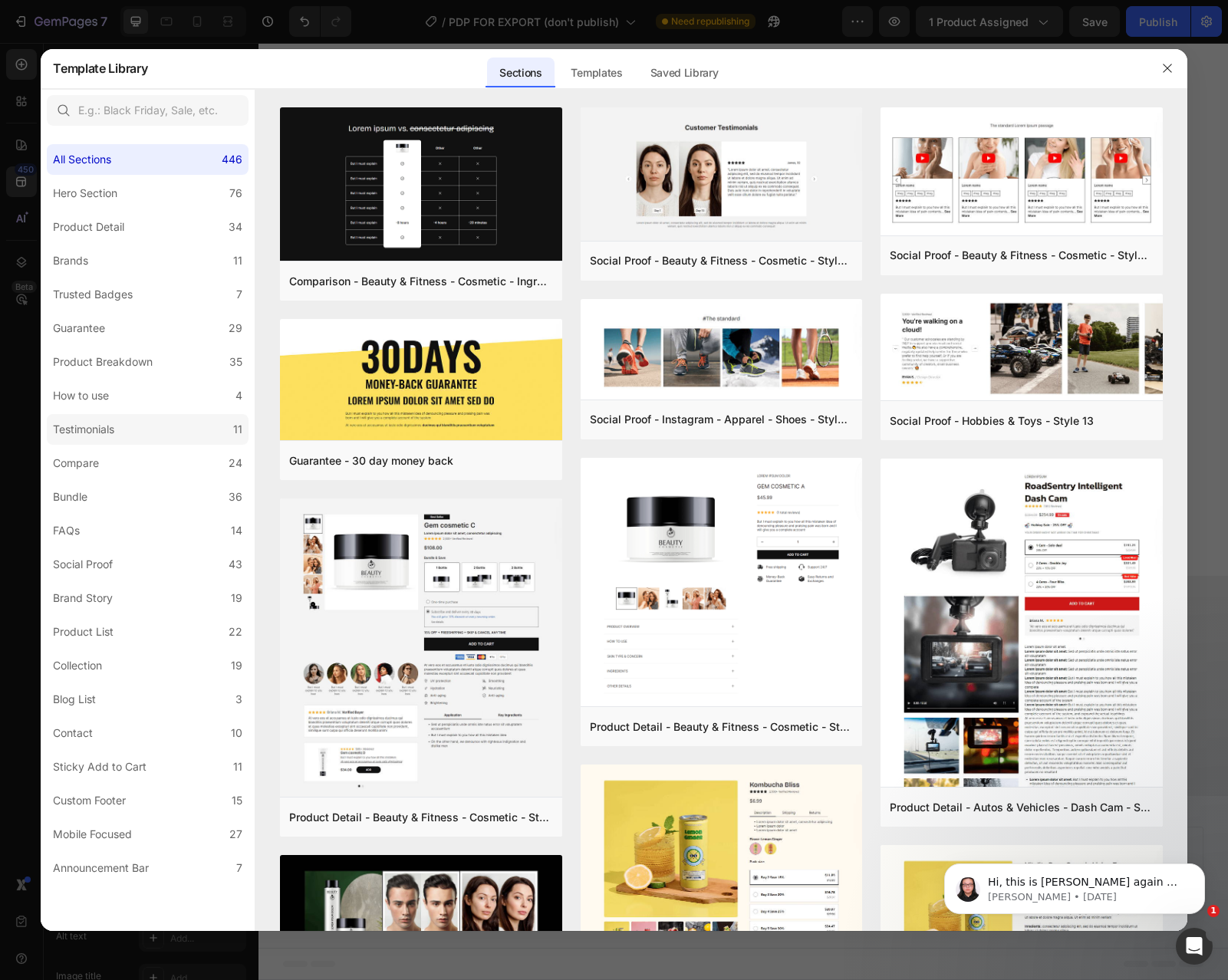
click at [102, 431] on div "Testimonials" at bounding box center [84, 430] width 61 height 19
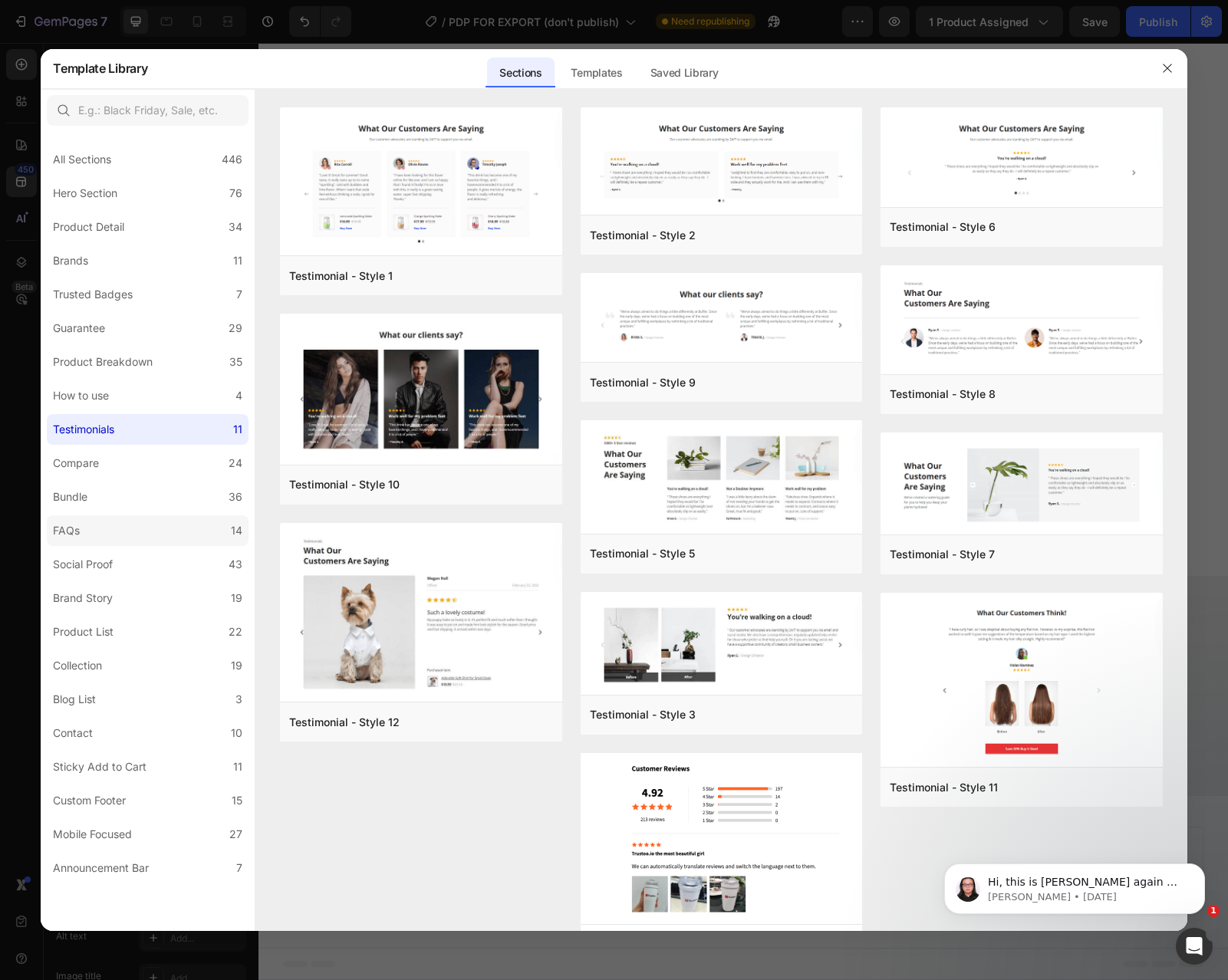
click at [133, 530] on label "FAQs 14" at bounding box center [148, 531] width 202 height 31
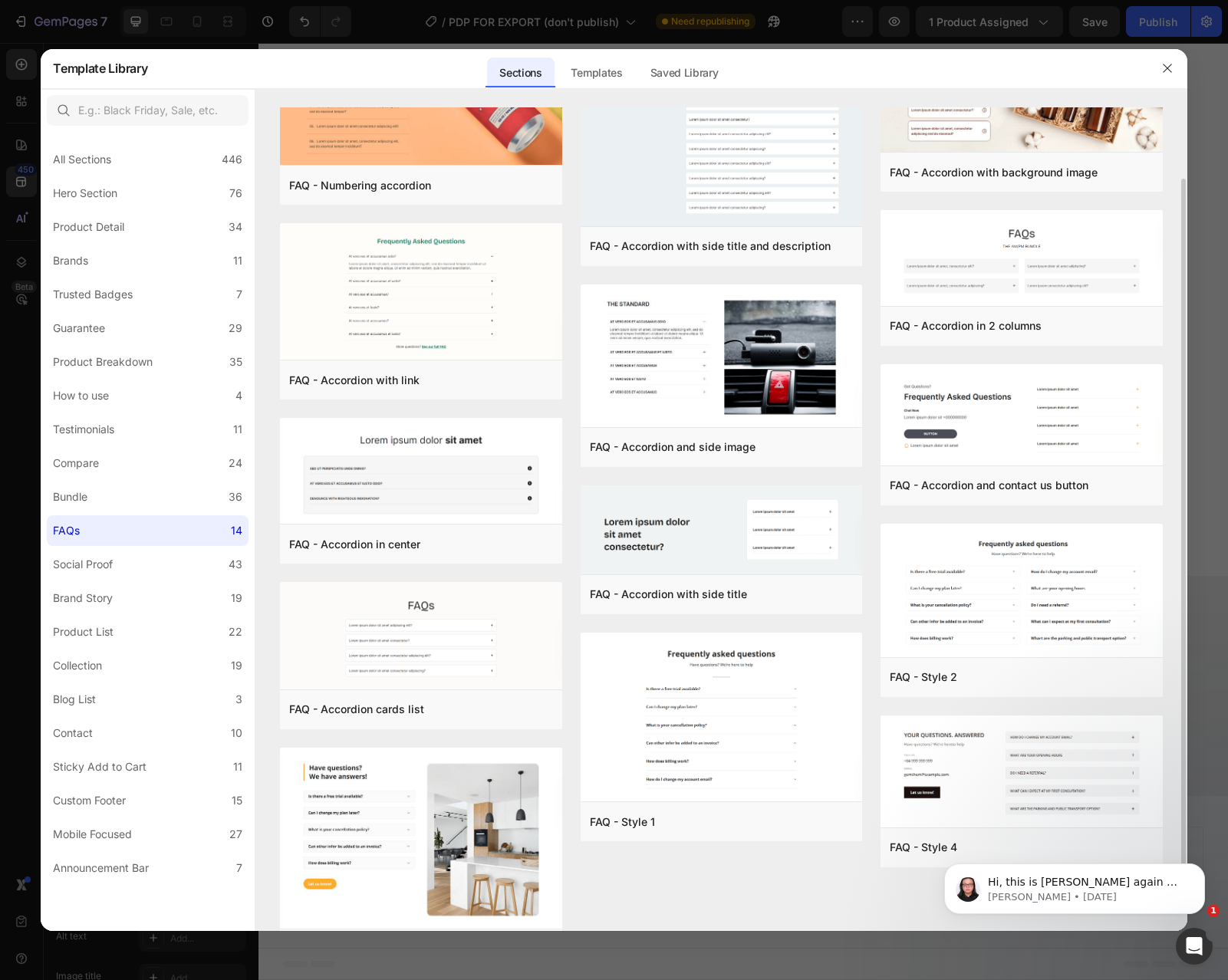
scroll to position [141, 0]
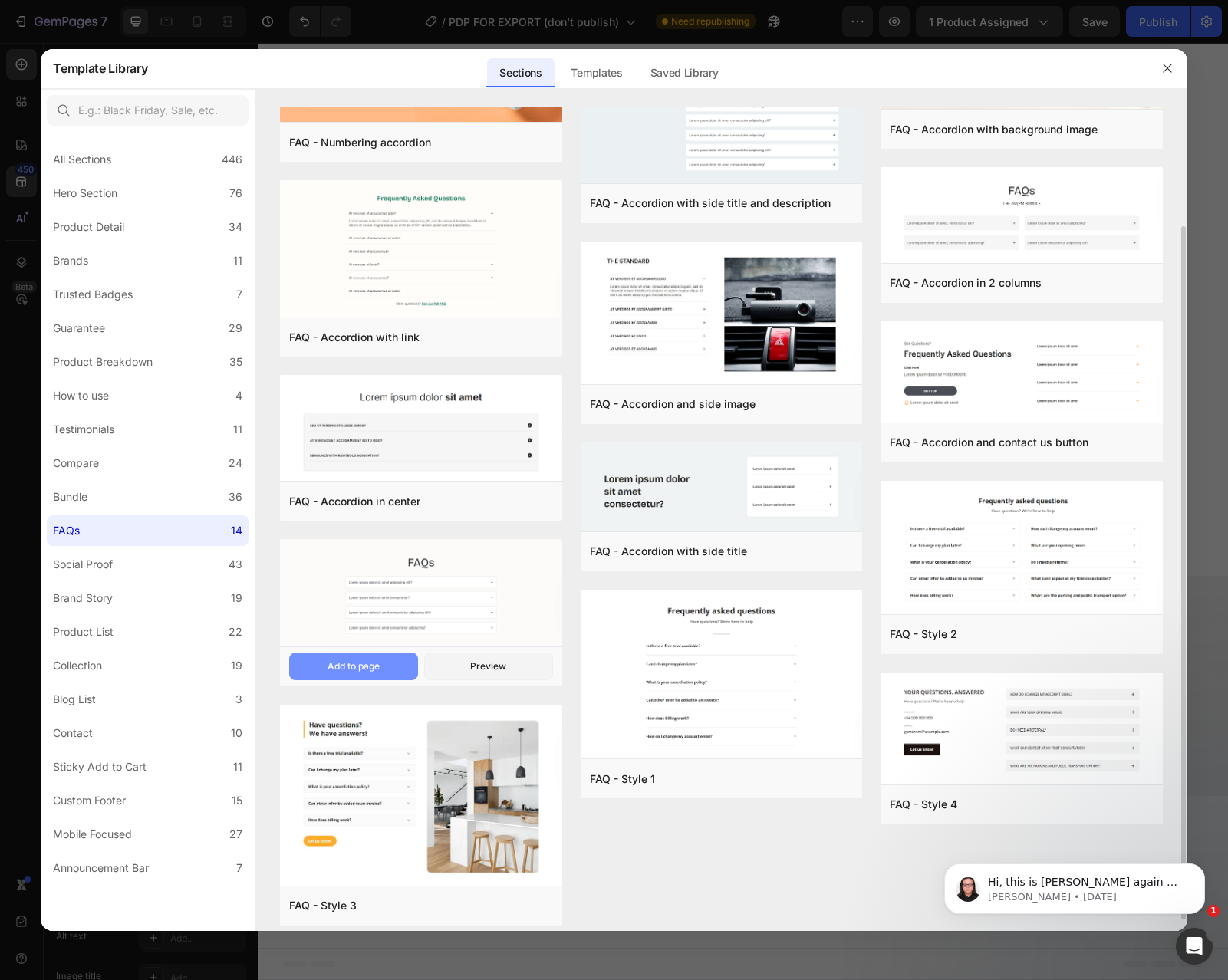
click at [357, 667] on div "Add to page" at bounding box center [353, 667] width 52 height 14
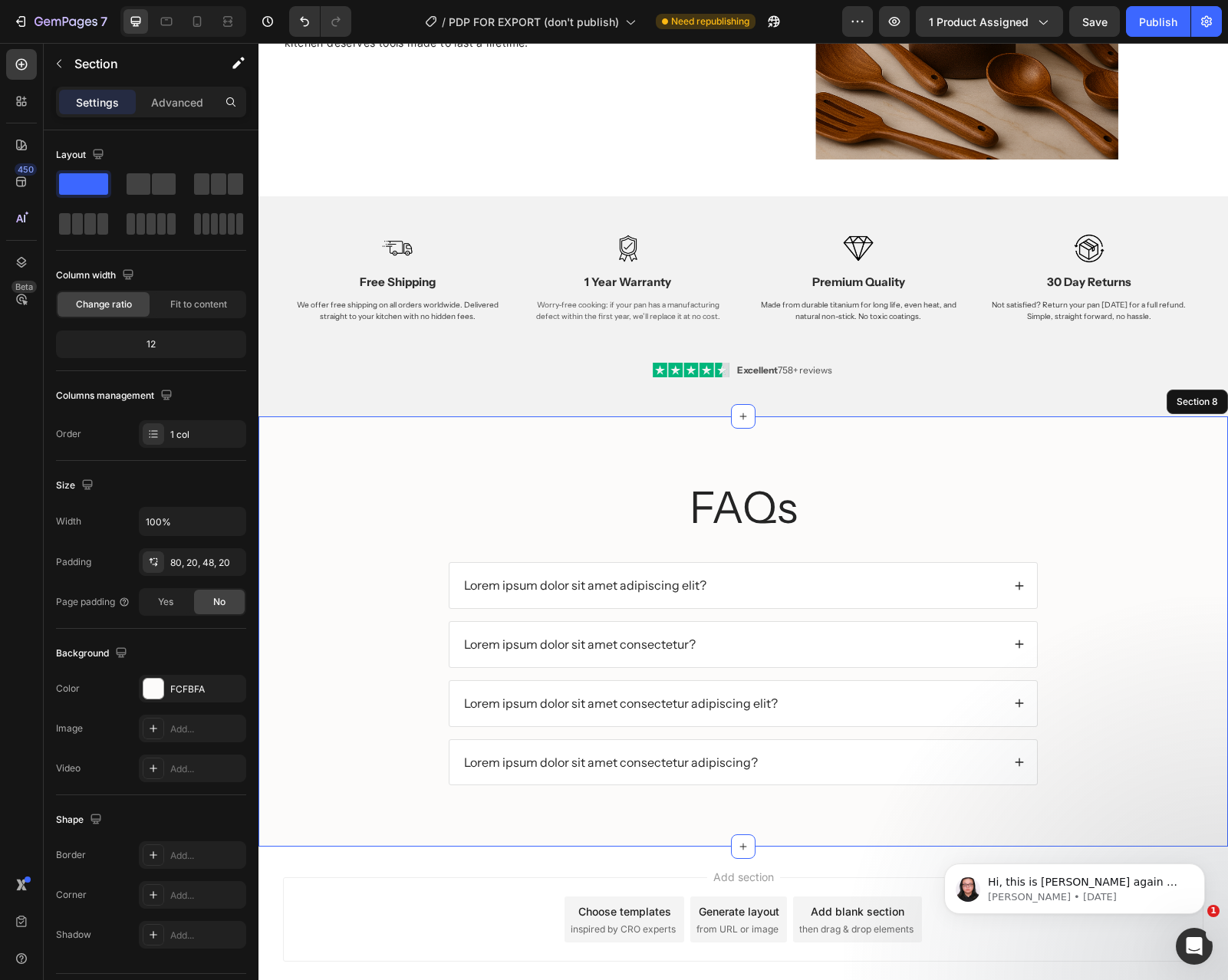
scroll to position [2342, 0]
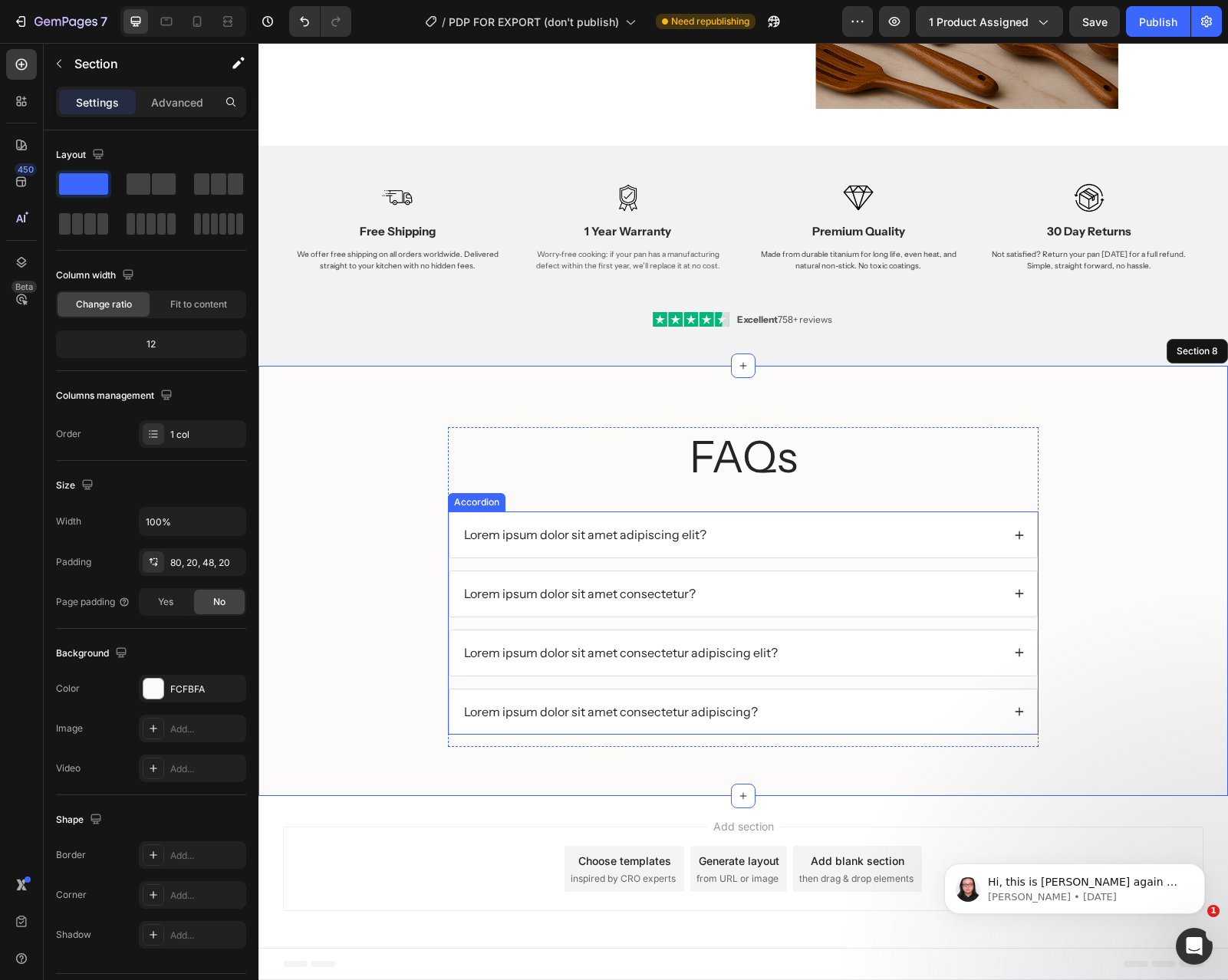
click at [750, 526] on div "Lorem ipsum dolor sit amet adipiscing elit?" at bounding box center [731, 534] width 540 height 20
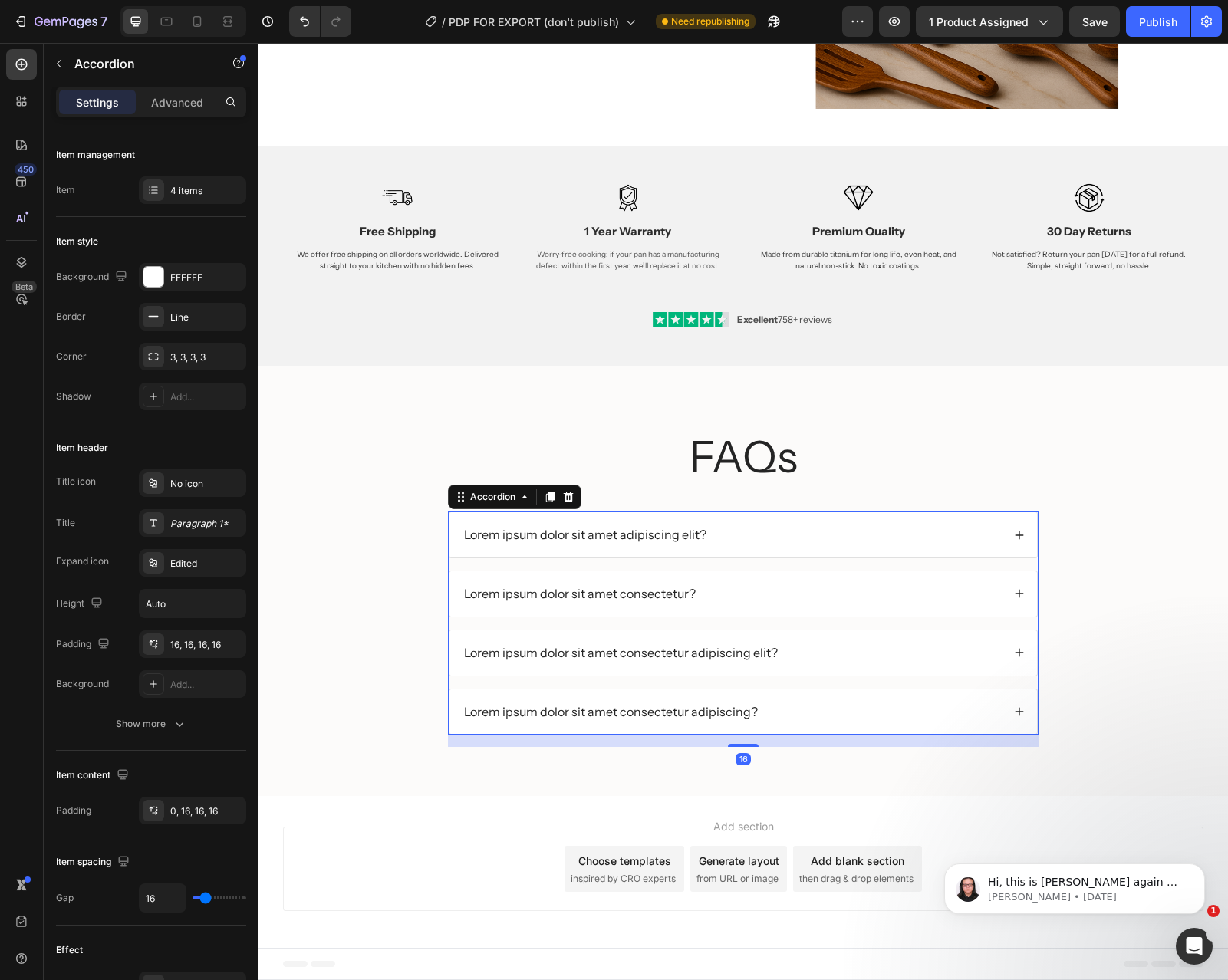
click at [750, 526] on div "Lorem ipsum dolor sit amet adipiscing elit?" at bounding box center [731, 534] width 540 height 20
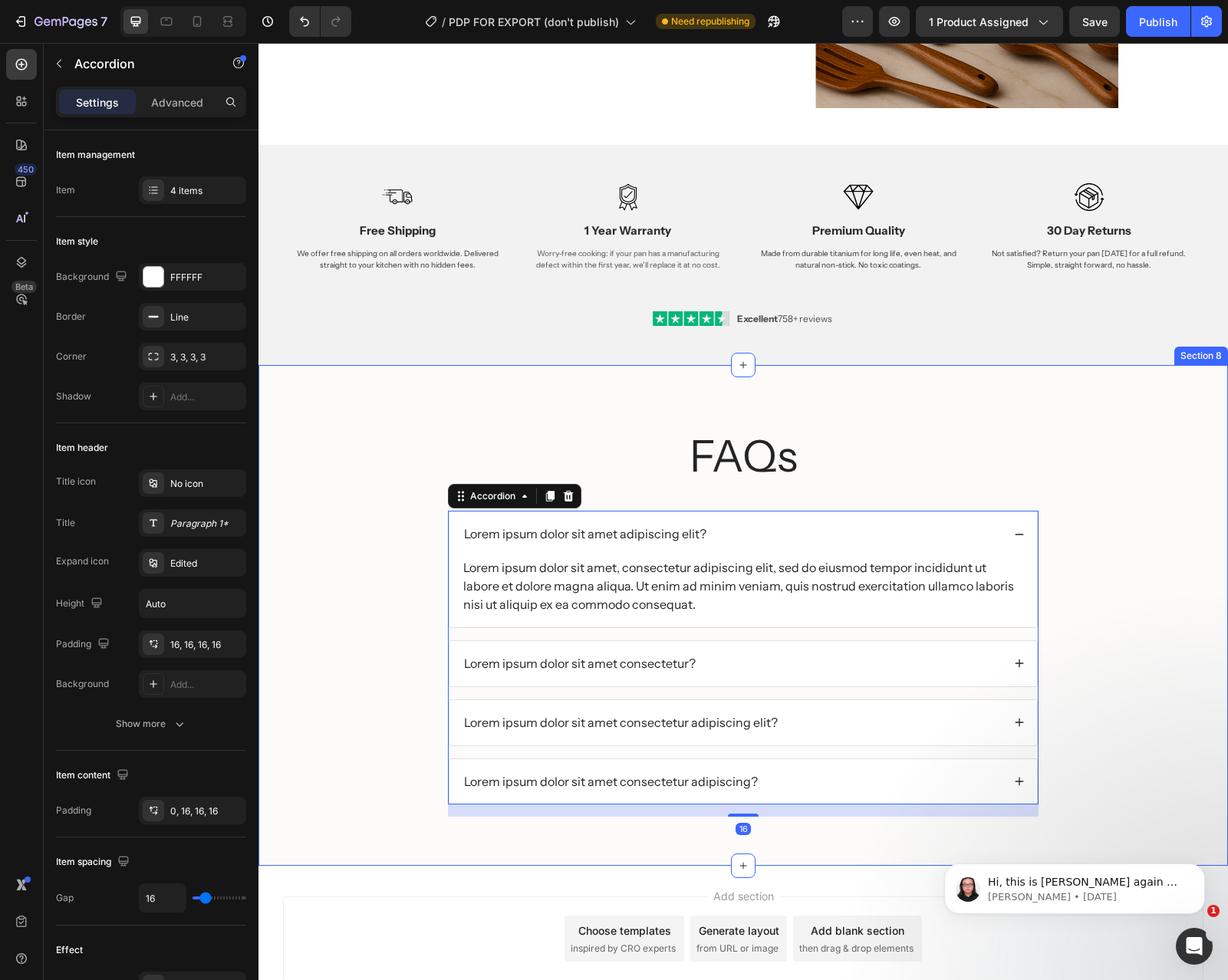
click at [1068, 432] on div "FAQs Heading Lorem ipsum dolor sit amet adipiscing elit? Lorem ipsum dolor sit …" at bounding box center [743, 628] width 939 height 403
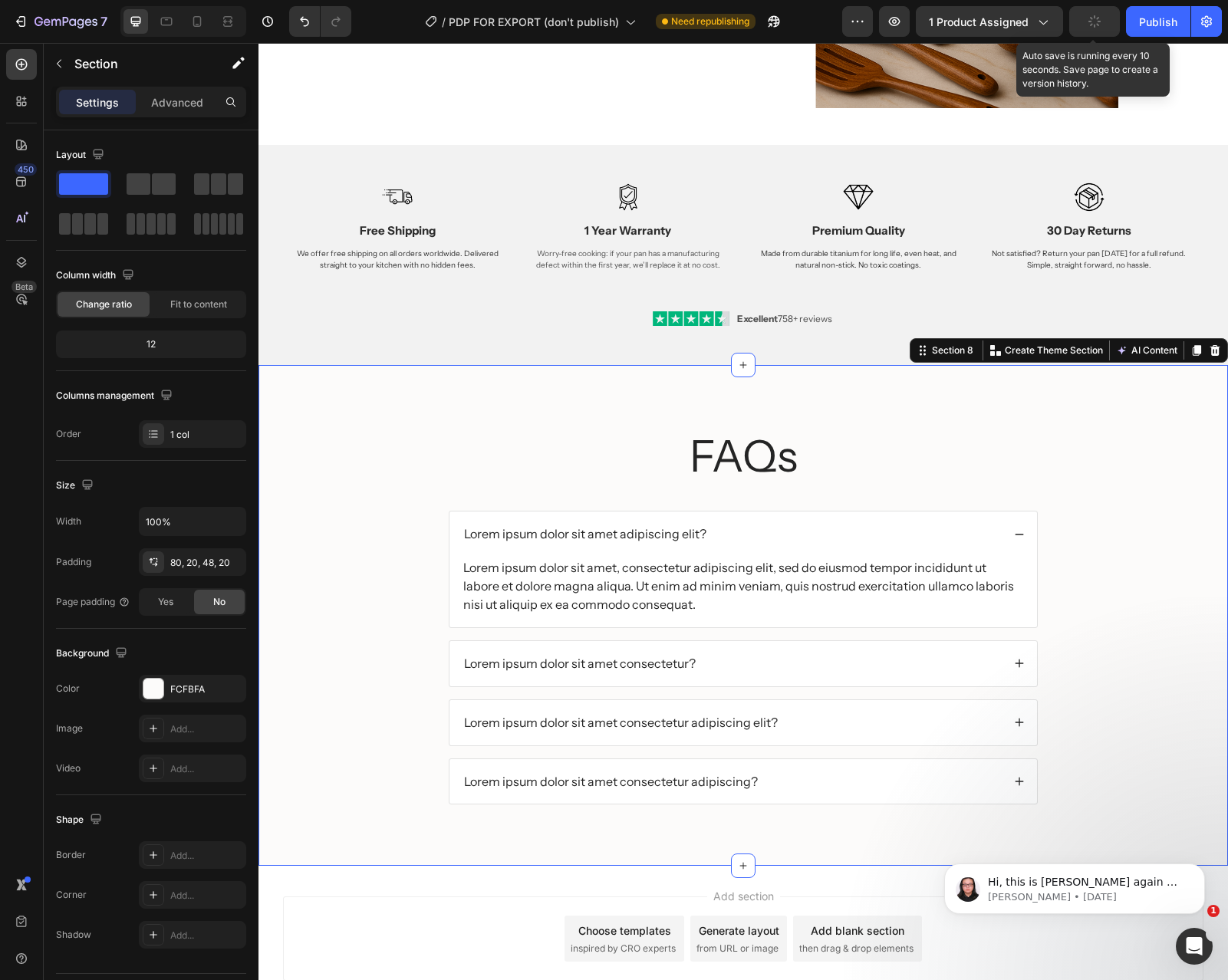
click at [1087, 20] on button "button" at bounding box center [1094, 21] width 51 height 31
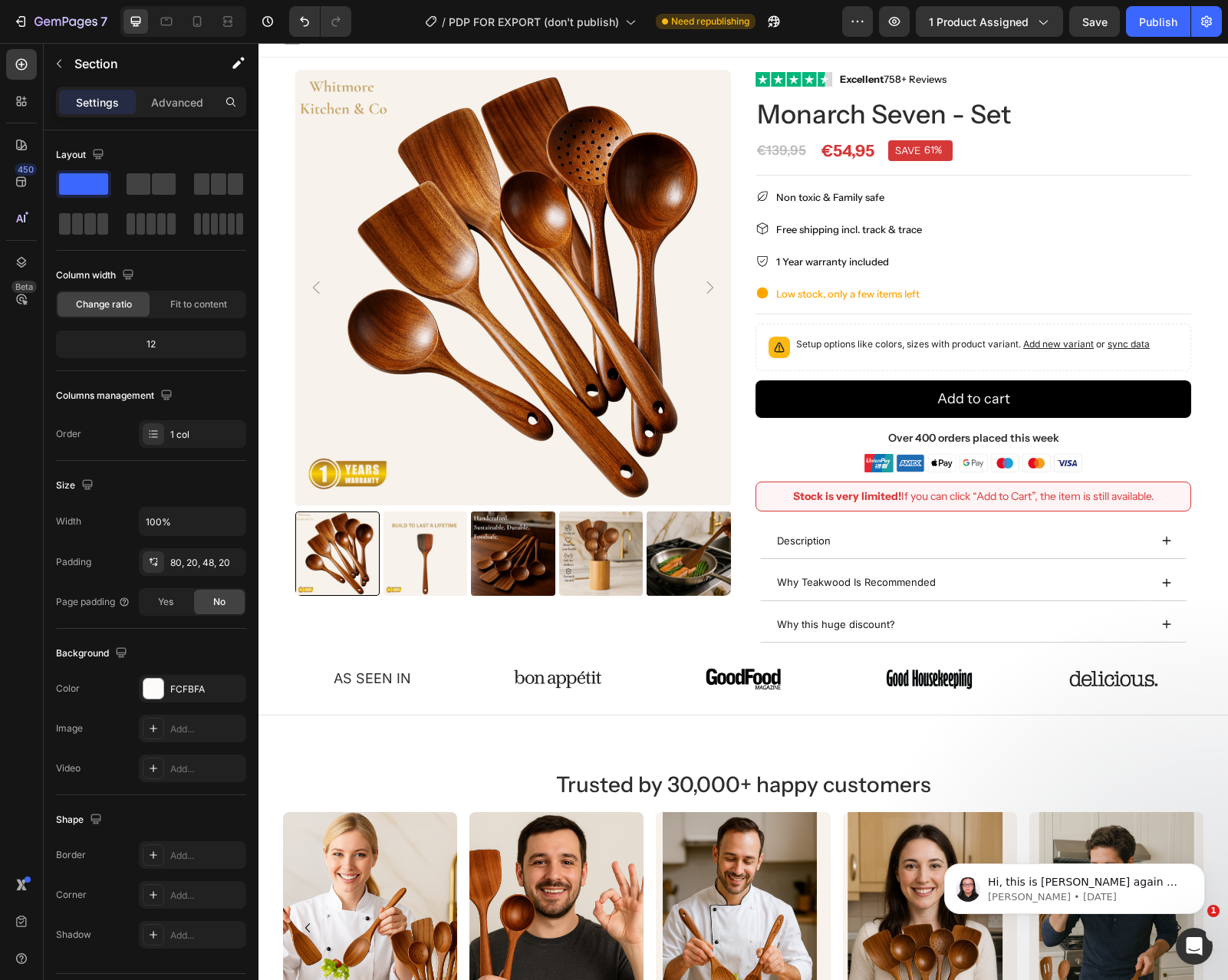
scroll to position [0, 0]
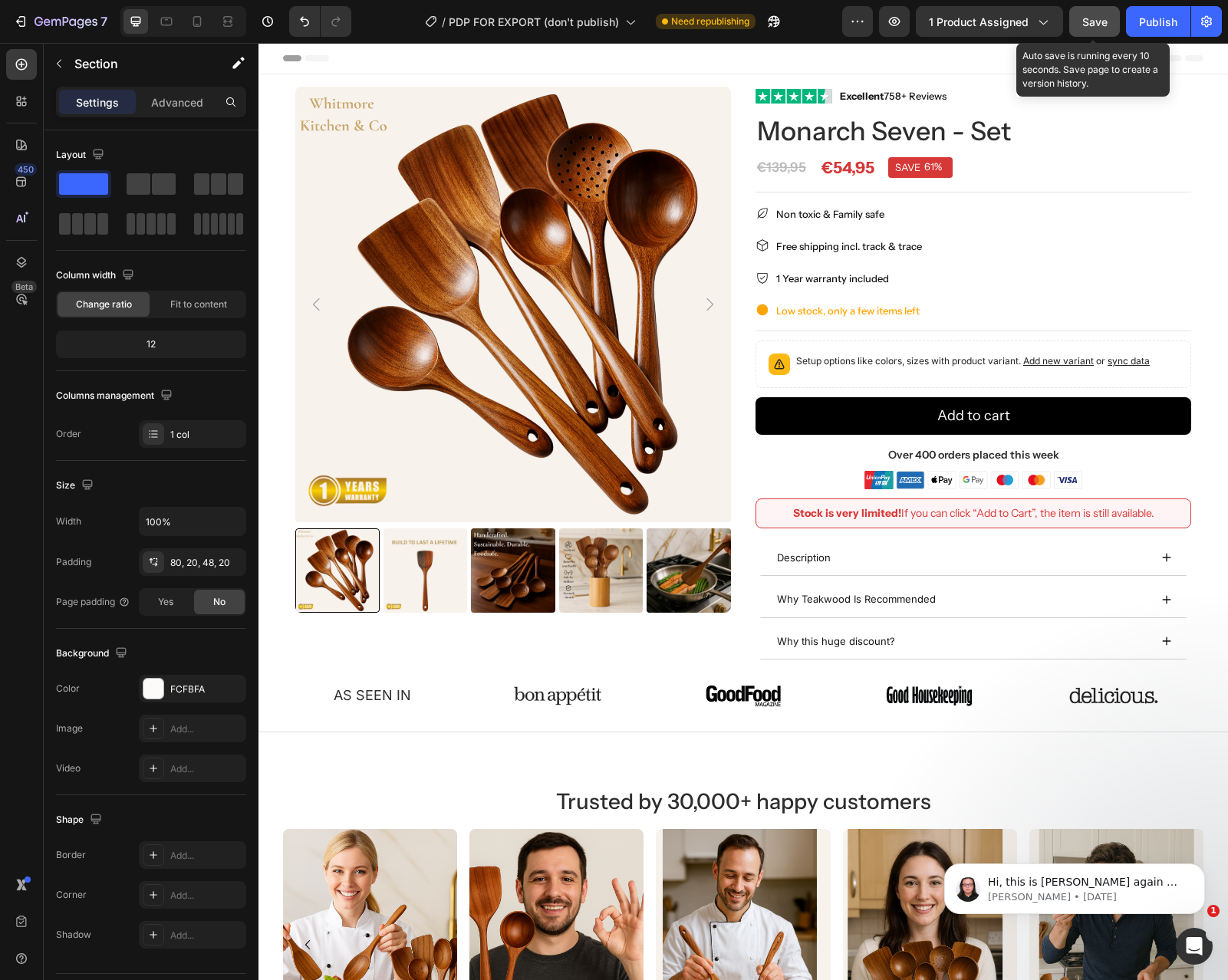
click at [1099, 18] on span "Save" at bounding box center [1095, 21] width 25 height 13
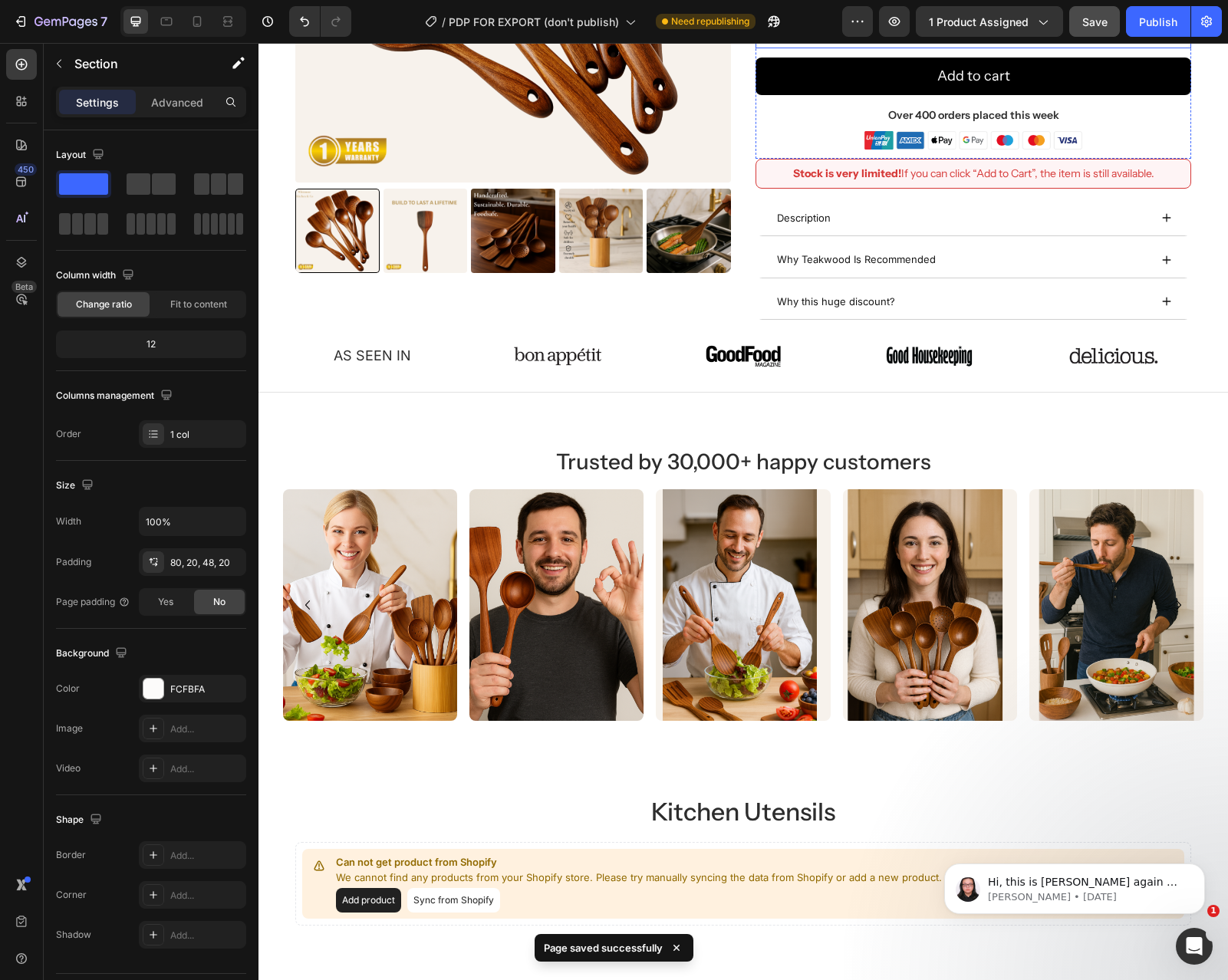
scroll to position [371, 0]
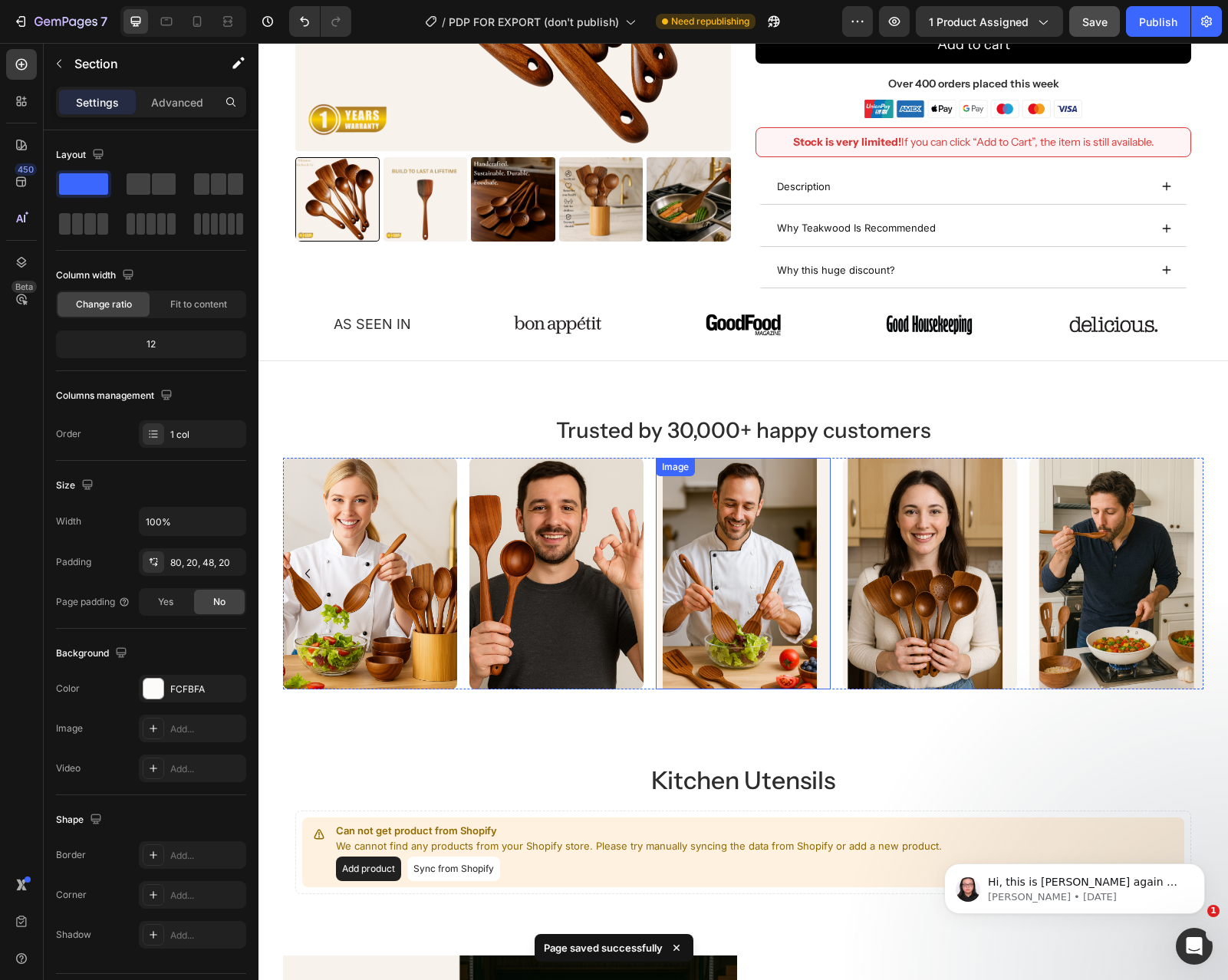
click at [667, 492] on img at bounding box center [742, 574] width 174 height 232
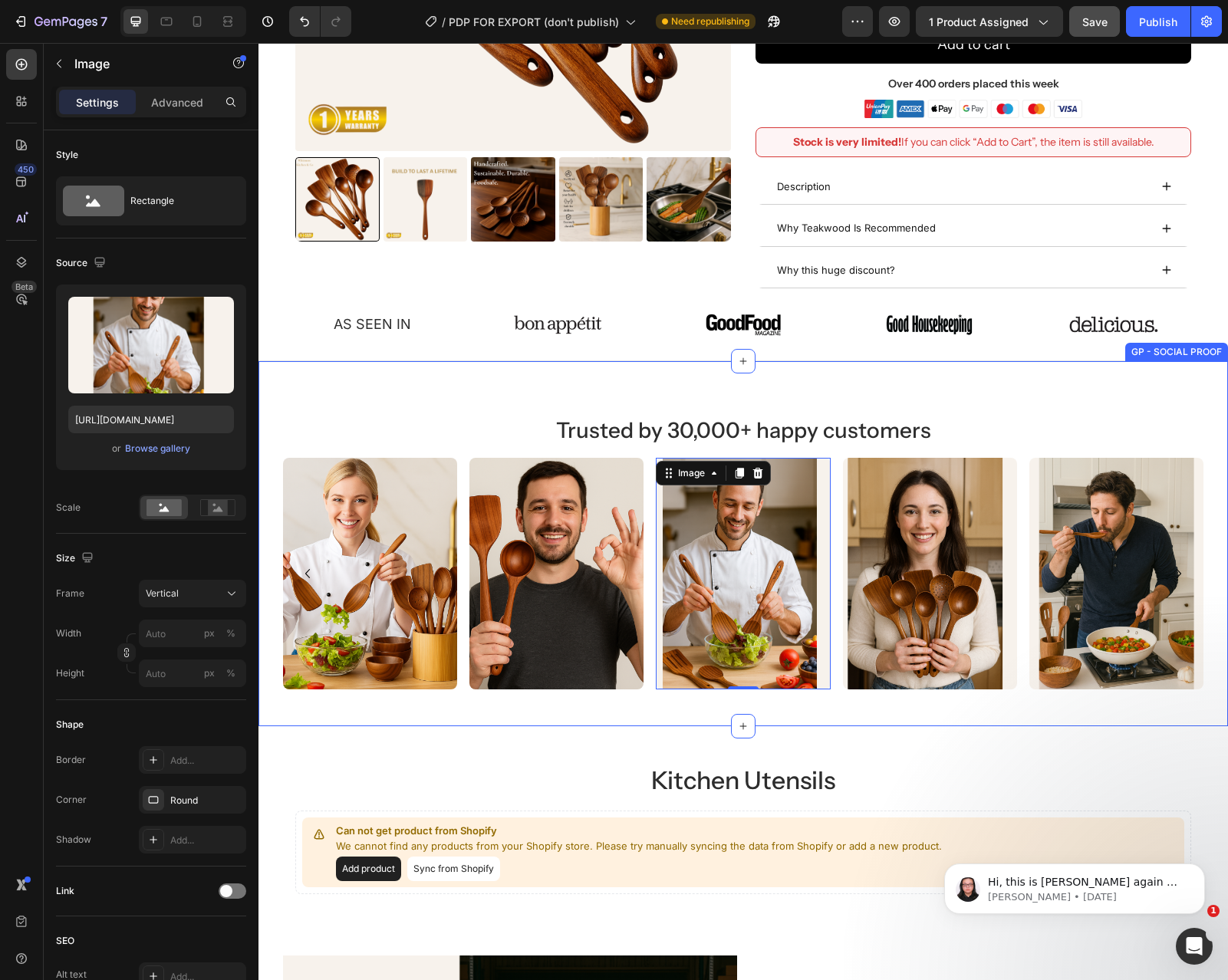
click at [957, 388] on div "Trusted by 30,000+ happy customers Heading Image Image Image 0 Image Image Imag…" at bounding box center [743, 543] width 969 height 365
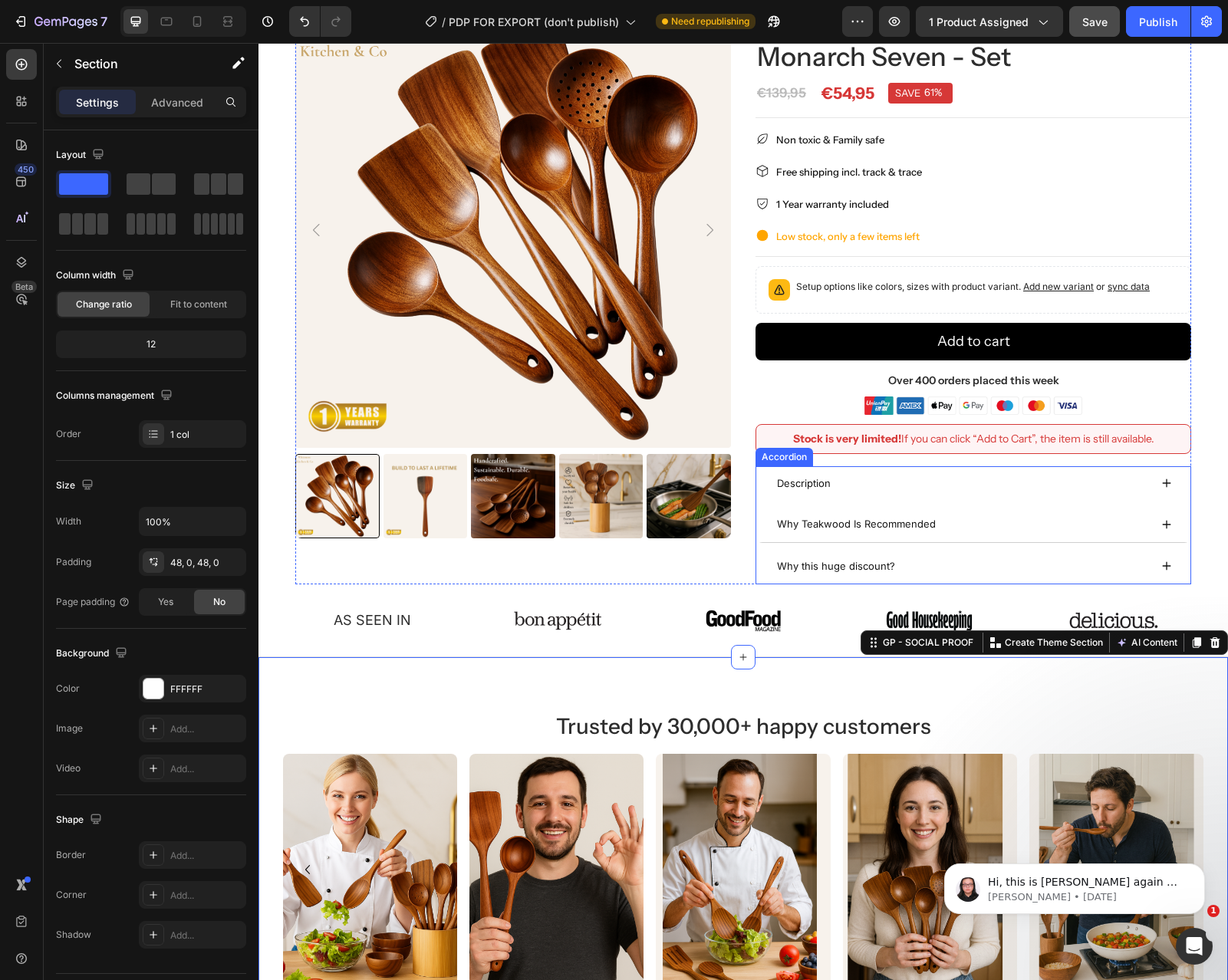
scroll to position [0, 0]
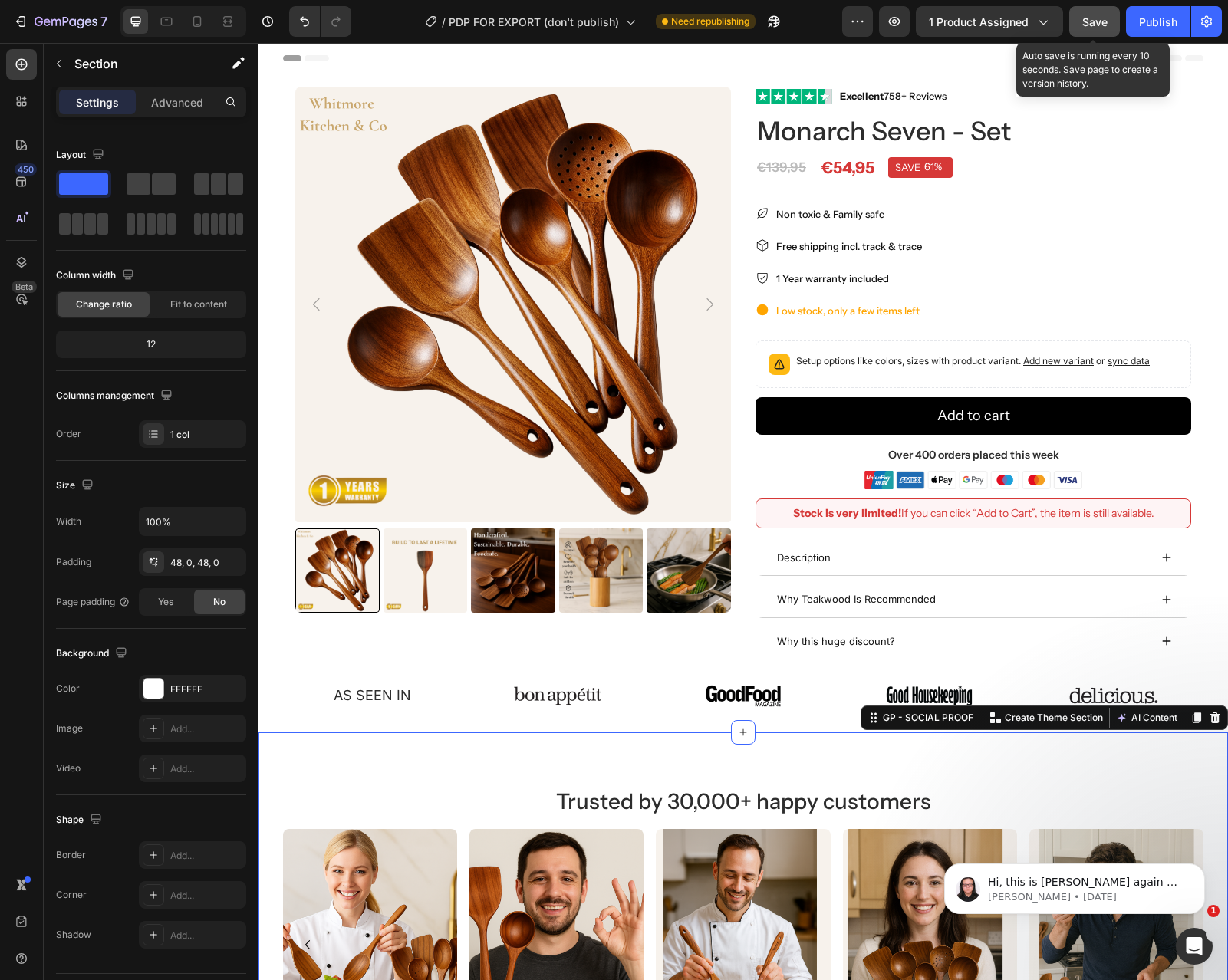
click at [1099, 20] on span "Save" at bounding box center [1095, 21] width 25 height 13
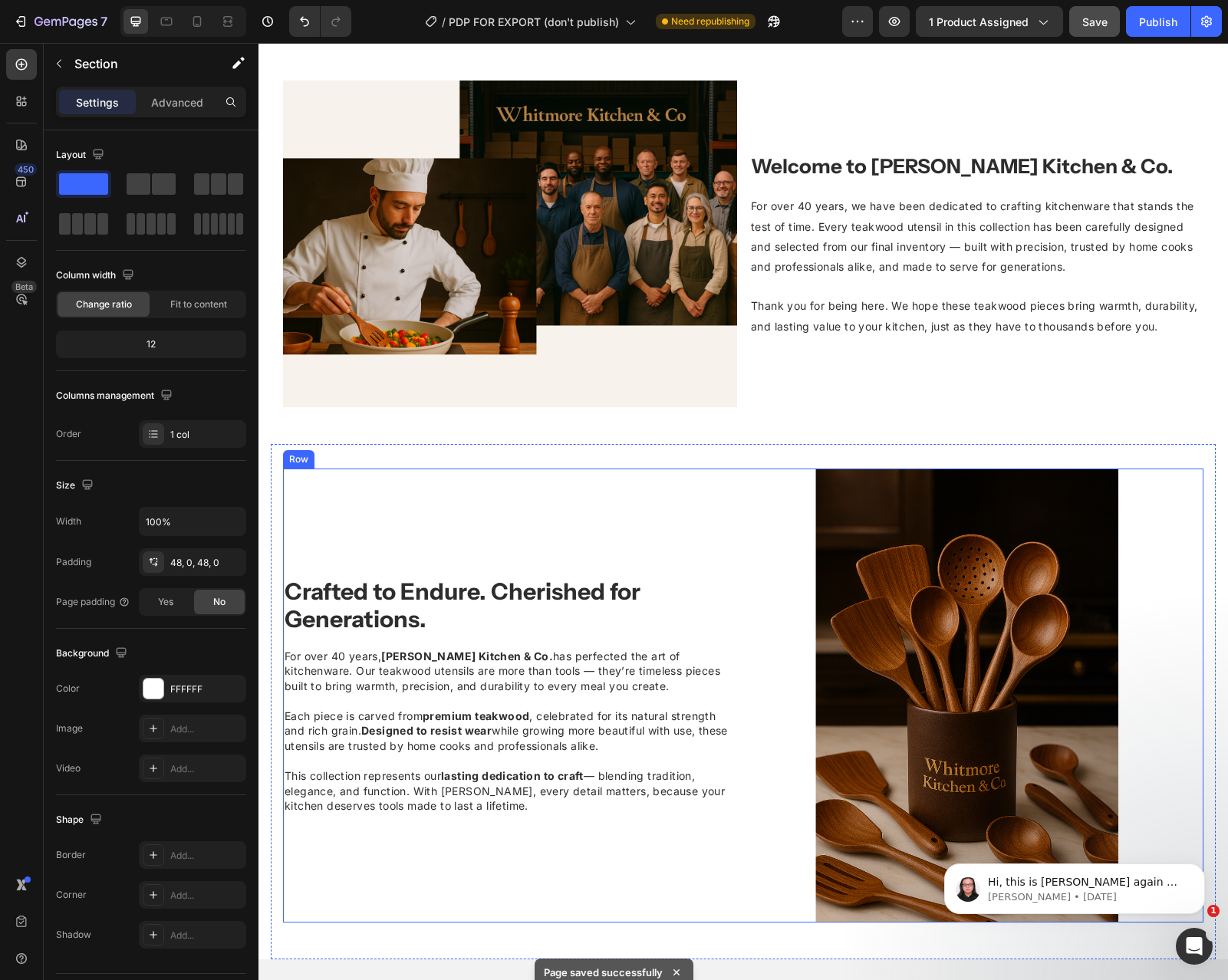
scroll to position [1294, 0]
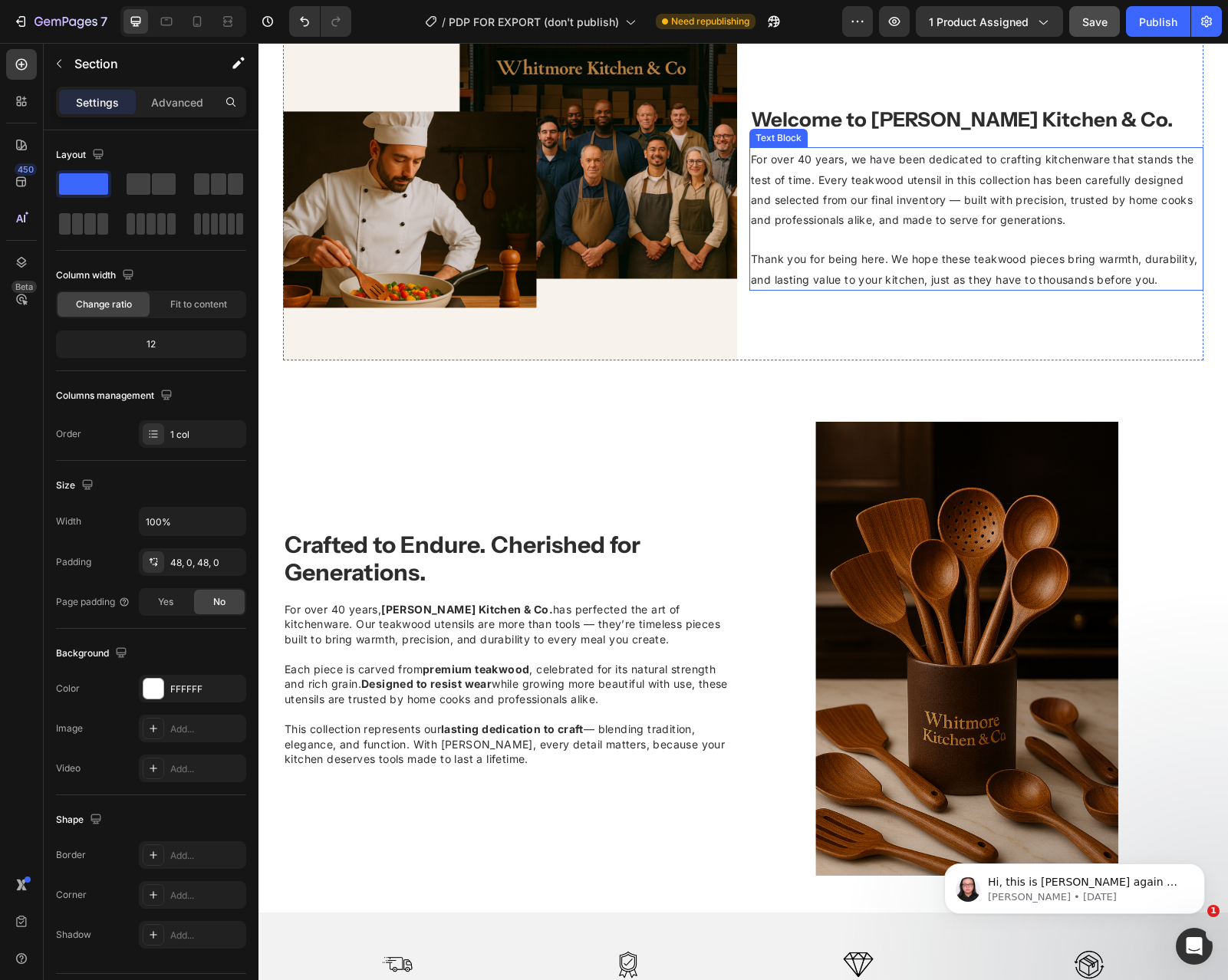
click at [823, 209] on p "For over 40 years, we have been dedicated to crafting kitchenware that stands t…" at bounding box center [975, 189] width 451 height 81
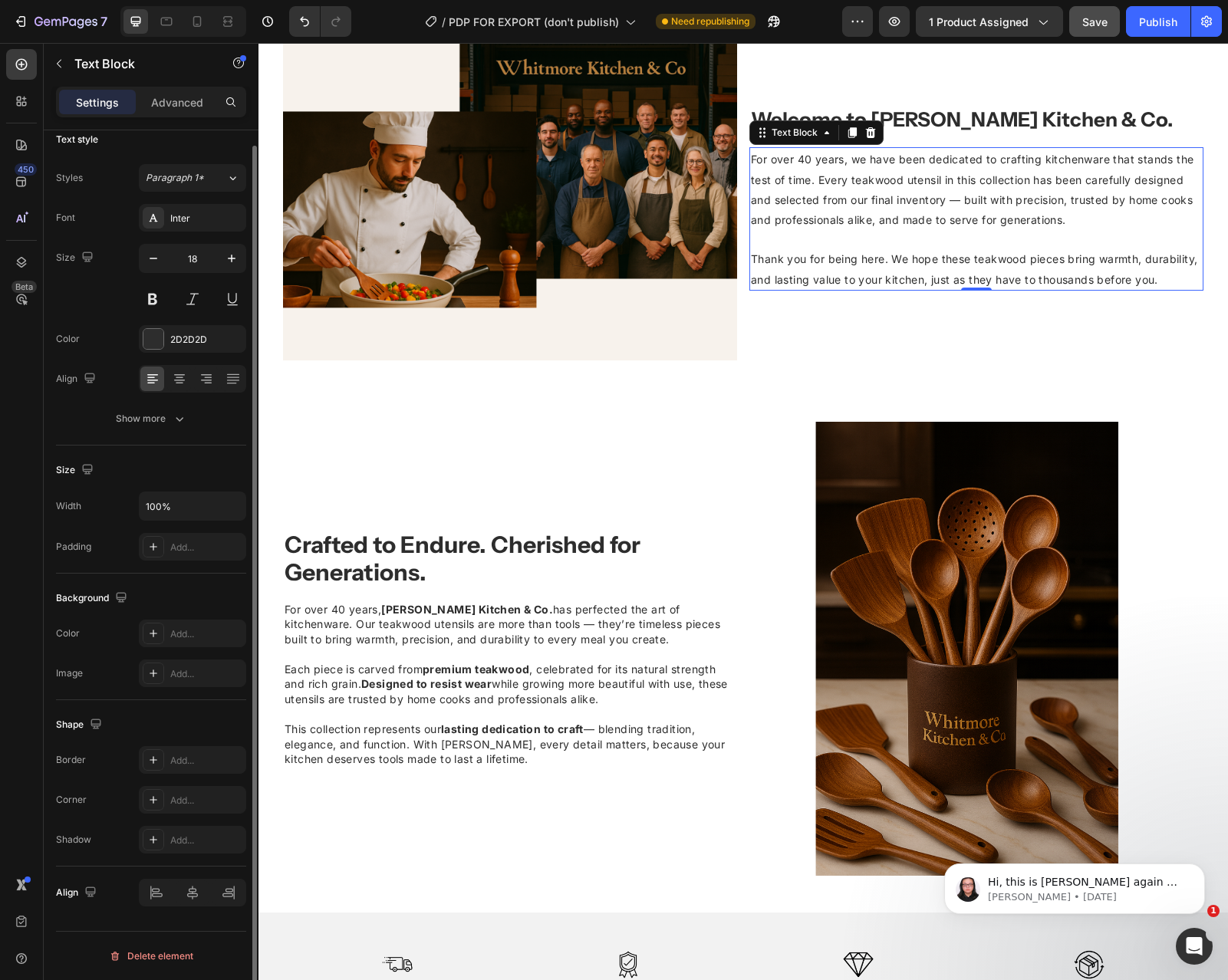
scroll to position [0, 0]
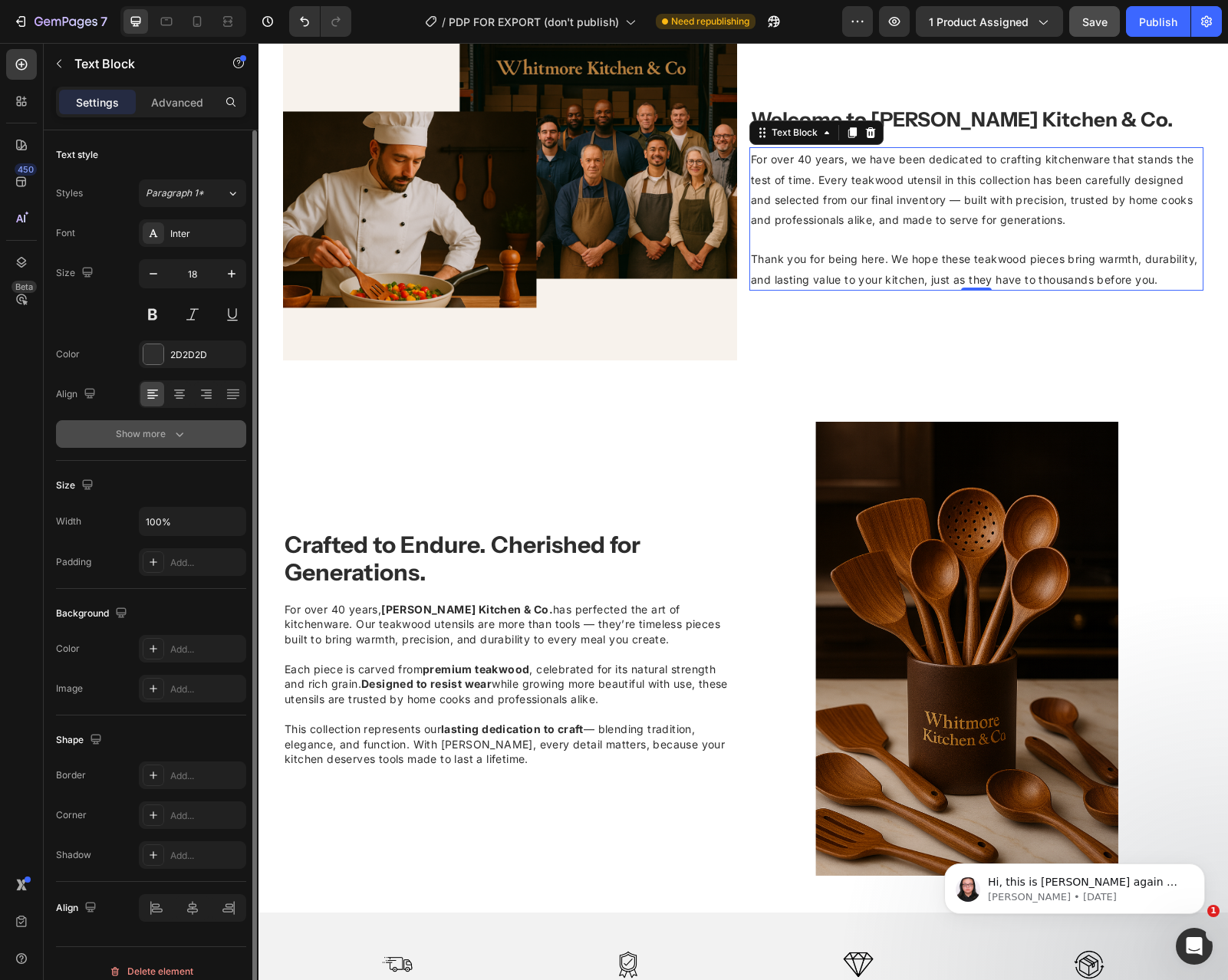
click at [159, 423] on button "Show more" at bounding box center [151, 434] width 190 height 28
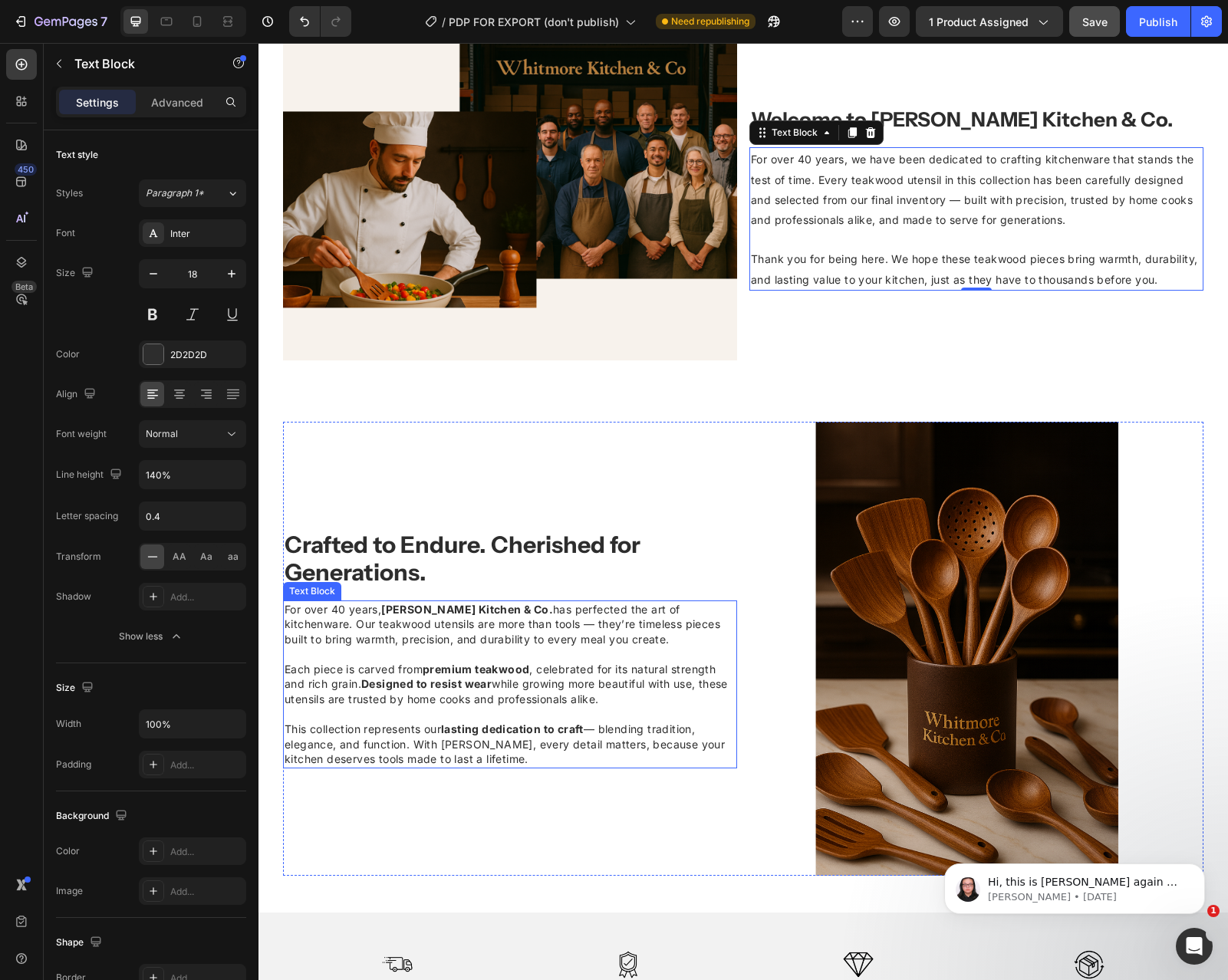
click at [519, 639] on span "For over 40 years, [PERSON_NAME] Kitchen & Co. has perfected the art of kitchen…" at bounding box center [502, 624] width 436 height 43
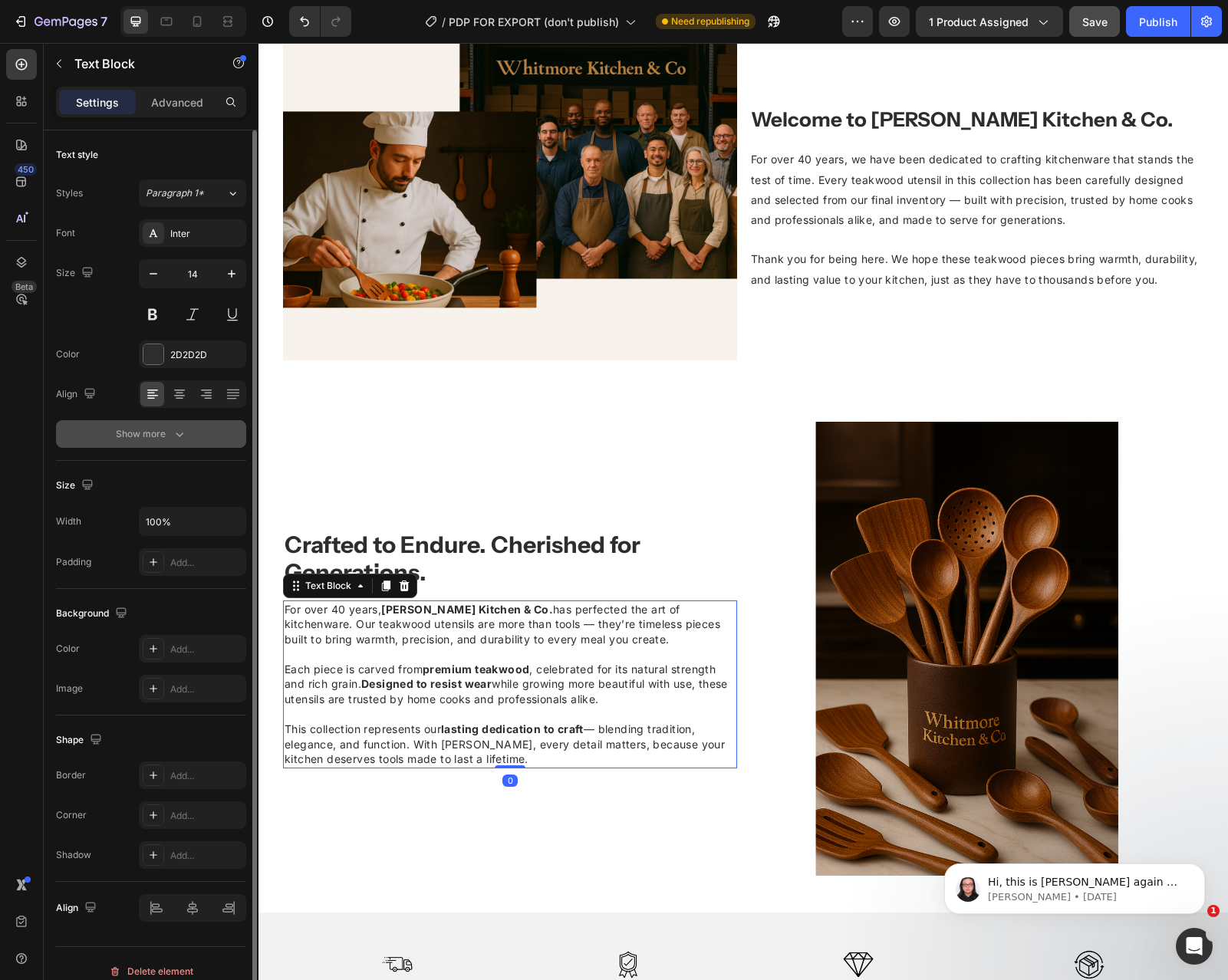
click at [156, 434] on div "Show more" at bounding box center [151, 434] width 71 height 15
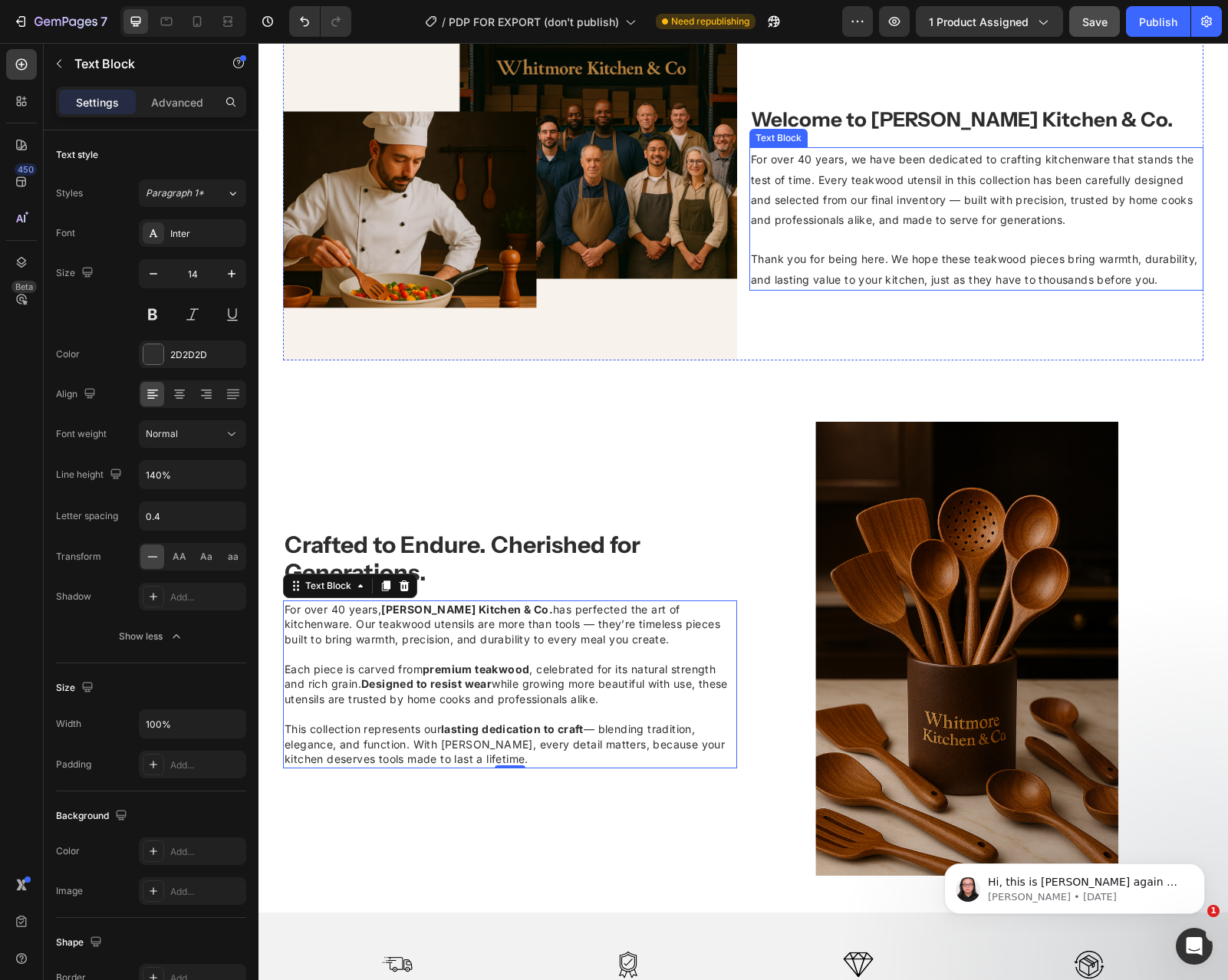
click at [914, 222] on span "For over 40 years, we have been dedicated to crafting kitchenware that stands t…" at bounding box center [972, 189] width 443 height 74
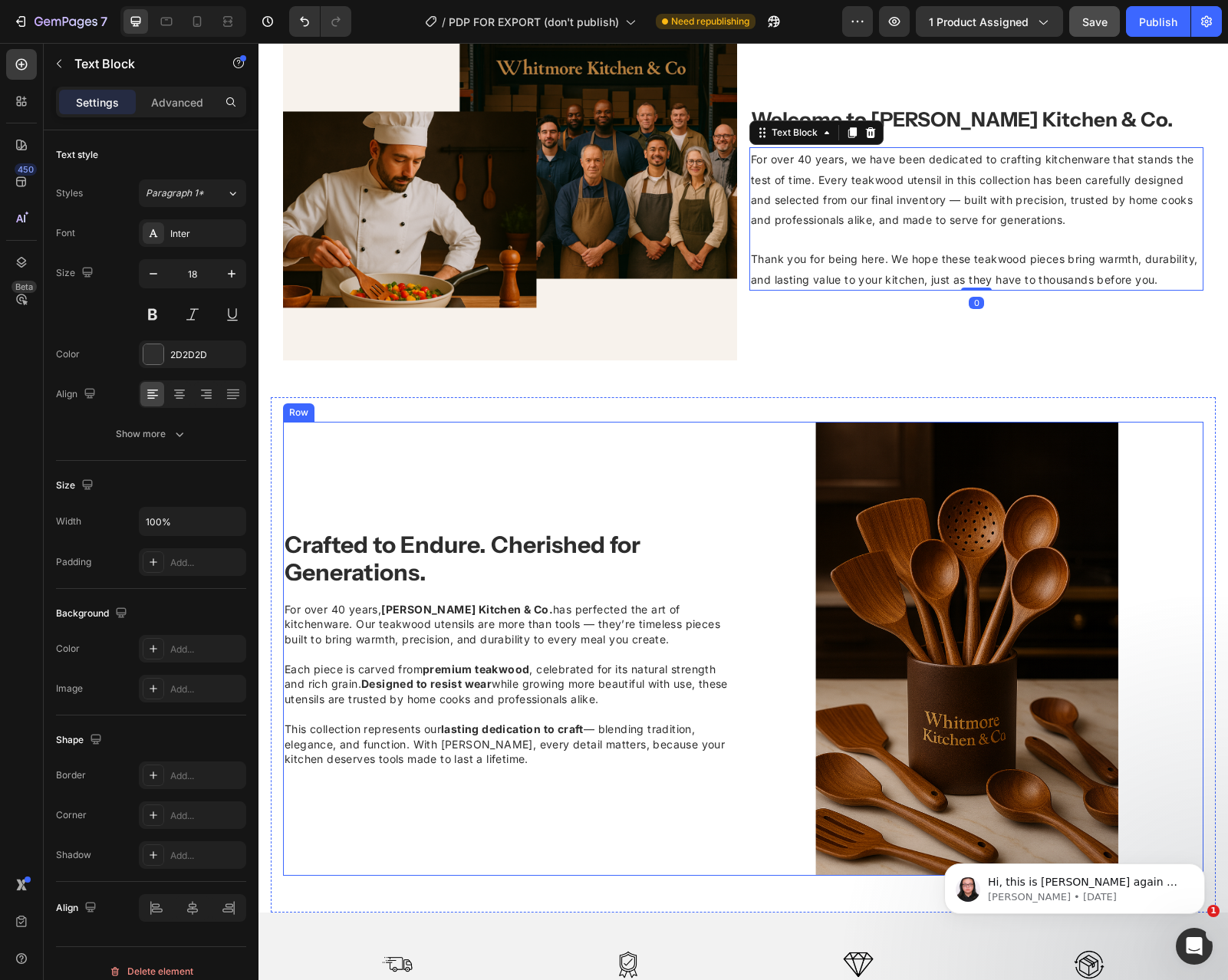
click at [569, 611] on span "For over 40 years, [PERSON_NAME] Kitchen & Co. has perfected the art of kitchen…" at bounding box center [502, 624] width 436 height 43
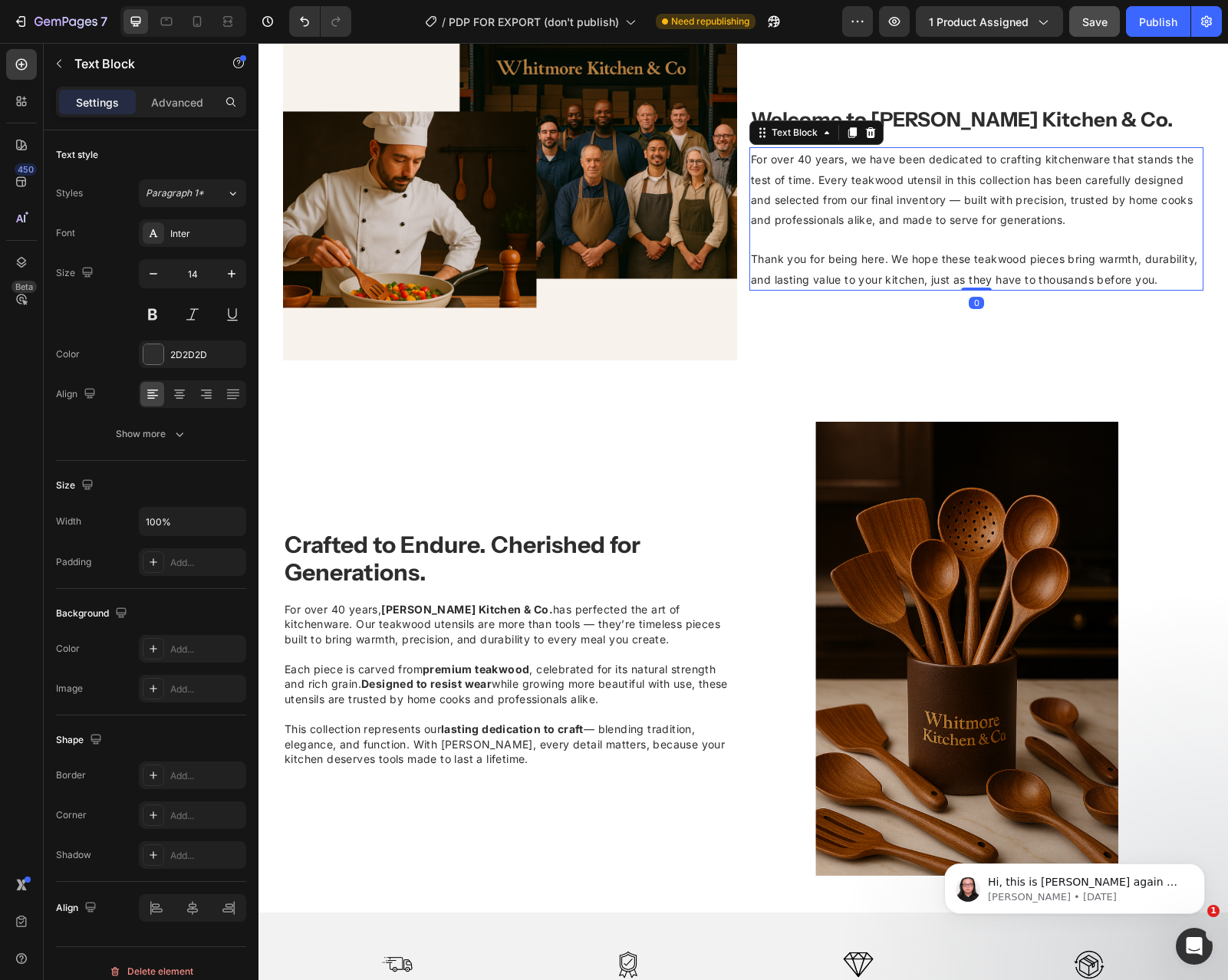
click at [854, 261] on span "Thank you for being here. We hope these teakwood pieces bring warmth, durabilit…" at bounding box center [974, 269] width 446 height 33
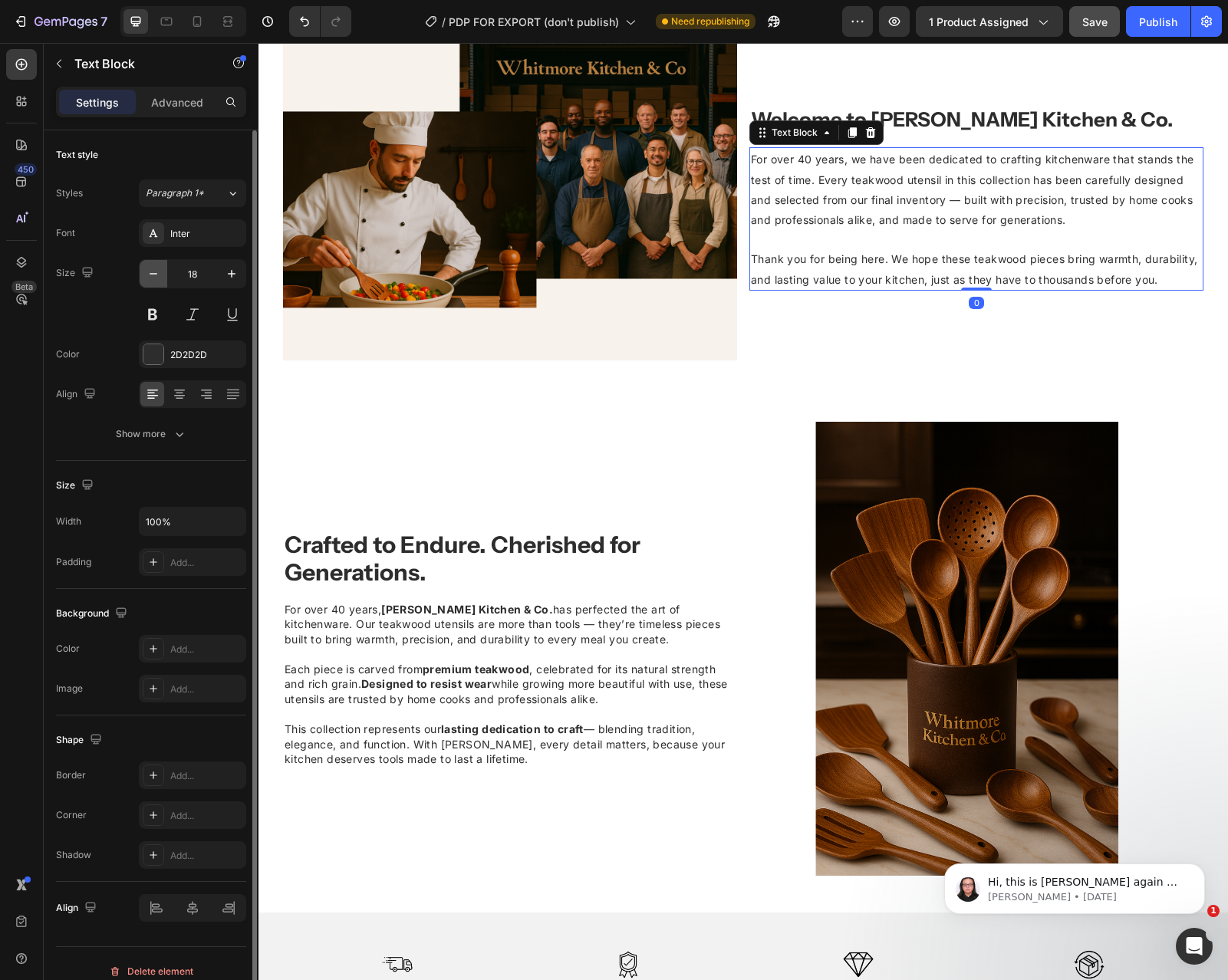
click at [148, 273] on icon "button" at bounding box center [153, 273] width 15 height 15
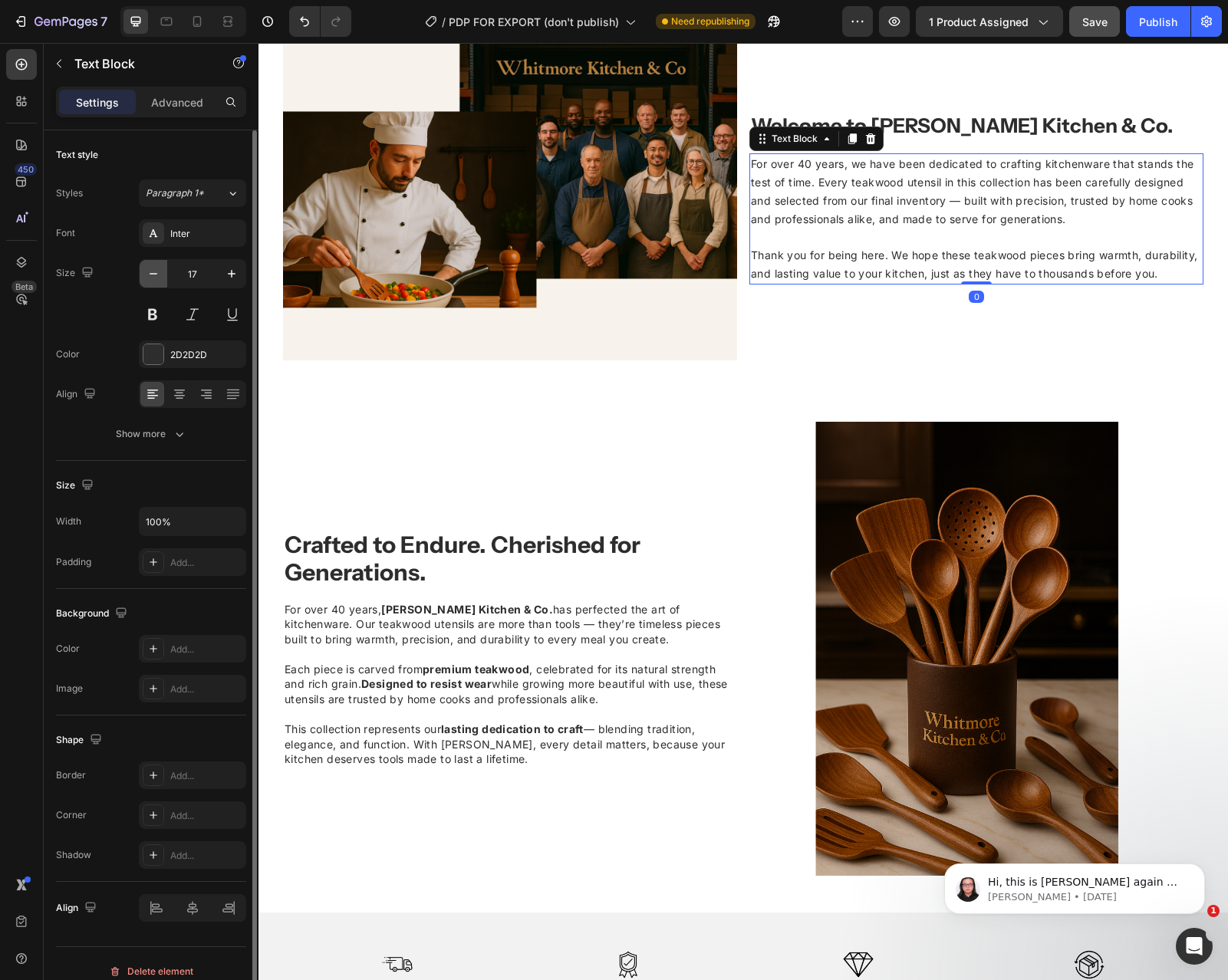
click at [148, 273] on icon "button" at bounding box center [153, 273] width 15 height 15
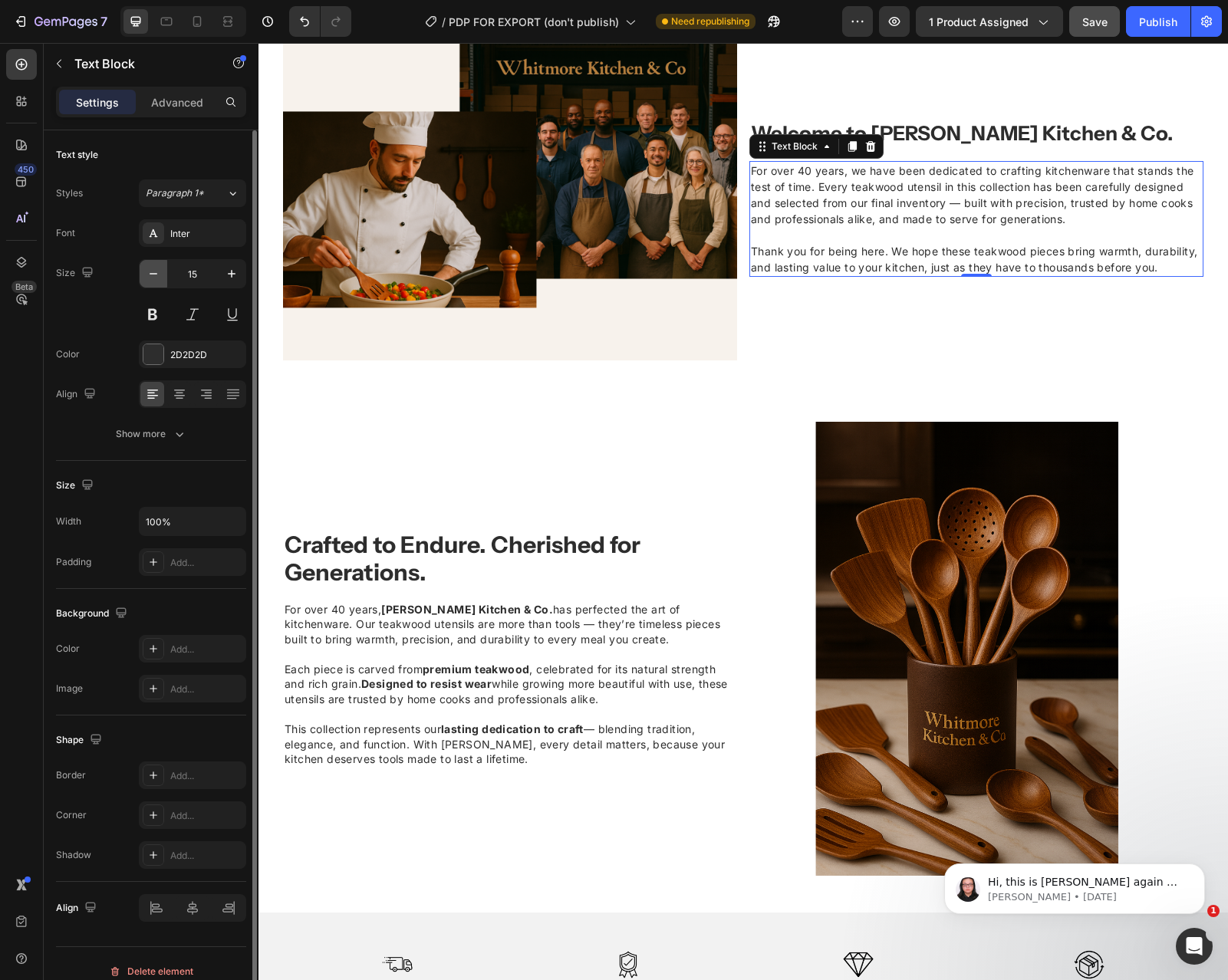
click at [148, 273] on icon "button" at bounding box center [153, 273] width 15 height 15
type input "14"
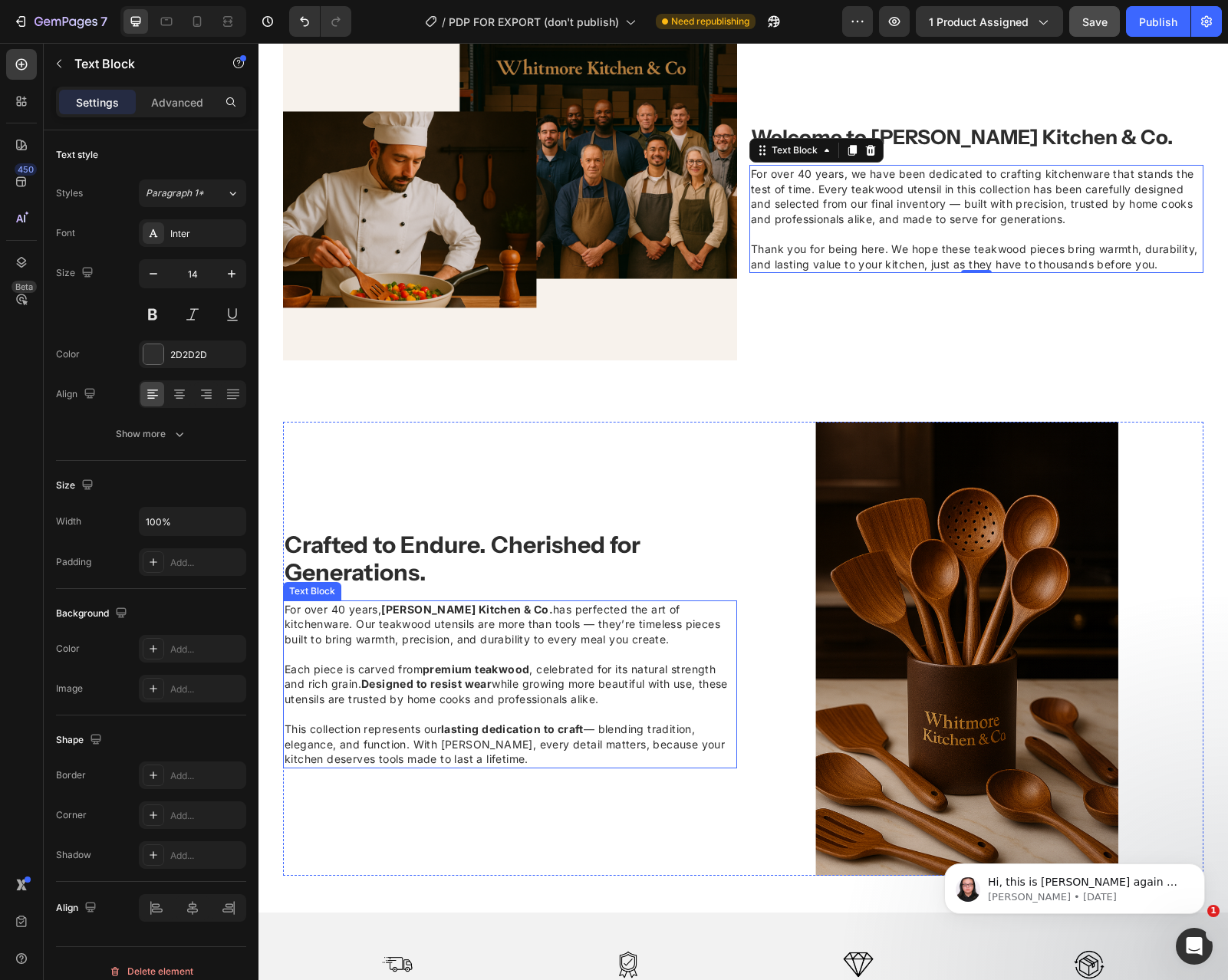
click at [432, 623] on span "For over 40 years, [PERSON_NAME] Kitchen & Co. has perfected the art of kitchen…" at bounding box center [502, 624] width 436 height 43
click at [769, 243] on span "Thank you for being here. We hope these teakwood pieces bring warmth, durabilit…" at bounding box center [974, 257] width 446 height 28
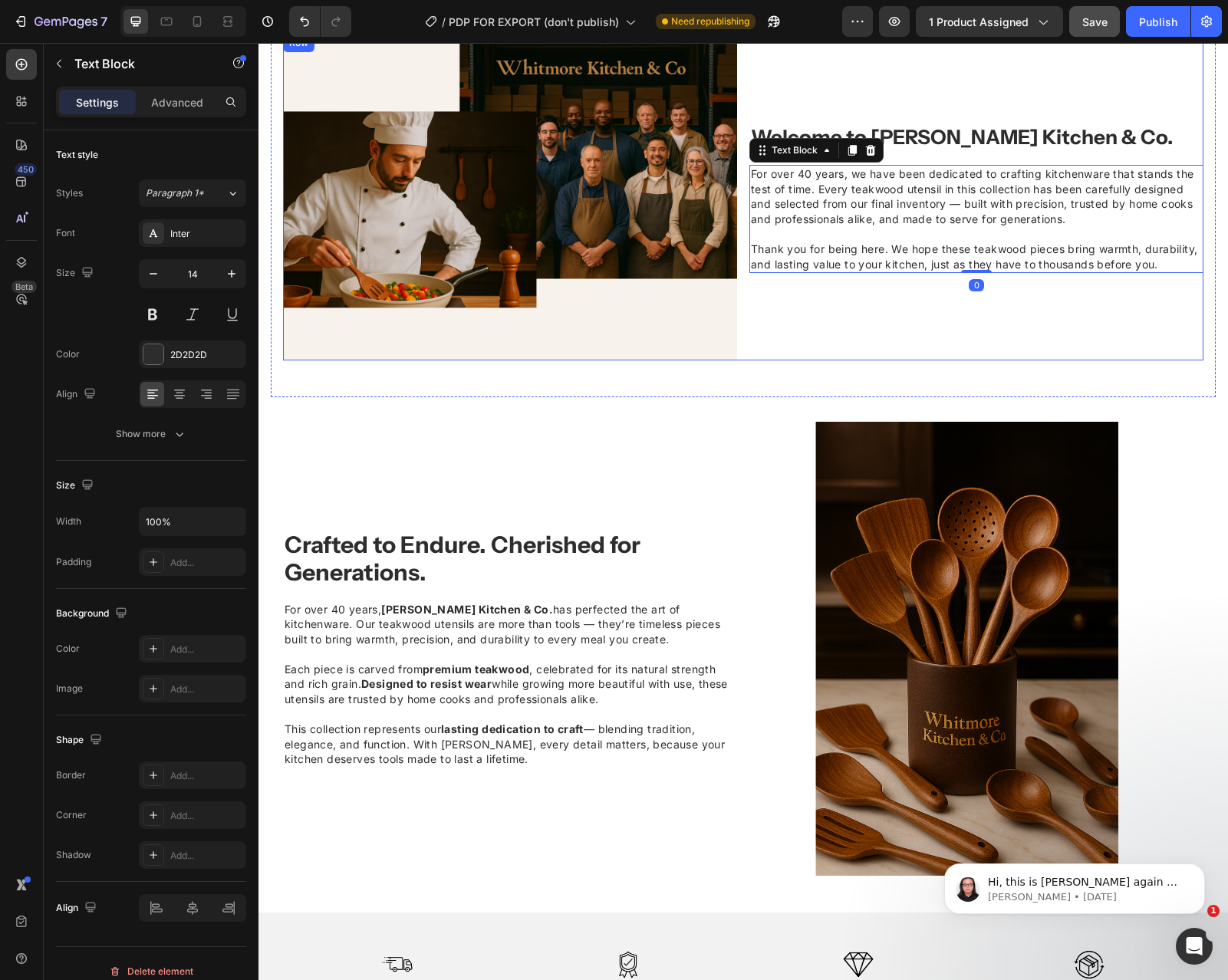
click at [745, 343] on div "Image Welcome to [PERSON_NAME] Kitchen & Co. Heading For over 40 years, we have…" at bounding box center [742, 197] width 920 height 326
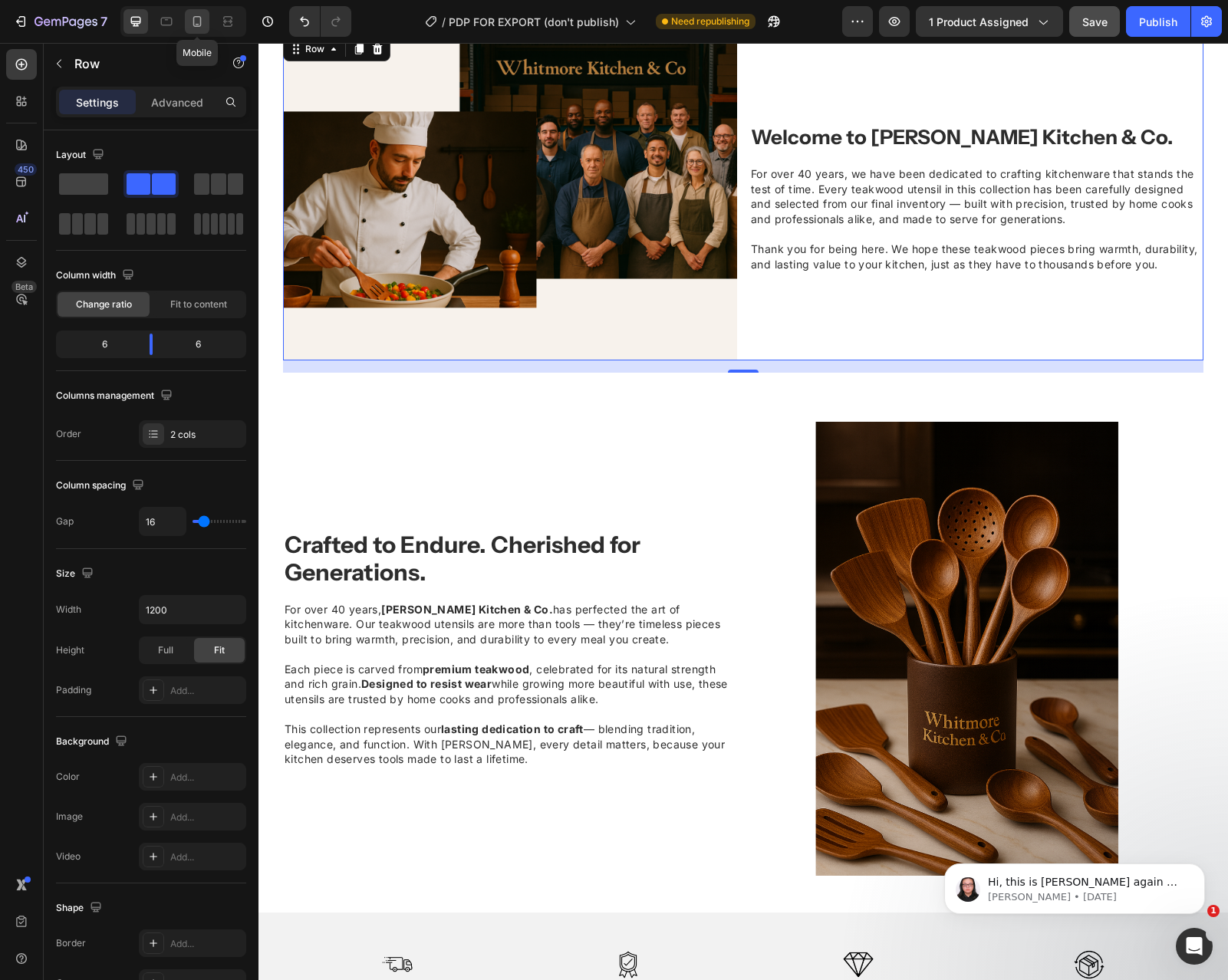
click at [198, 27] on icon at bounding box center [197, 21] width 15 height 15
type input "100%"
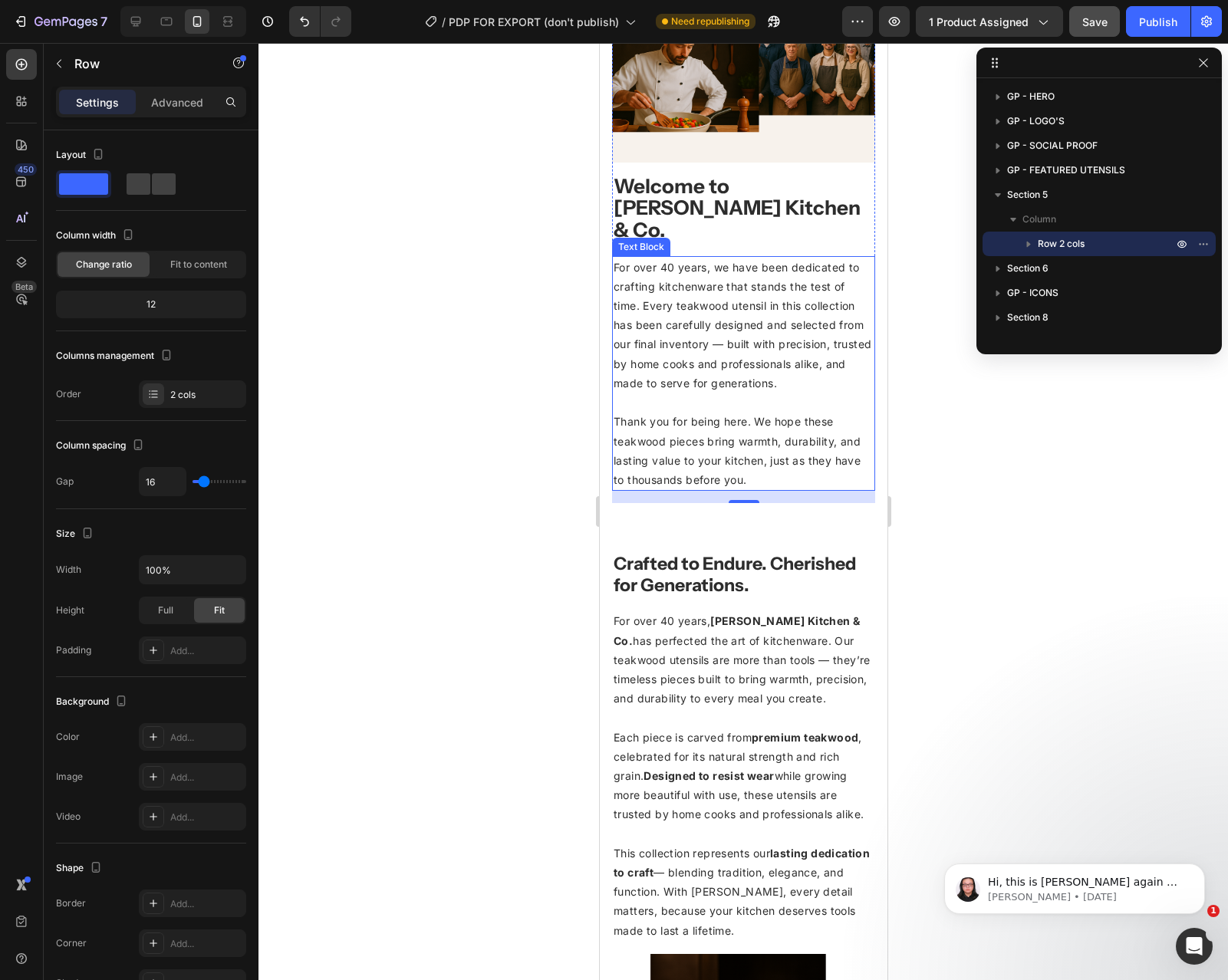
scroll to position [1664, 0]
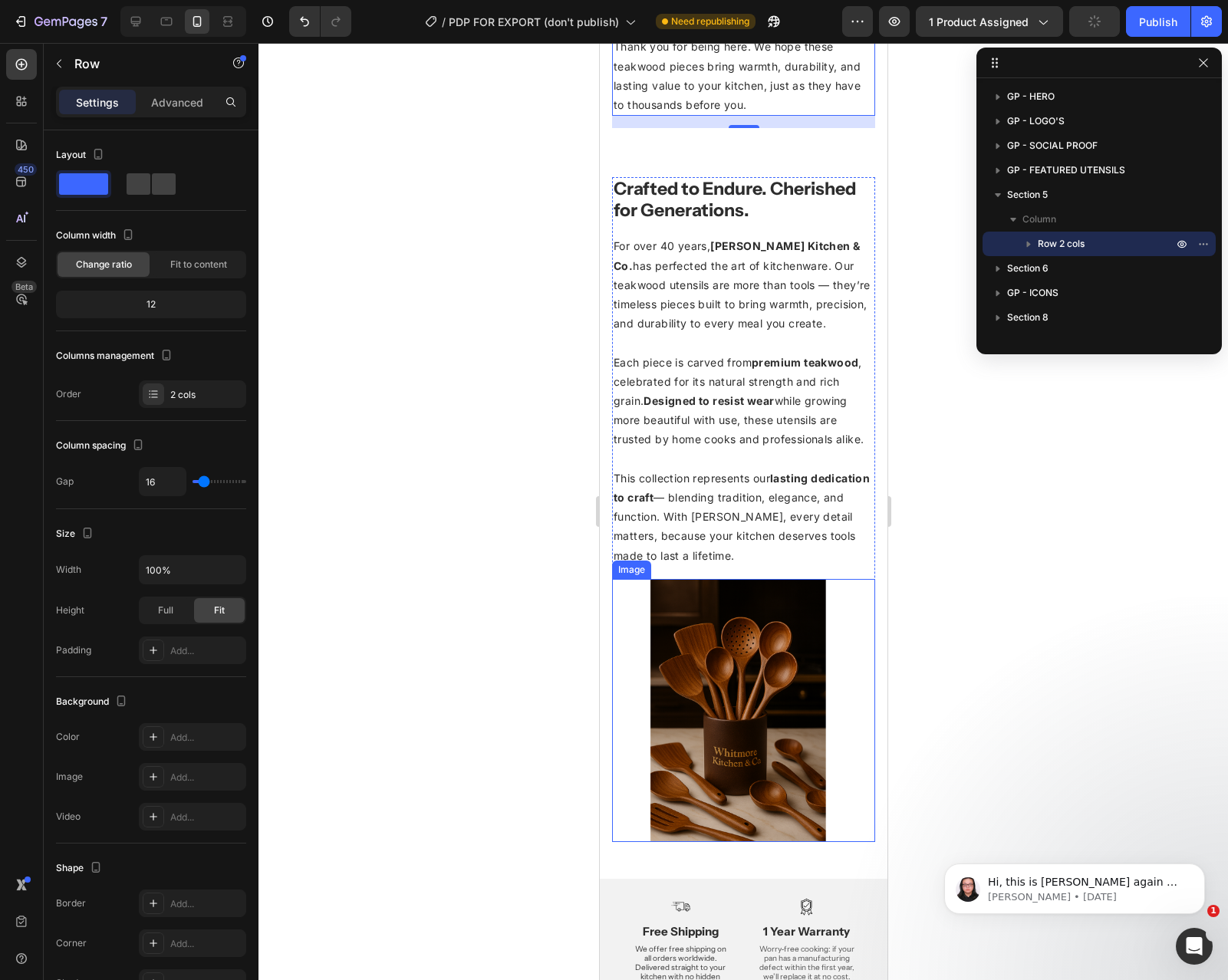
click at [698, 596] on img at bounding box center [742, 711] width 263 height 263
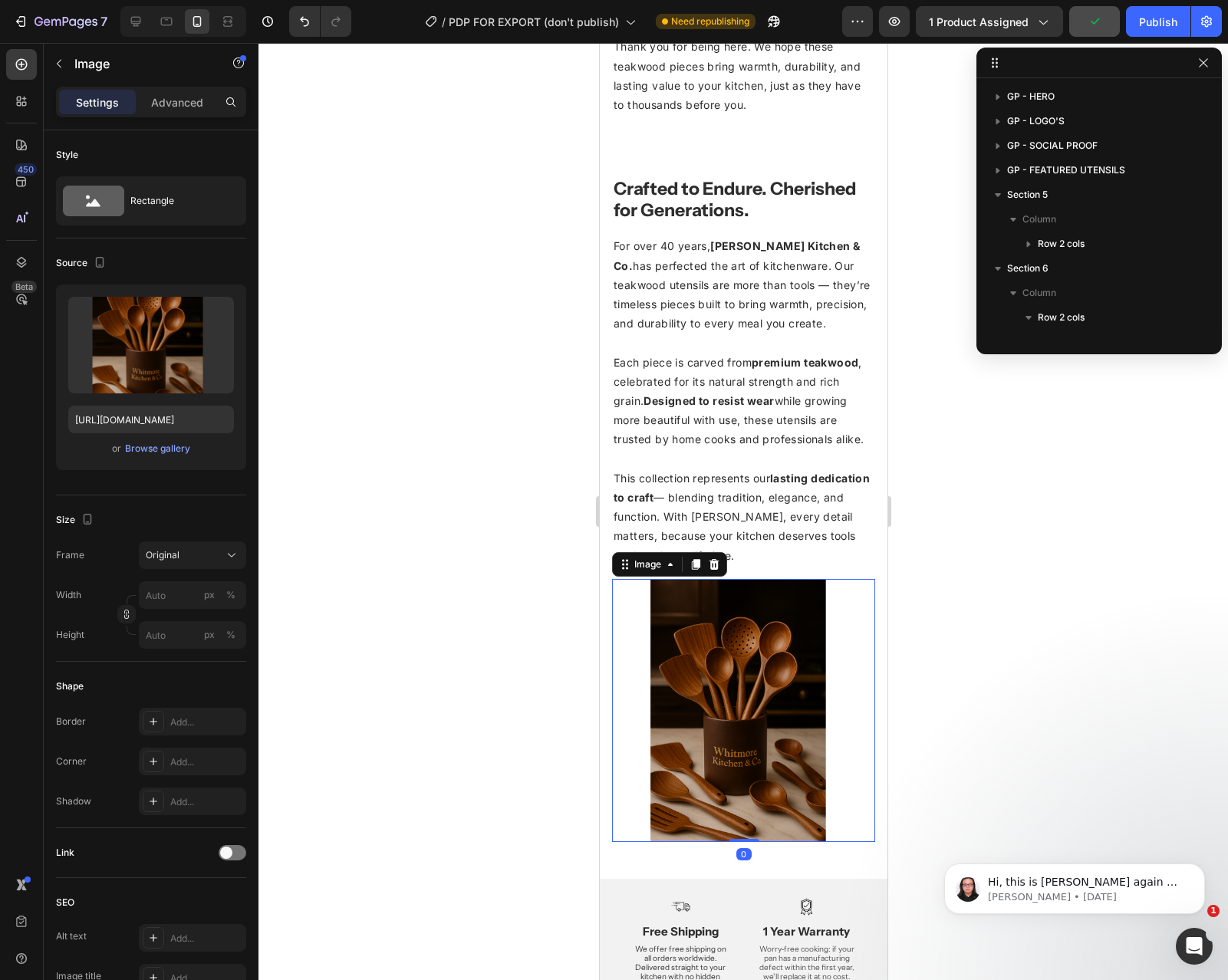
scroll to position [165, 0]
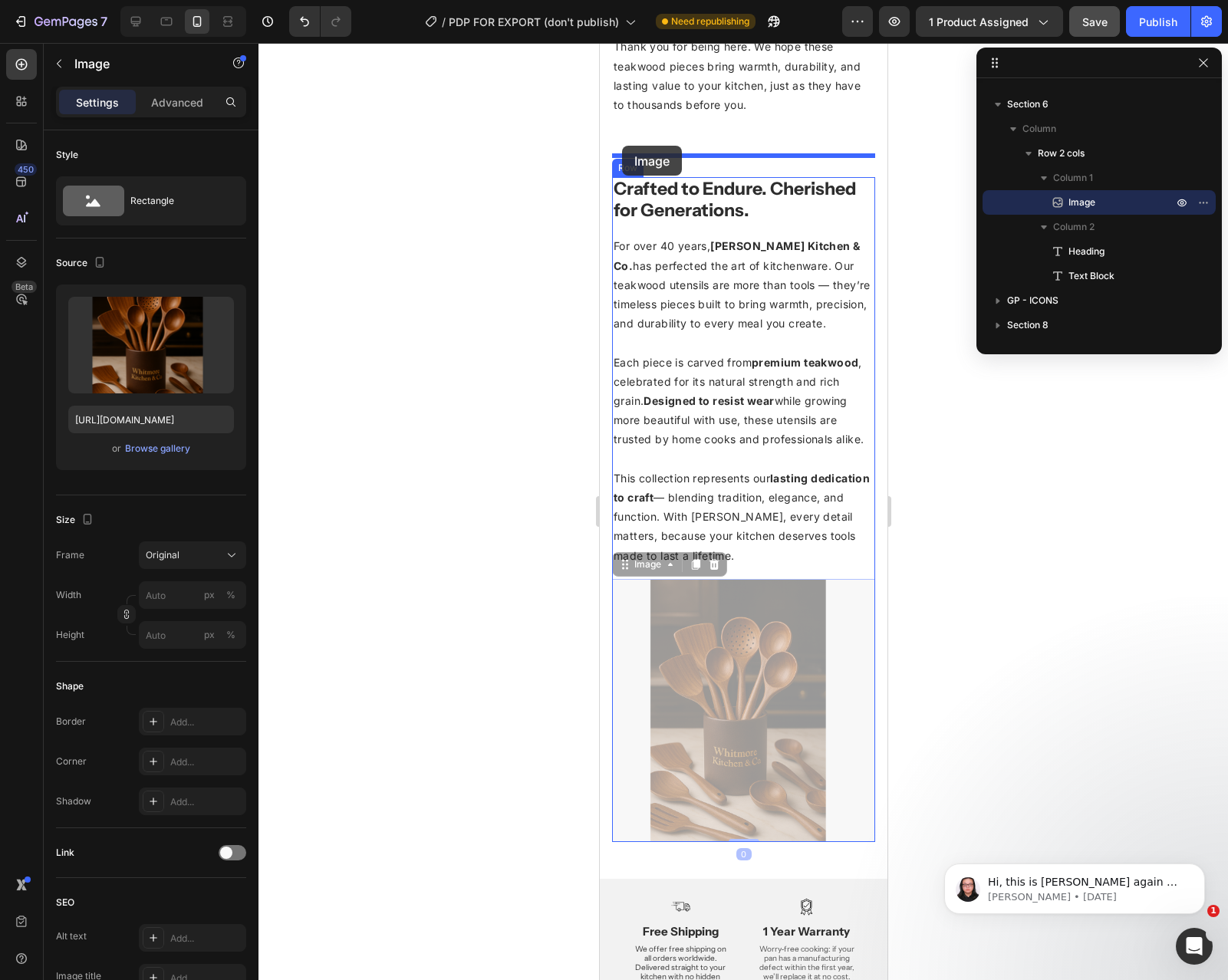
drag, startPoint x: 623, startPoint y: 539, endPoint x: 622, endPoint y: 147, distance: 392.0
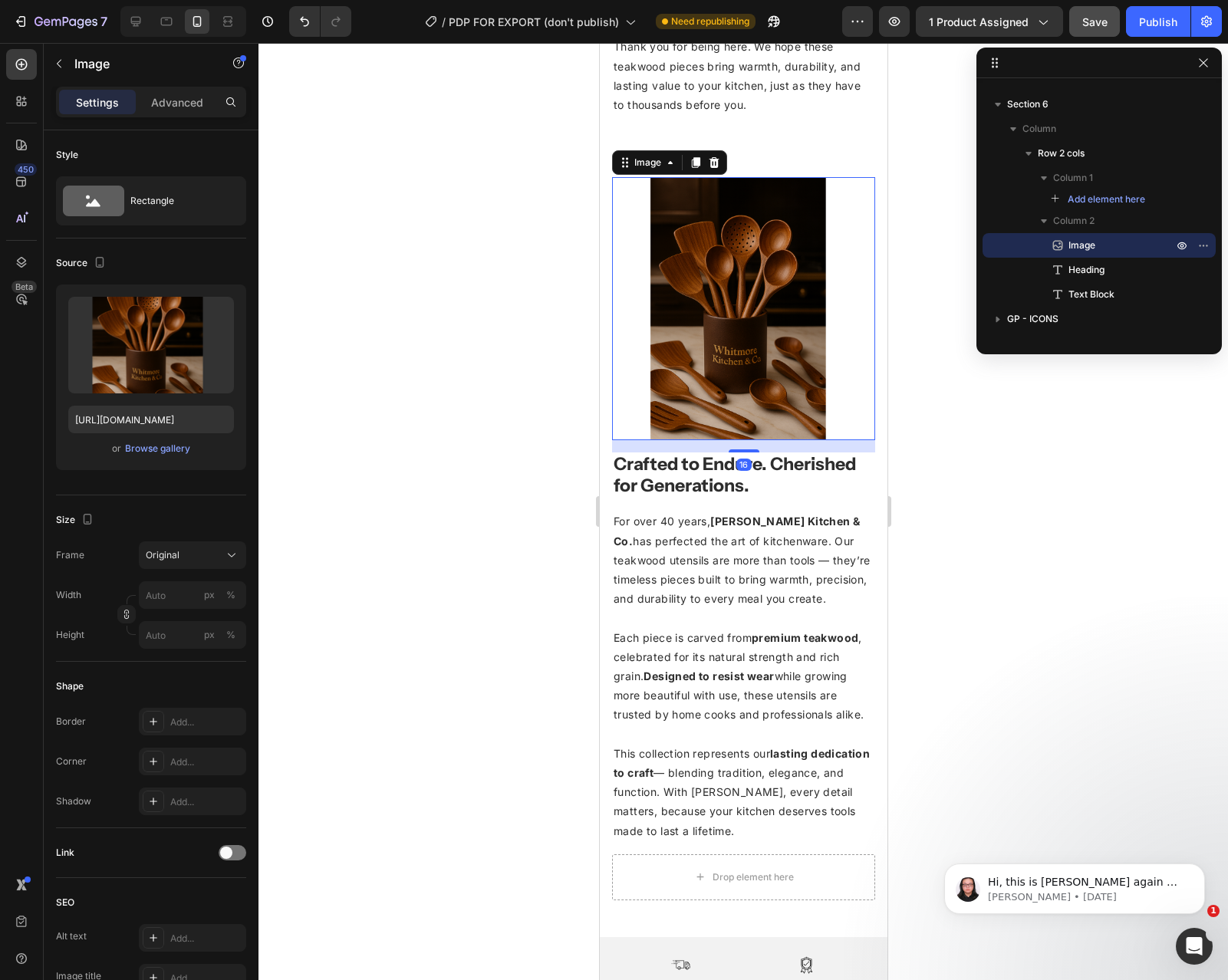
click at [988, 458] on div at bounding box center [743, 511] width 969 height 937
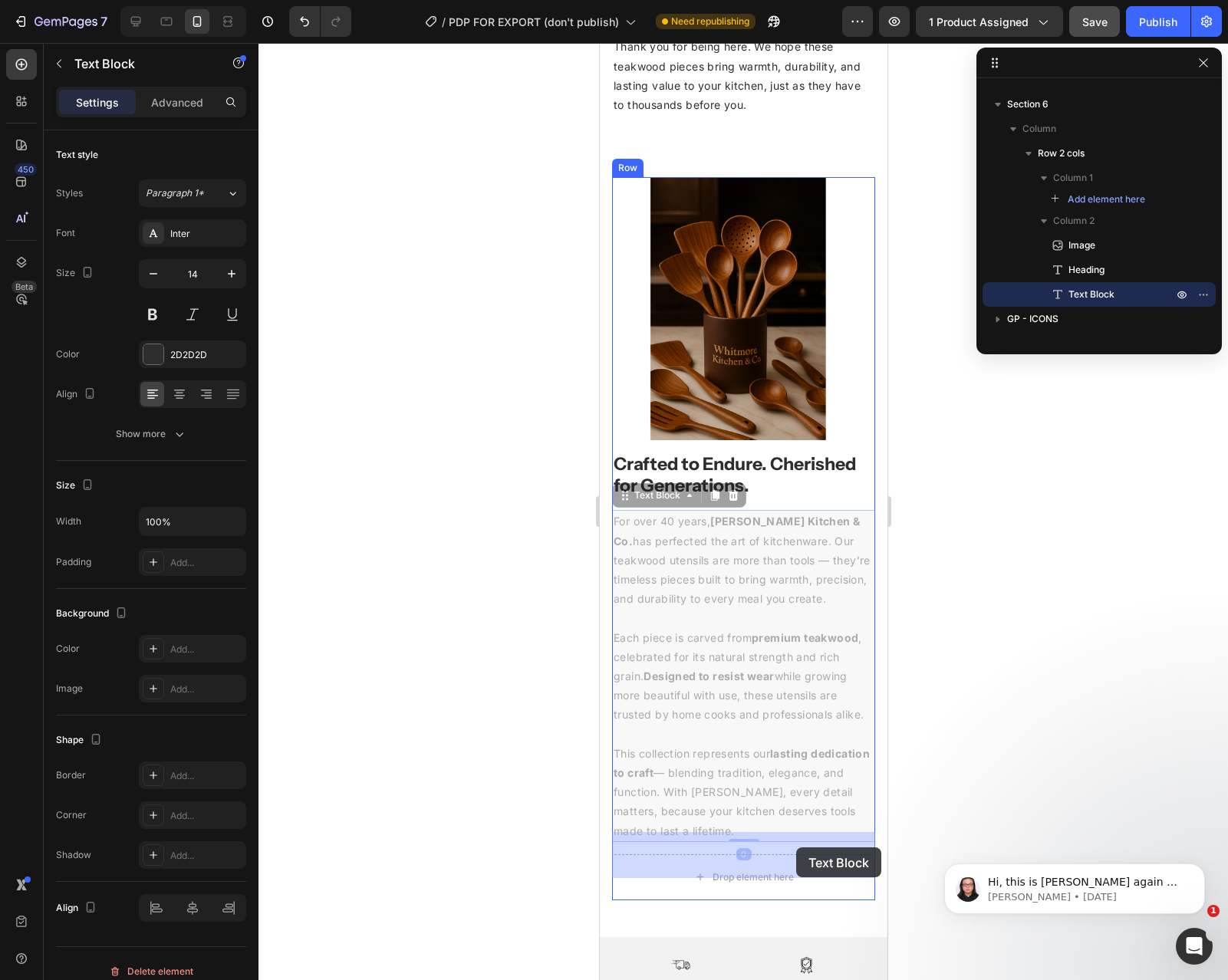
drag, startPoint x: 799, startPoint y: 711, endPoint x: 795, endPoint y: 849, distance: 138.1
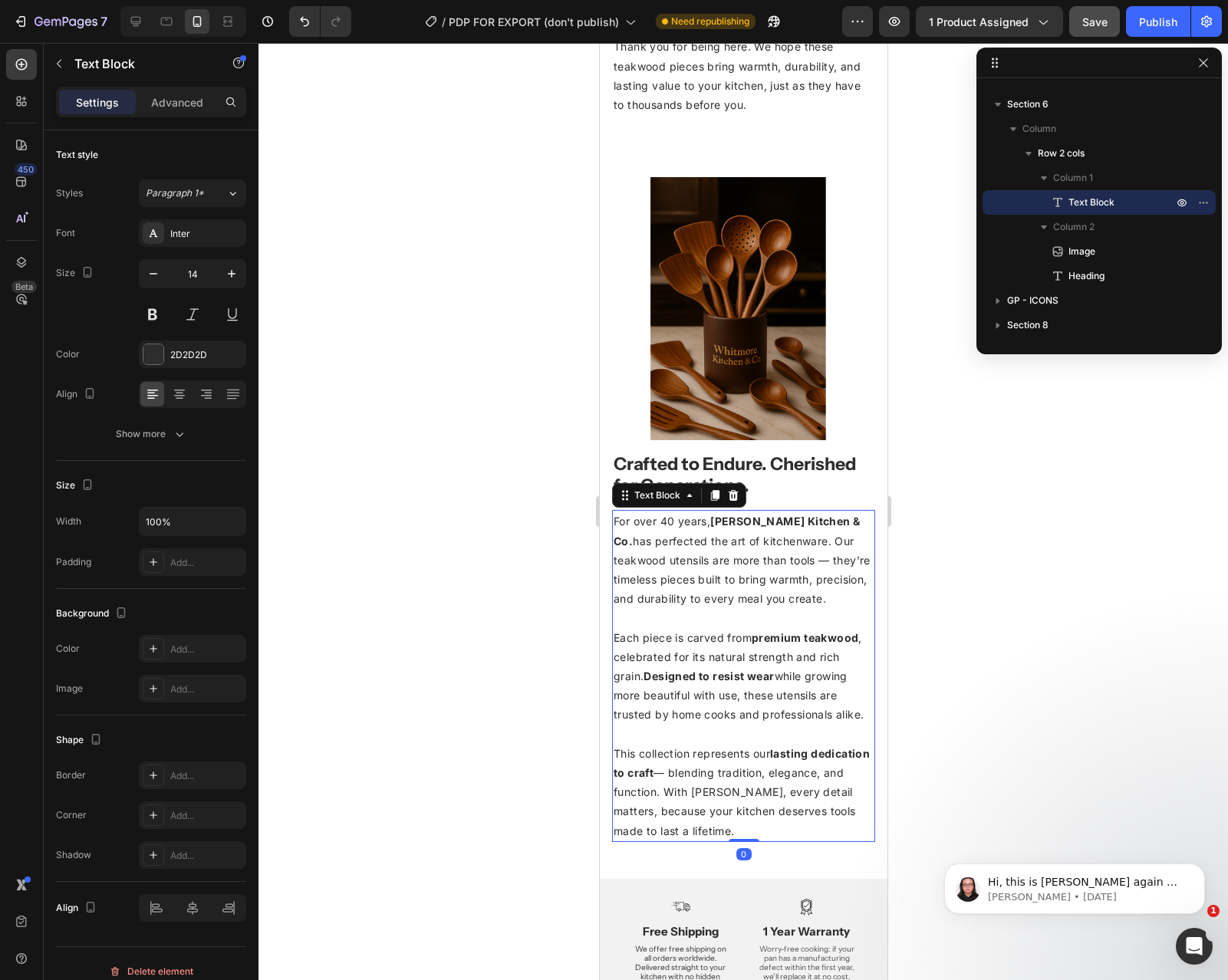
click at [946, 639] on div at bounding box center [743, 511] width 969 height 937
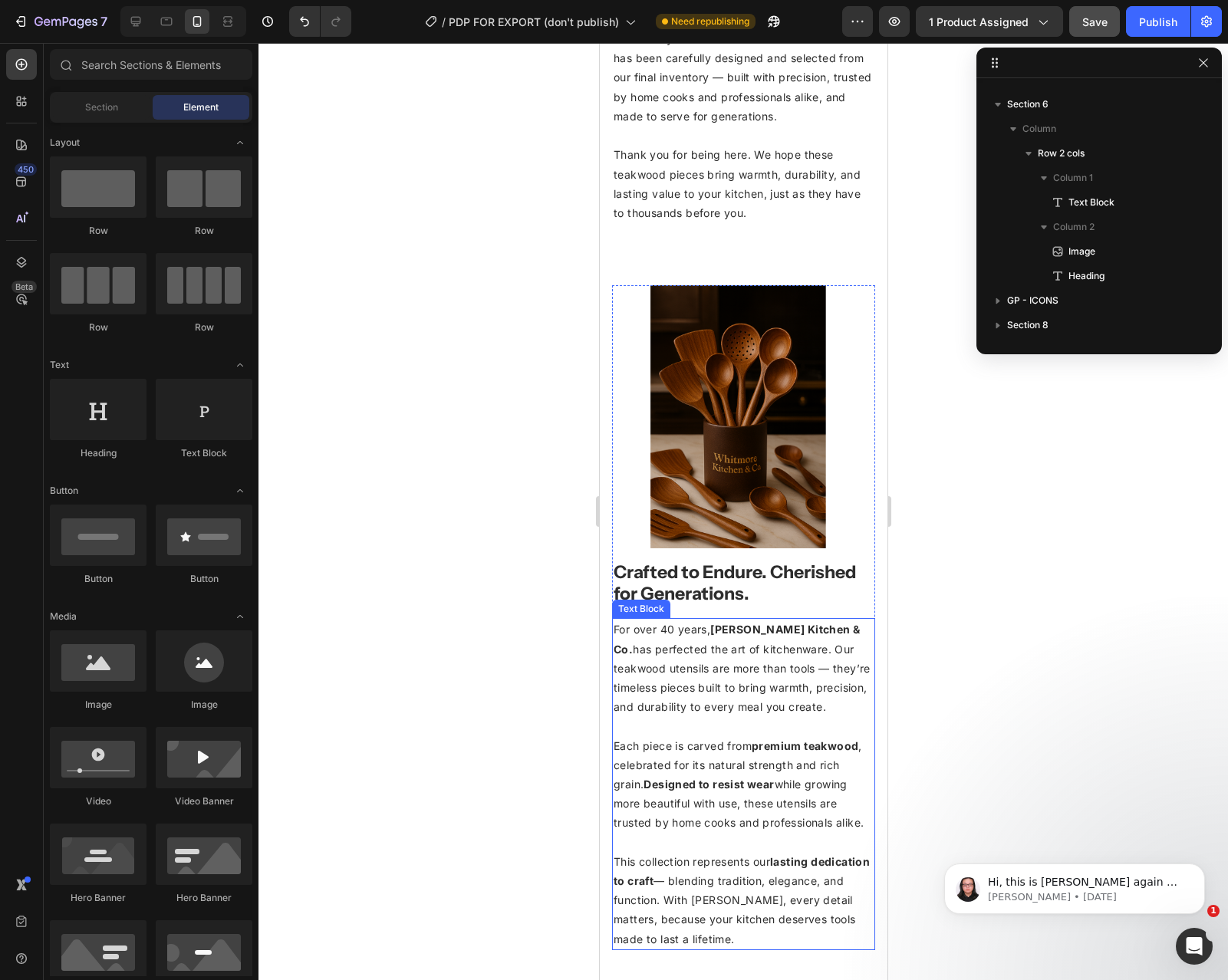
scroll to position [1663, 0]
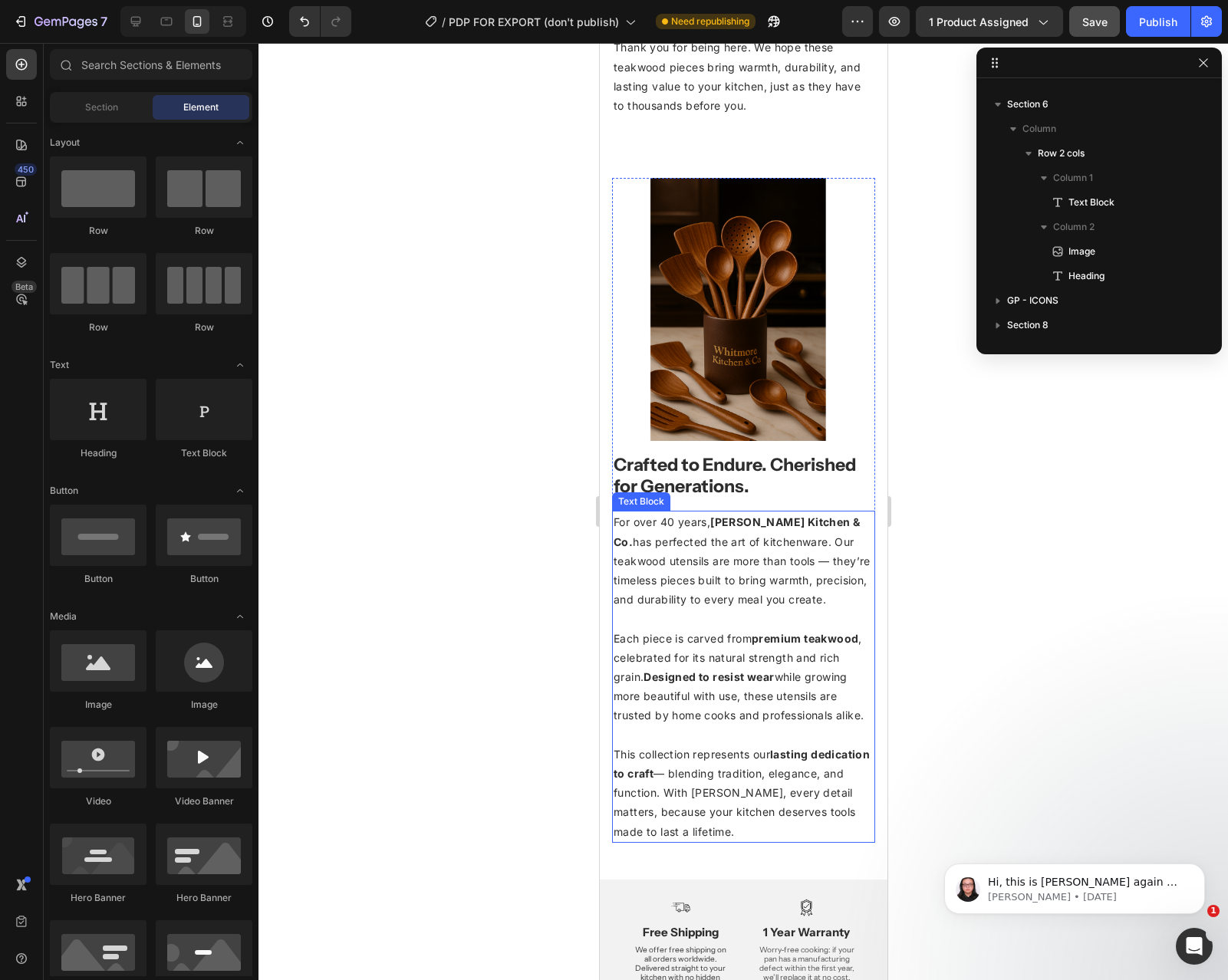
click at [743, 632] on span "Each piece is carved from premium teakwood , celebrated for its natural strengt…" at bounding box center [737, 678] width 250 height 91
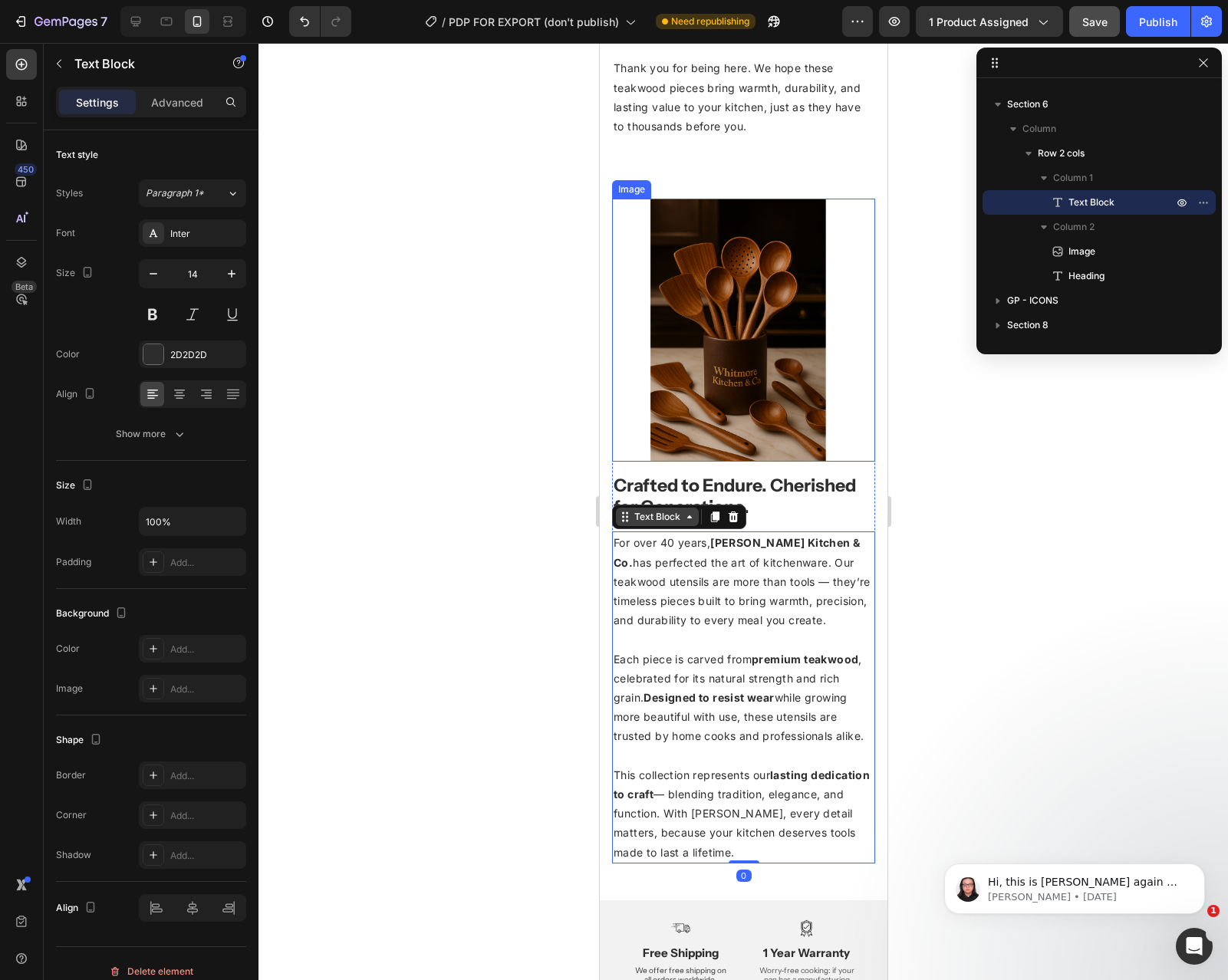
scroll to position [1631, 0]
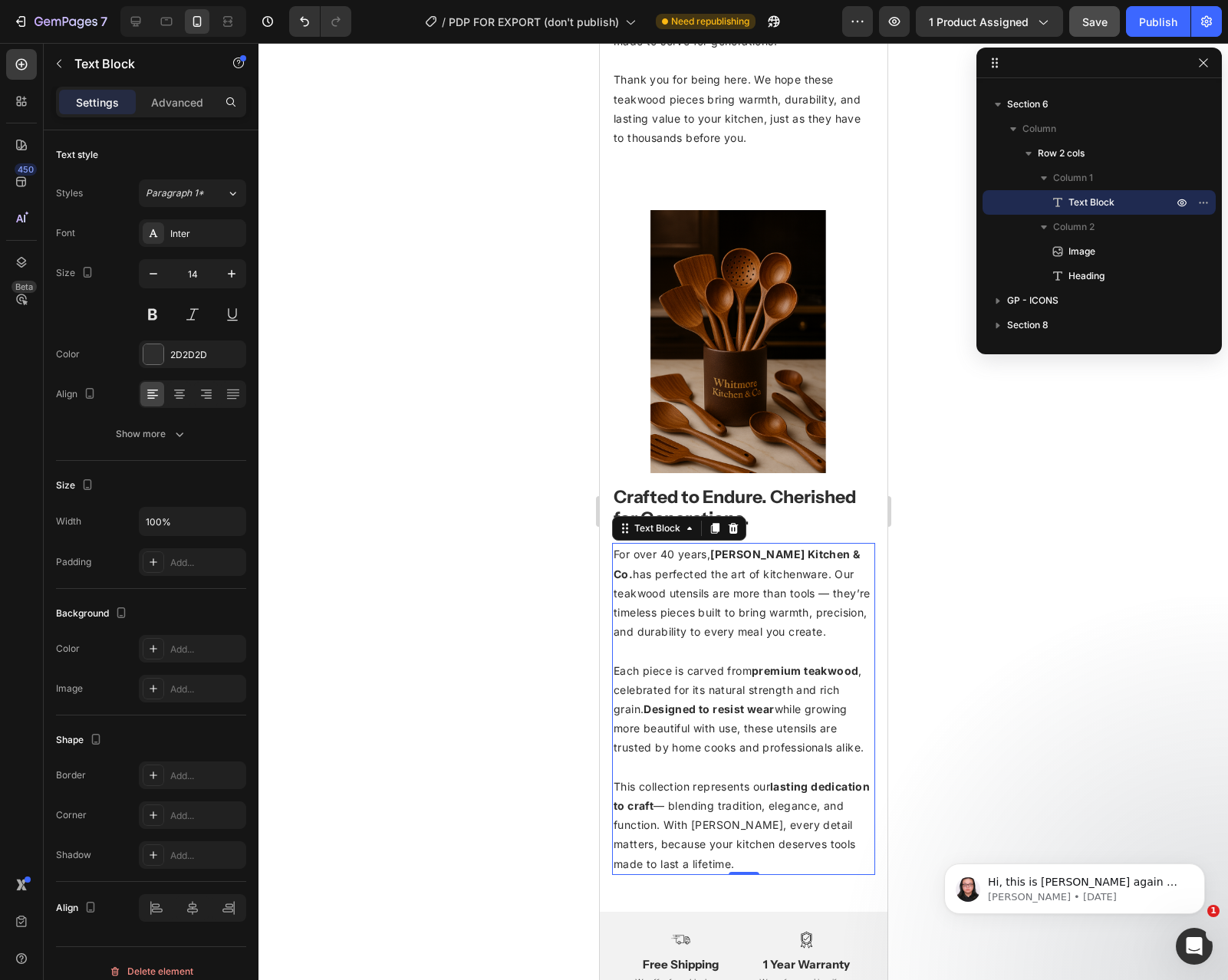
click at [680, 572] on span "For over 40 years, [PERSON_NAME] Kitchen & Co. has perfected the art of kitchen…" at bounding box center [741, 593] width 257 height 91
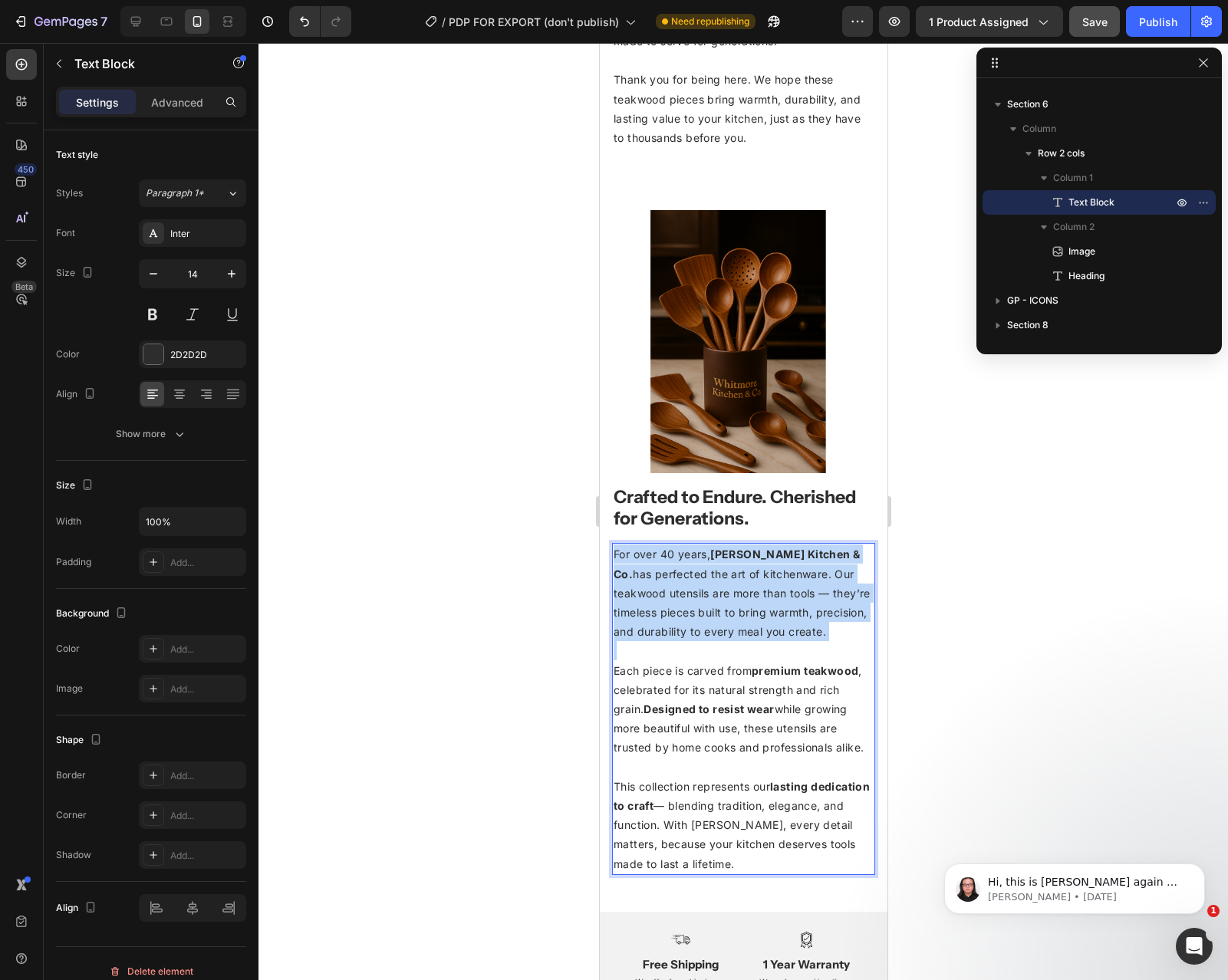
click at [680, 572] on span "For over 40 years, [PERSON_NAME] Kitchen & Co. has perfected the art of kitchen…" at bounding box center [741, 593] width 257 height 91
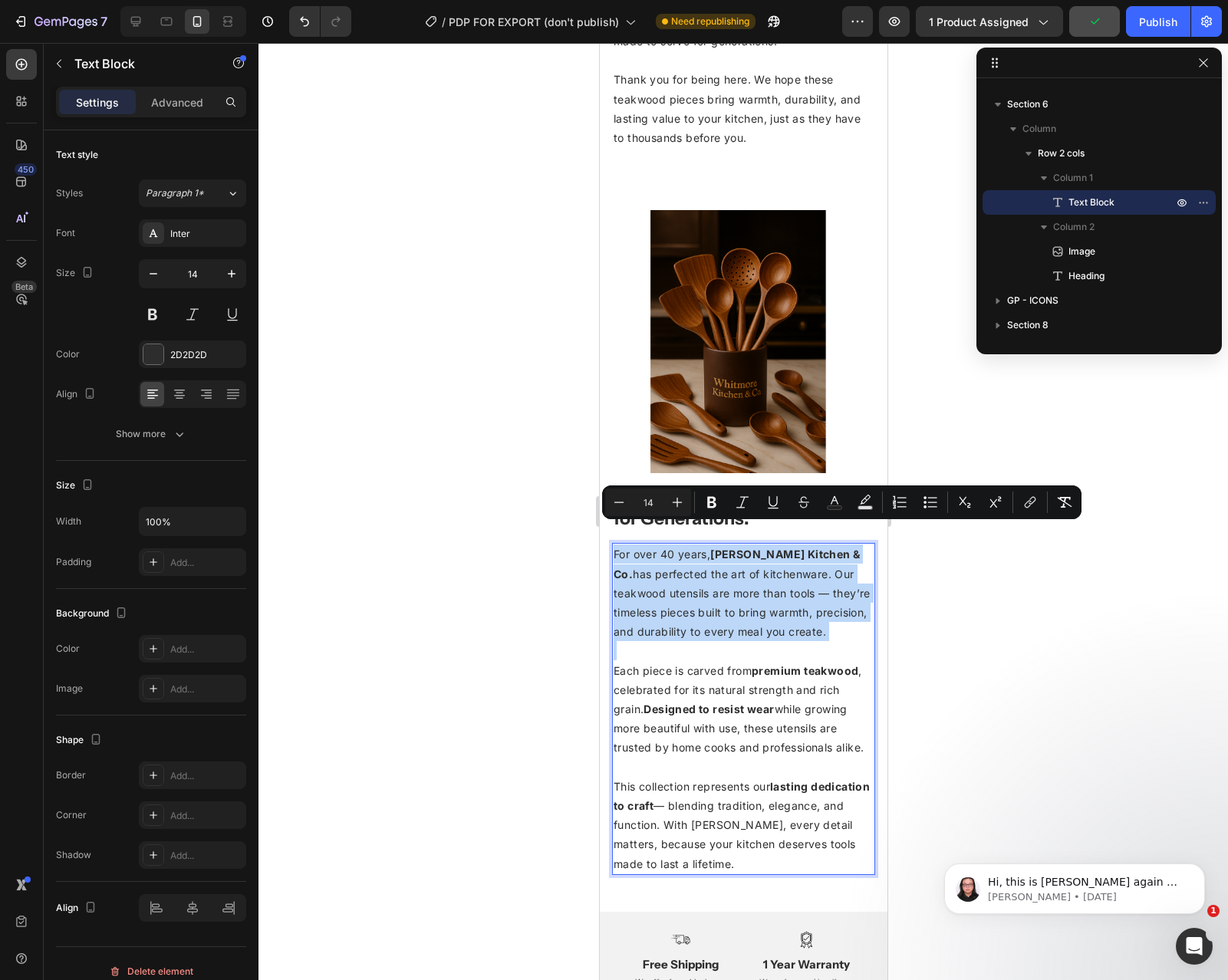
click at [698, 641] on p "Rich Text Editor. Editing area: main" at bounding box center [742, 651] width 260 height 20
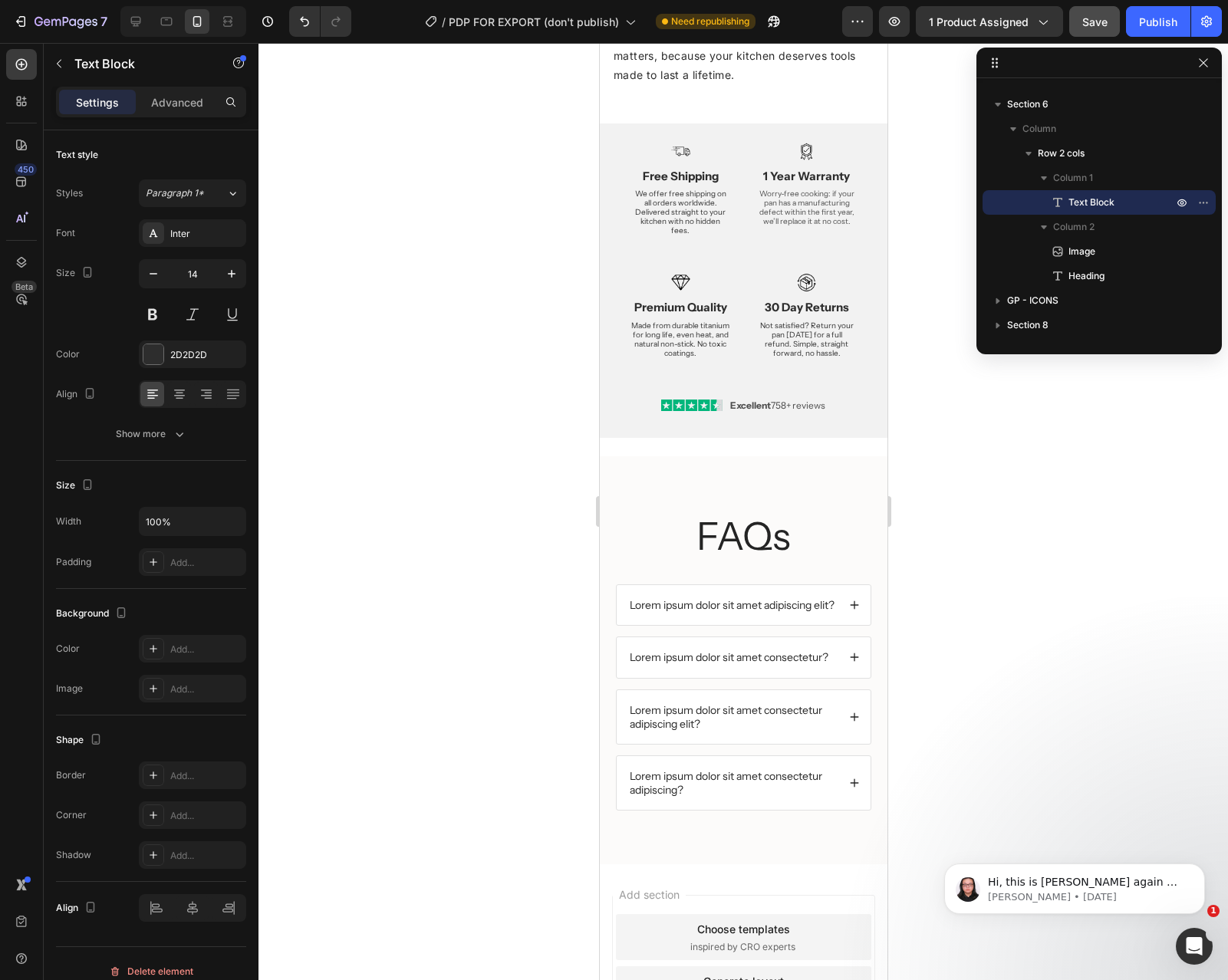
scroll to position [2585, 0]
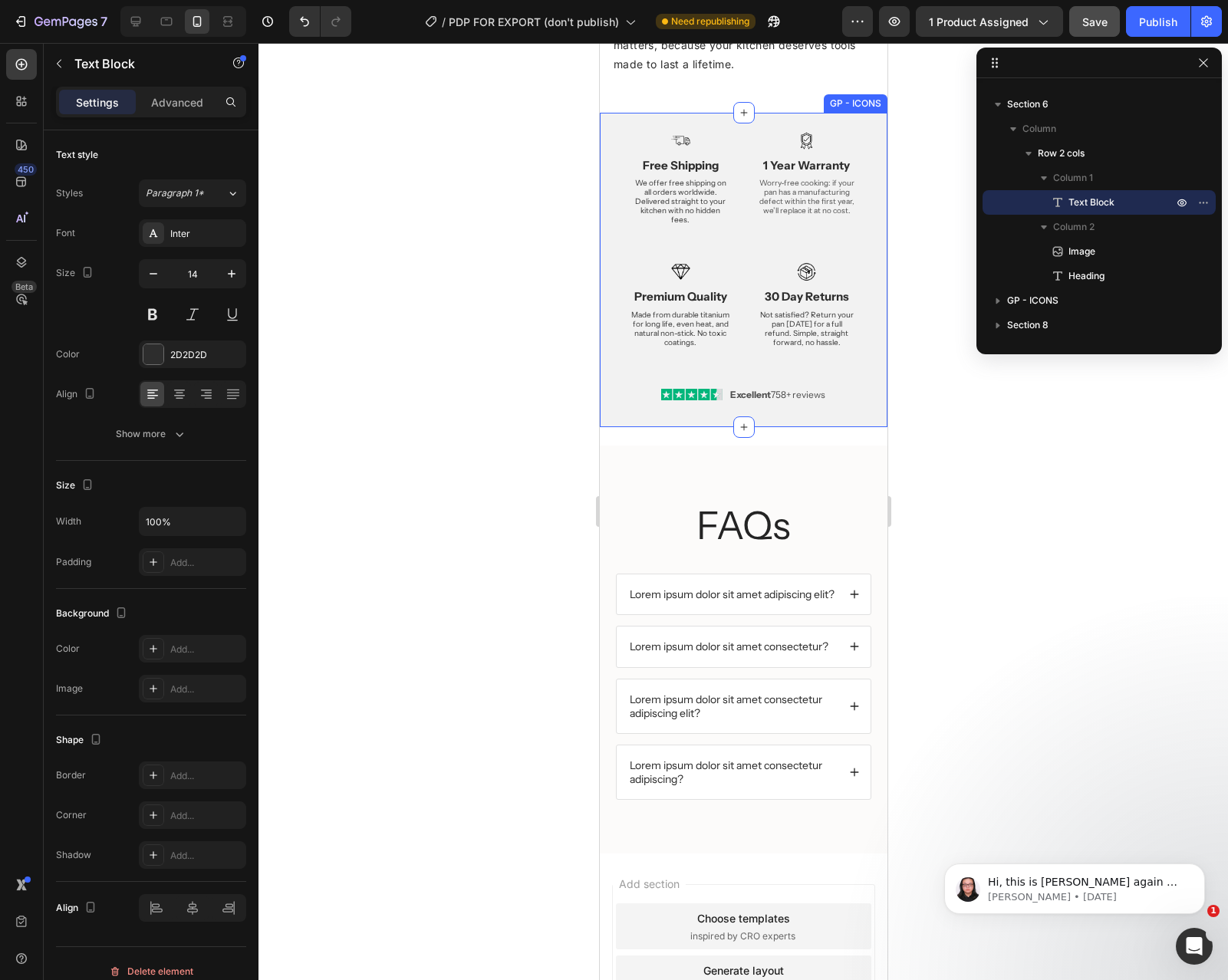
click at [612, 233] on div "Image Free Shipping Heading We offer free shipping on all orders worldwide. Del…" at bounding box center [742, 270] width 287 height 315
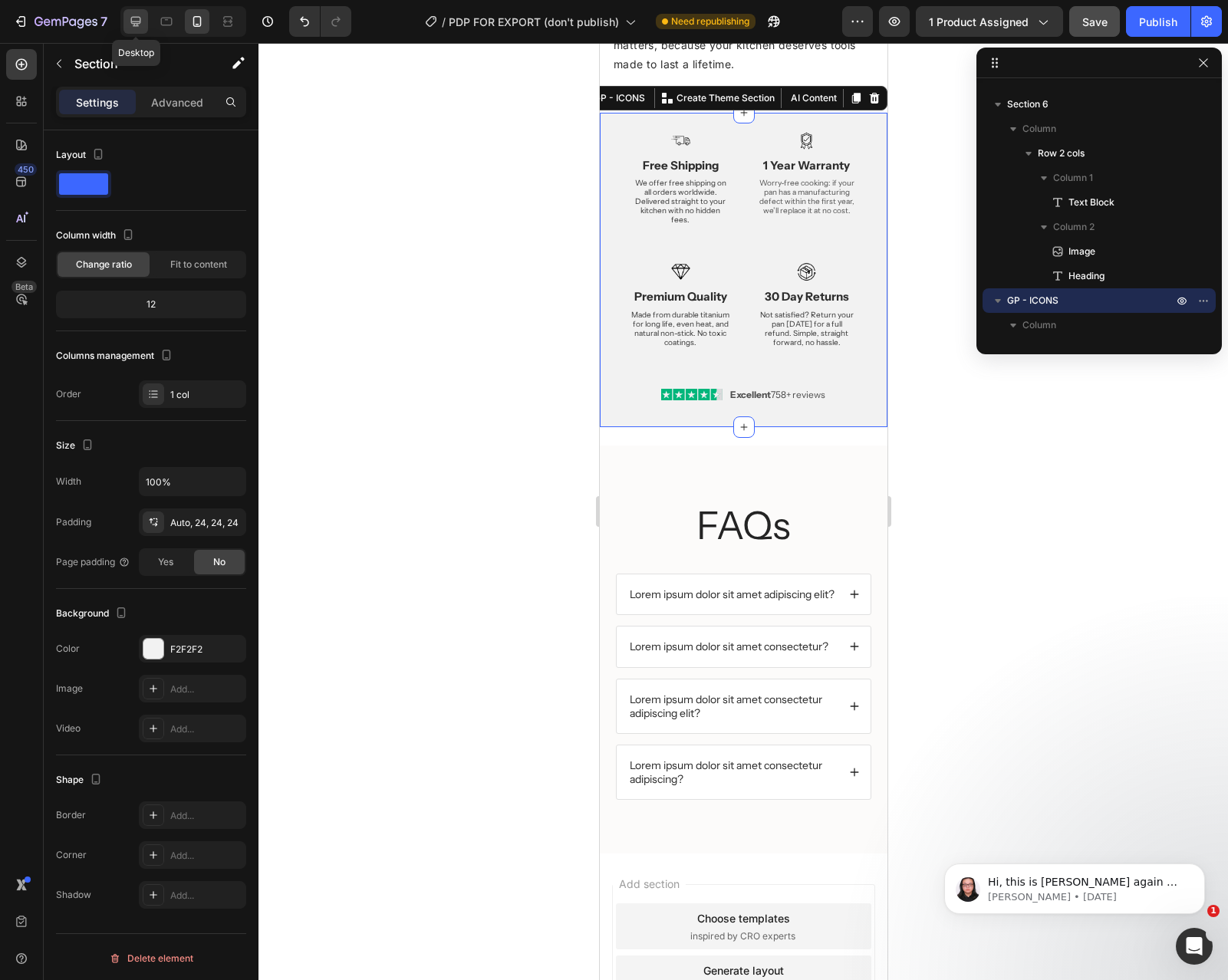
click at [127, 12] on div at bounding box center [136, 21] width 25 height 25
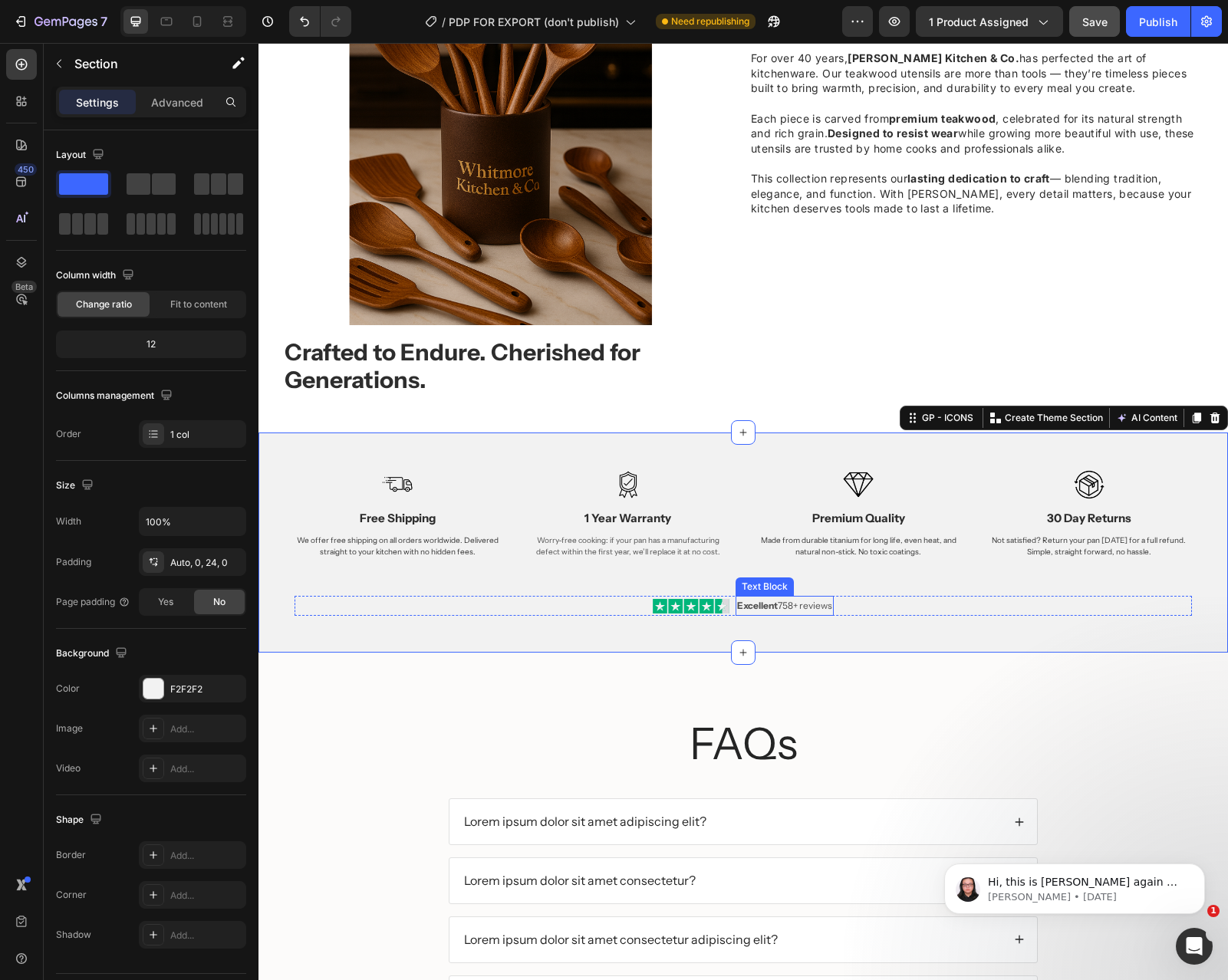
scroll to position [1722, 0]
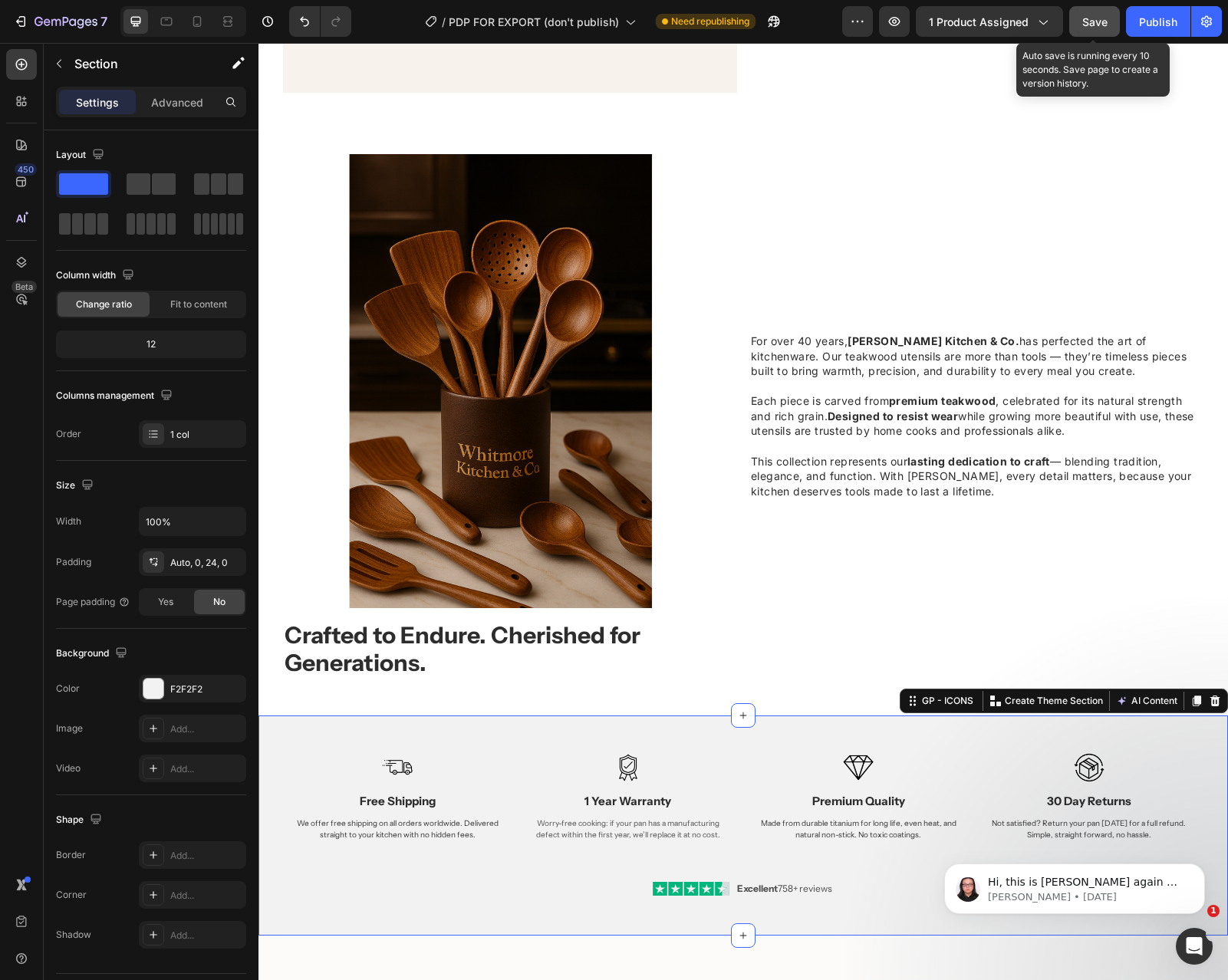
click at [1105, 21] on span "Save" at bounding box center [1095, 21] width 25 height 13
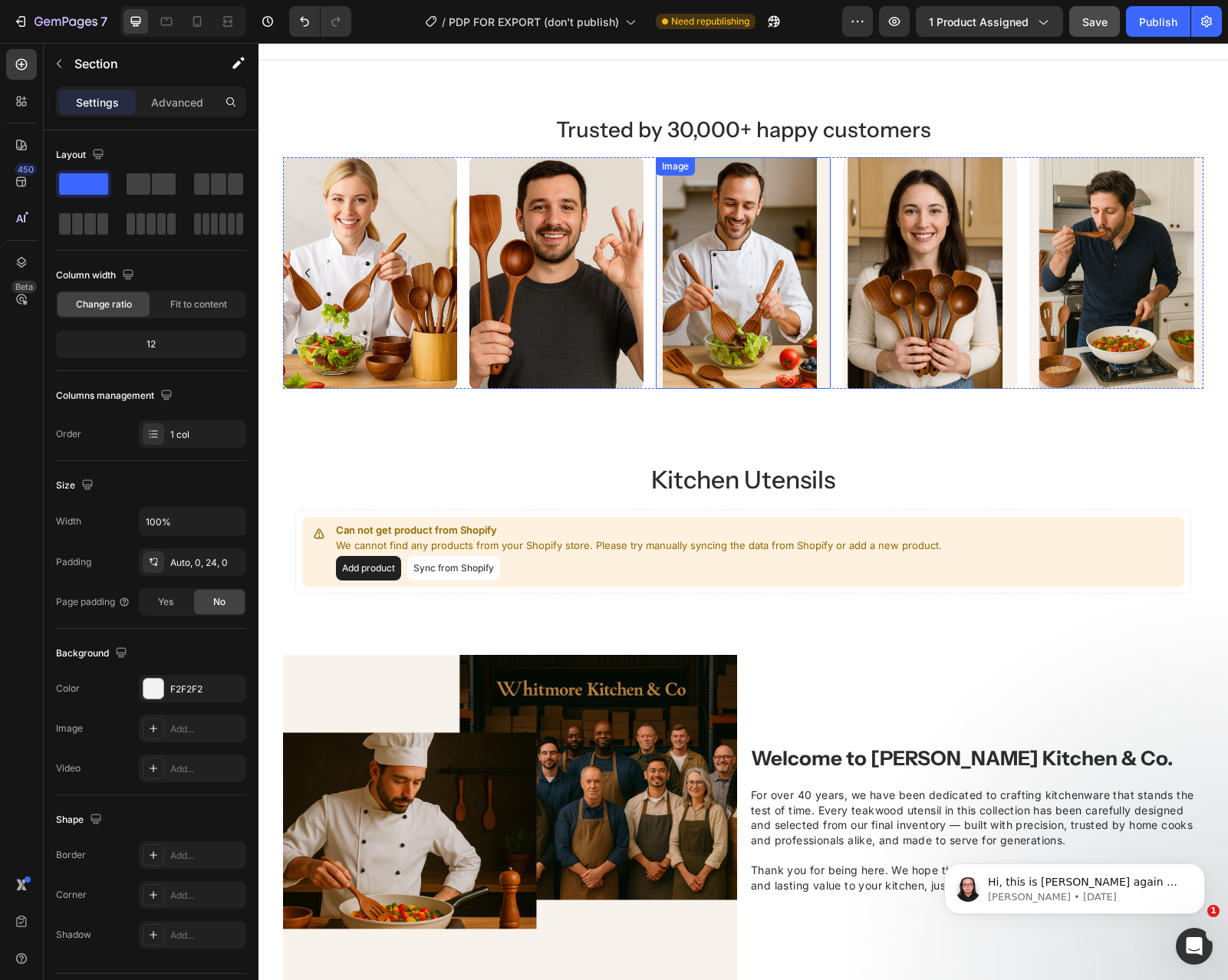
scroll to position [720, 0]
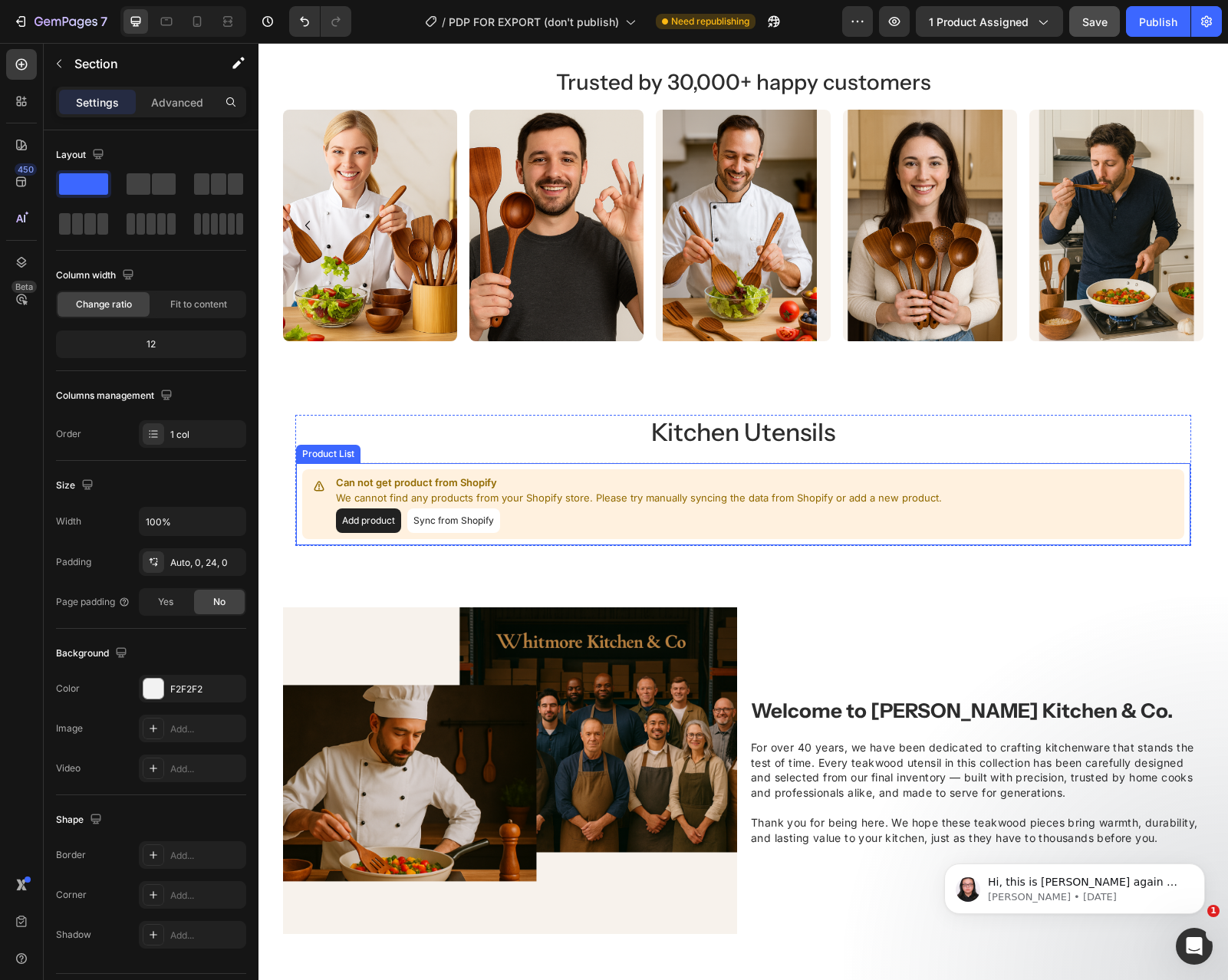
click at [593, 472] on div "Can not get product from Shopify We cannot find any products from your Shopify …" at bounding box center [743, 504] width 882 height 69
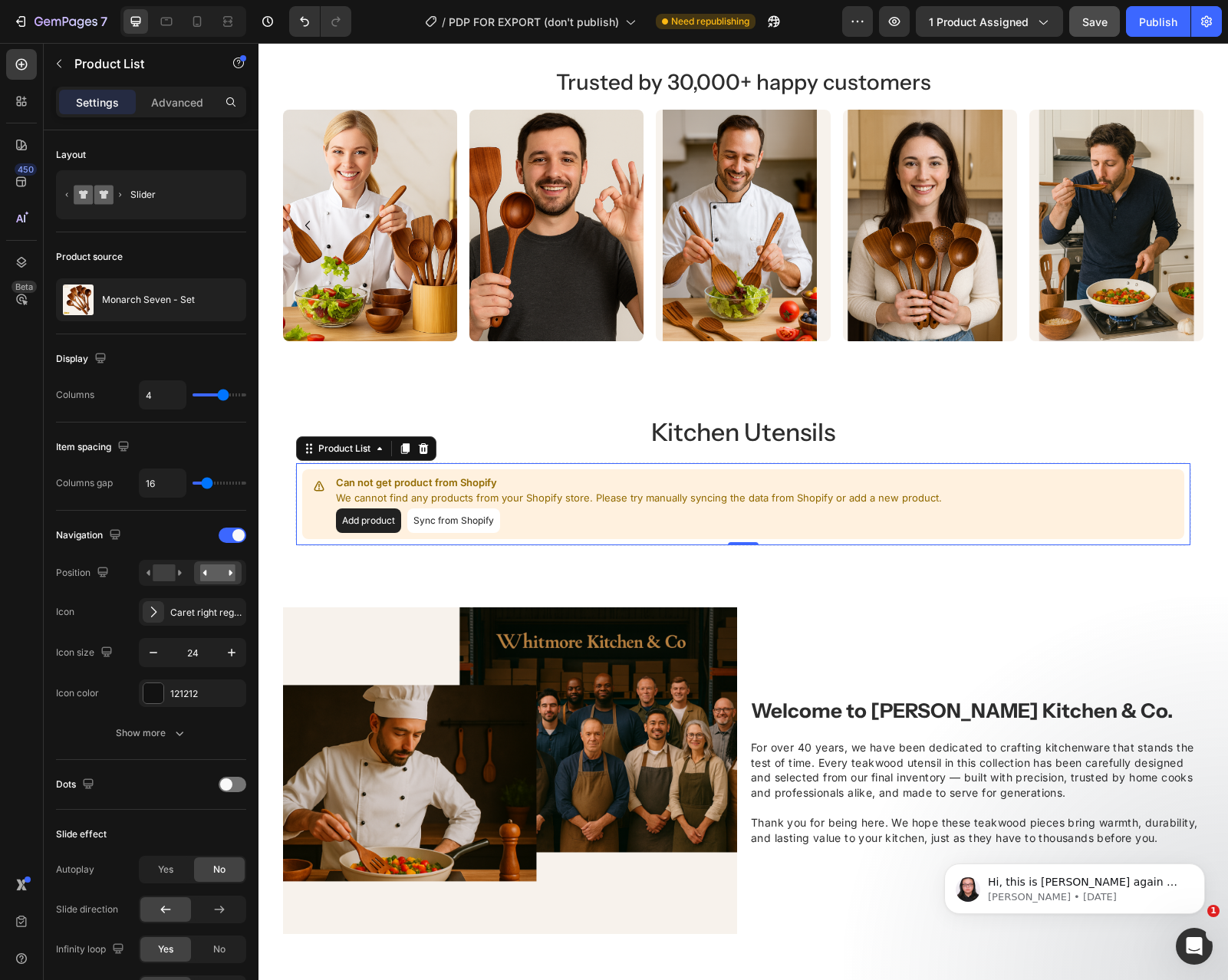
click at [373, 523] on button "Add product" at bounding box center [368, 521] width 65 height 25
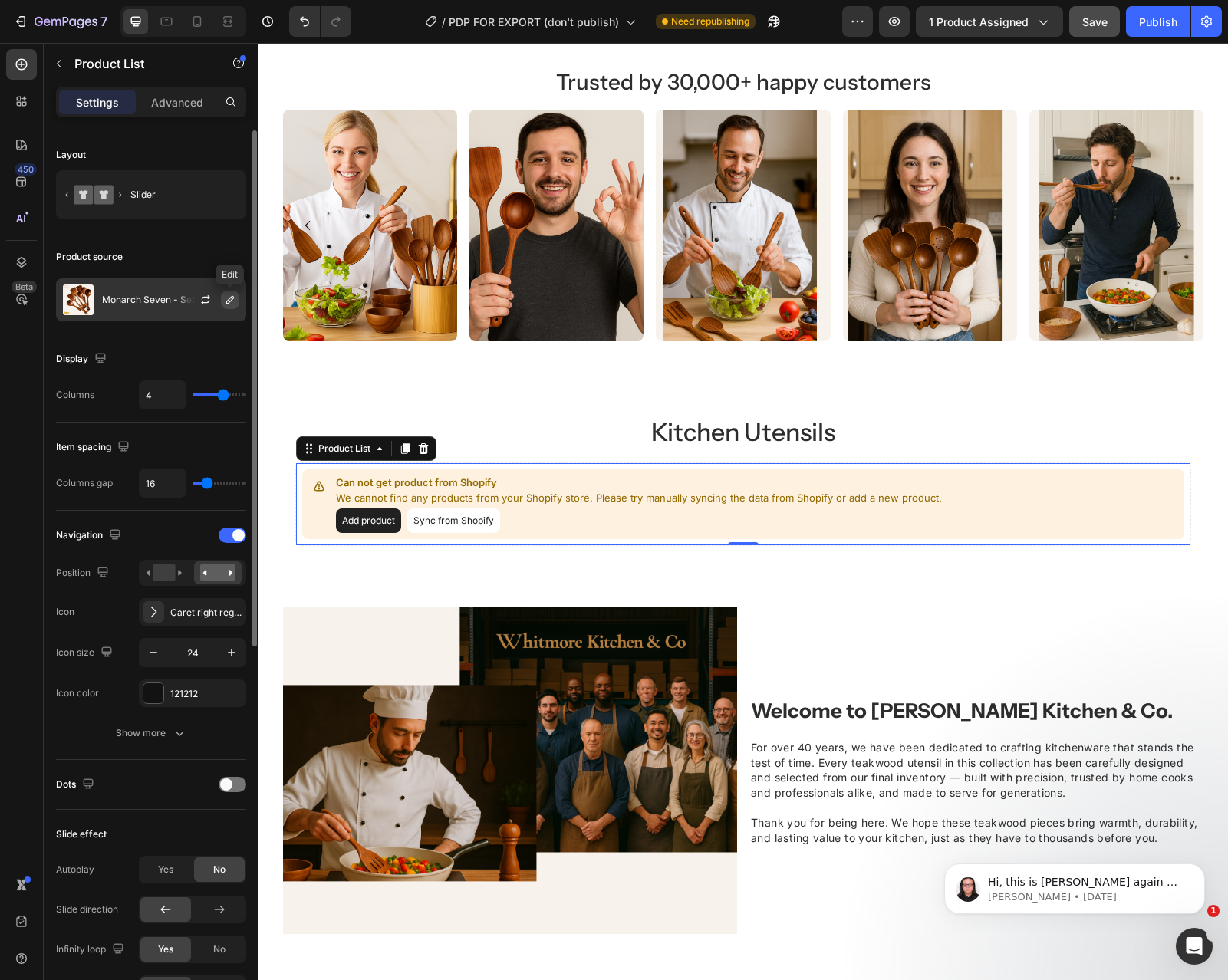
click at [237, 292] on button "button" at bounding box center [229, 300] width 19 height 19
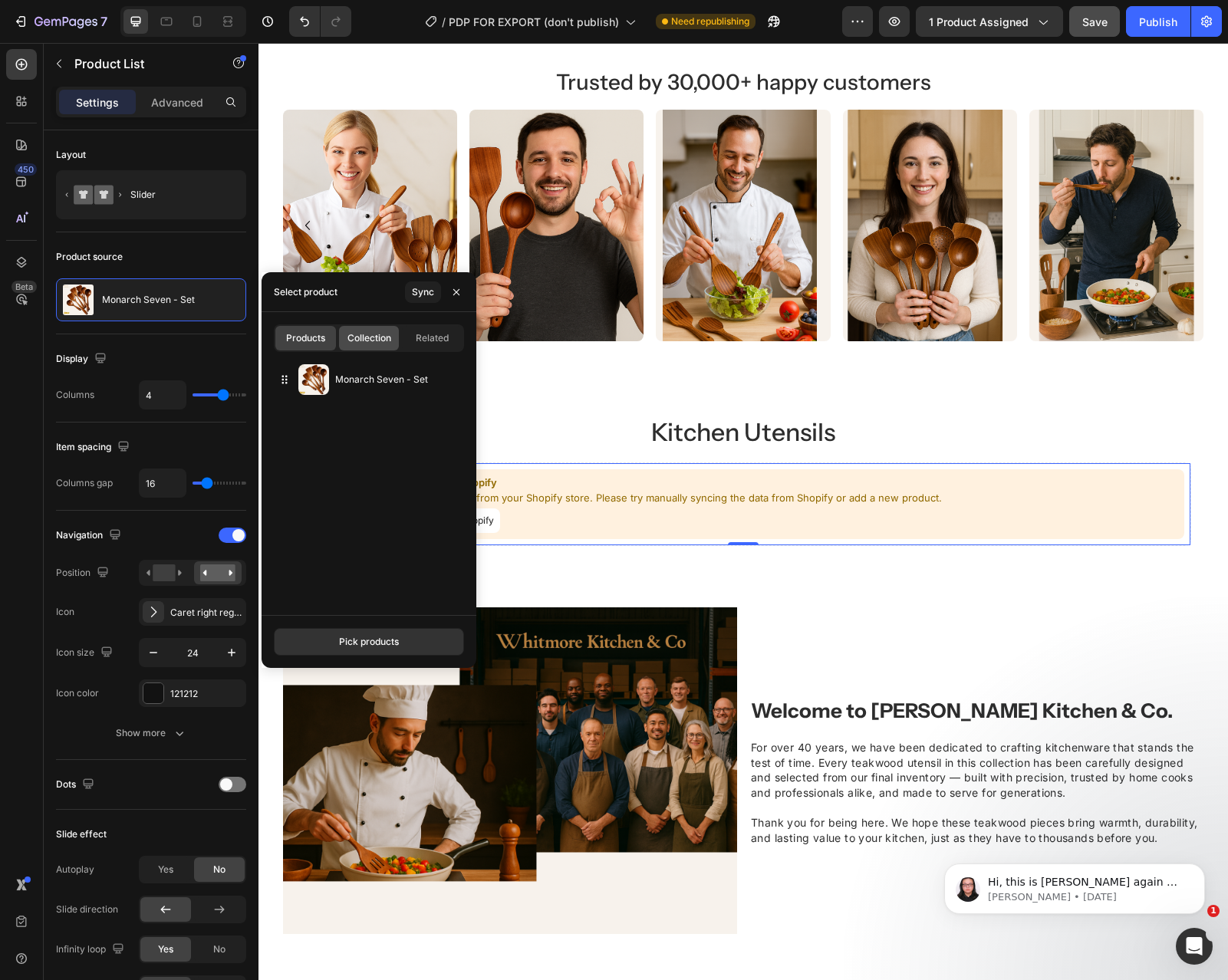
click at [377, 349] on div "Collection" at bounding box center [369, 339] width 60 height 25
type input "10"
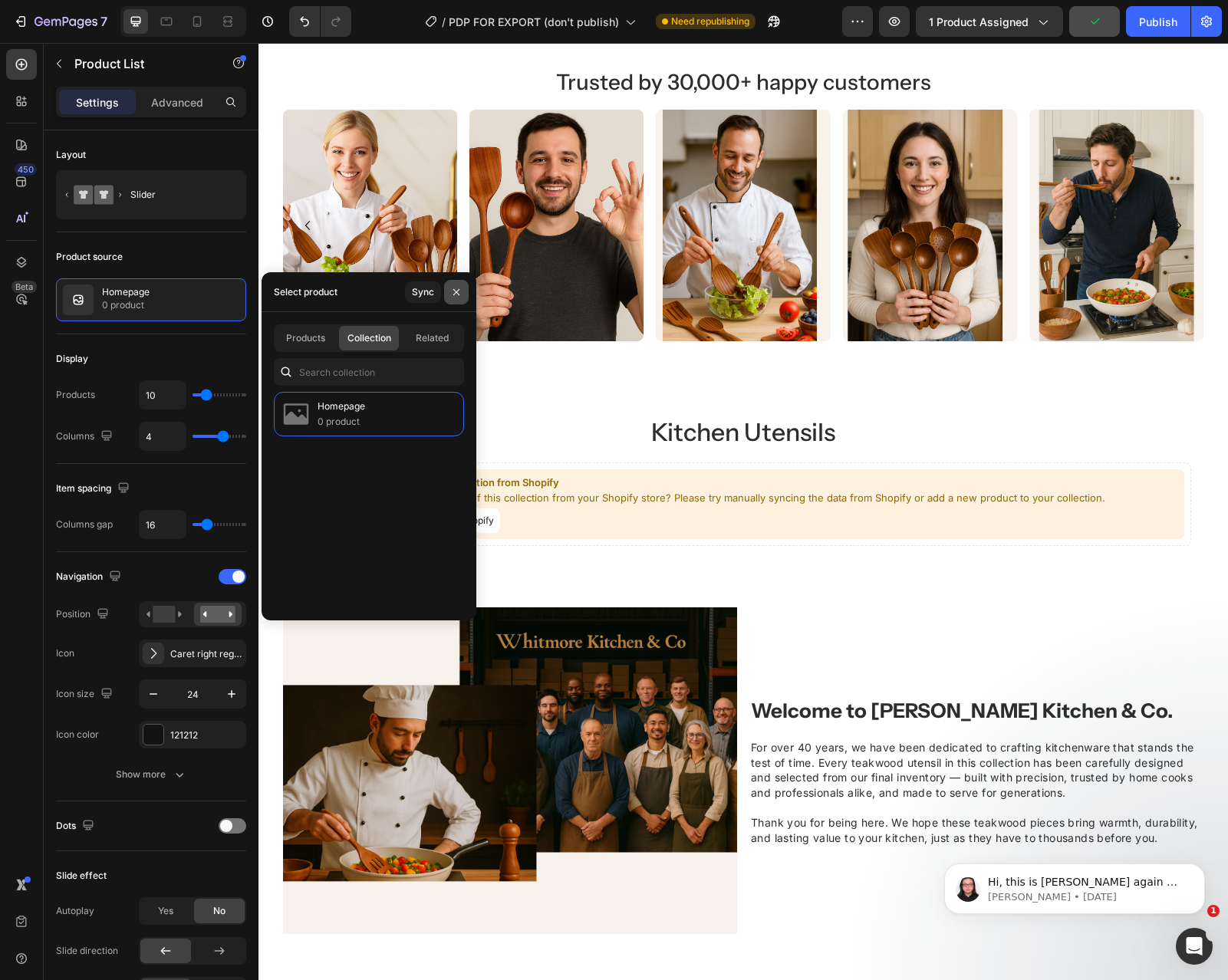
click at [450, 292] on icon "button" at bounding box center [456, 293] width 12 height 12
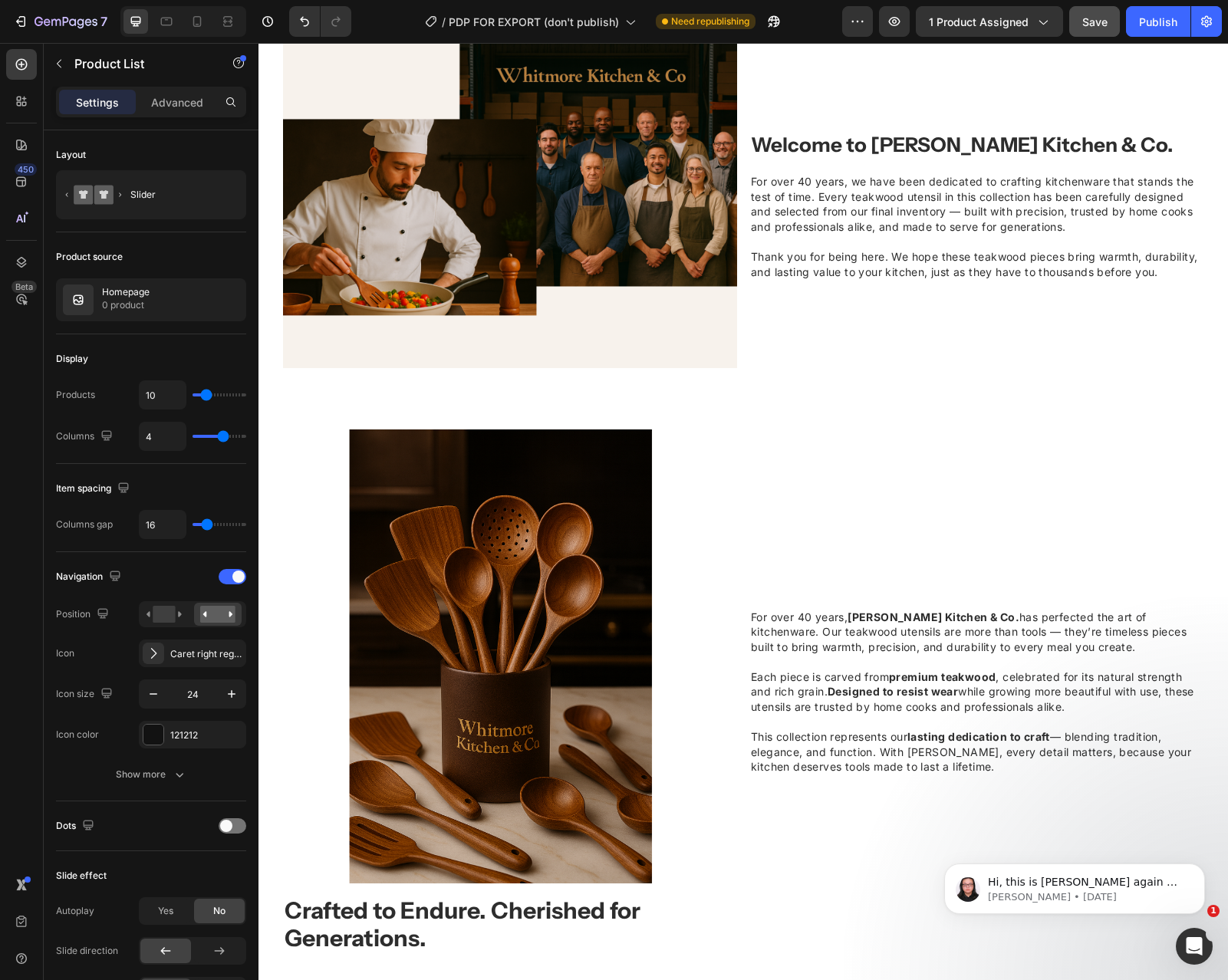
scroll to position [1289, 0]
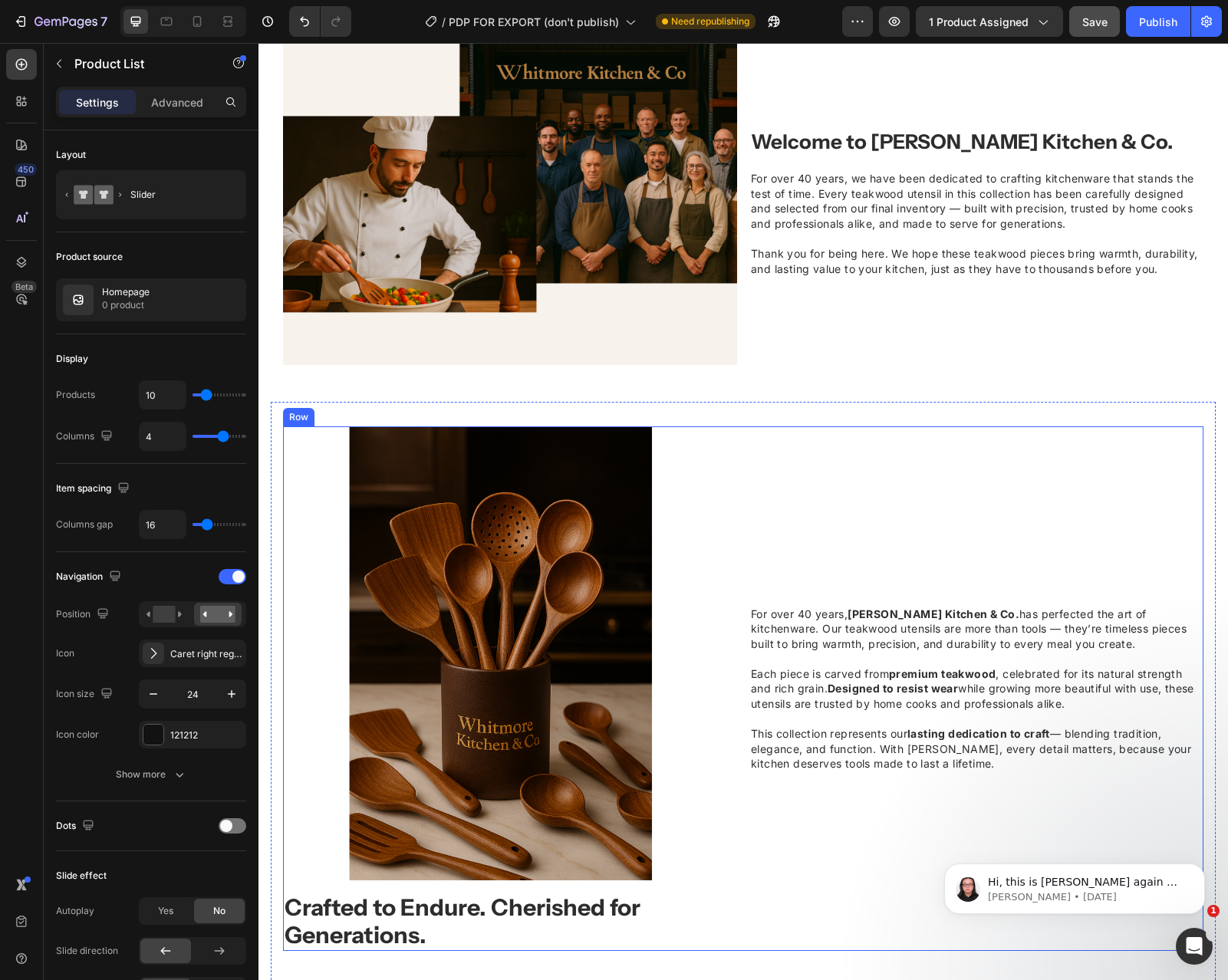
click at [740, 451] on div "For over 40 years, [PERSON_NAME] Kitchen & Co. has perfected the art of kitchen…" at bounding box center [742, 689] width 920 height 525
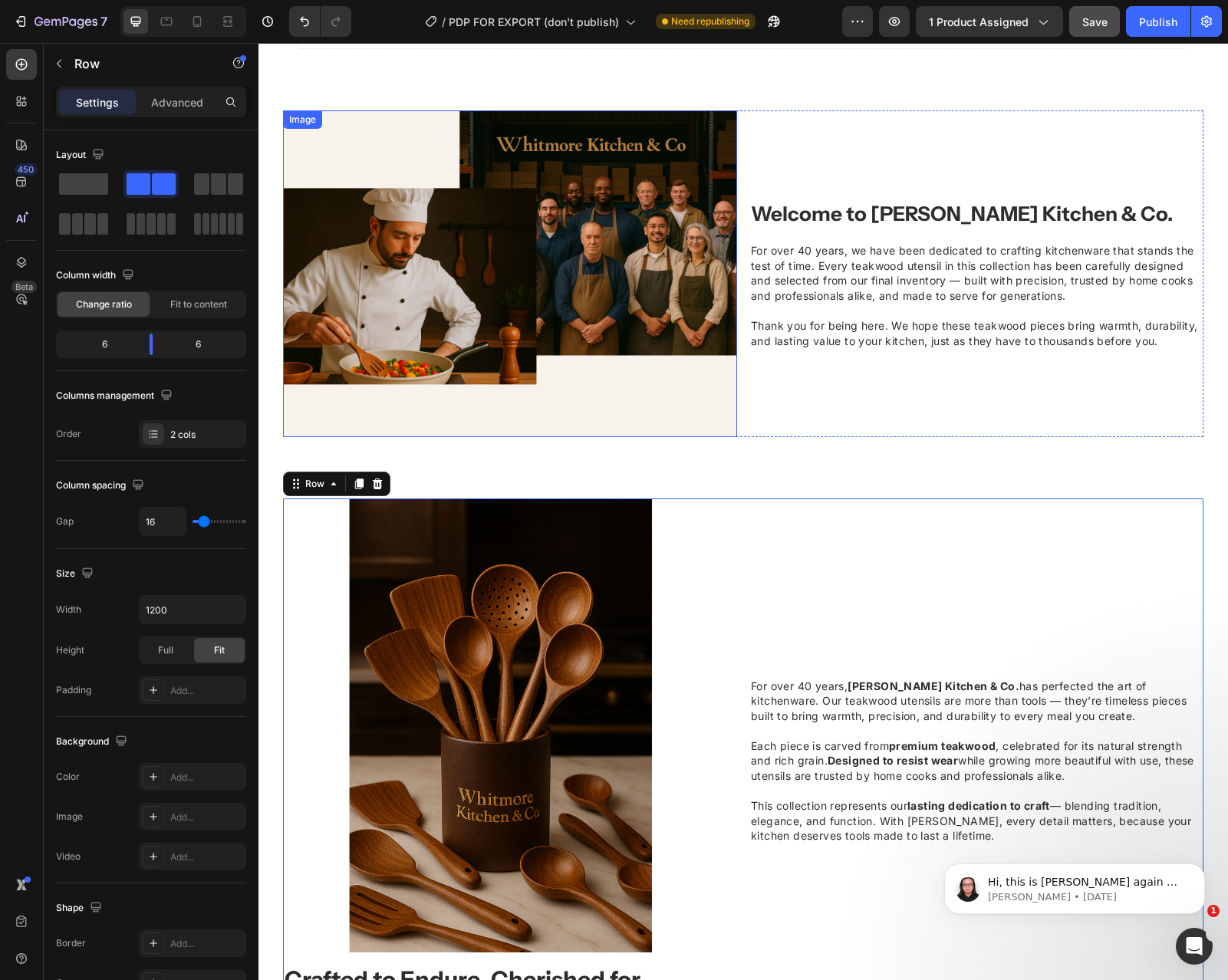
scroll to position [1128, 0]
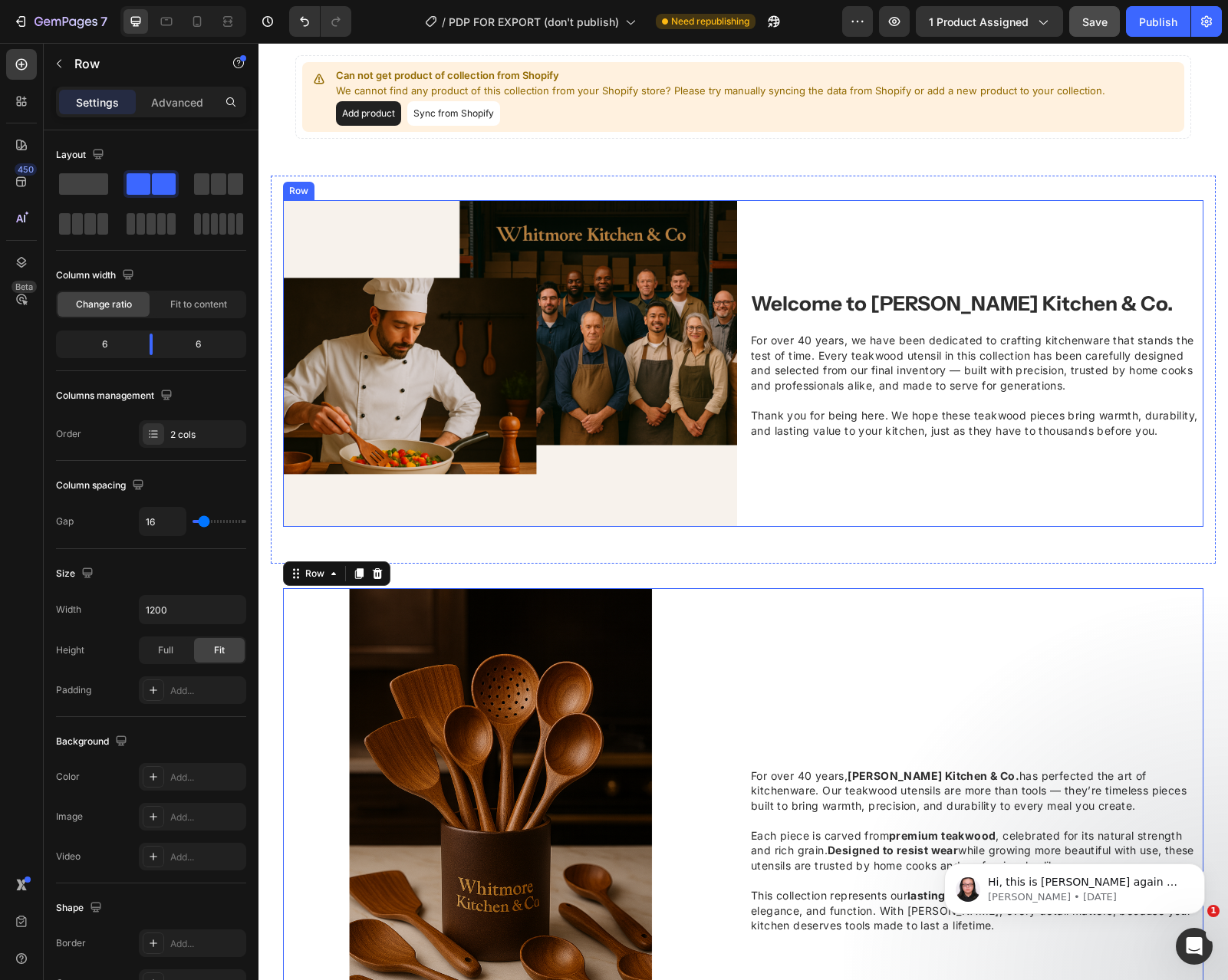
click at [740, 215] on div "Image Welcome to [PERSON_NAME] Kitchen & Co. Heading For over 40 years, we have…" at bounding box center [742, 363] width 920 height 326
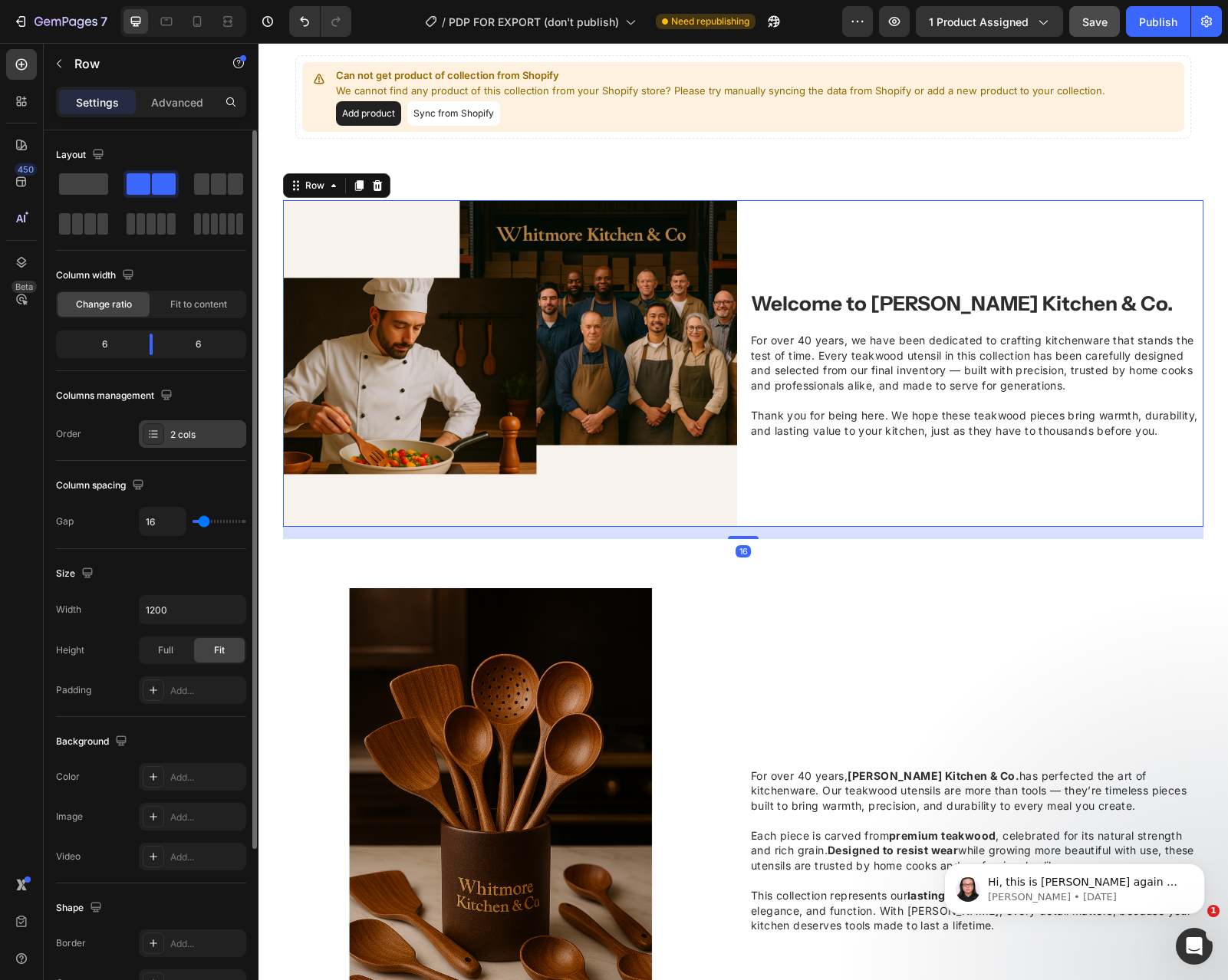
click at [153, 438] on icon at bounding box center [154, 434] width 12 height 12
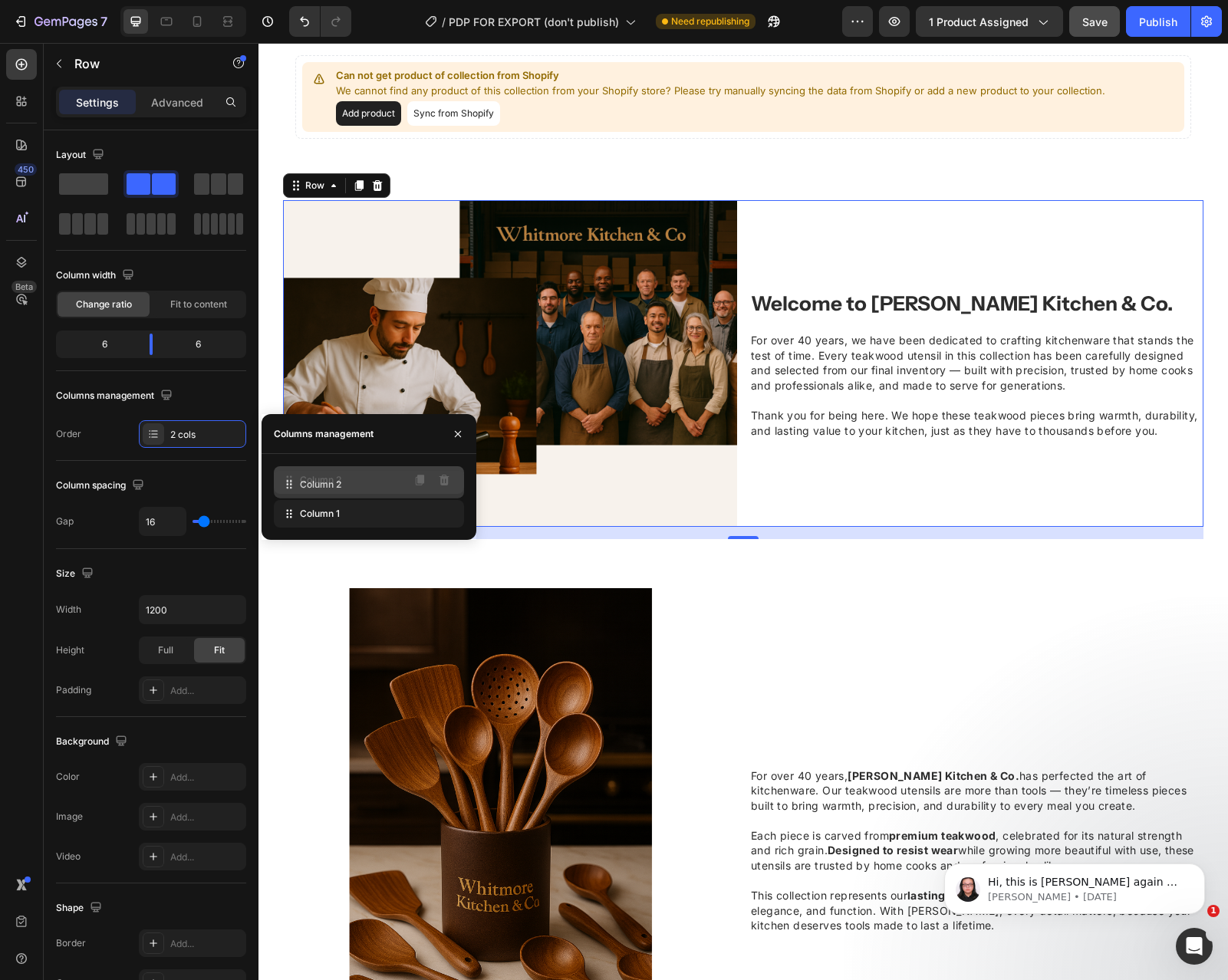
drag, startPoint x: 282, startPoint y: 510, endPoint x: 282, endPoint y: 477, distance: 33.0
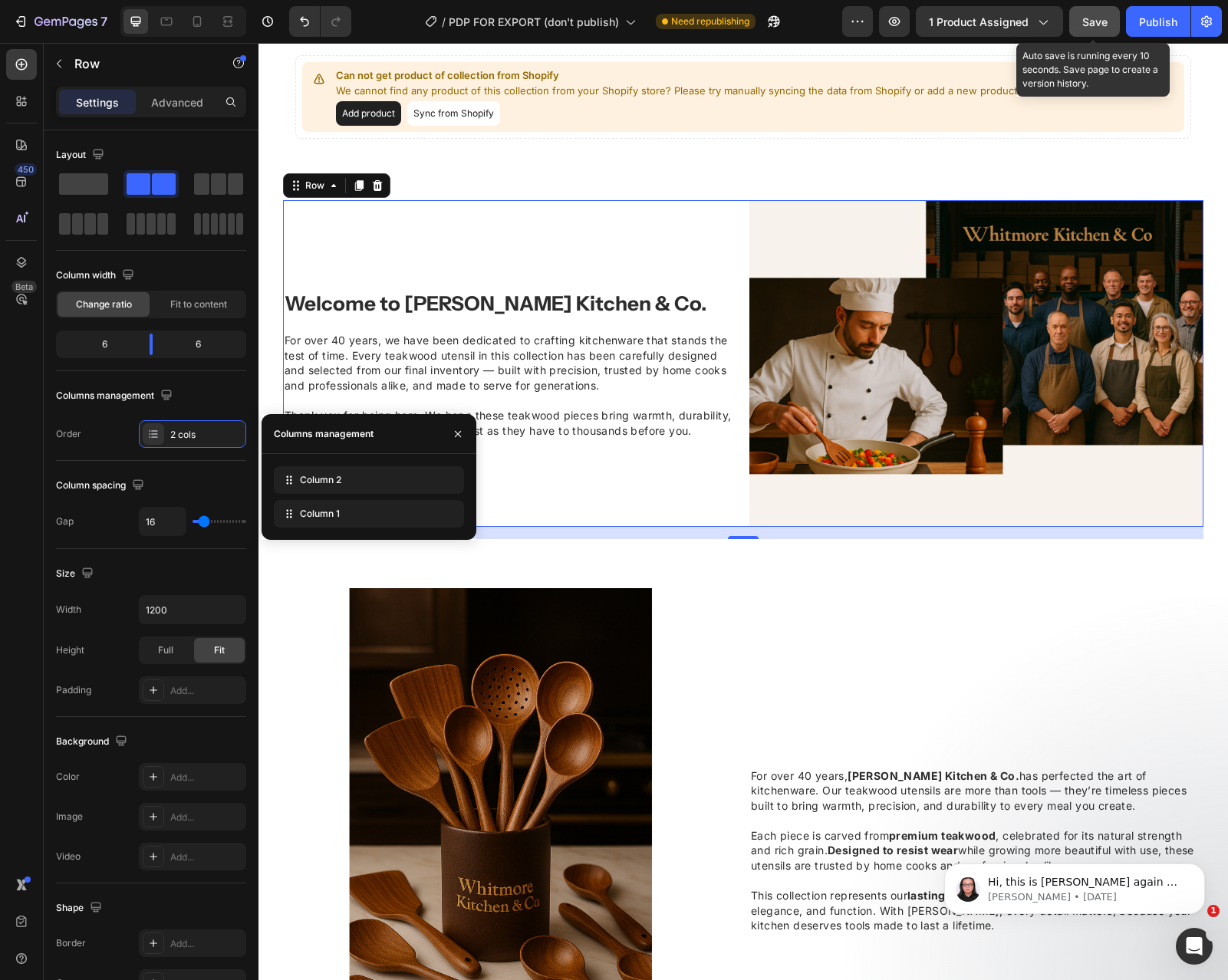
click at [1095, 19] on span "Save" at bounding box center [1095, 21] width 25 height 13
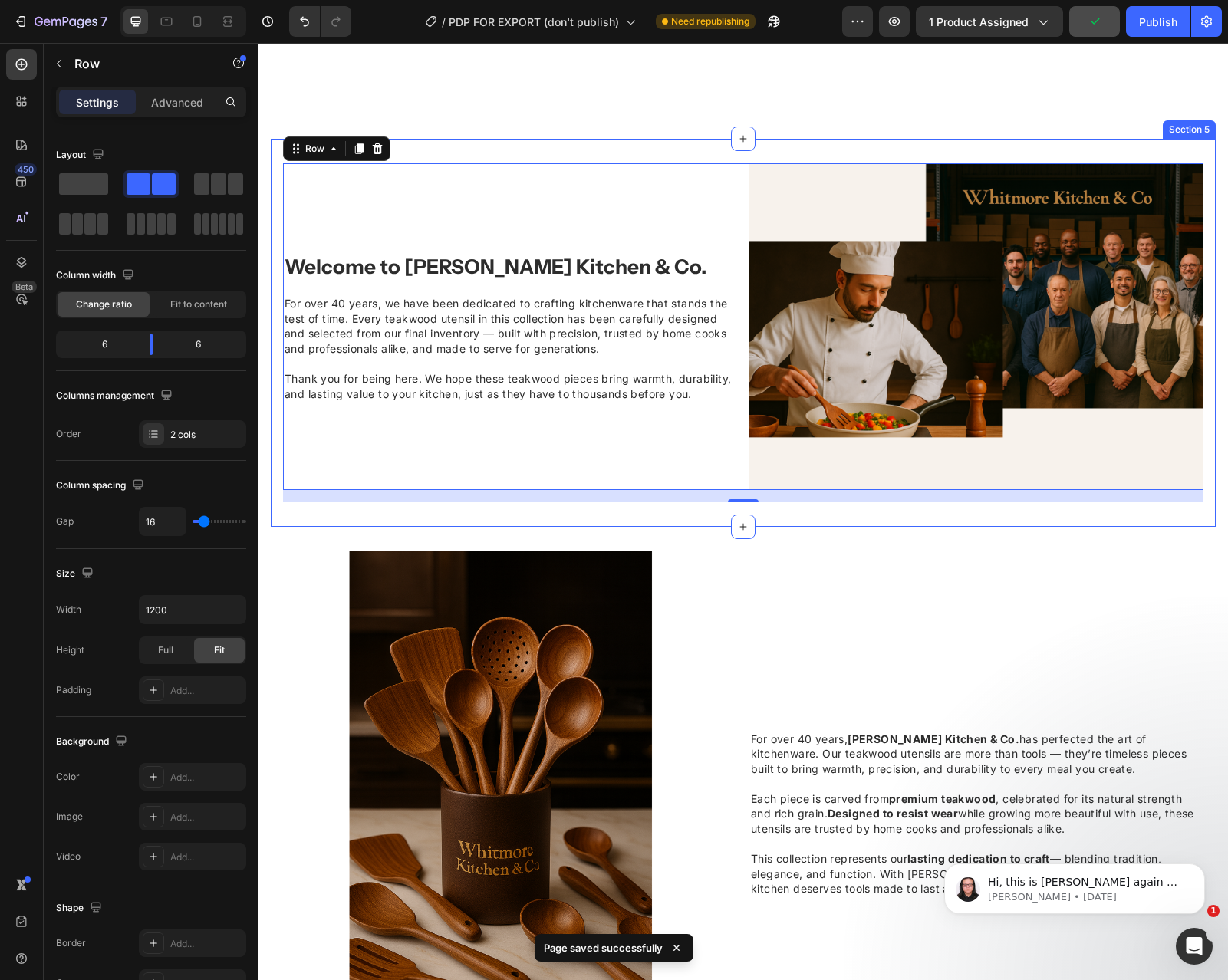
scroll to position [1394, 0]
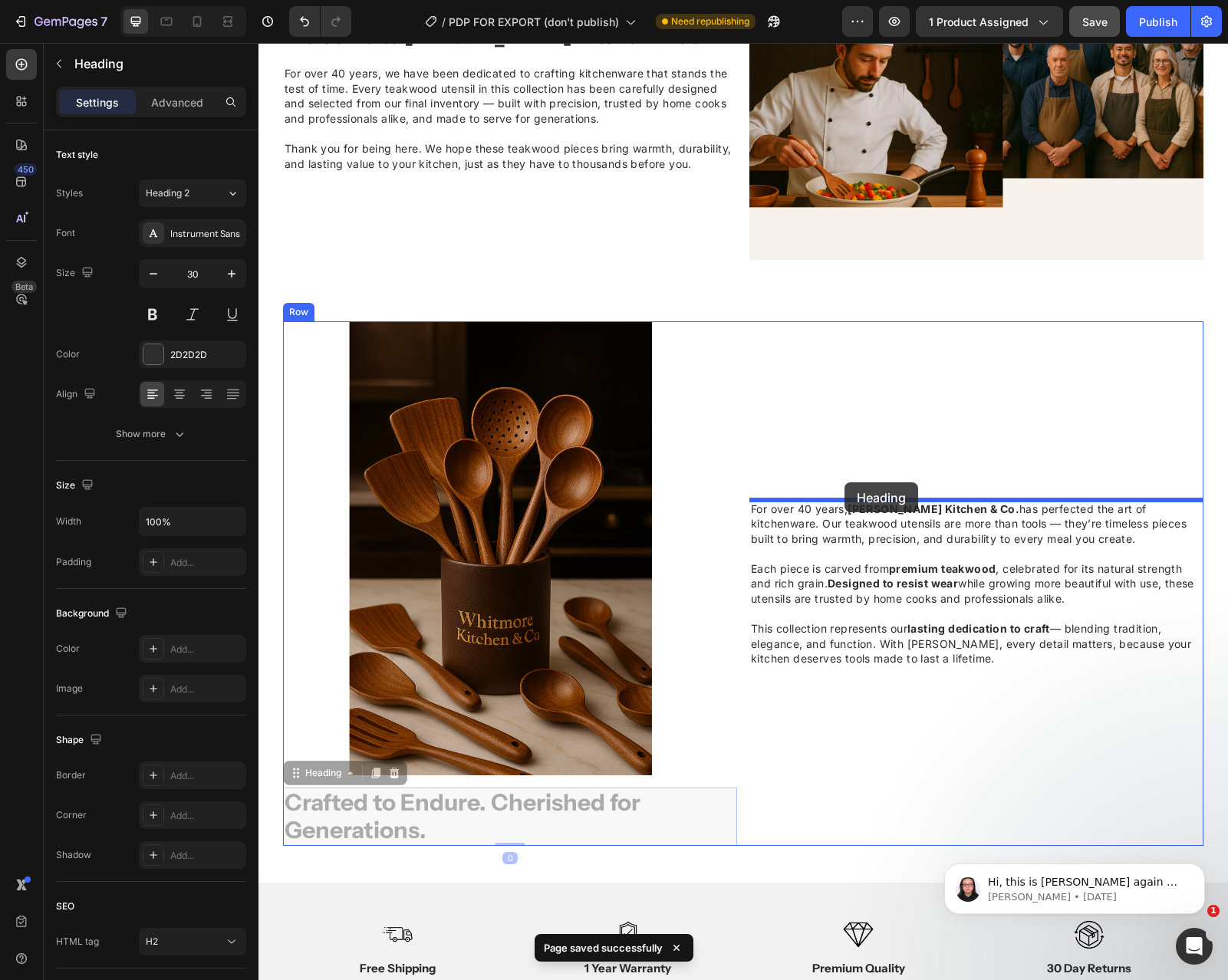
drag, startPoint x: 602, startPoint y: 776, endPoint x: 845, endPoint y: 483, distance: 380.7
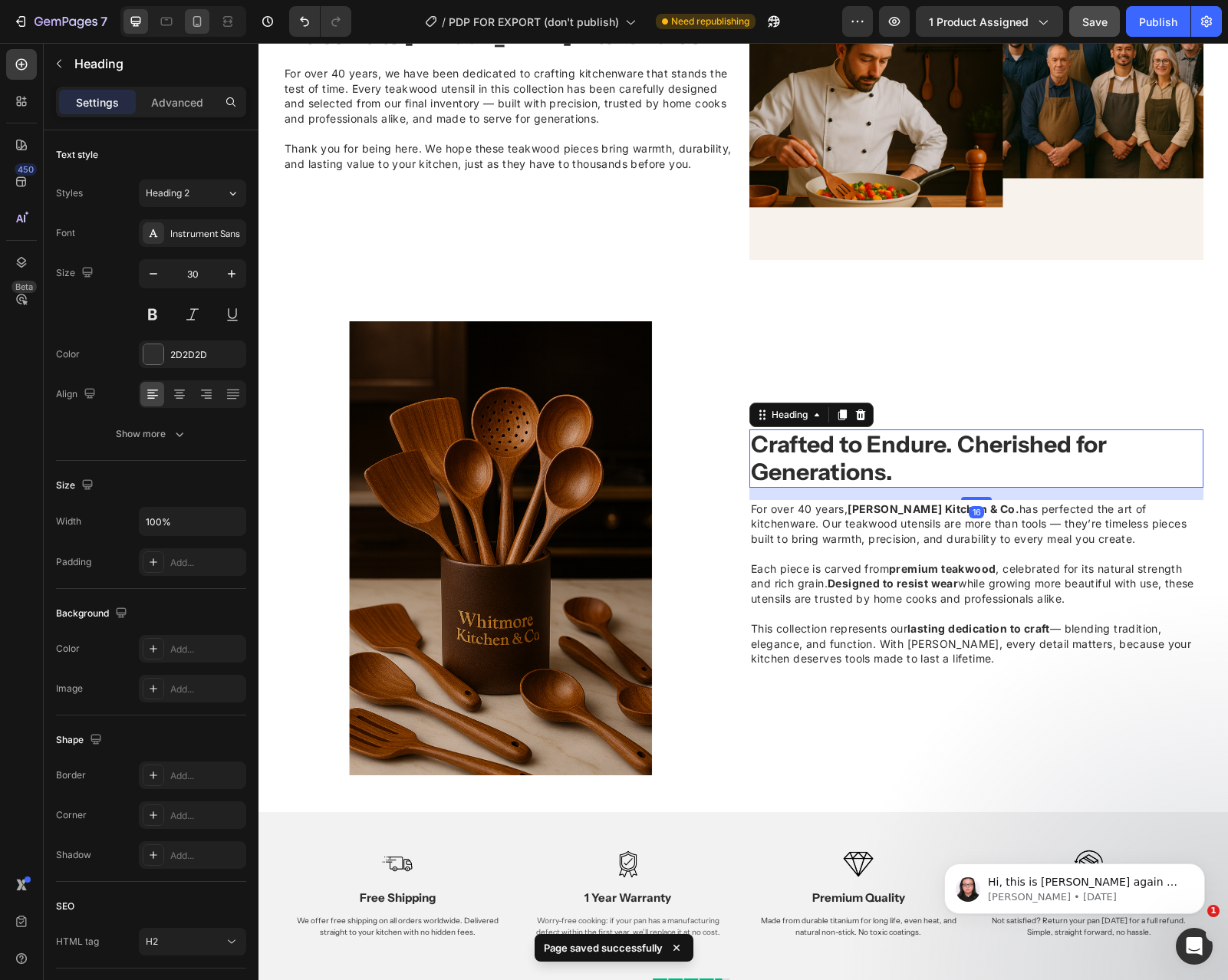
click at [194, 27] on icon at bounding box center [197, 21] width 15 height 15
type input "23"
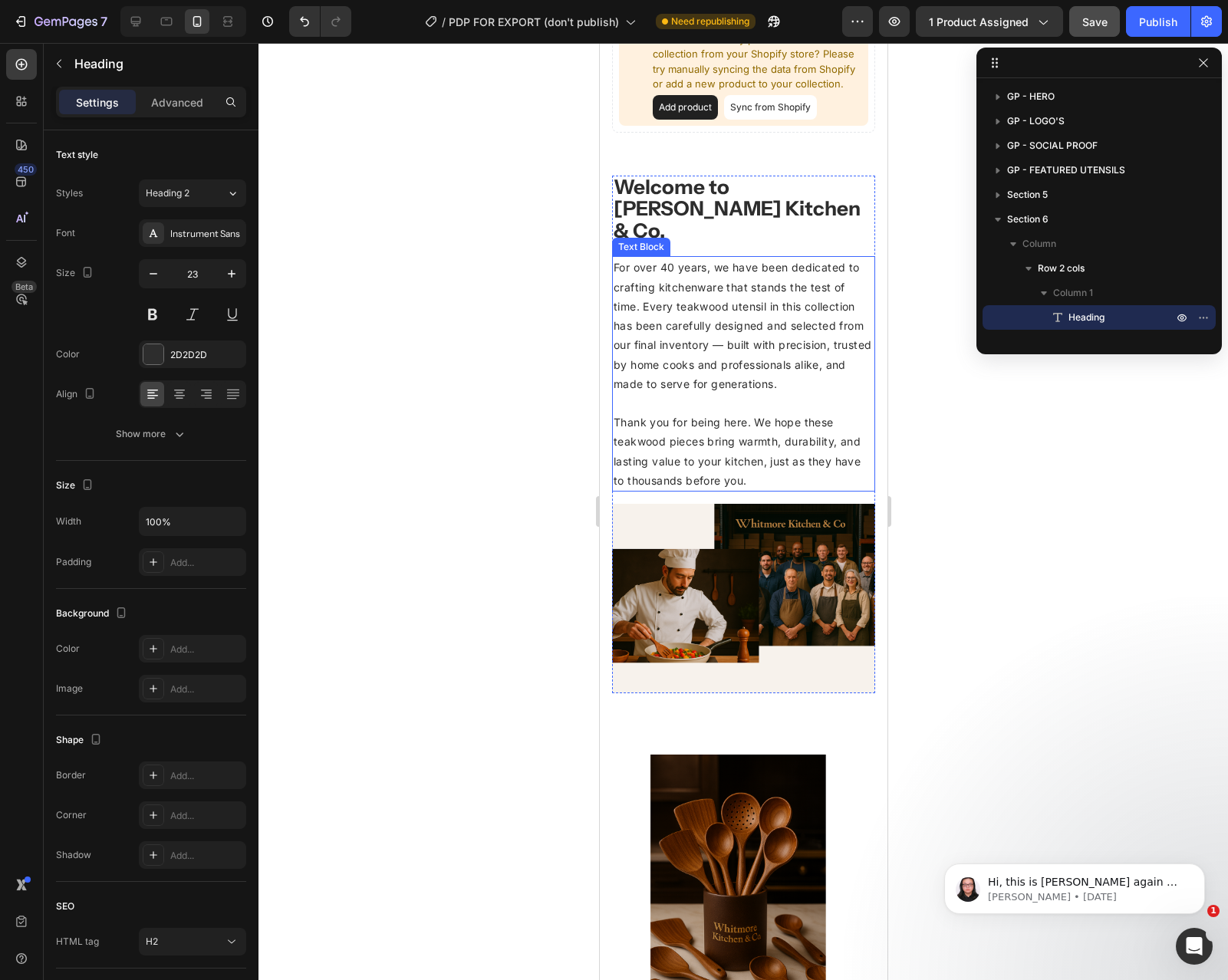
scroll to position [968, 0]
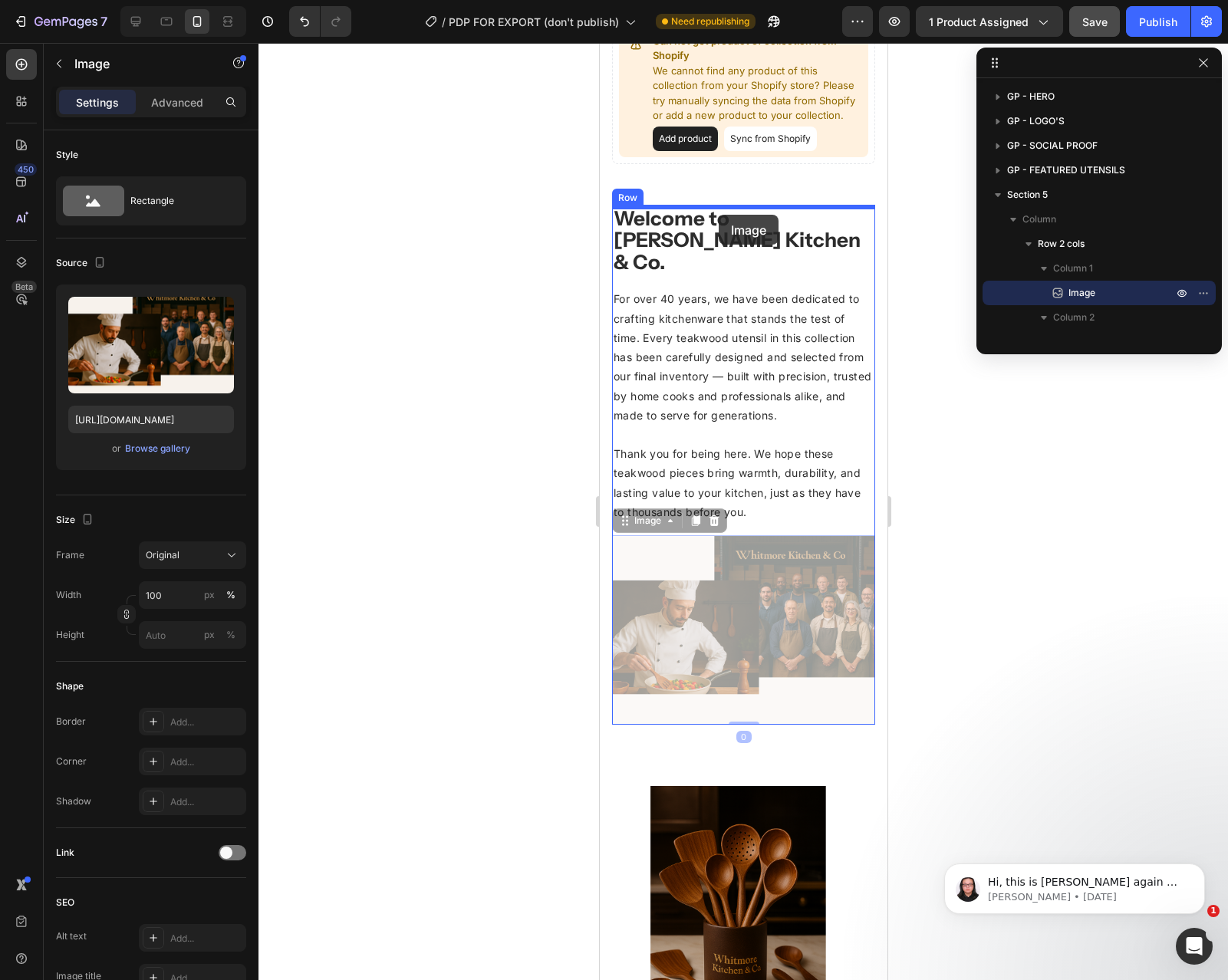
drag, startPoint x: 732, startPoint y: 617, endPoint x: 718, endPoint y: 215, distance: 402.2
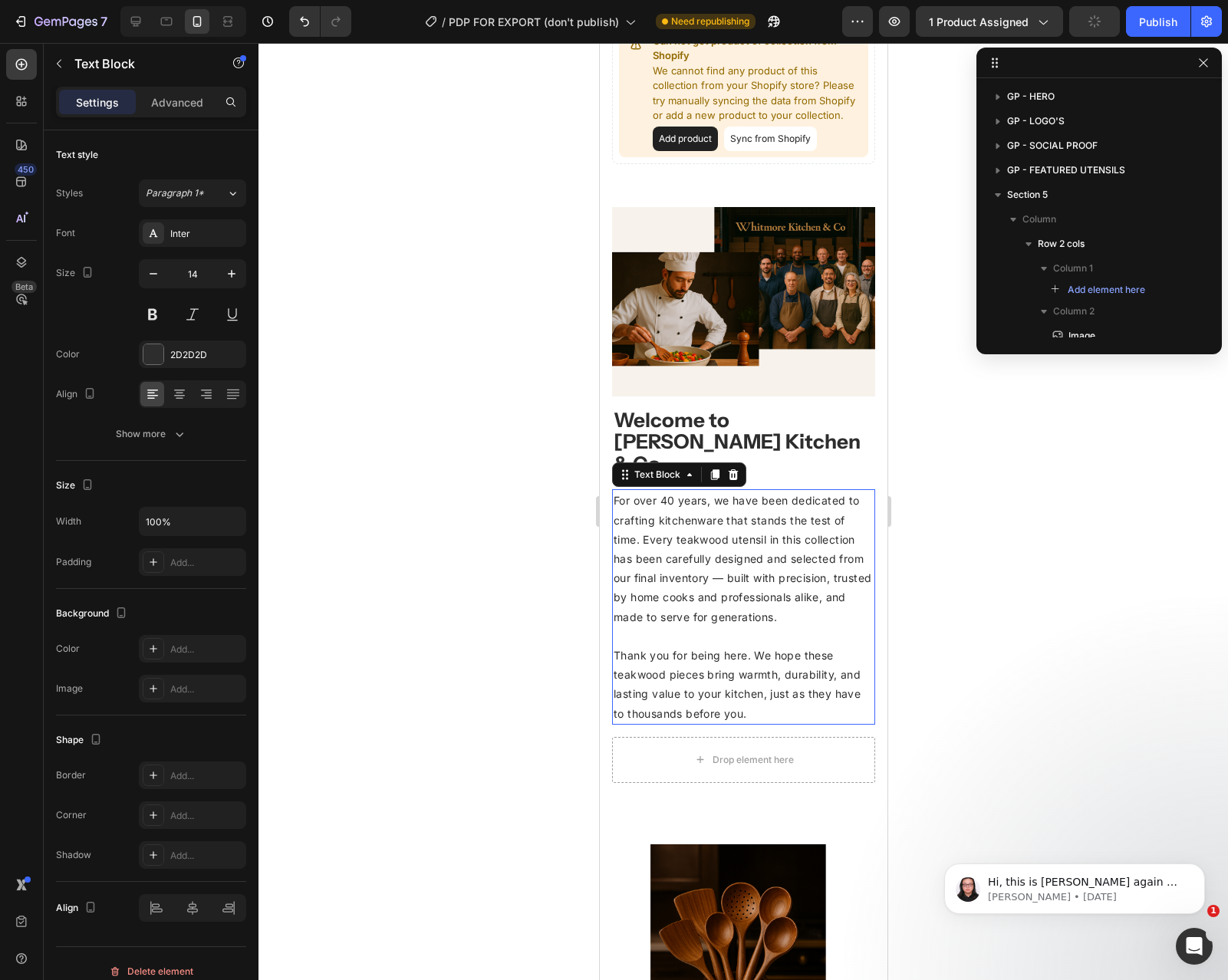
scroll to position [187, 0]
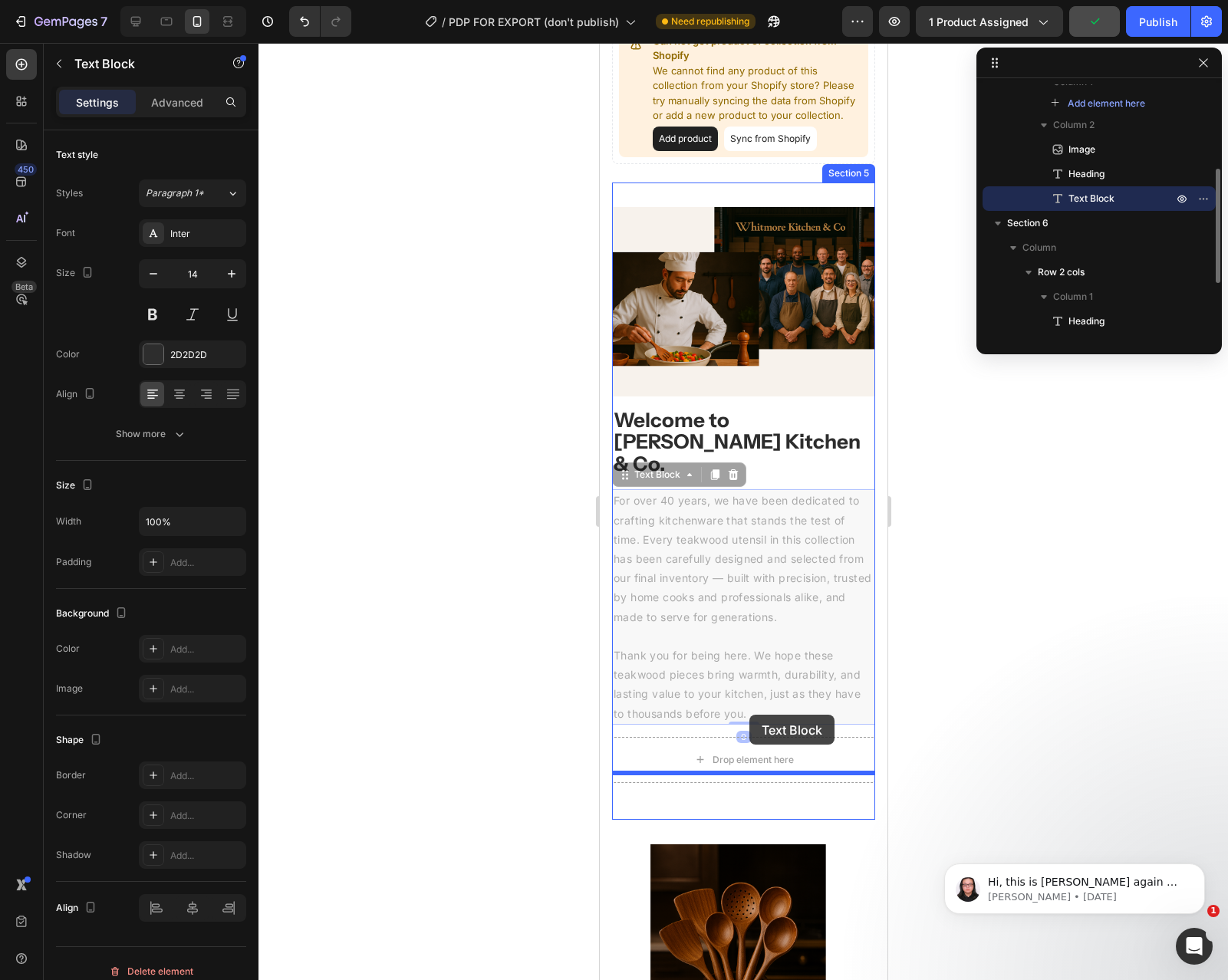
drag, startPoint x: 749, startPoint y: 628, endPoint x: 749, endPoint y: 716, distance: 88.0
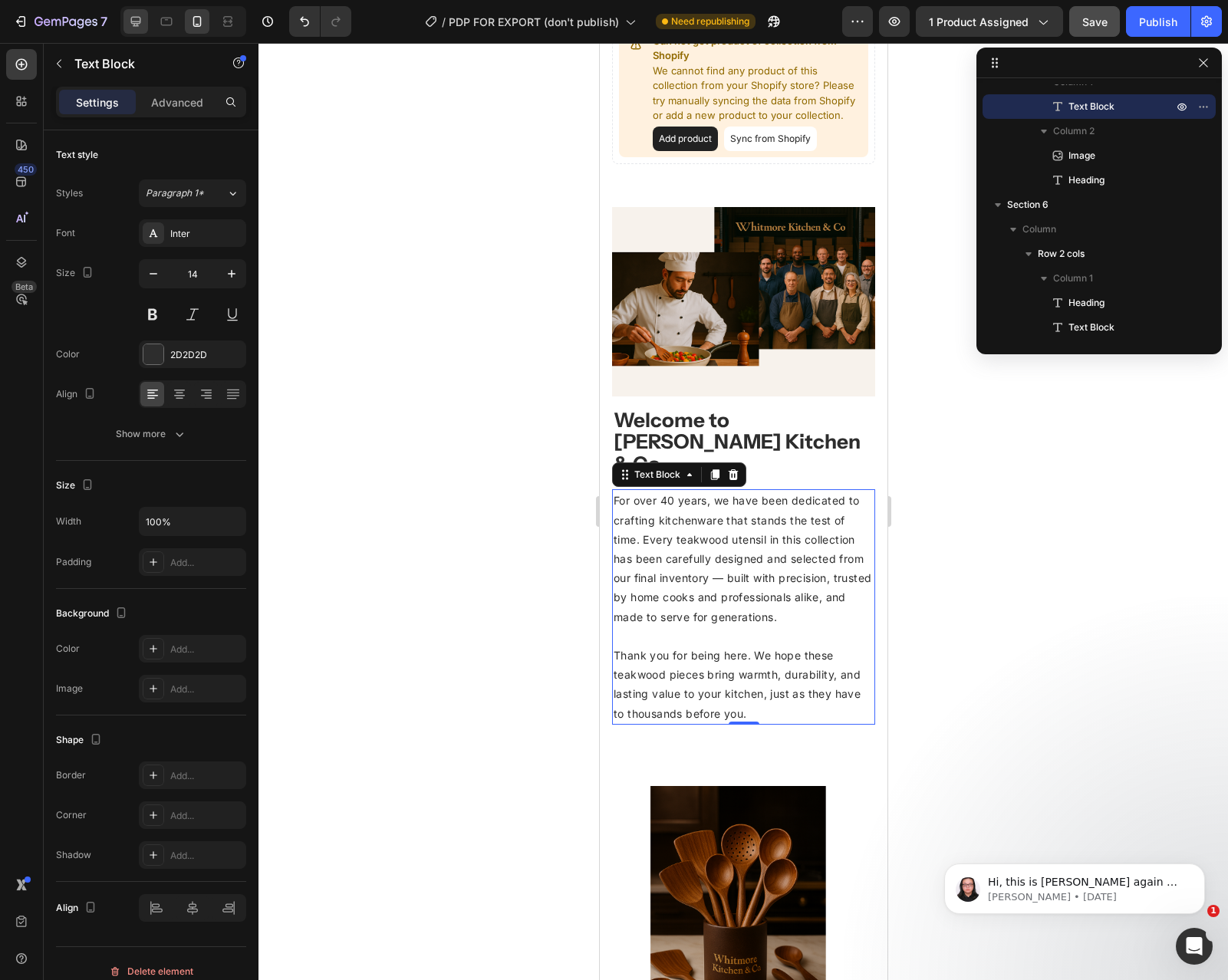
click at [134, 25] on icon at bounding box center [135, 21] width 10 height 10
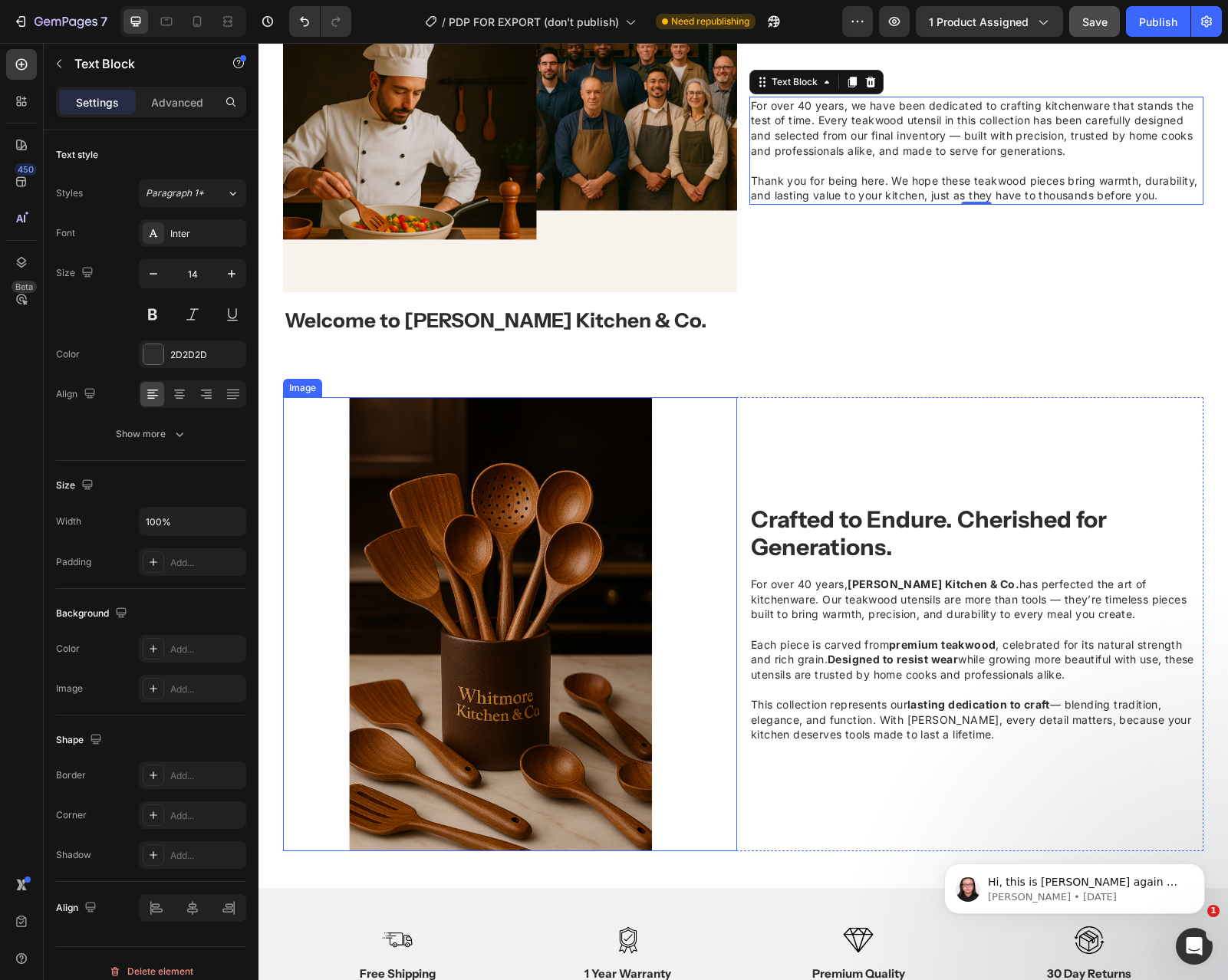
scroll to position [1253, 0]
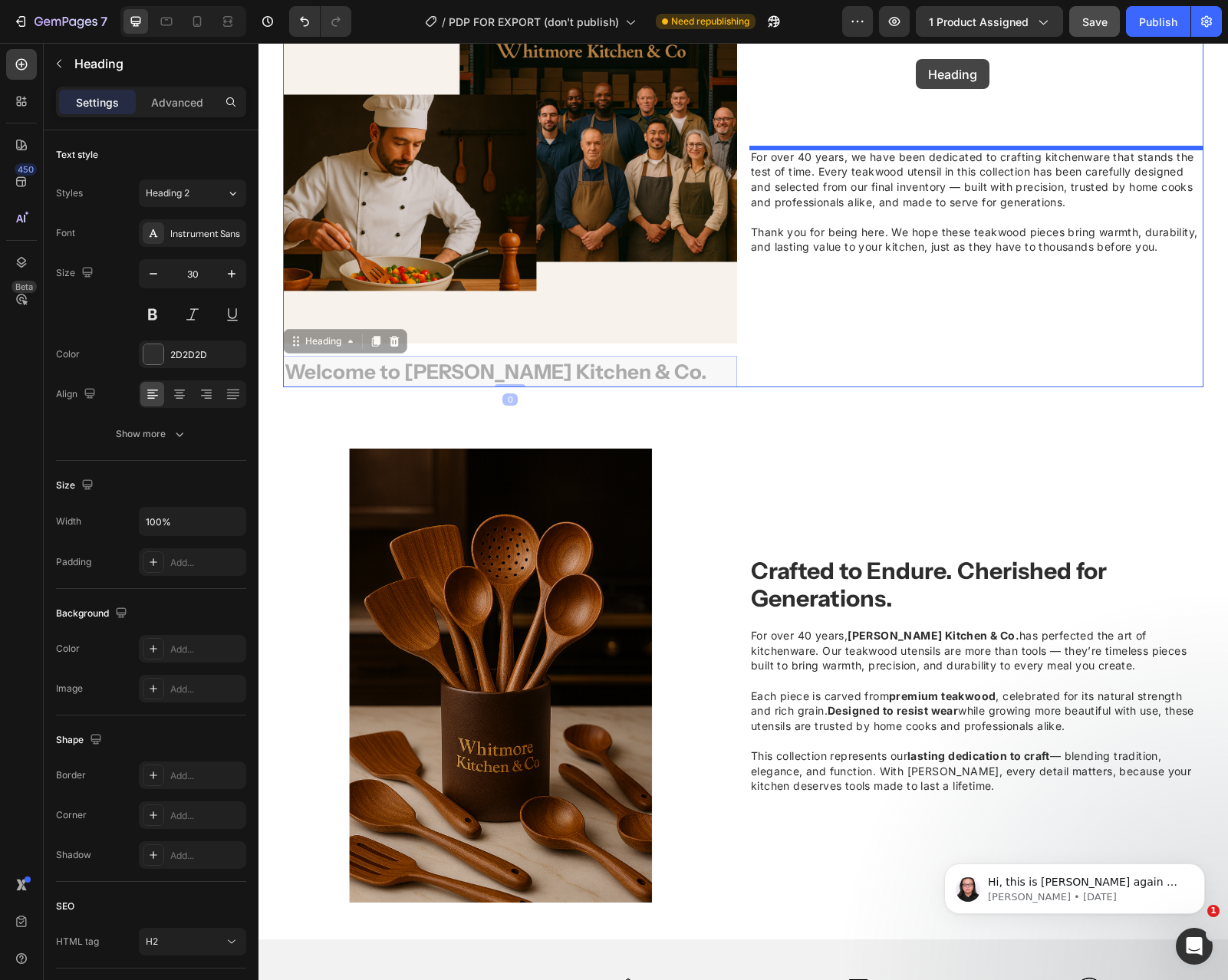
drag, startPoint x: 575, startPoint y: 319, endPoint x: 916, endPoint y: 60, distance: 428.2
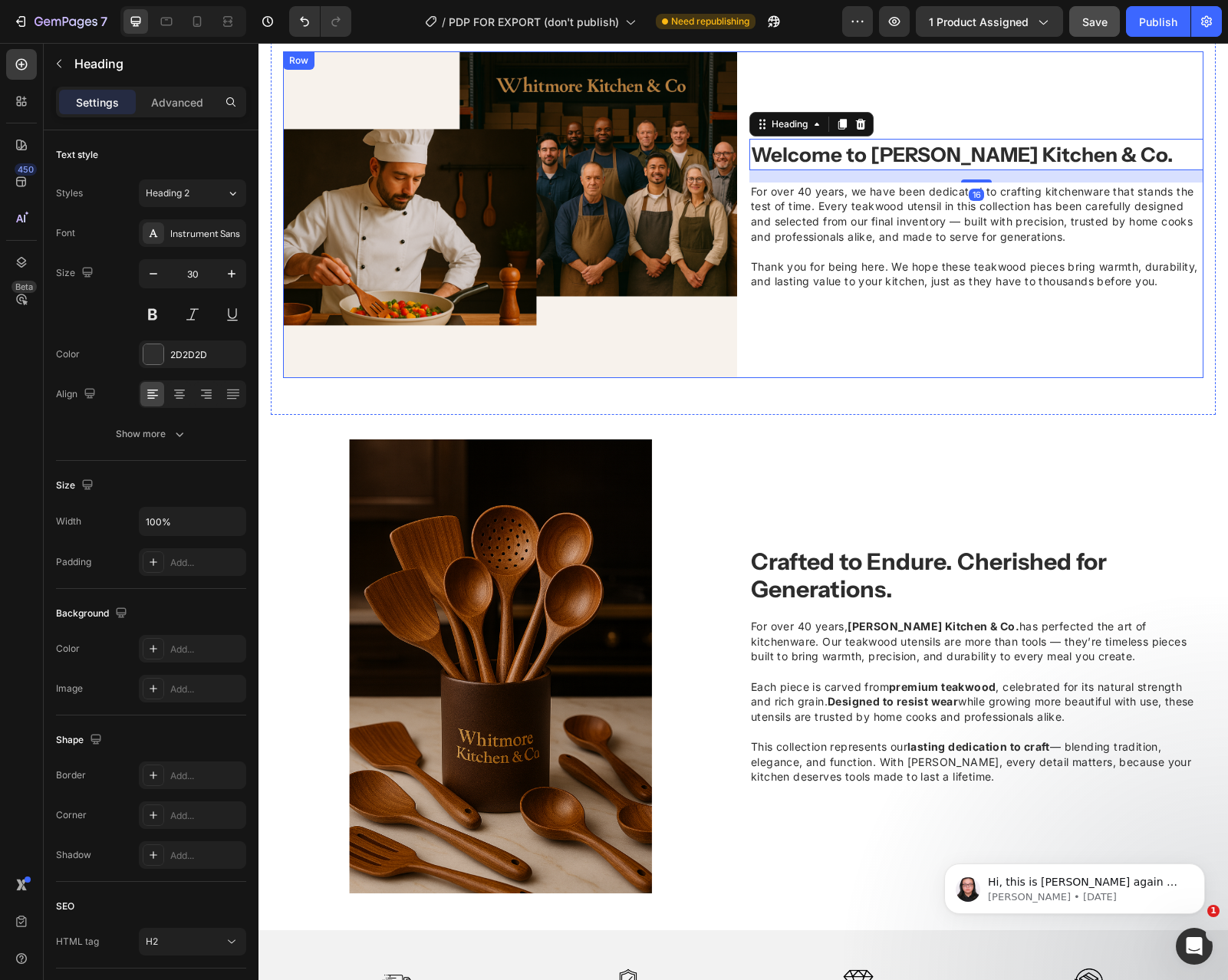
click at [917, 360] on div "Welcome to [PERSON_NAME] Kitchen & Co. Heading 16 For over 40 years, we have be…" at bounding box center [976, 214] width 454 height 326
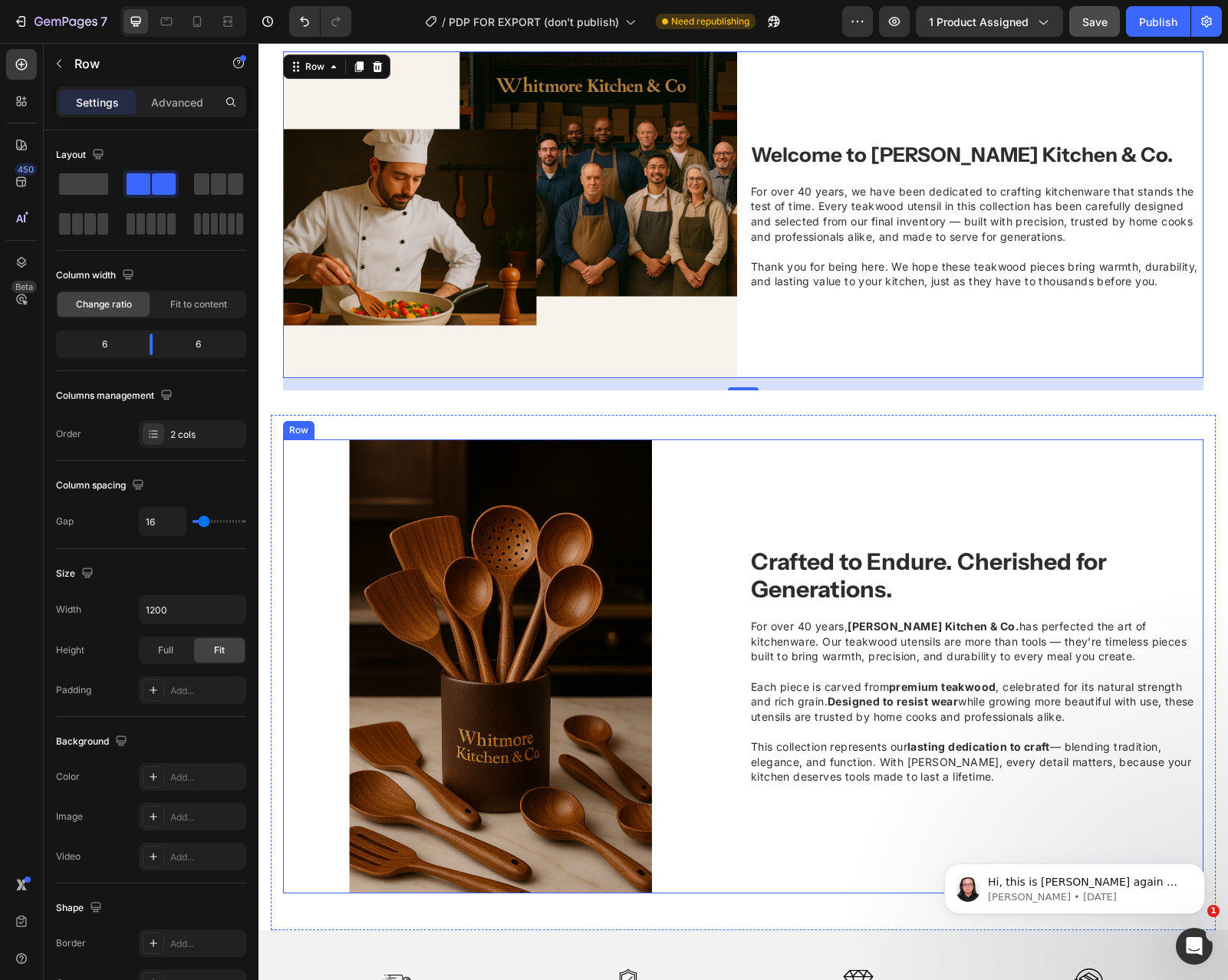
click at [743, 481] on div "Crafted to Endure. Cherished for Generations. Heading For over 40 years, [PERSO…" at bounding box center [742, 666] width 920 height 454
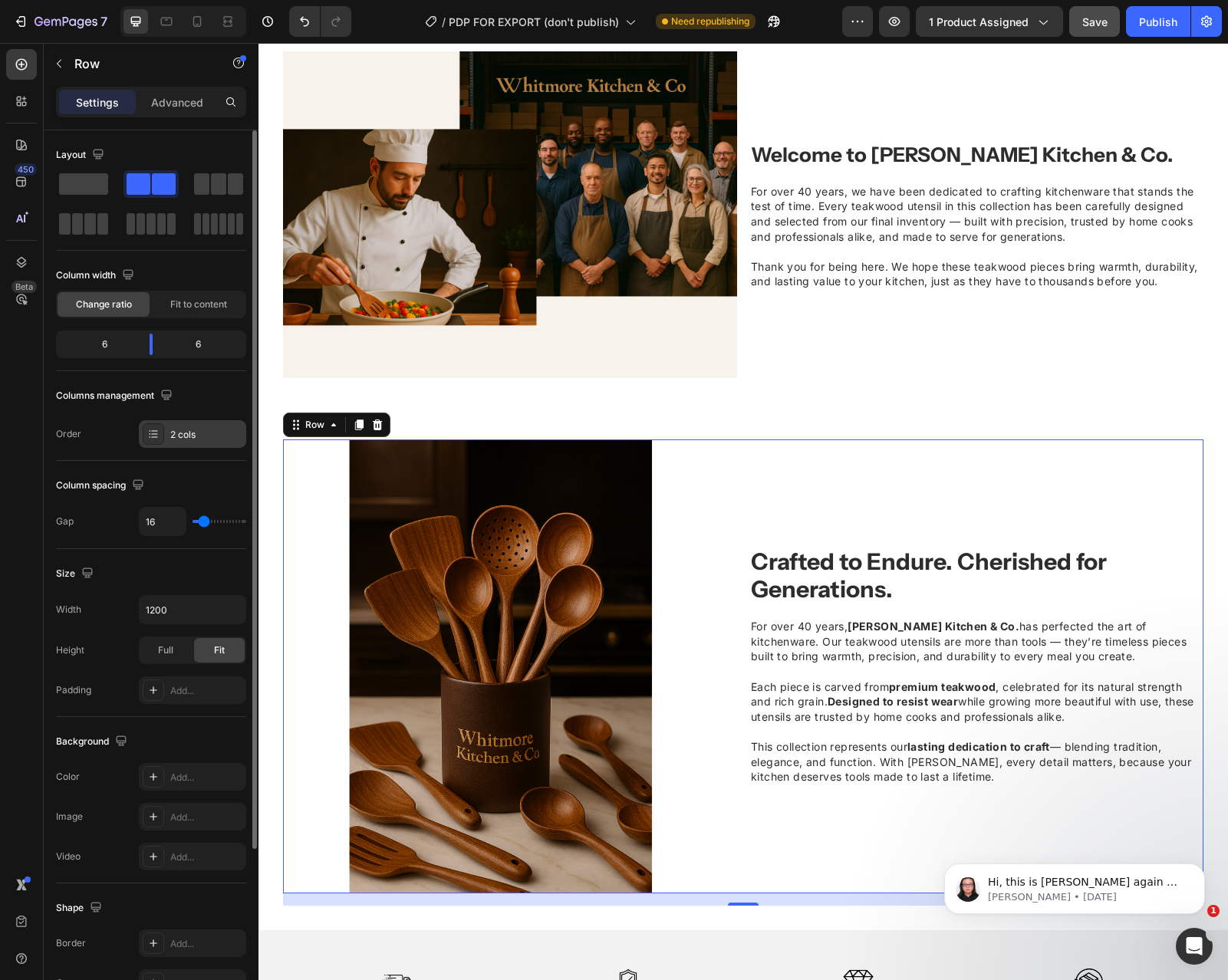
click at [154, 439] on icon at bounding box center [154, 434] width 12 height 12
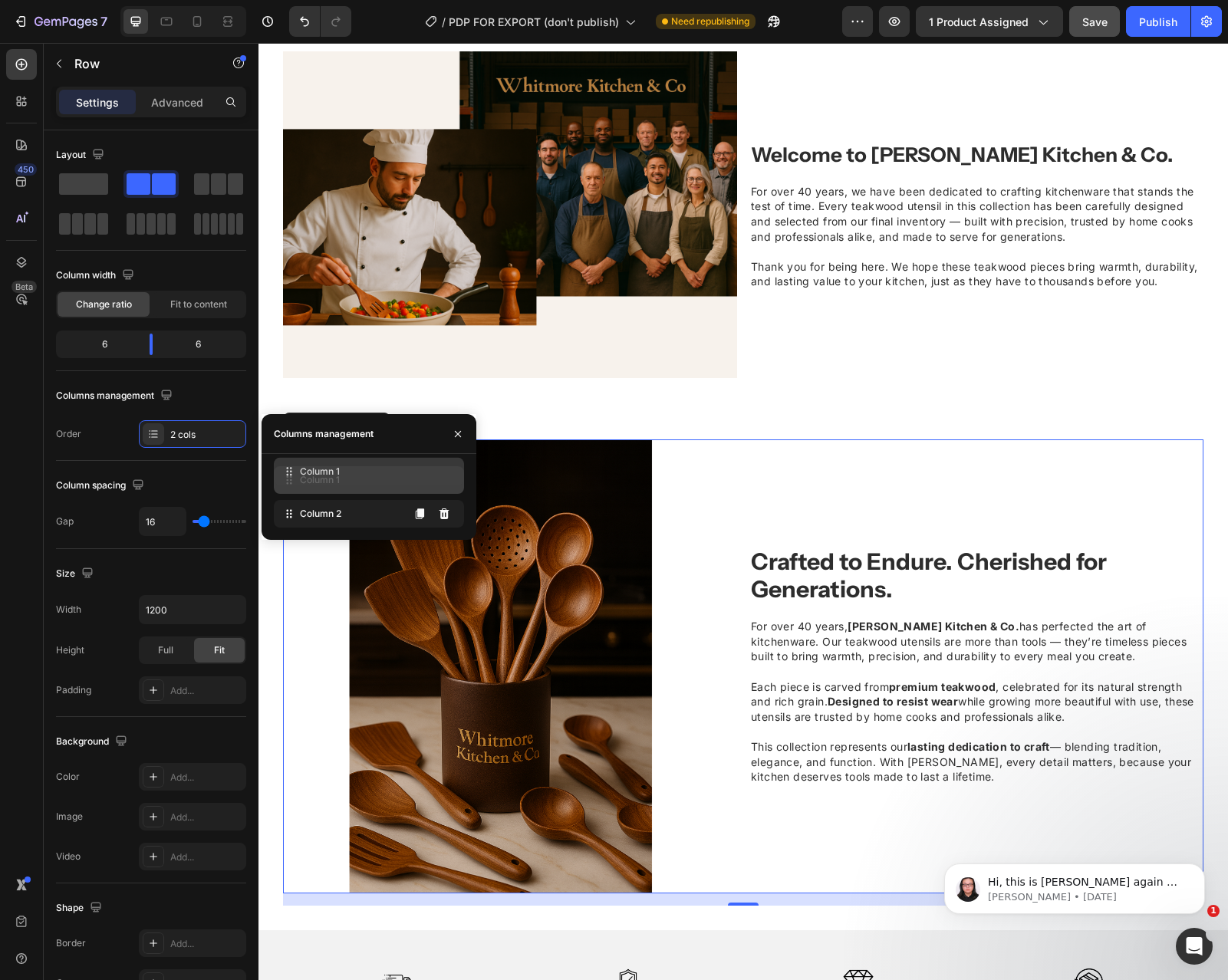
drag, startPoint x: 299, startPoint y: 518, endPoint x: 299, endPoint y: 477, distance: 41.0
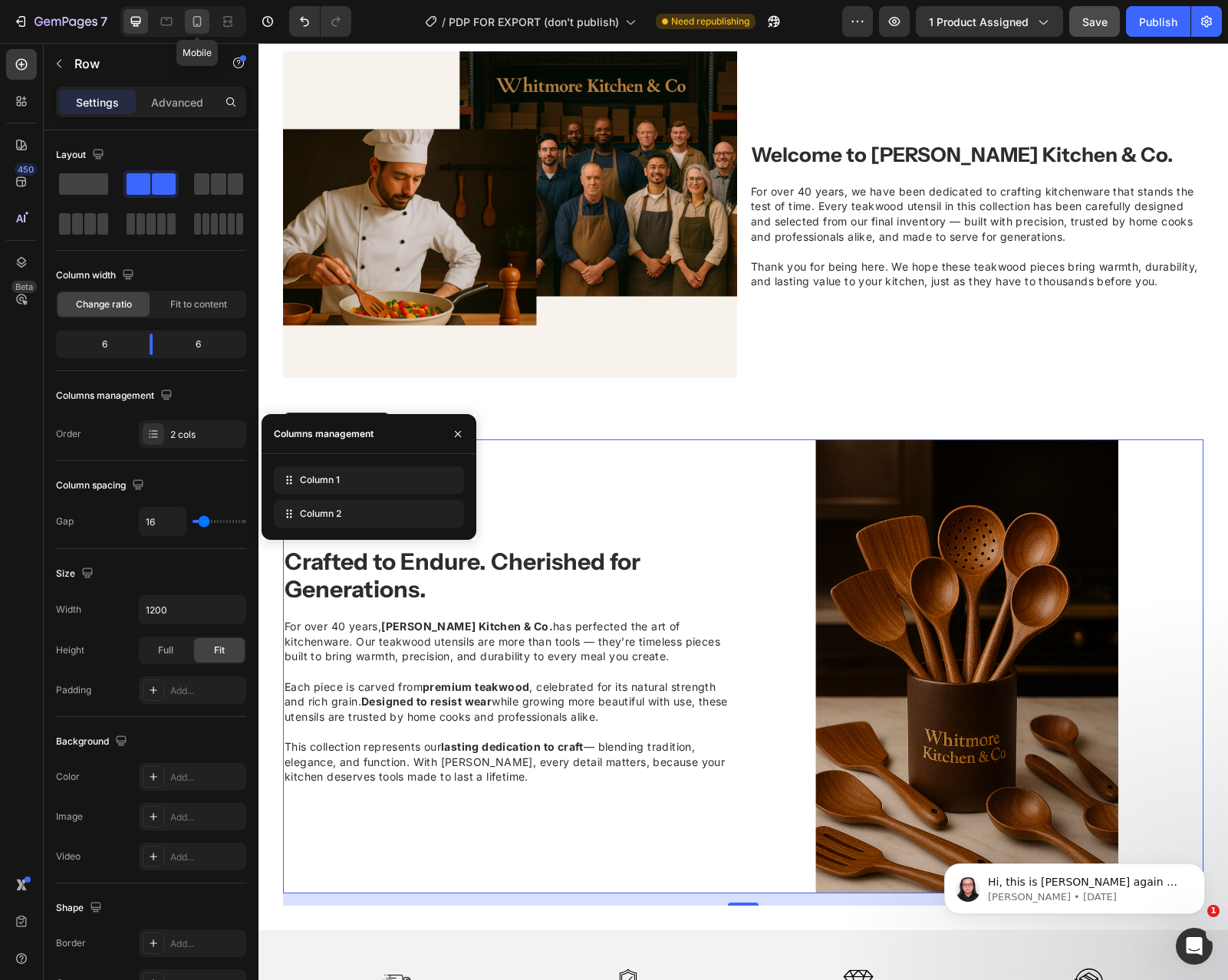
click at [203, 15] on icon at bounding box center [197, 21] width 15 height 15
type input "100%"
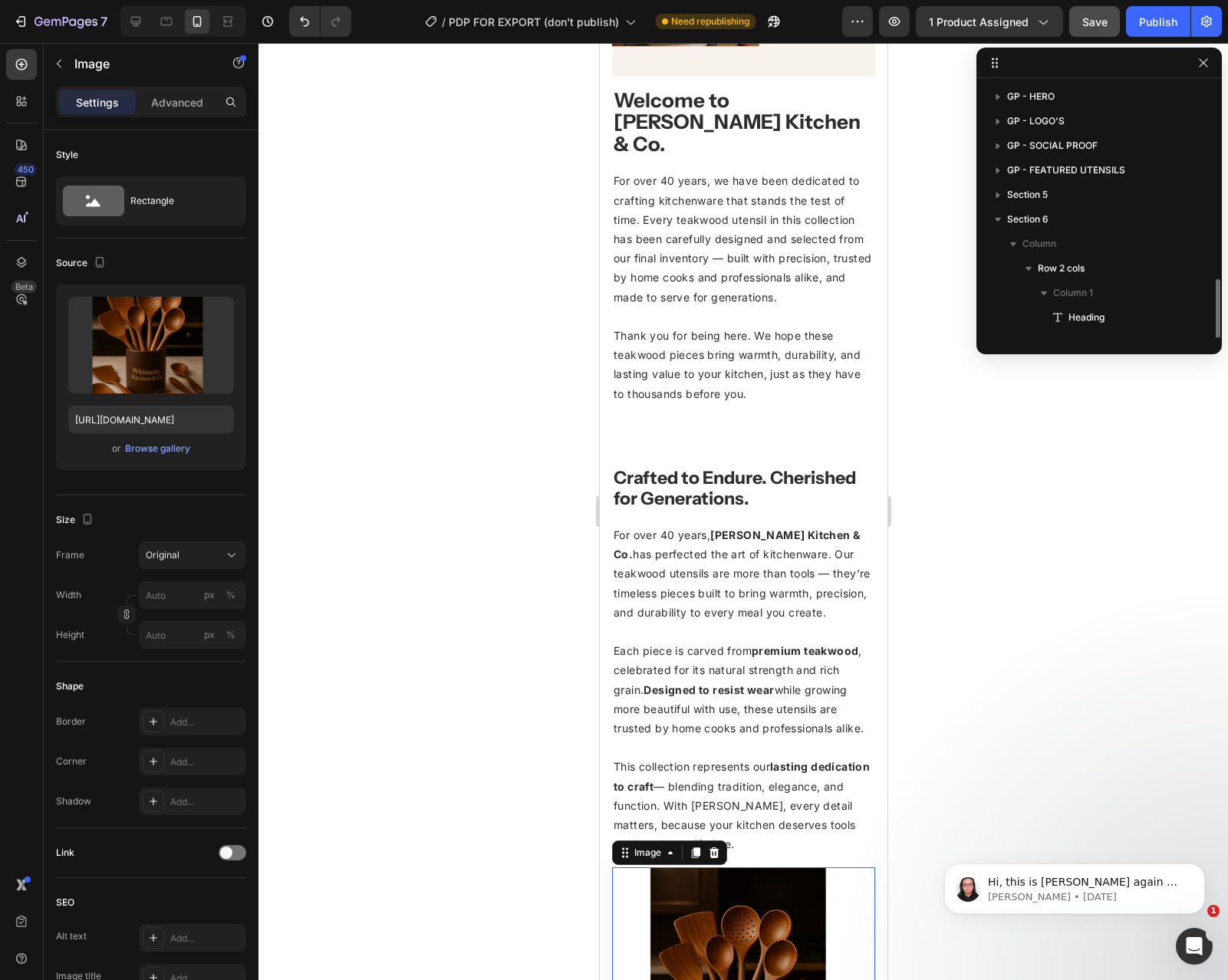
scroll to position [115, 0]
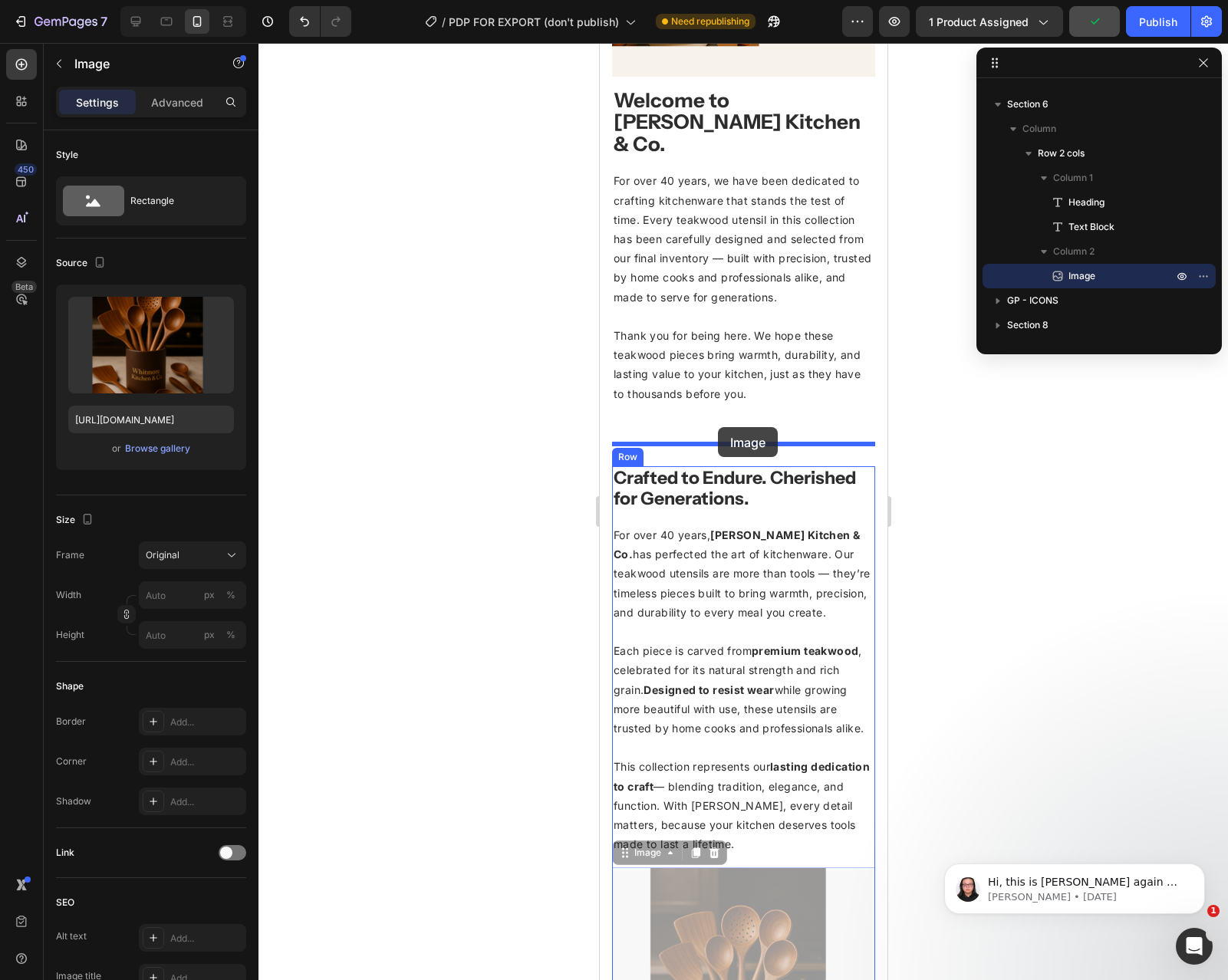
drag, startPoint x: 738, startPoint y: 884, endPoint x: 717, endPoint y: 432, distance: 452.5
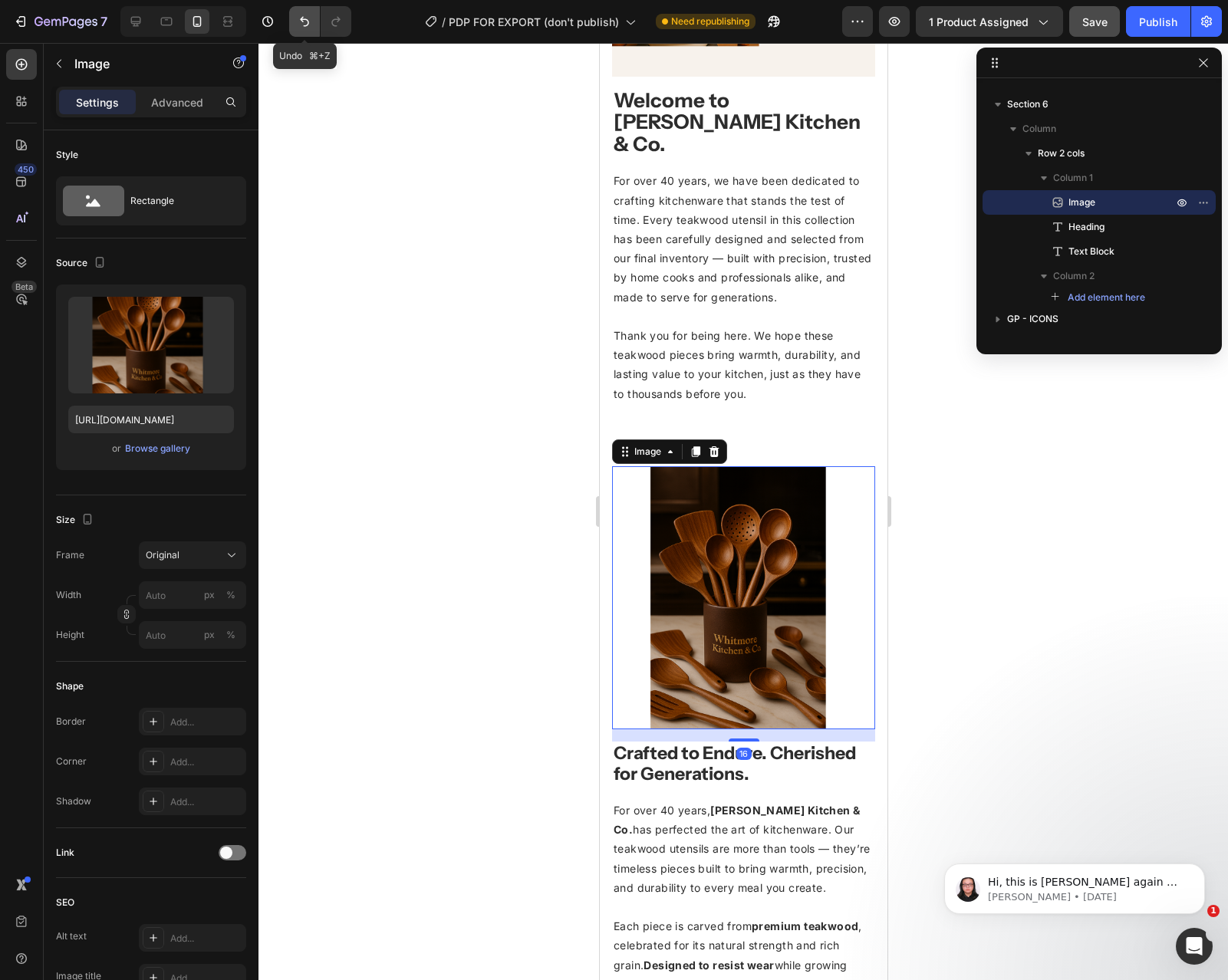
click at [305, 20] on icon "Undo/Redo" at bounding box center [304, 21] width 15 height 15
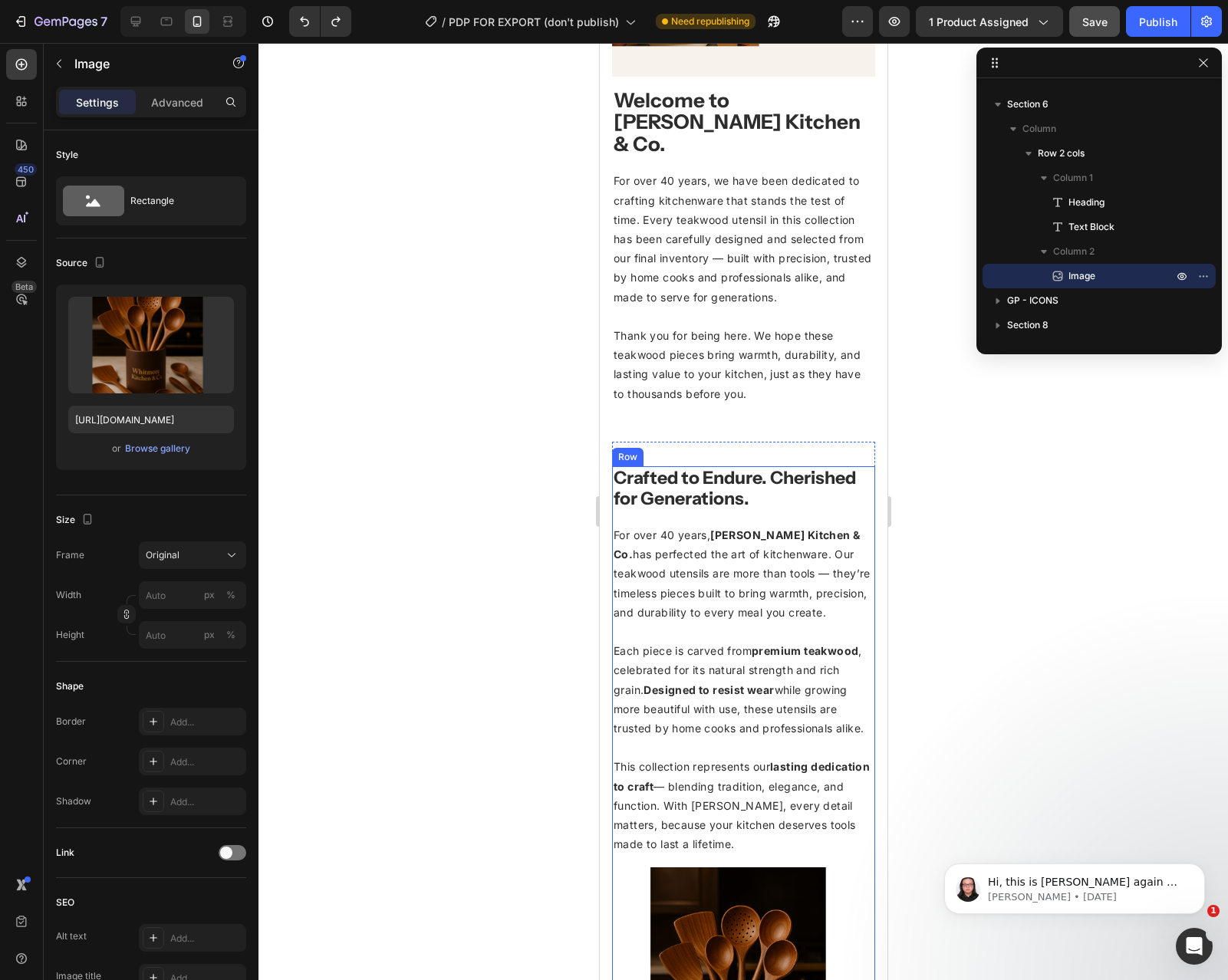
click at [851, 839] on div "Crafted to Endure. Cherished for Generations. Heading For over 40 years, [PERSO…" at bounding box center [742, 799] width 263 height 665
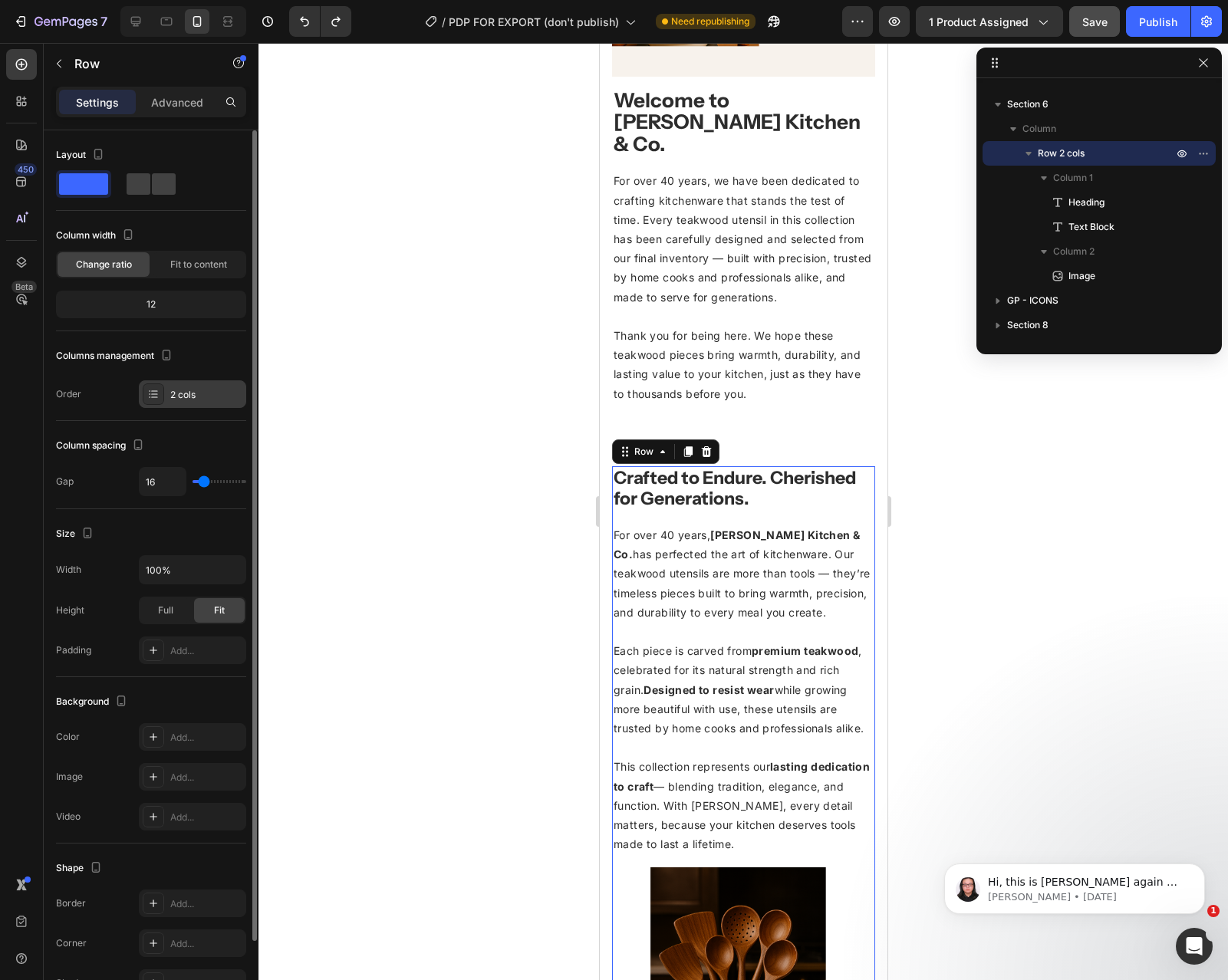
click at [176, 383] on div "2 cols" at bounding box center [192, 394] width 108 height 28
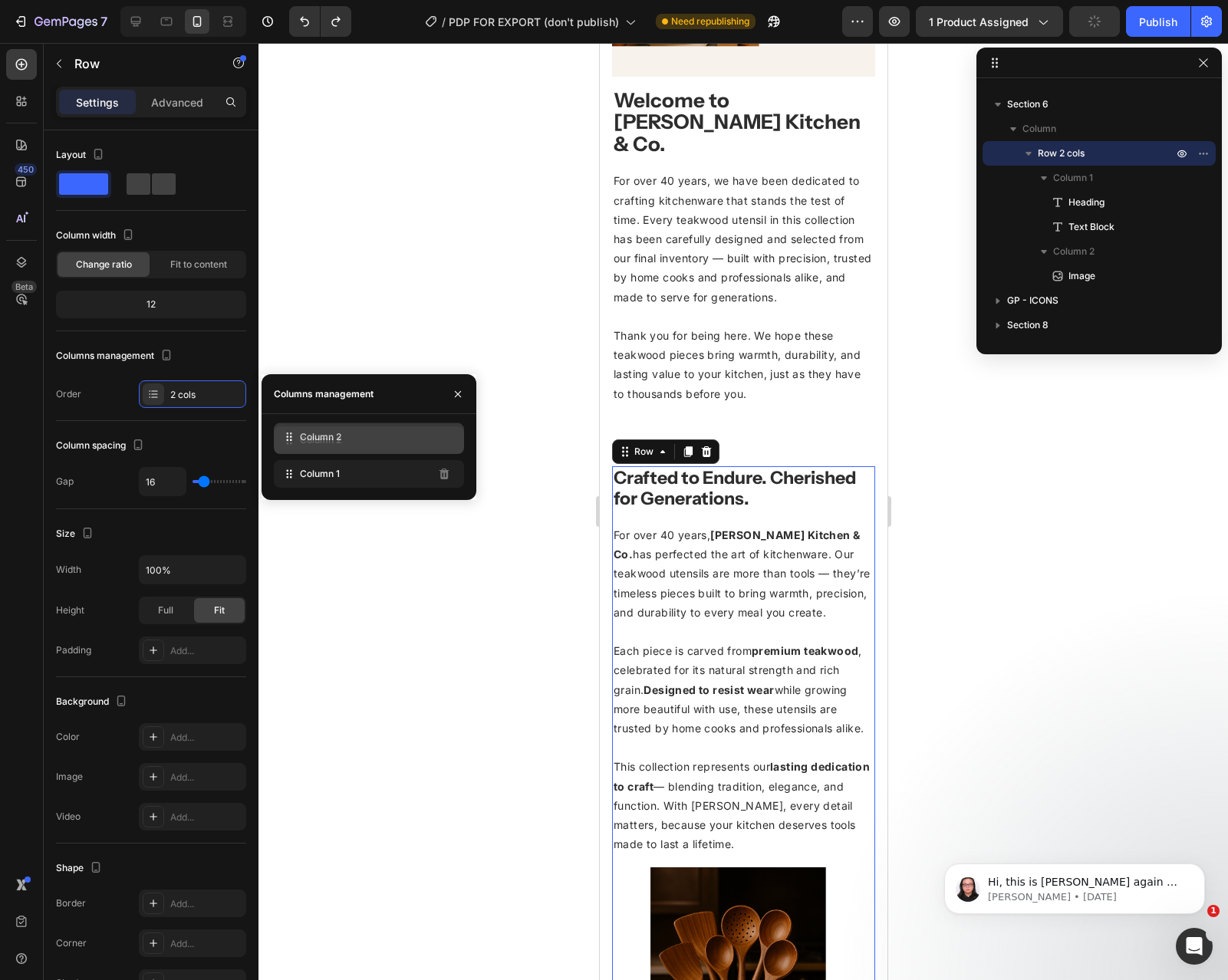
drag, startPoint x: 313, startPoint y: 472, endPoint x: 313, endPoint y: 435, distance: 37.0
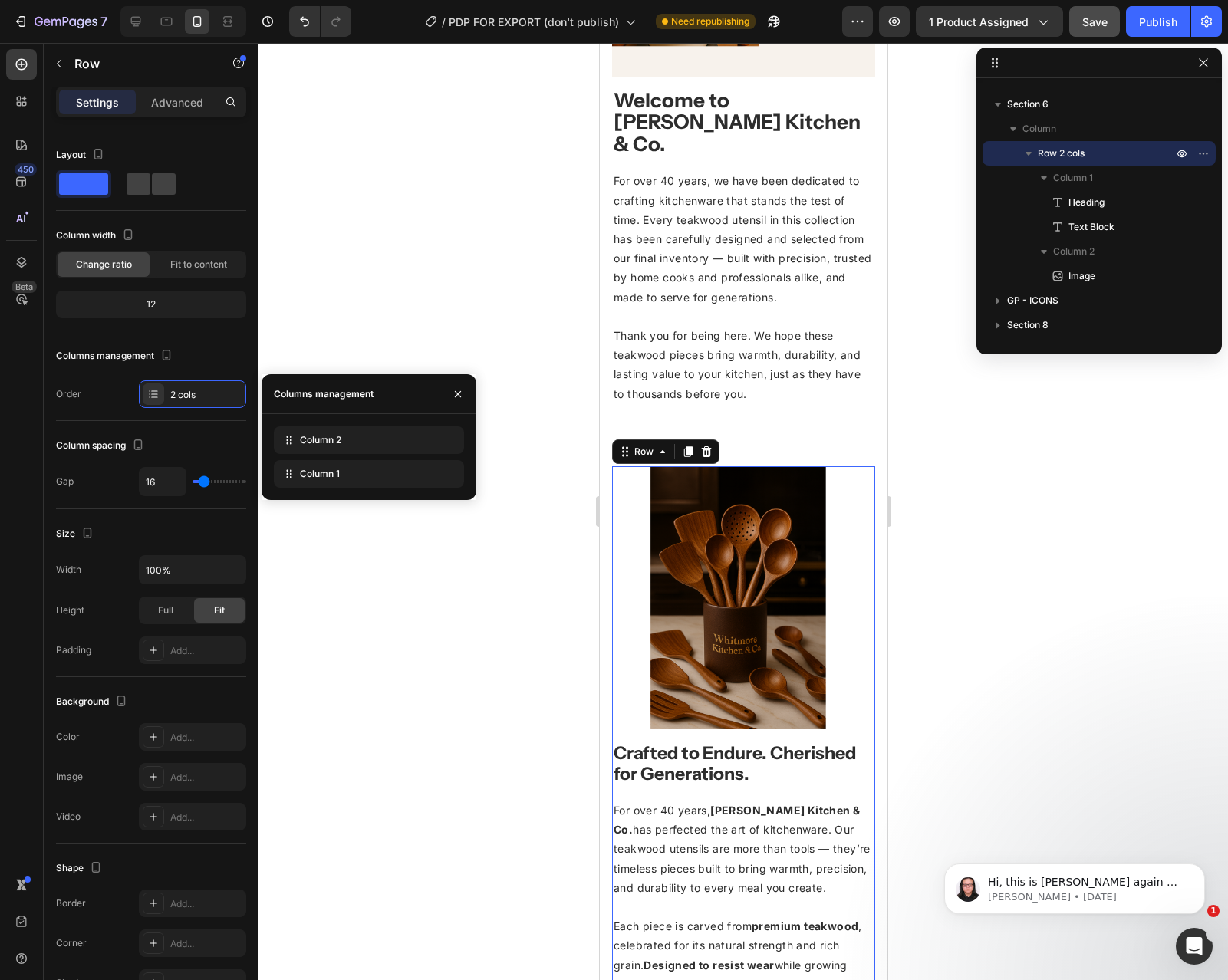
click at [1007, 428] on div at bounding box center [743, 511] width 969 height 937
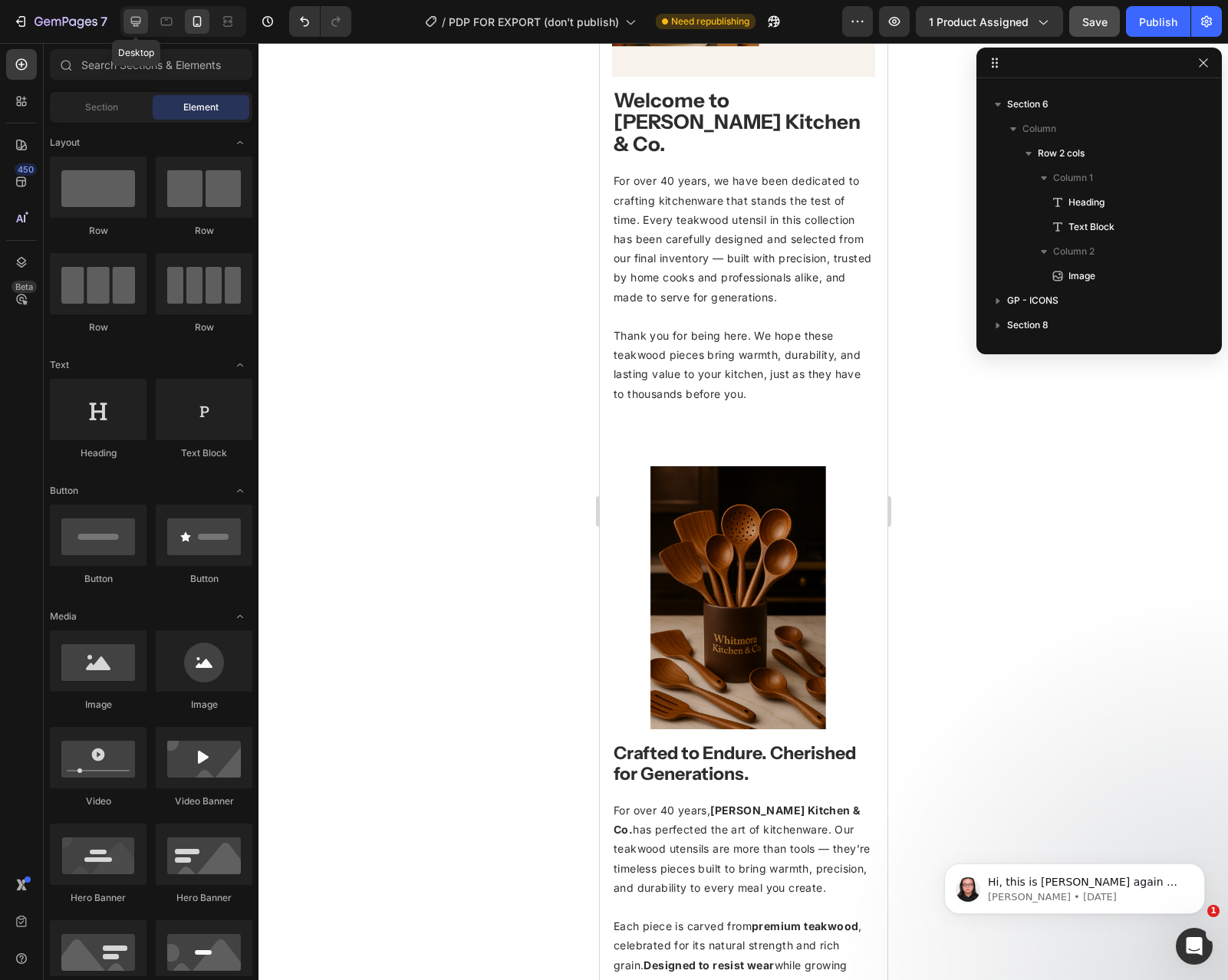
click at [139, 22] on icon at bounding box center [135, 21] width 15 height 15
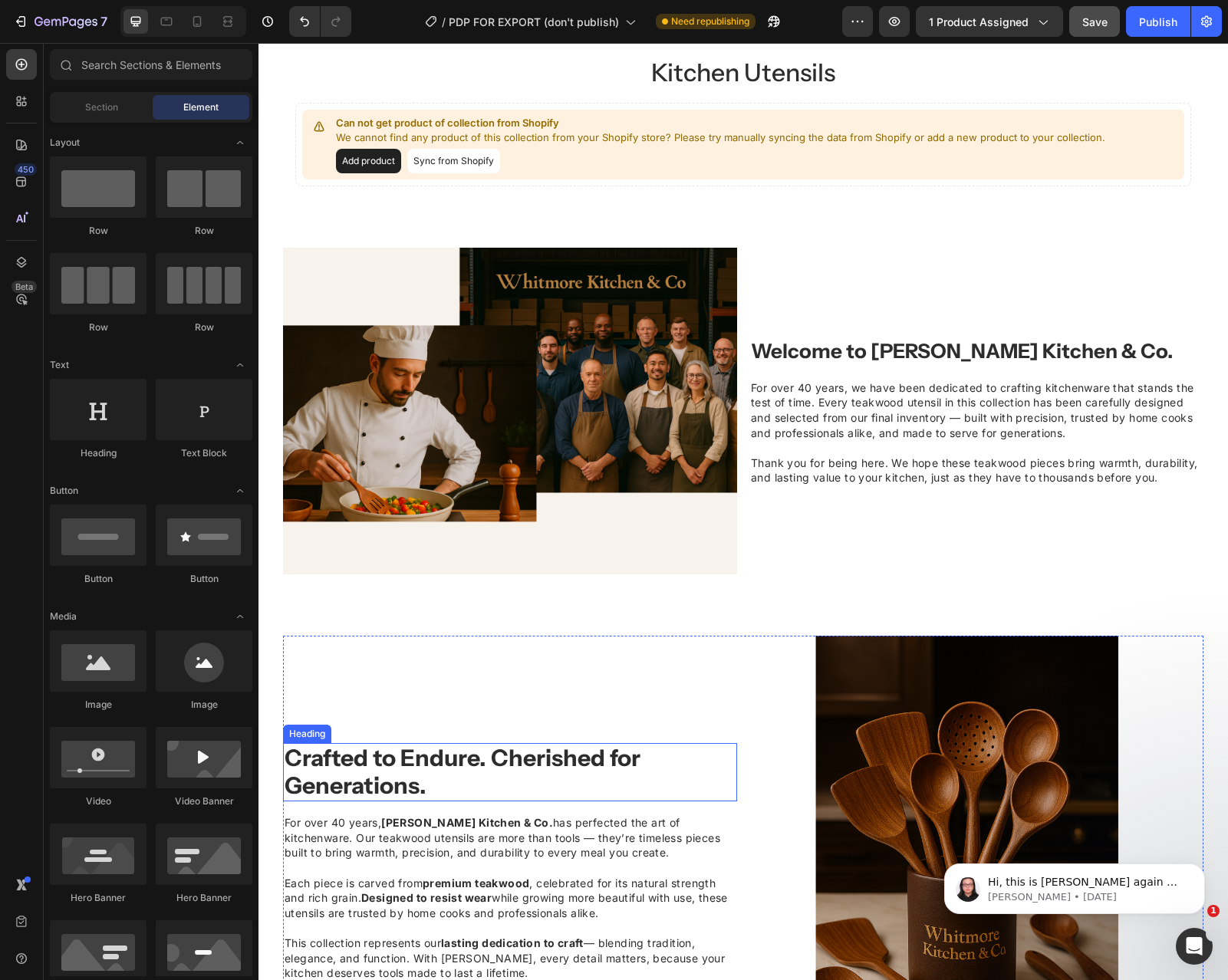
scroll to position [944, 0]
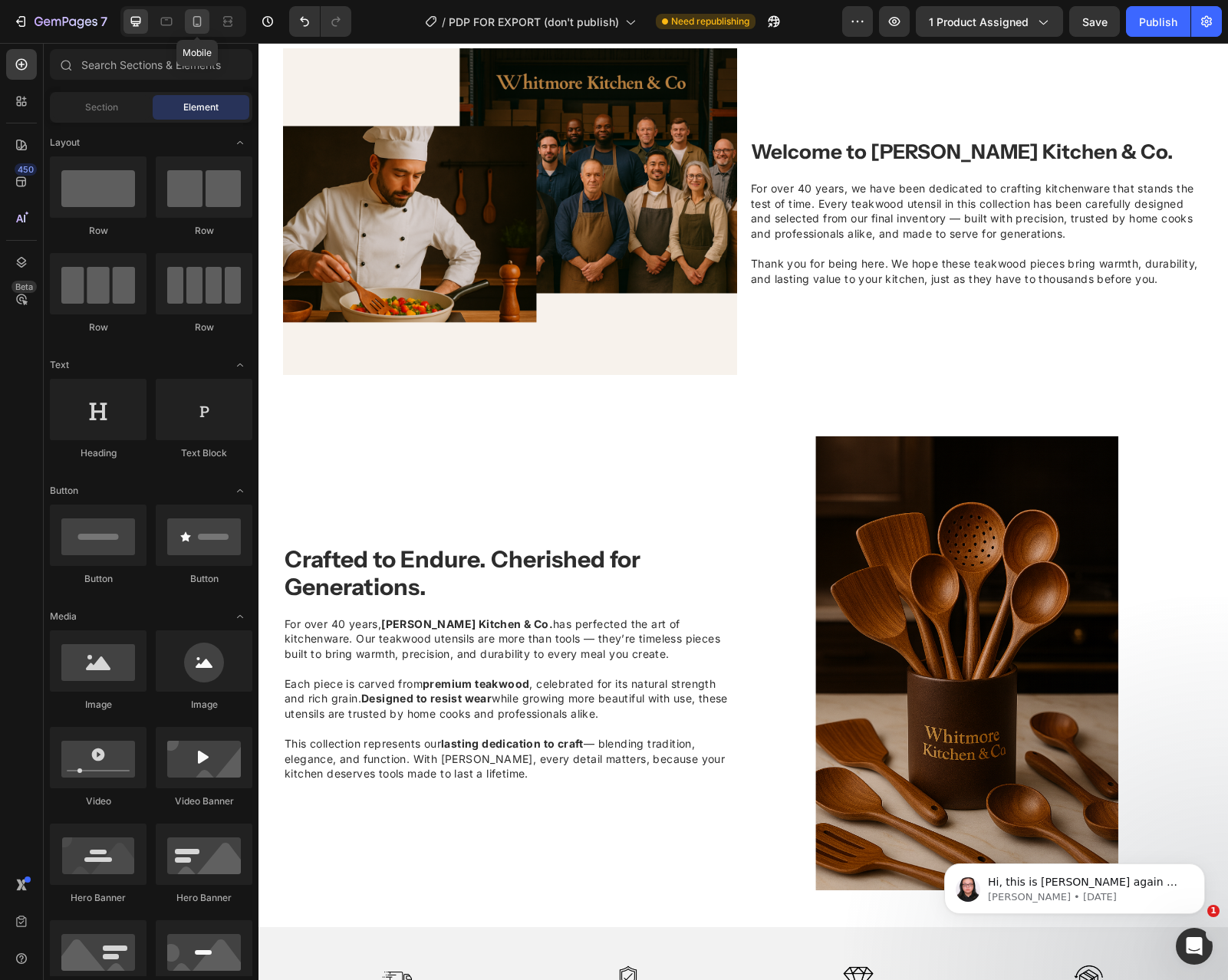
click at [198, 25] on icon at bounding box center [197, 21] width 15 height 15
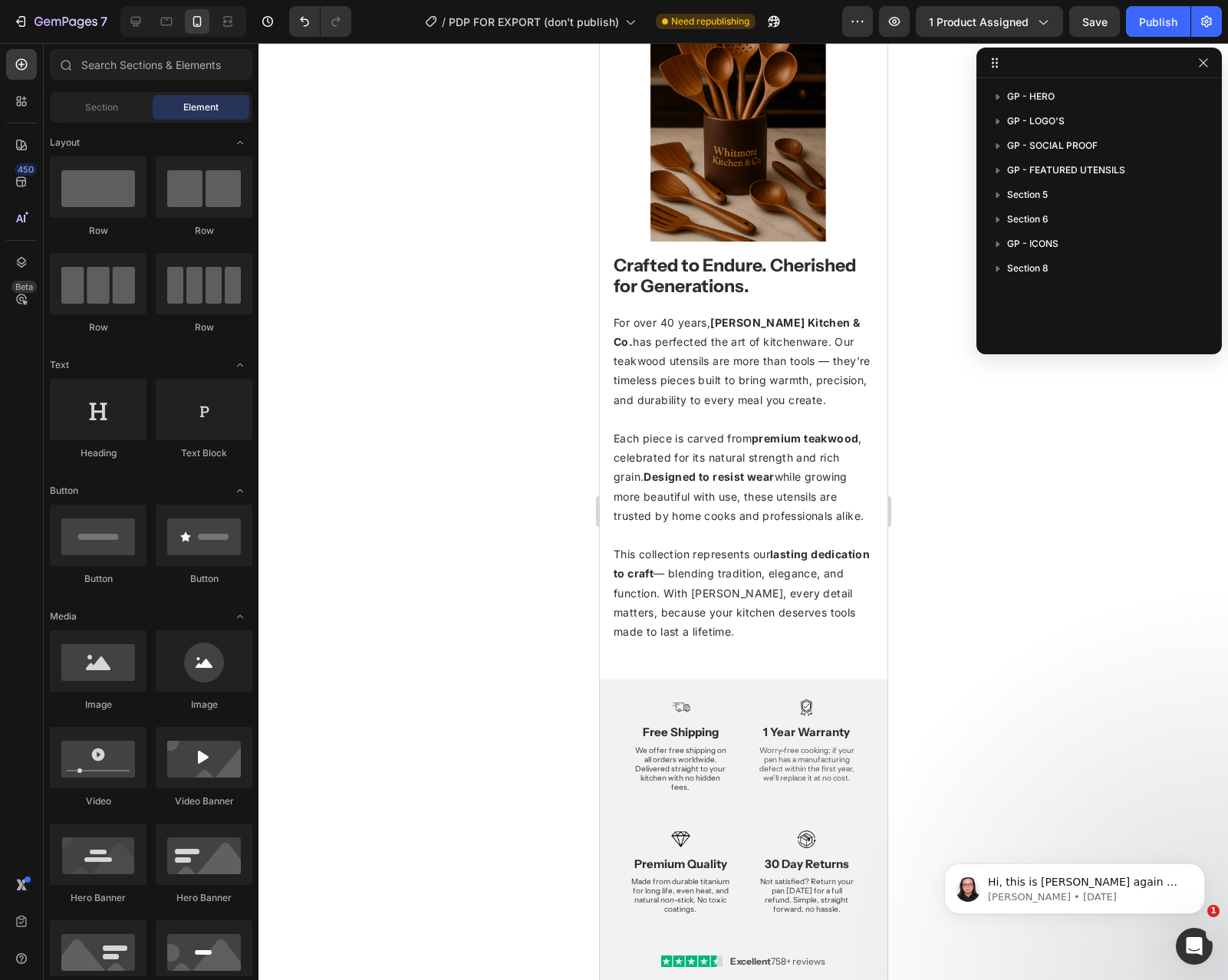
scroll to position [1883, 0]
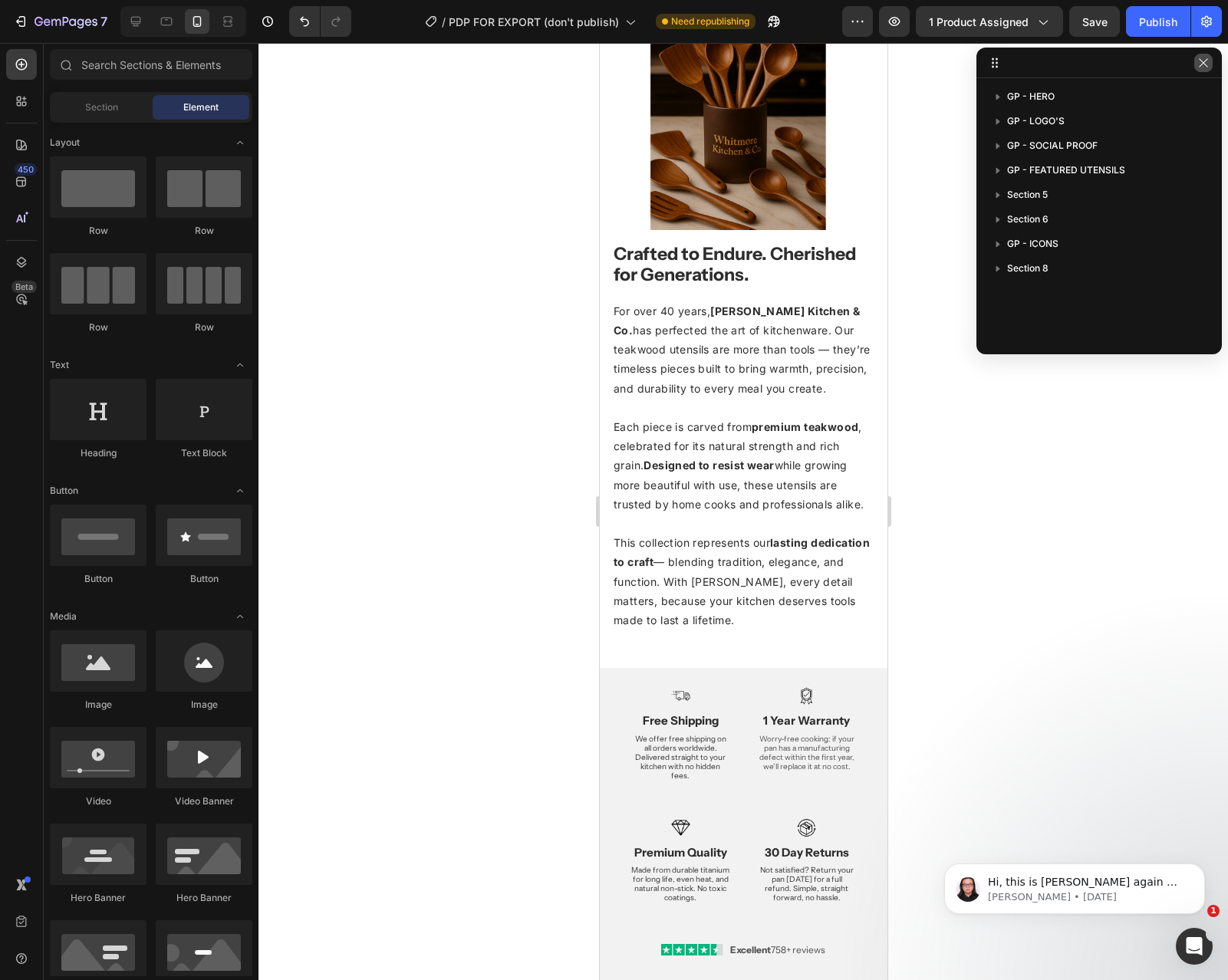
click at [1209, 64] on button "button" at bounding box center [1203, 62] width 19 height 19
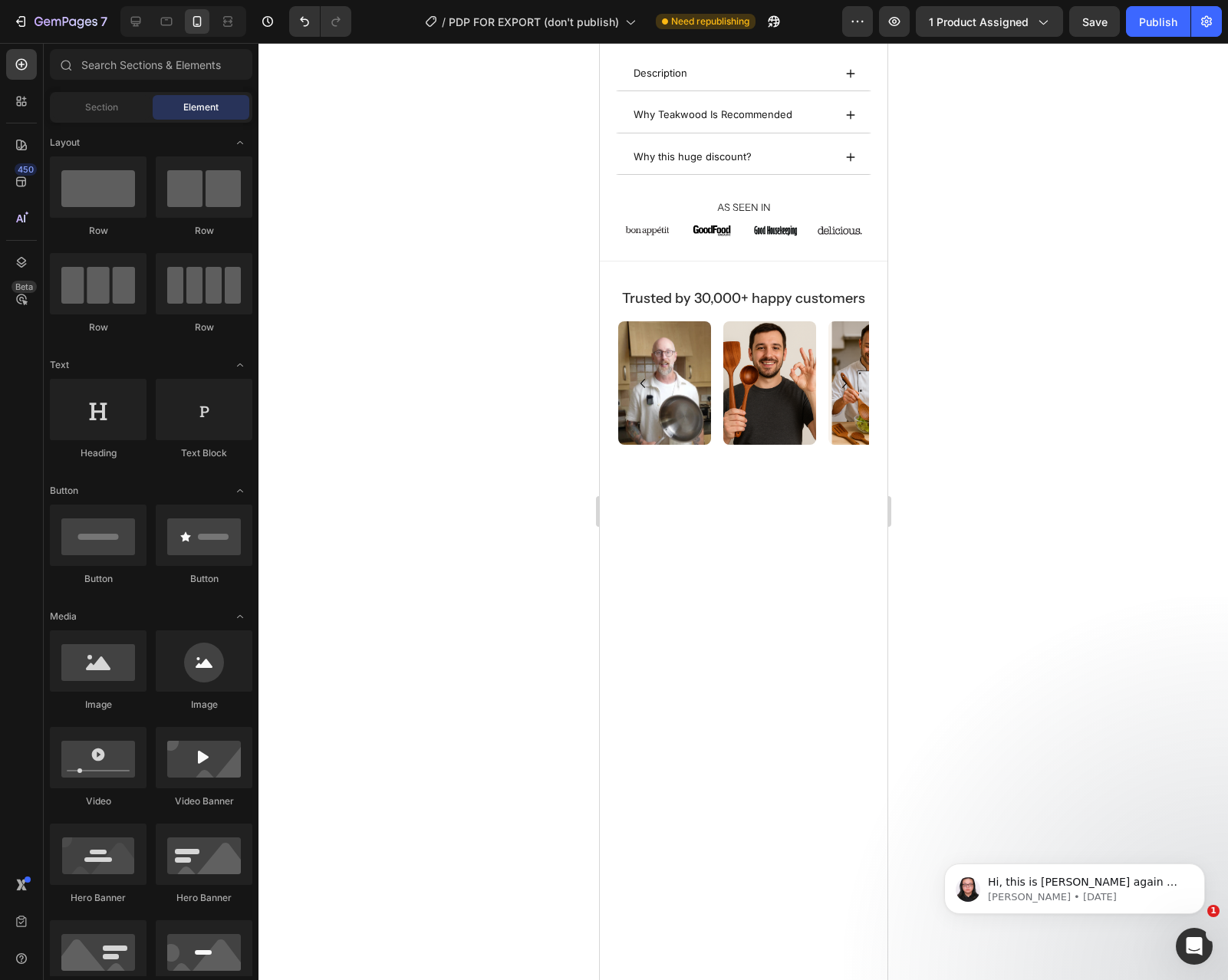
scroll to position [0, 0]
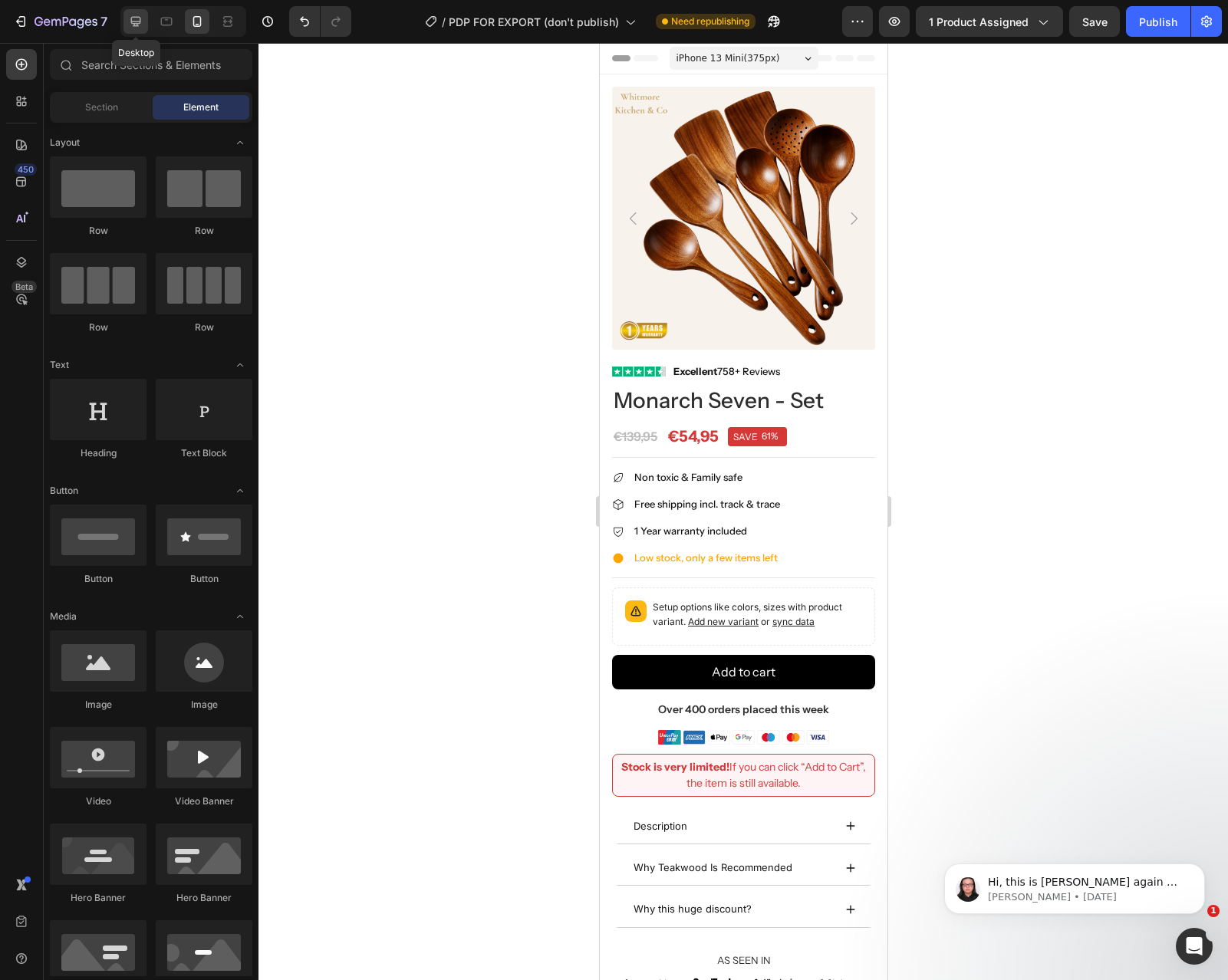
click at [133, 22] on icon at bounding box center [135, 21] width 15 height 15
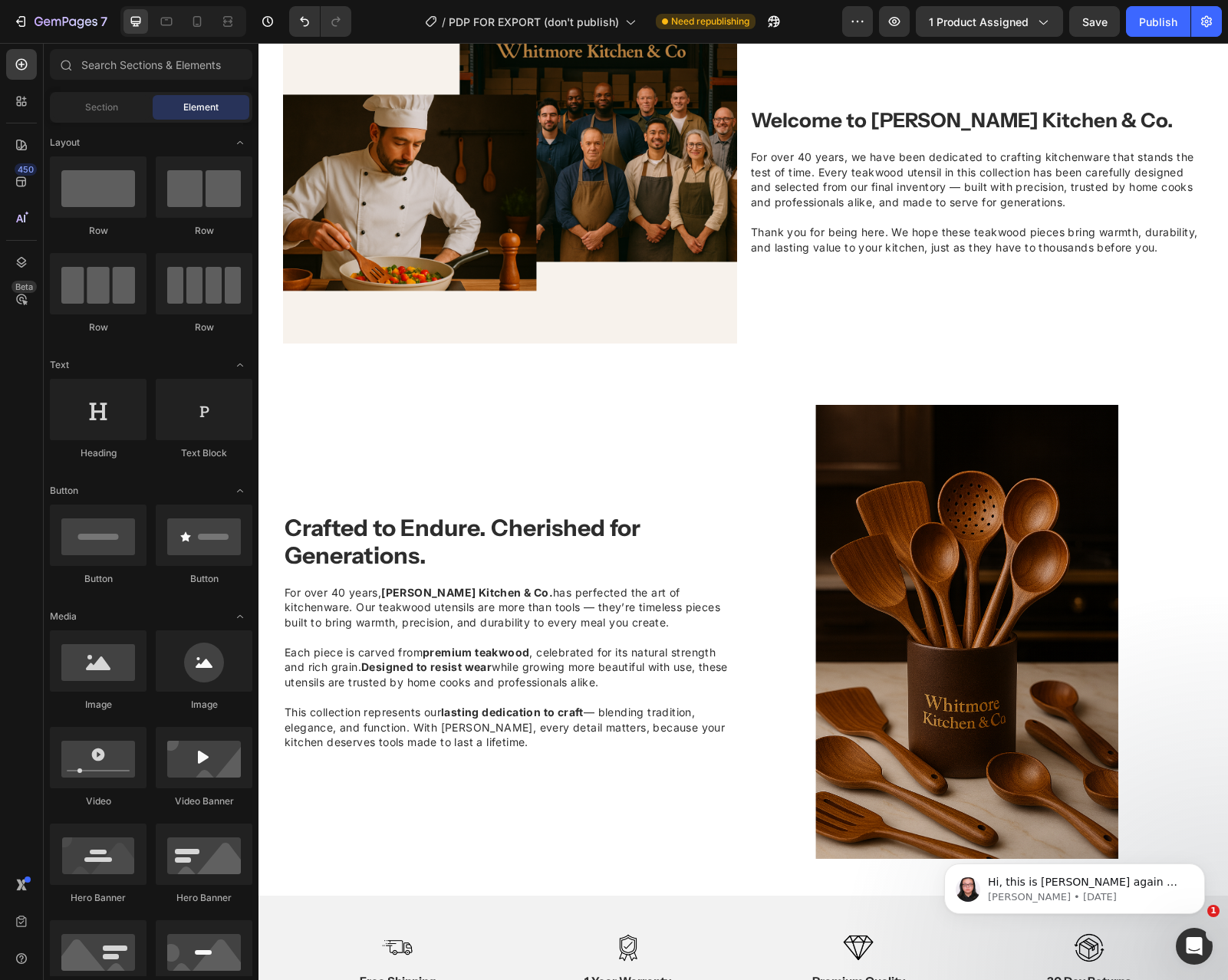
scroll to position [1313, 0]
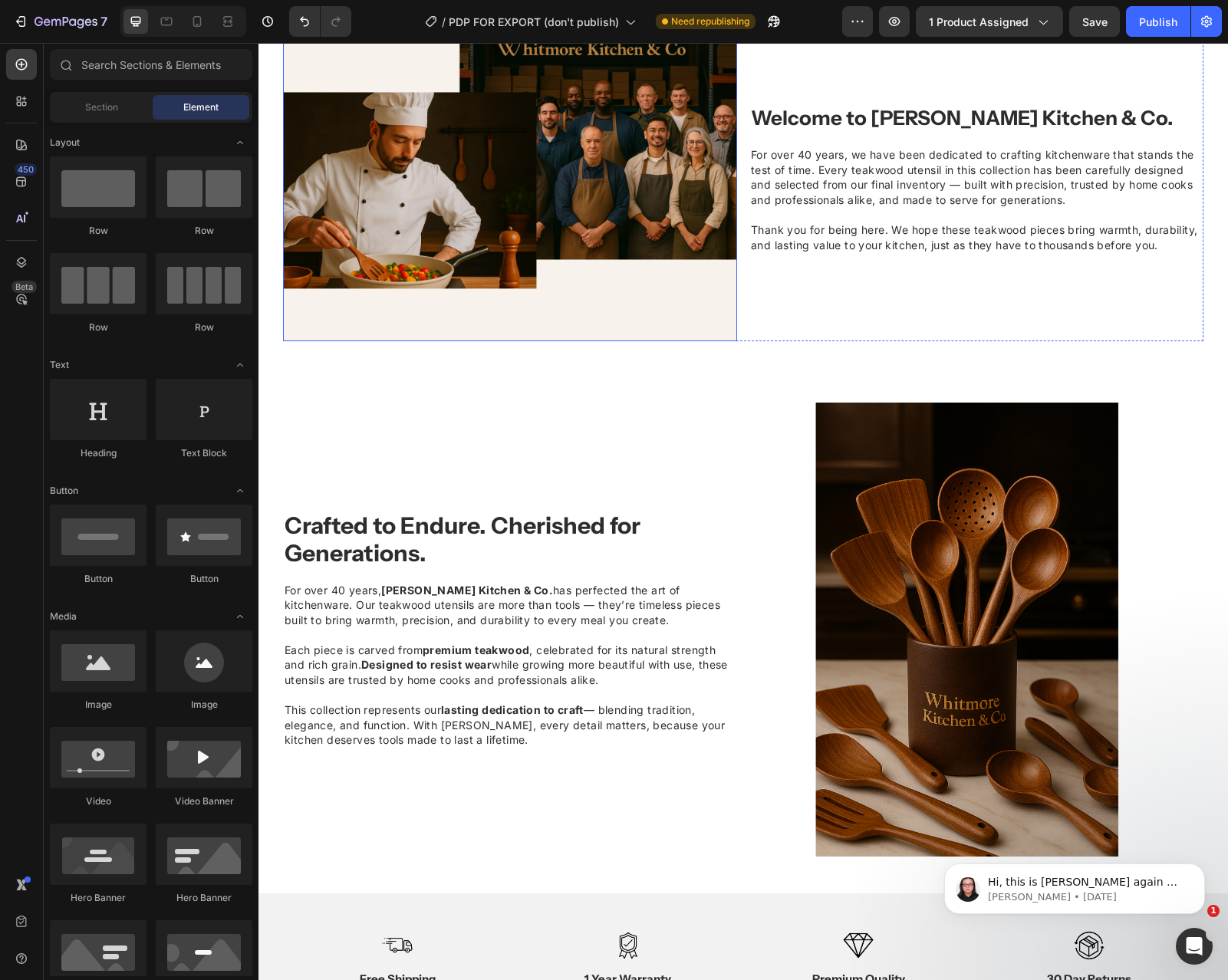
click at [560, 188] on img at bounding box center [510, 177] width 454 height 326
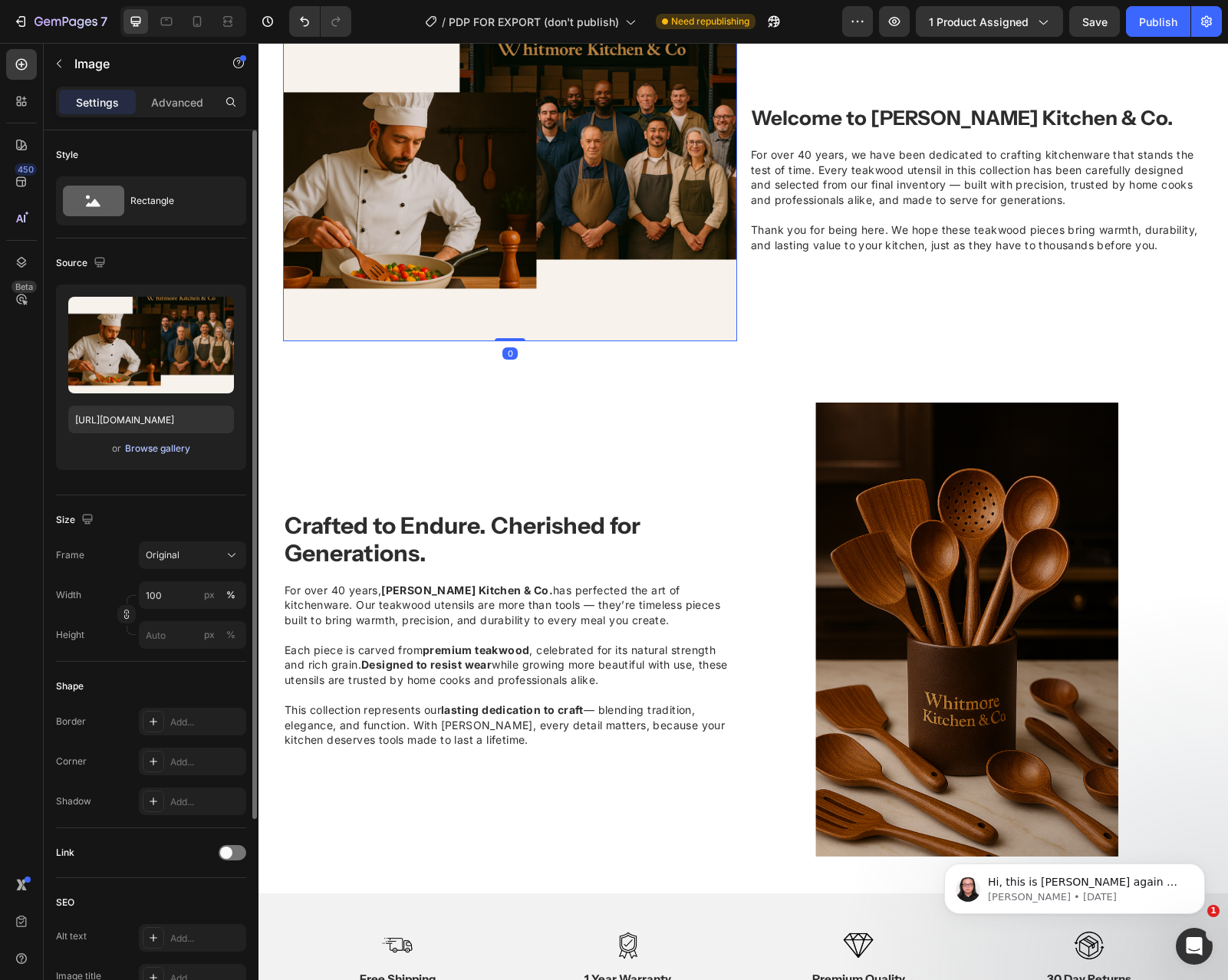
click at [173, 449] on div "Browse gallery" at bounding box center [157, 449] width 65 height 14
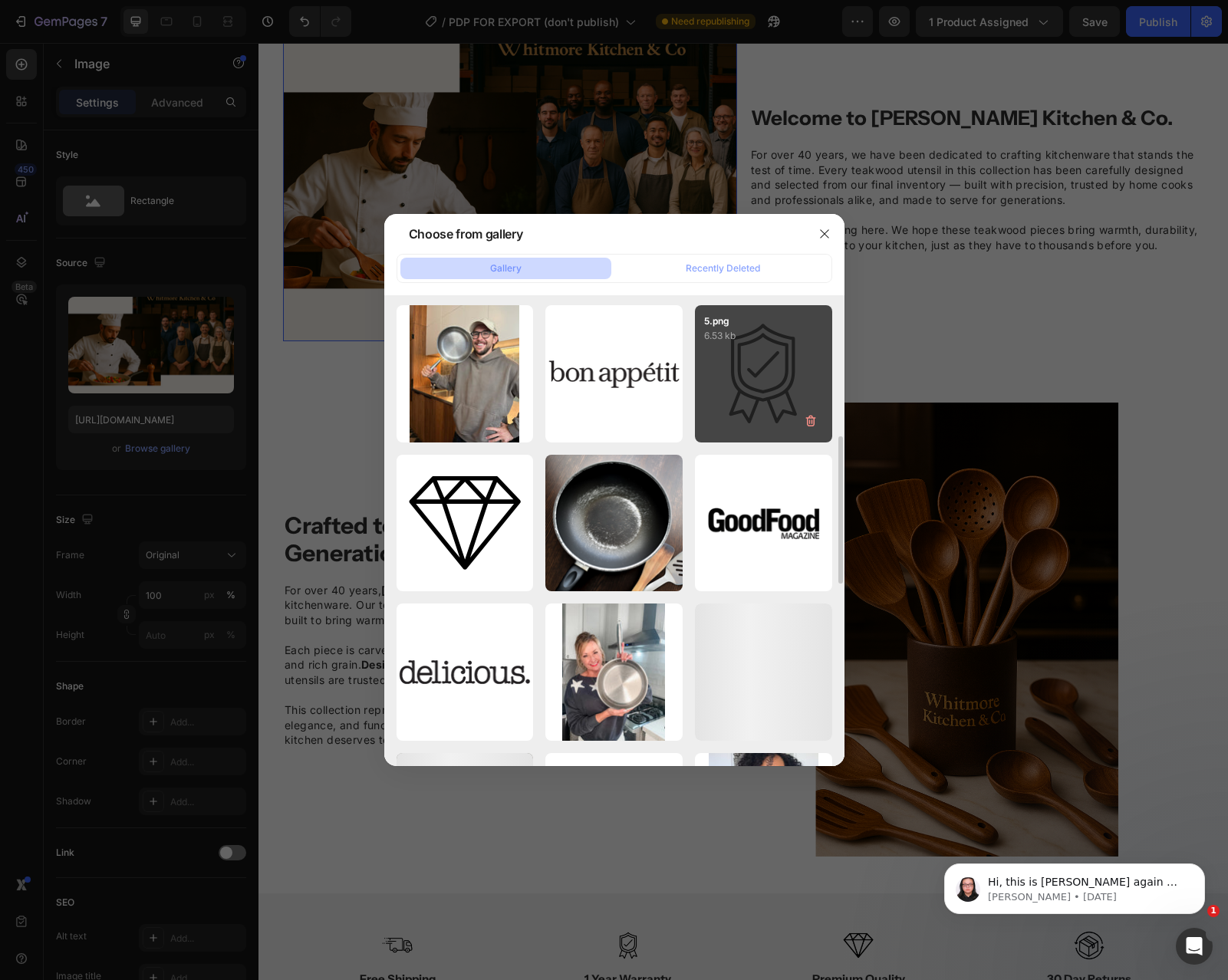
scroll to position [453, 0]
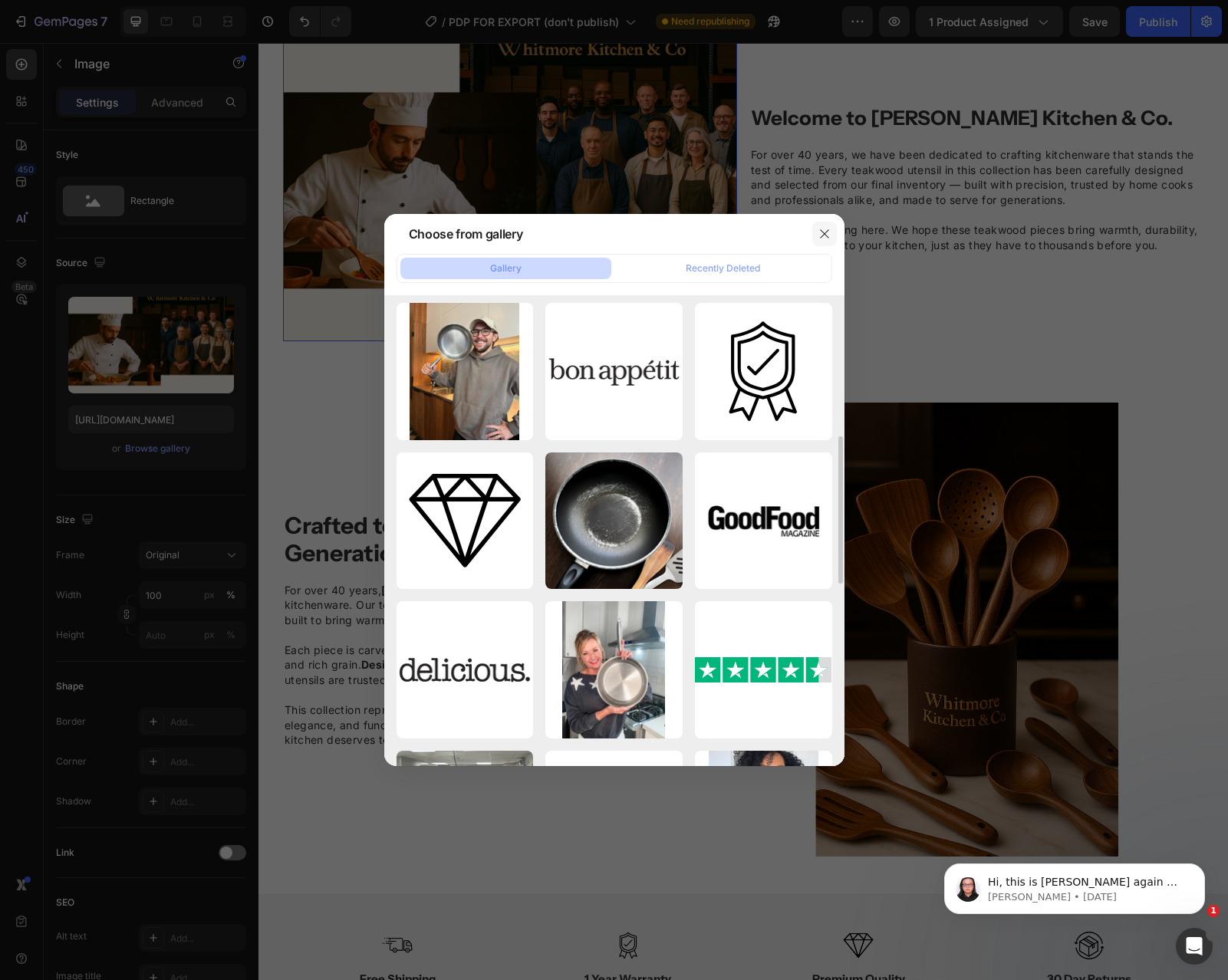
click at [827, 233] on icon "button" at bounding box center [824, 234] width 12 height 12
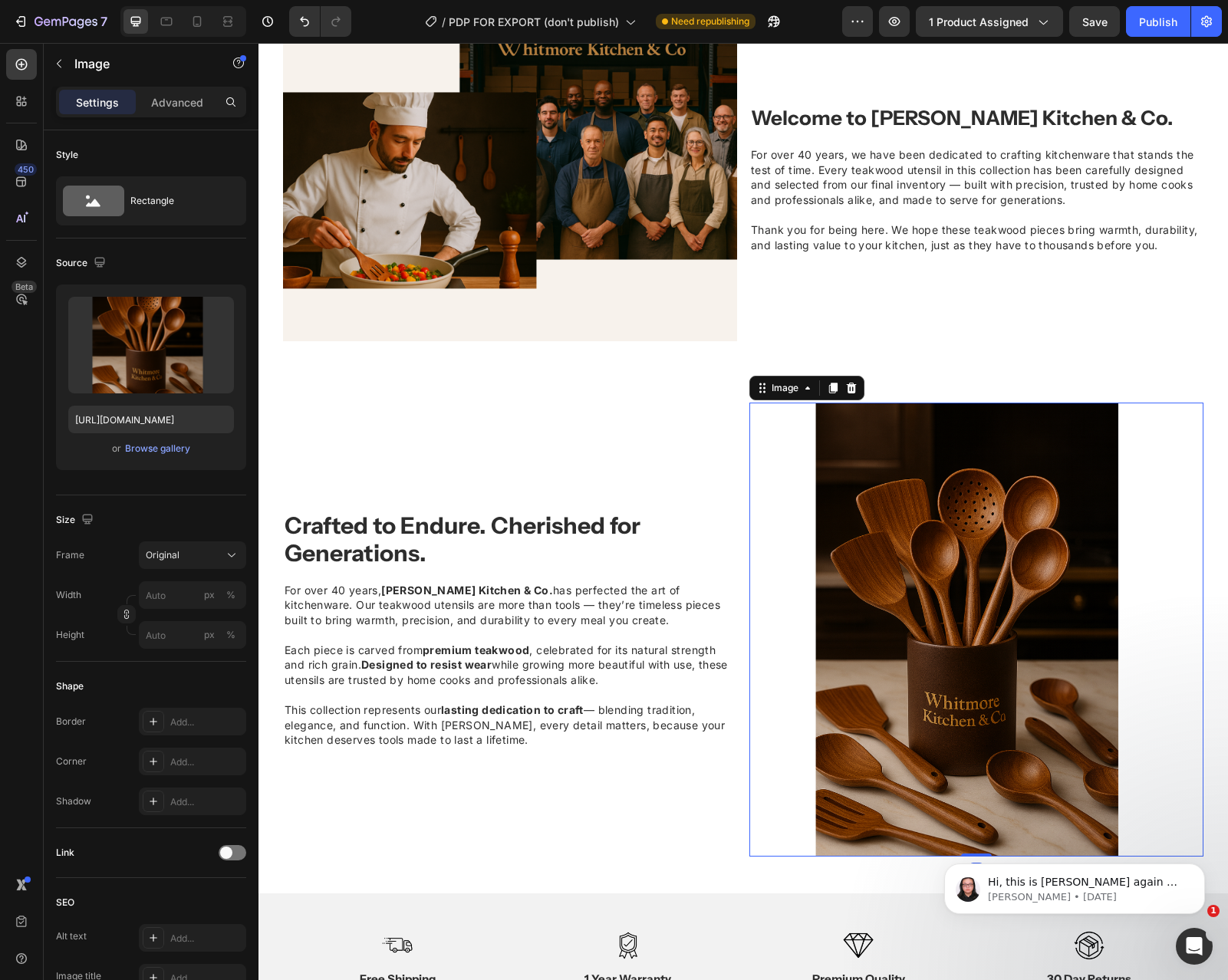
click at [912, 532] on img at bounding box center [976, 630] width 454 height 454
click at [919, 565] on img at bounding box center [976, 630] width 454 height 454
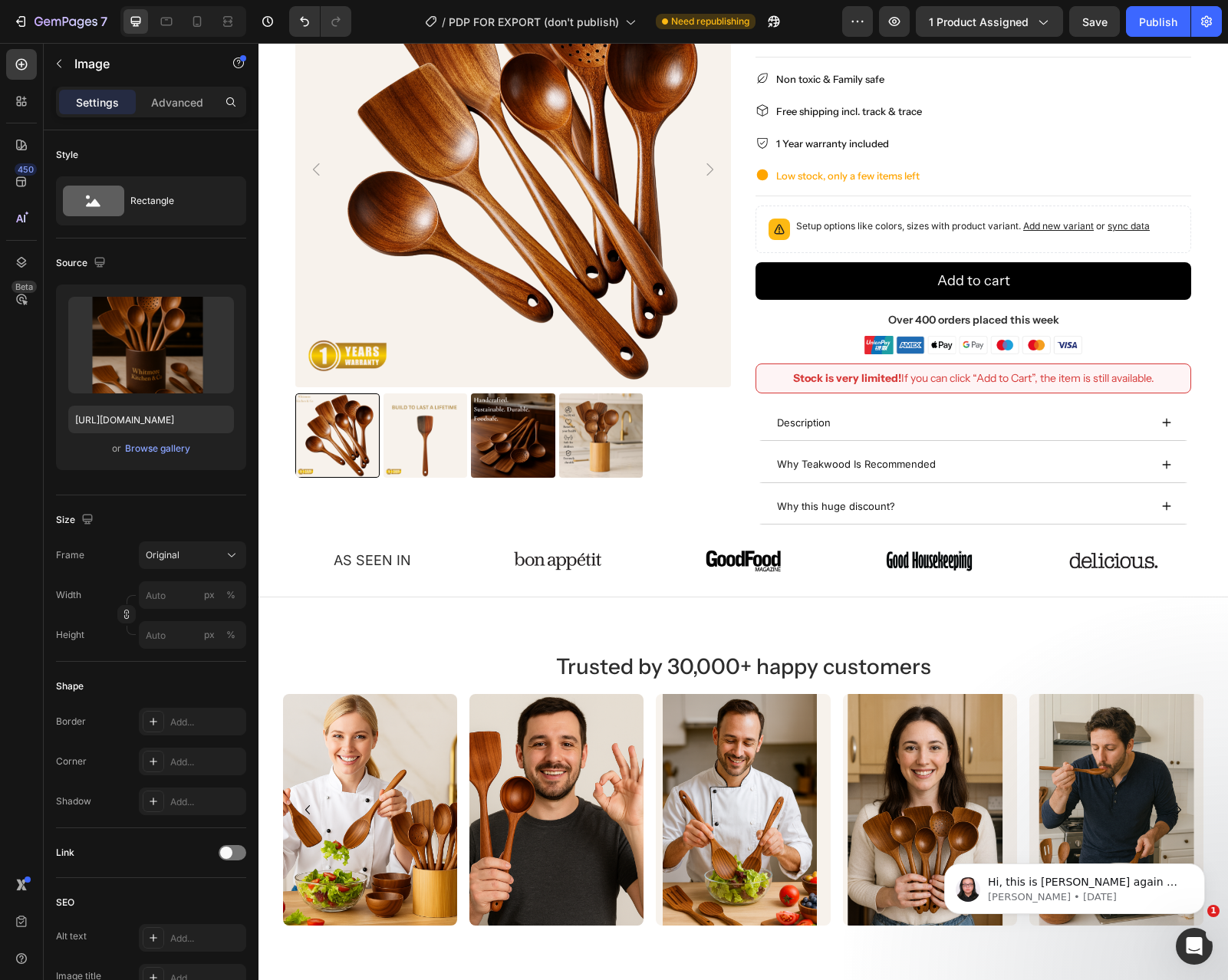
scroll to position [0, 0]
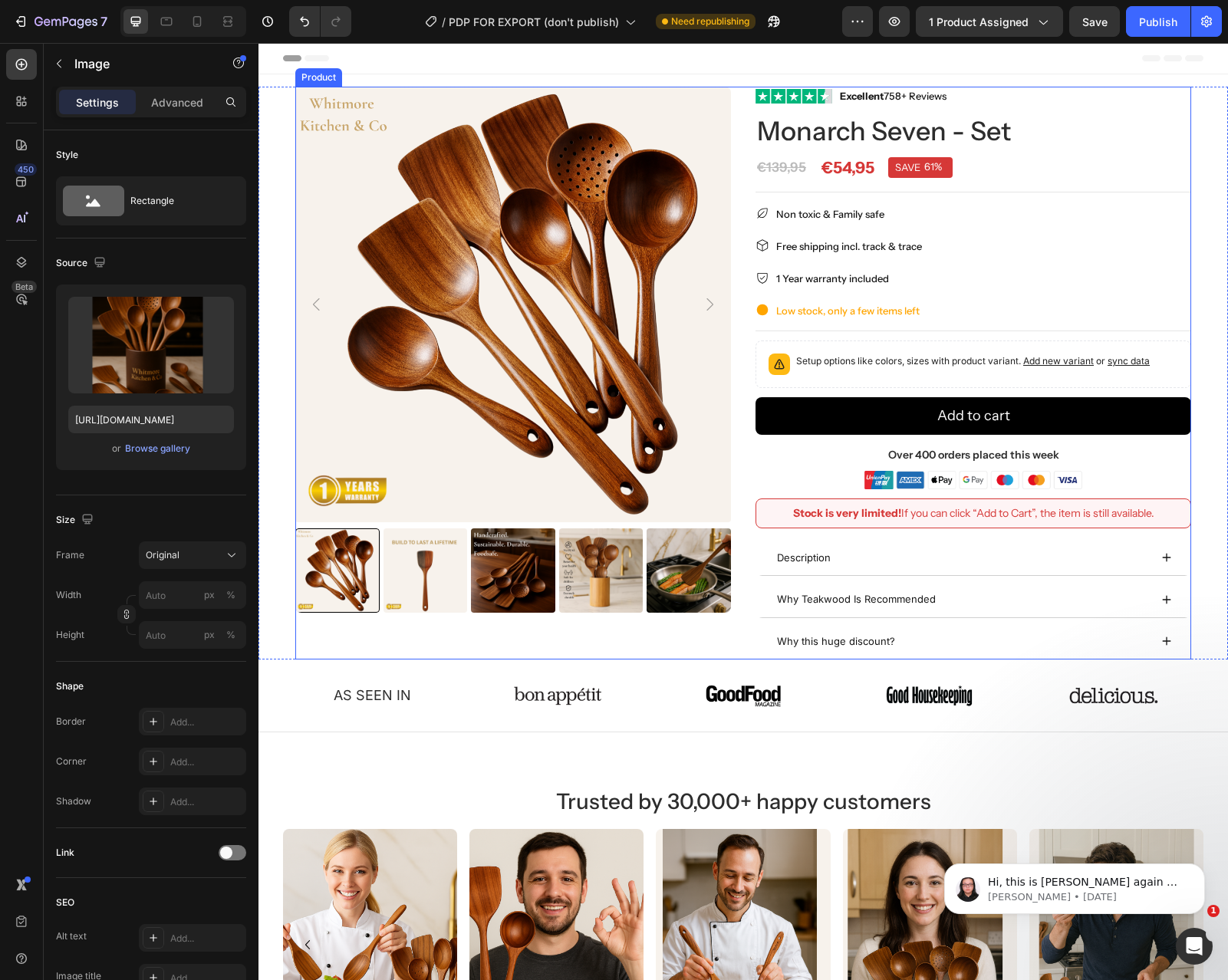
click at [742, 204] on div "Product Images Image Excellent 758+ Reviews Text block Row Monarch Seven - Set …" at bounding box center [742, 373] width 895 height 573
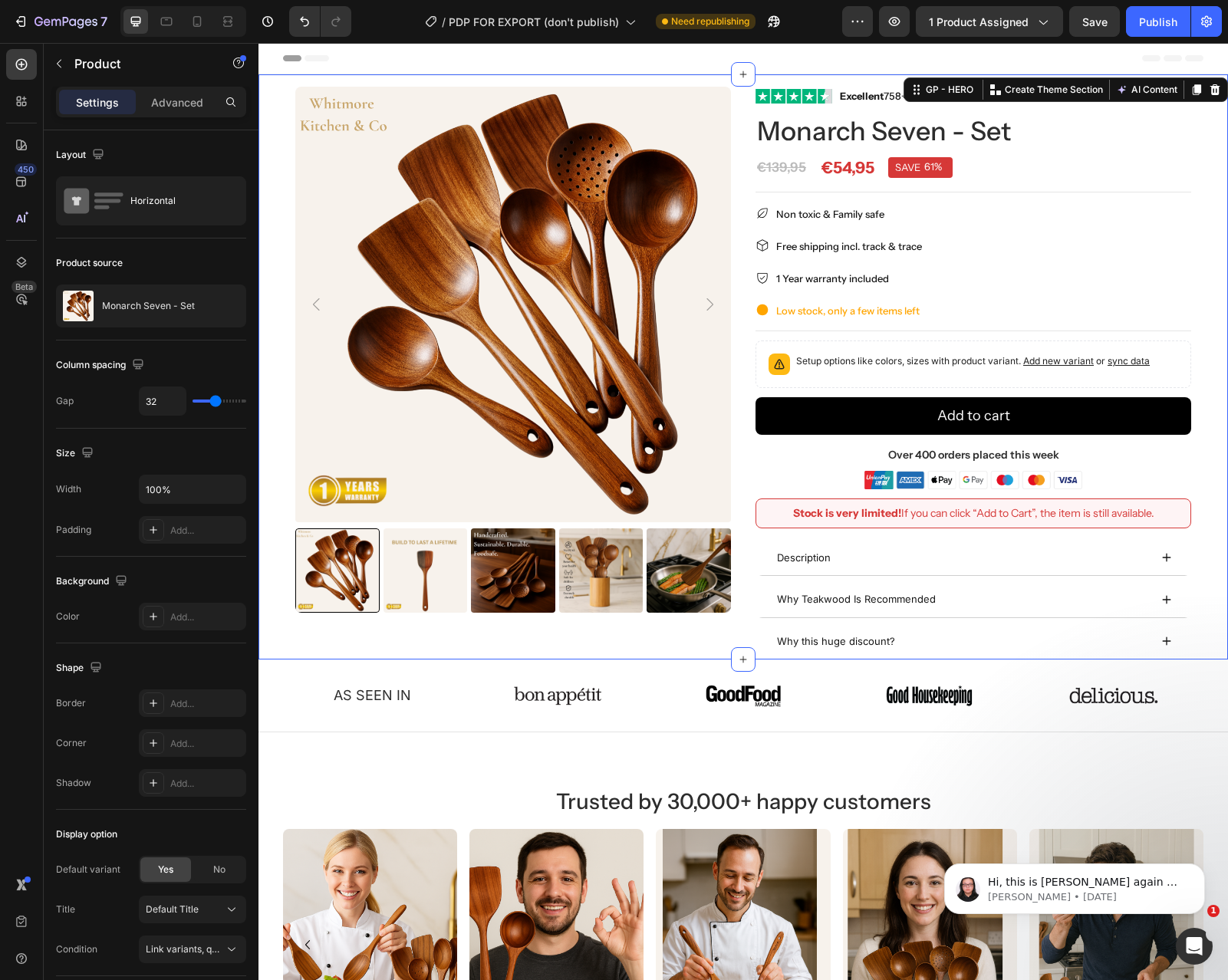
click at [284, 80] on div "Product Images Image Excellent 758+ Reviews Text block Row Monarch Seven - Set …" at bounding box center [743, 367] width 969 height 585
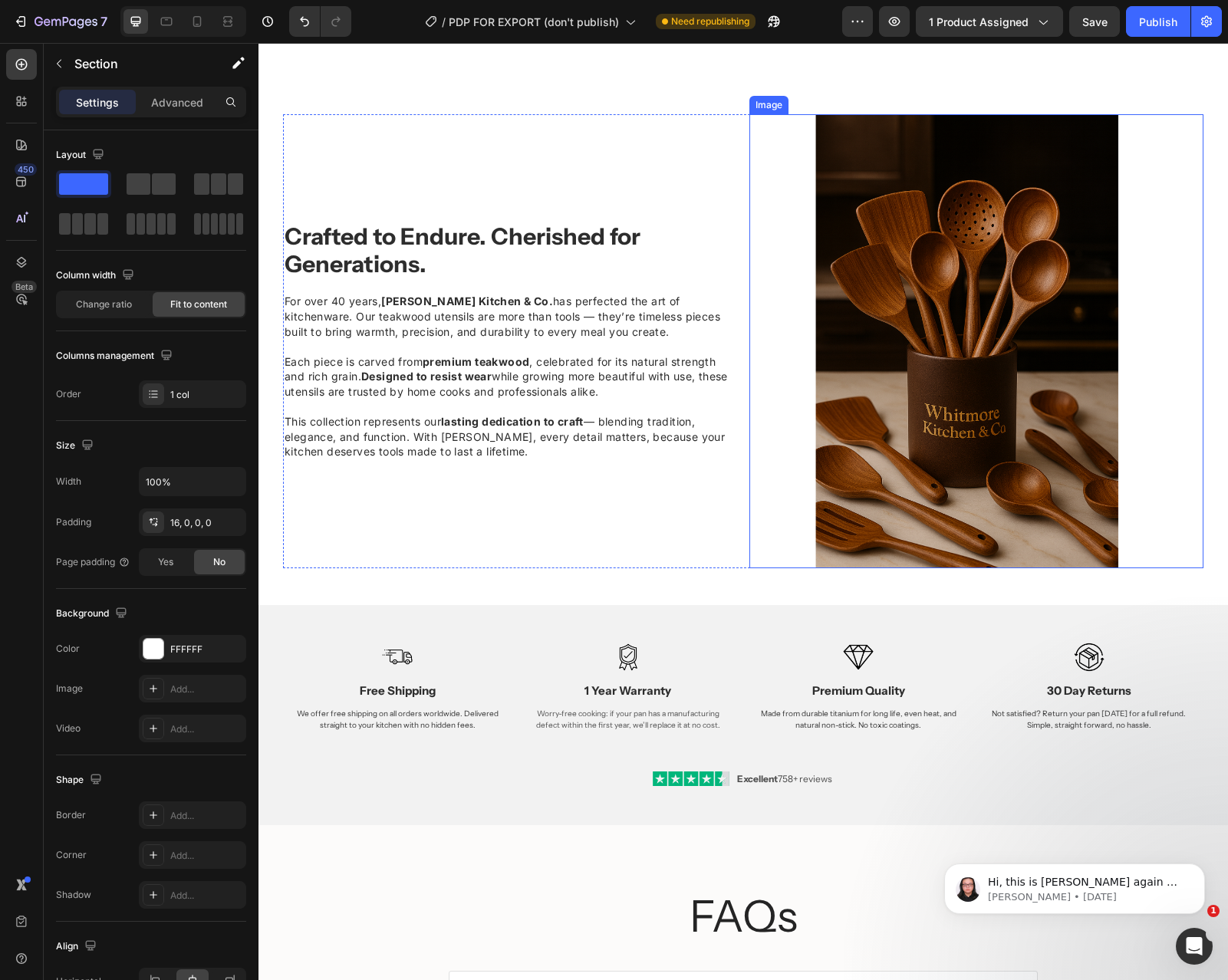
scroll to position [1676, 0]
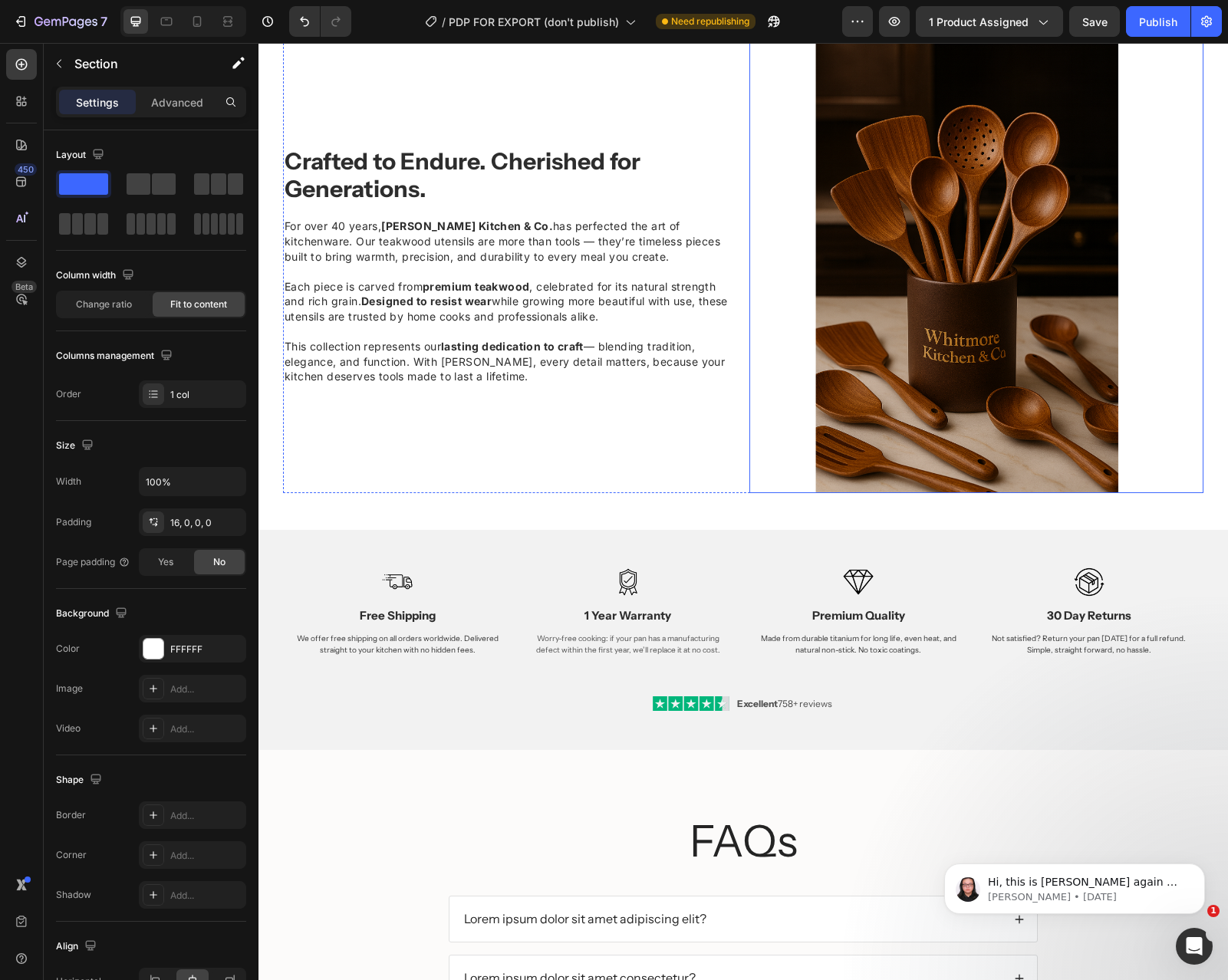
click at [867, 253] on img at bounding box center [976, 266] width 454 height 454
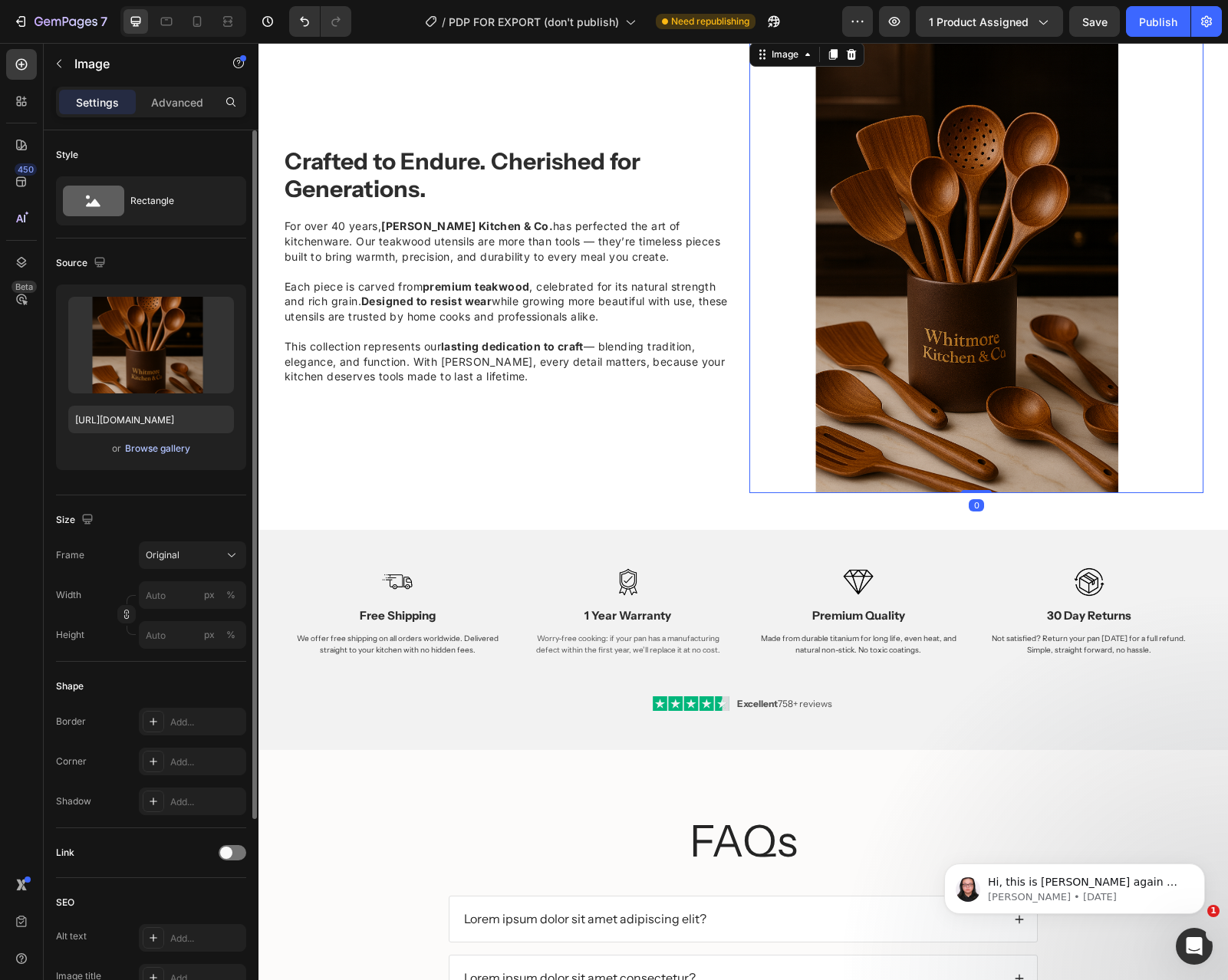
click at [148, 450] on div "Browse gallery" at bounding box center [157, 449] width 65 height 14
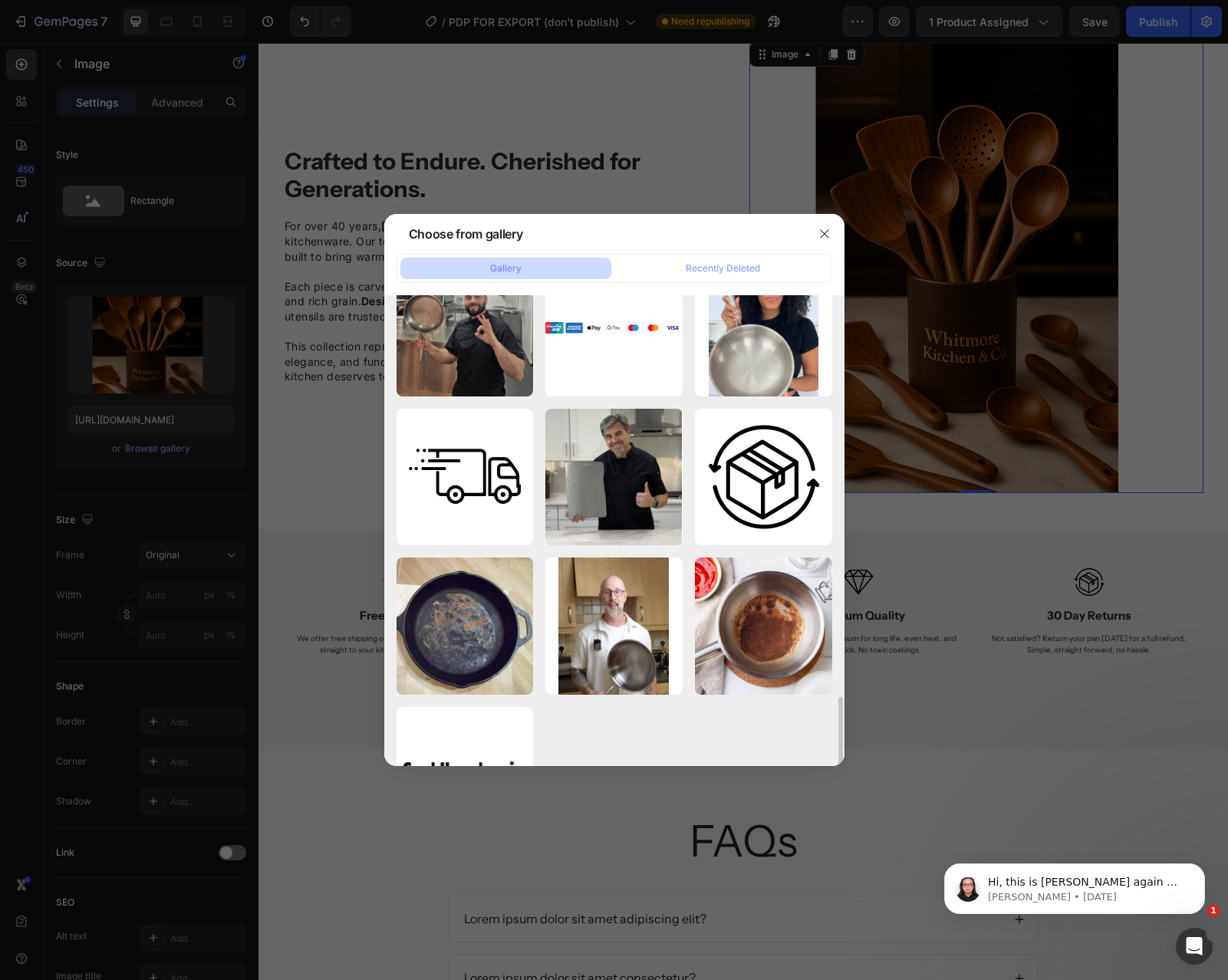
scroll to position [1025, 0]
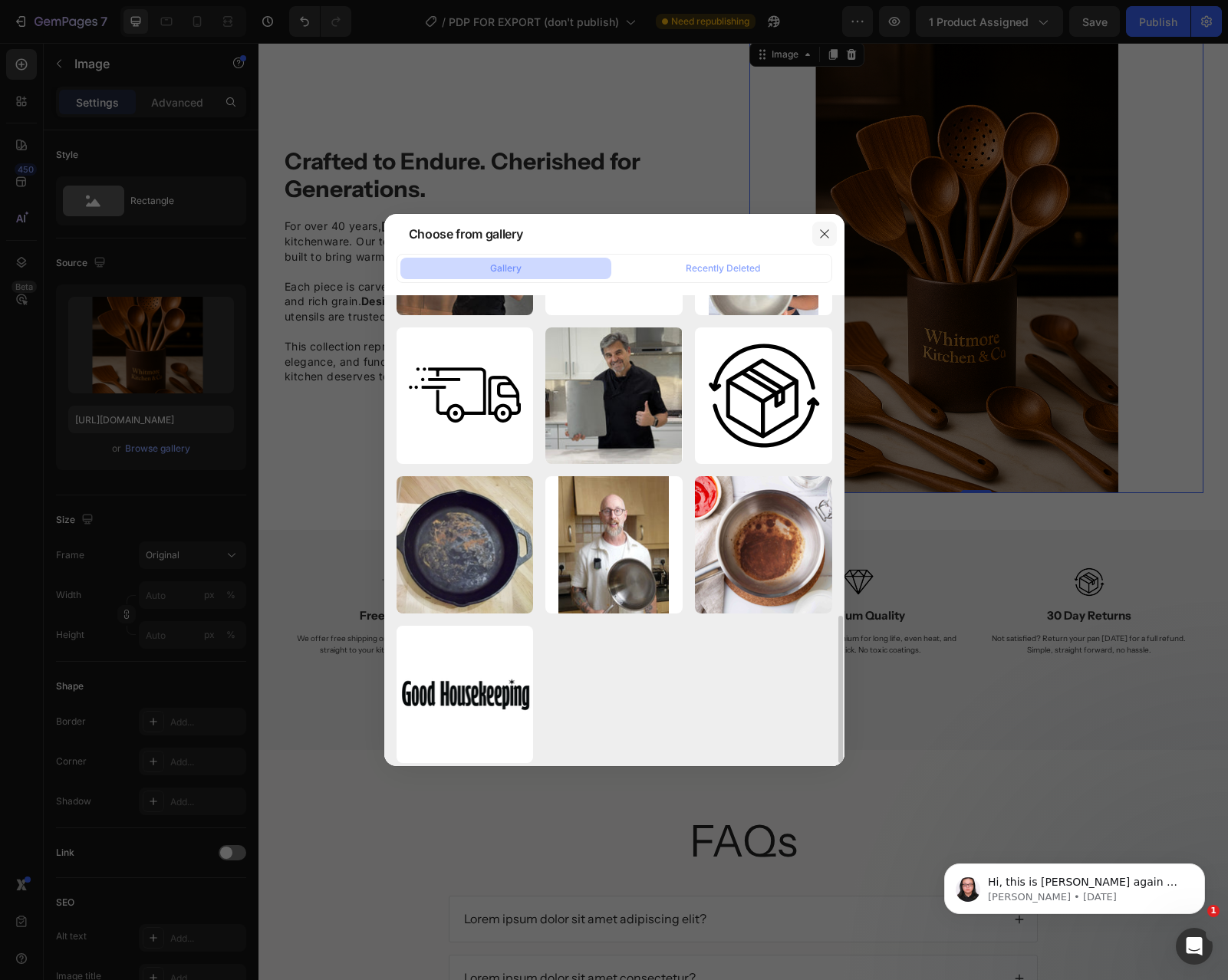
click at [828, 224] on button "button" at bounding box center [824, 234] width 25 height 25
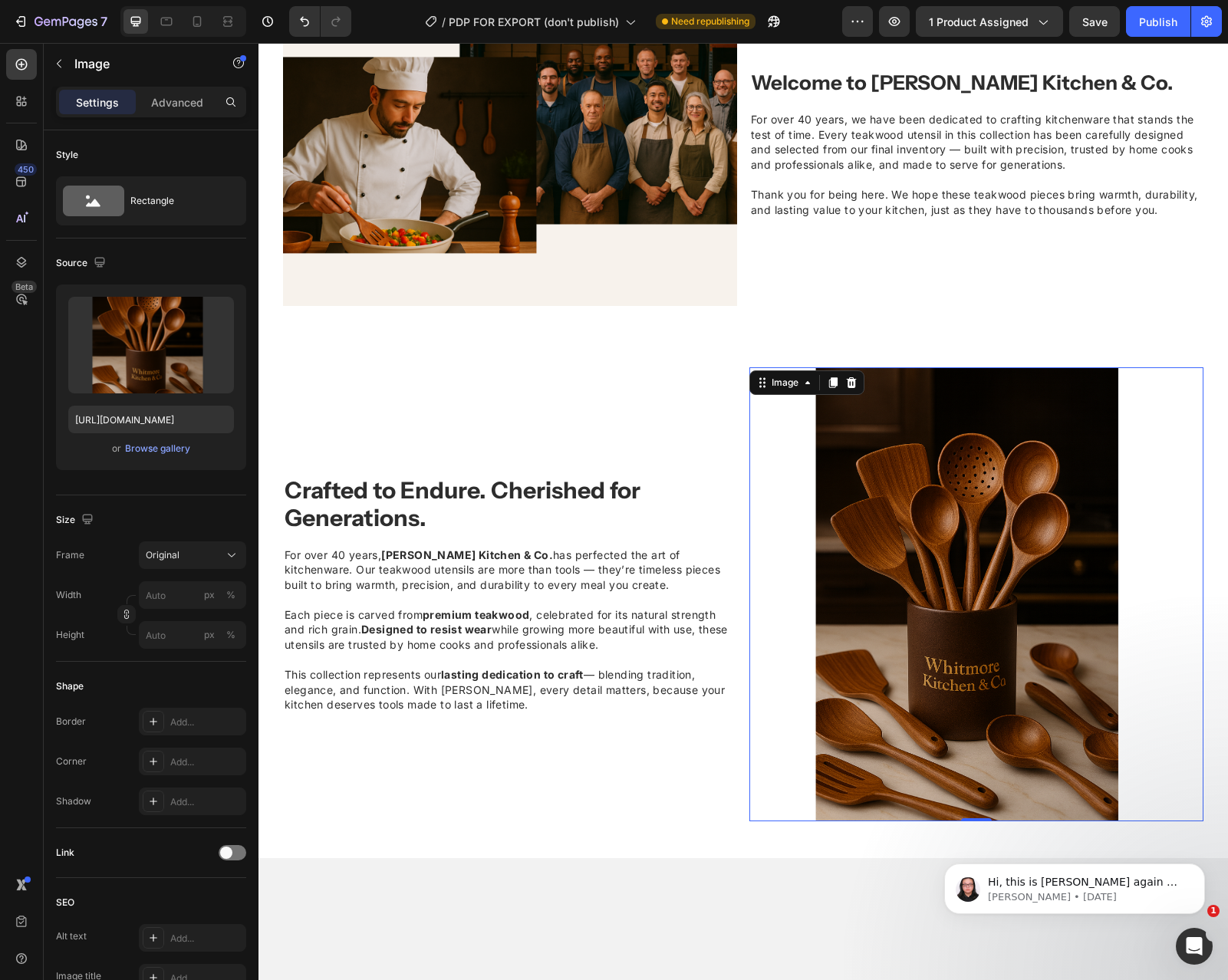
scroll to position [831, 0]
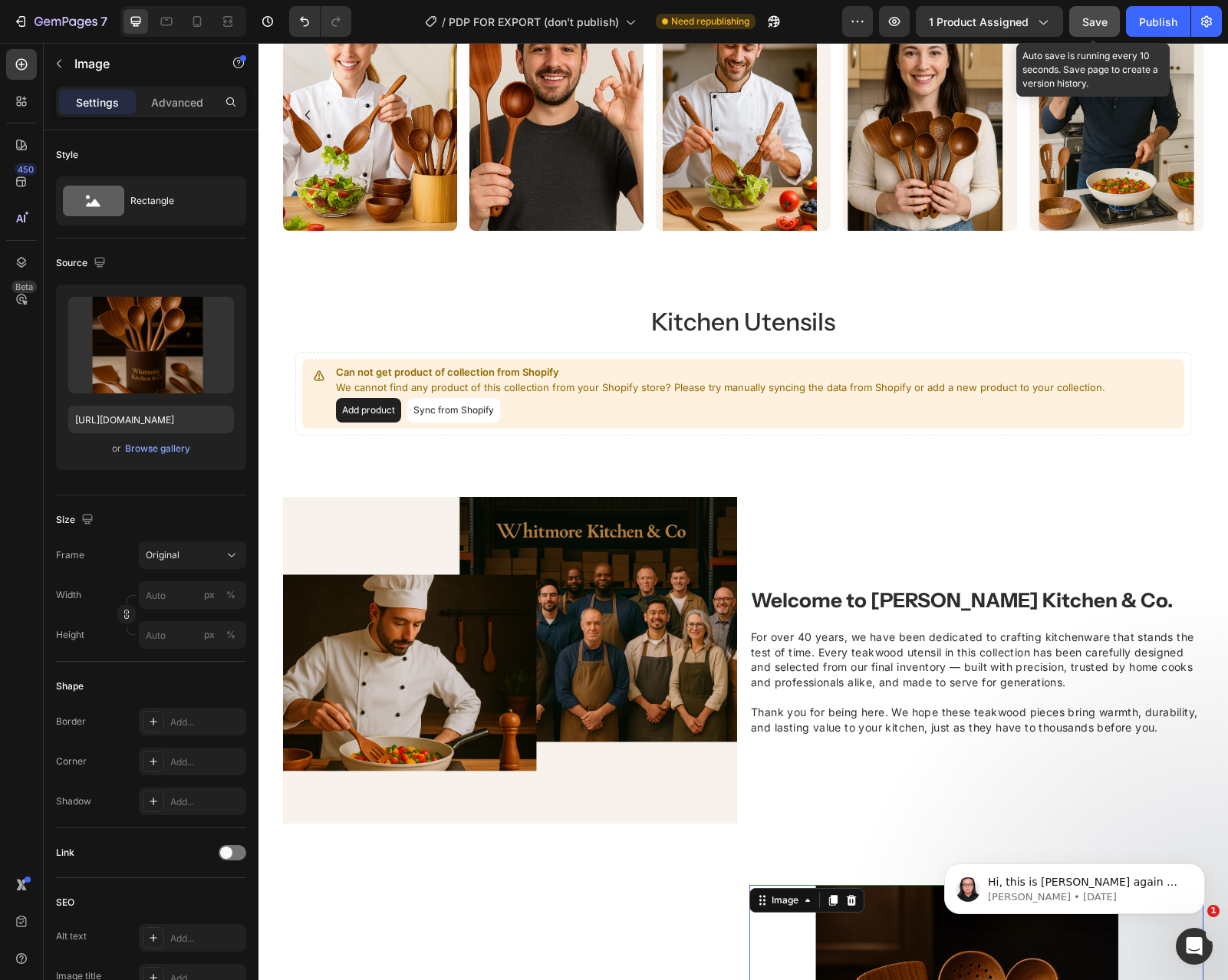
click at [1083, 28] on span "Save" at bounding box center [1095, 21] width 25 height 13
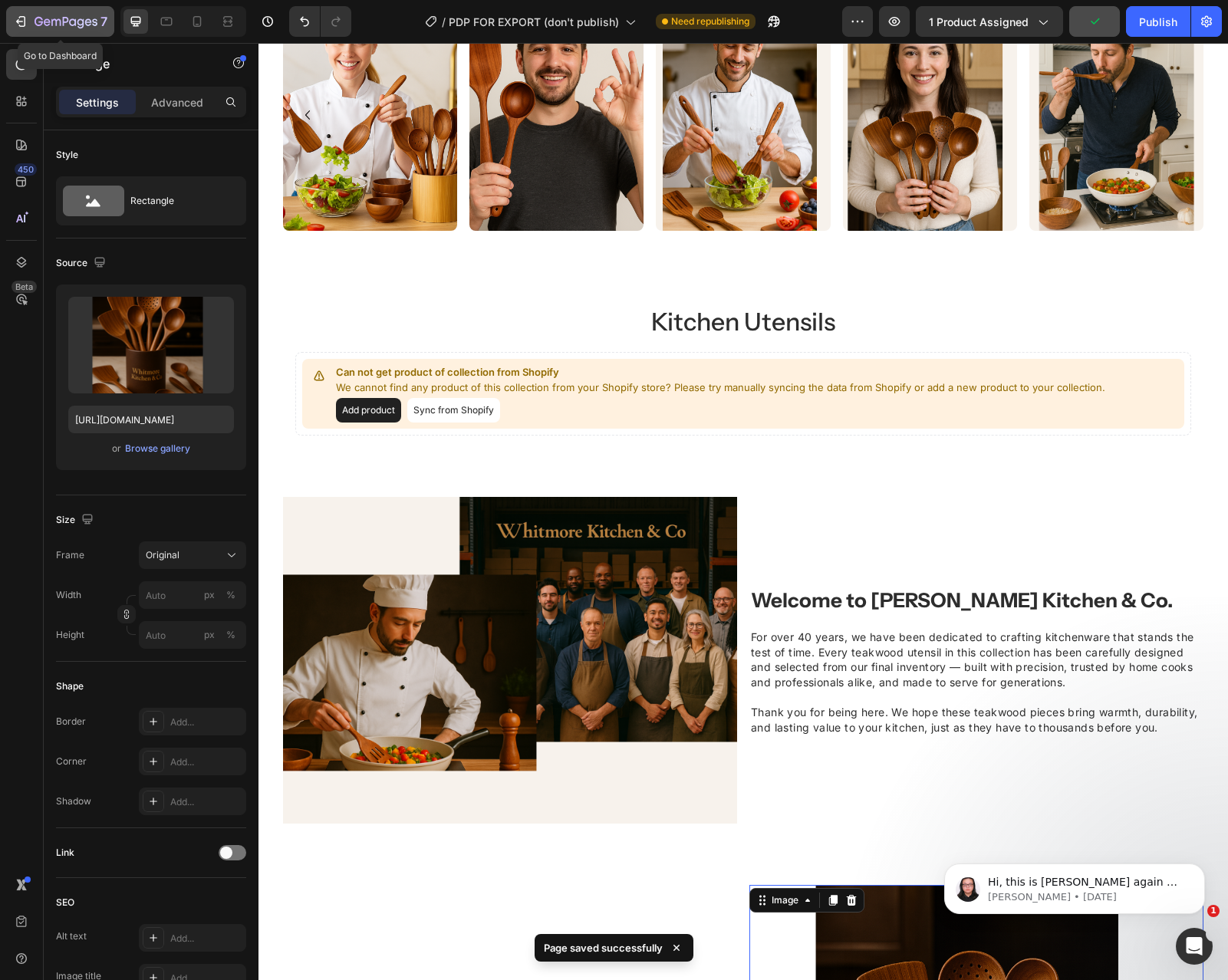
click at [30, 20] on div "7" at bounding box center [60, 21] width 94 height 19
